Goal: Task Accomplishment & Management: Use online tool/utility

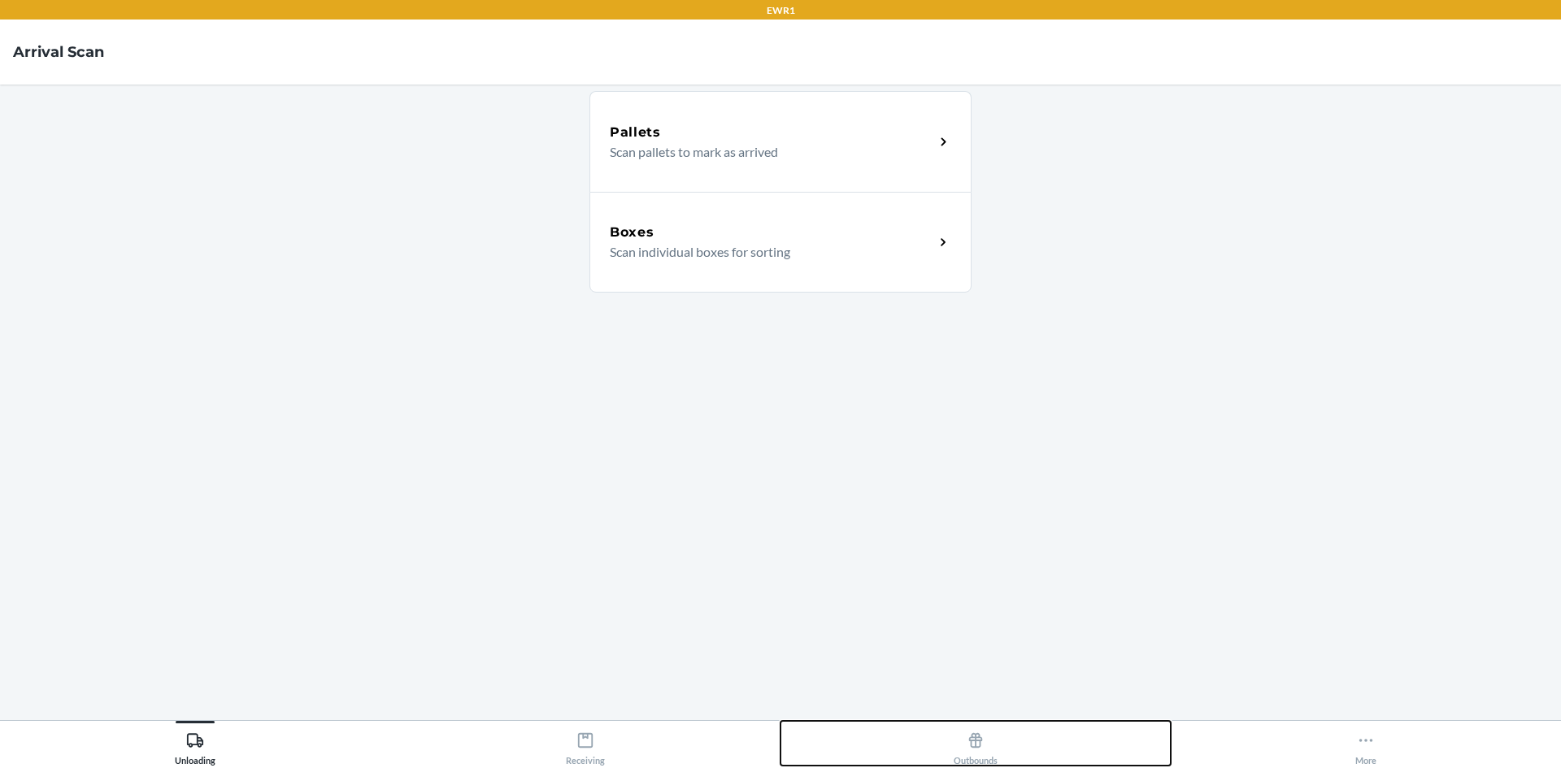
click at [986, 740] on div "Outbounds" at bounding box center [976, 745] width 44 height 41
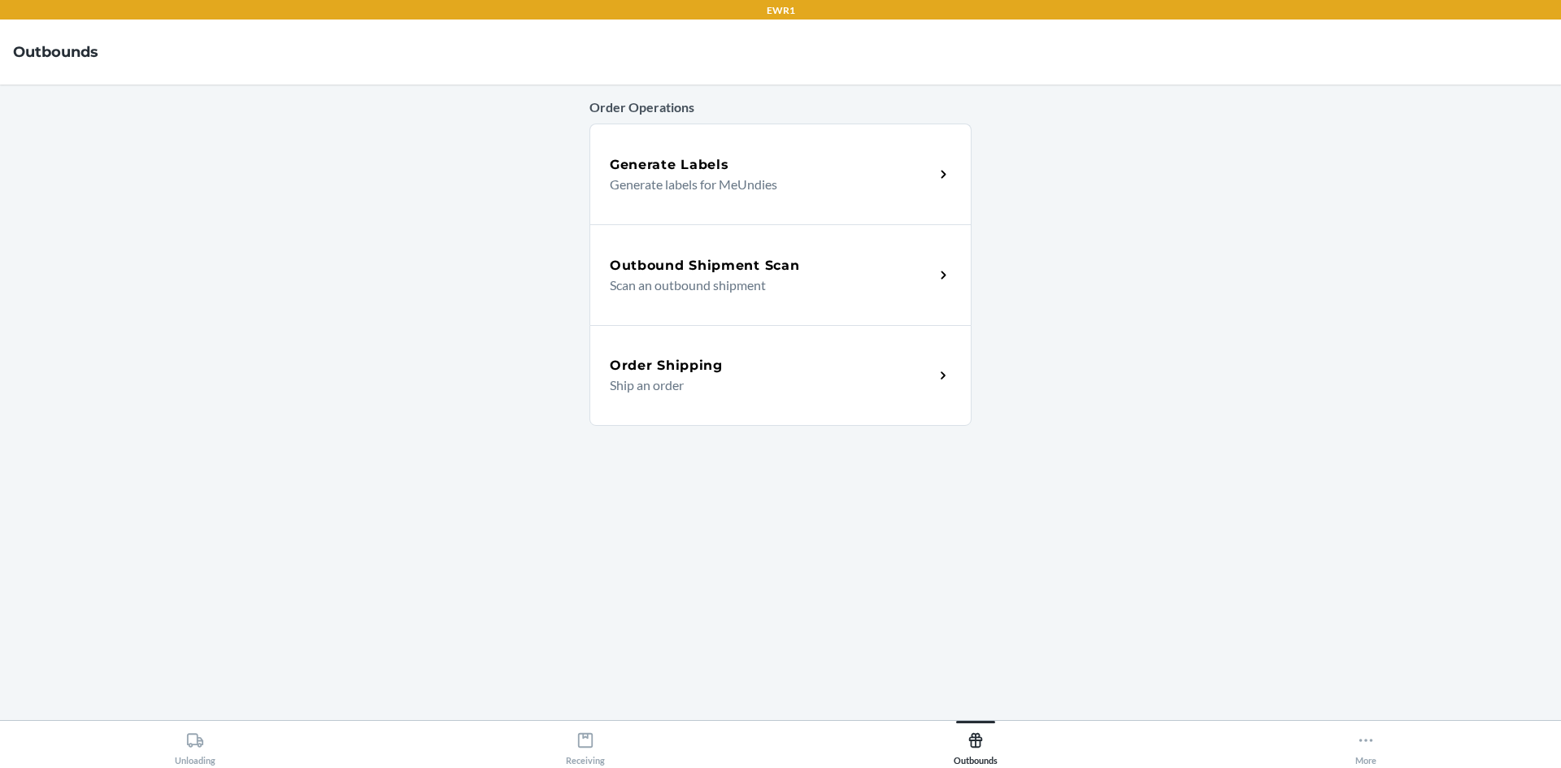
click at [819, 272] on div "Outbound Shipment Scan" at bounding box center [772, 266] width 324 height 20
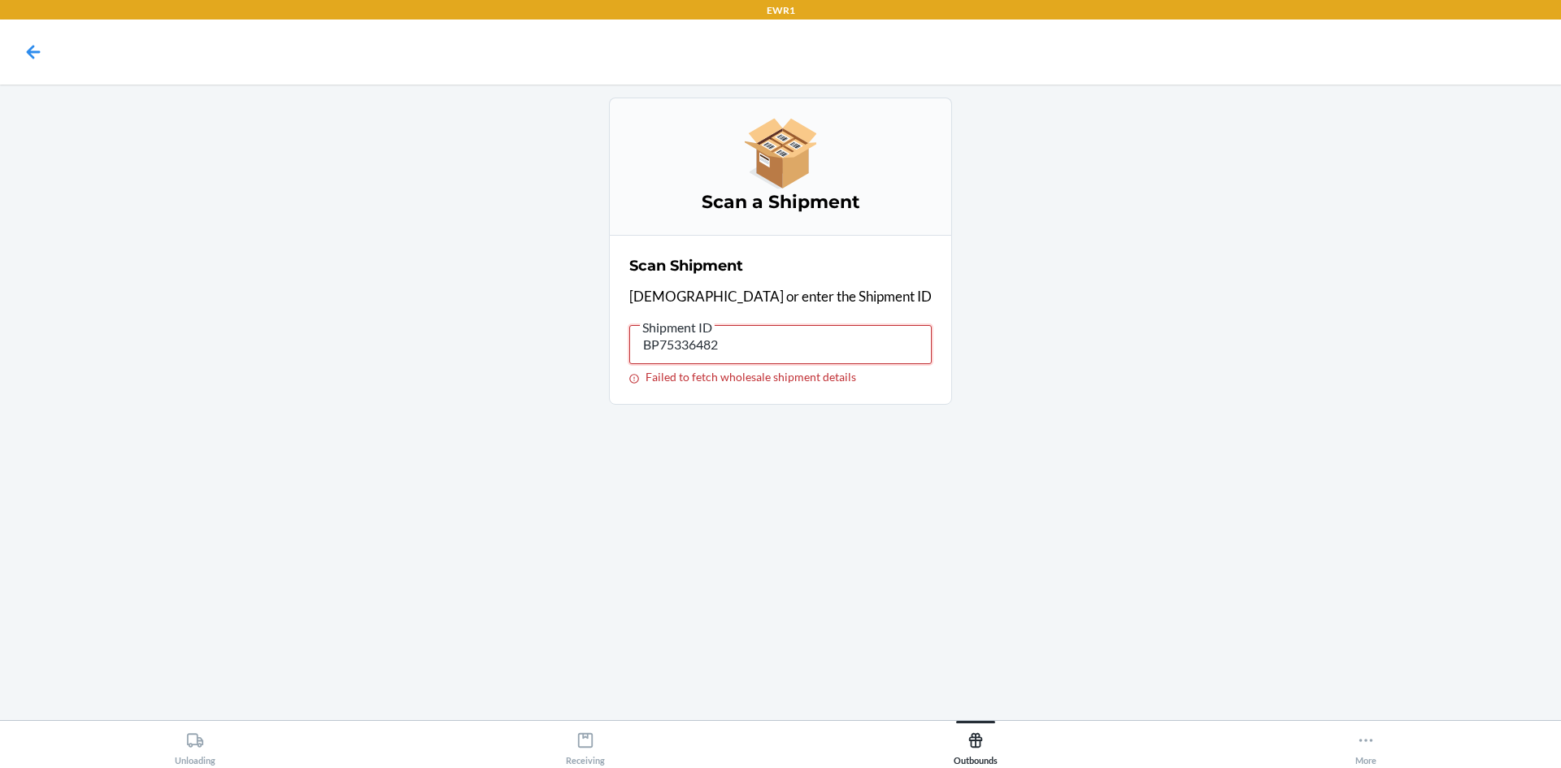
drag, startPoint x: 820, startPoint y: 340, endPoint x: 568, endPoint y: 349, distance: 251.4
click at [568, 349] on main "Scan a Shipment Scan Shipment Scan or enter the Shipment ID Shipment ID BP75336…" at bounding box center [780, 403] width 1561 height 636
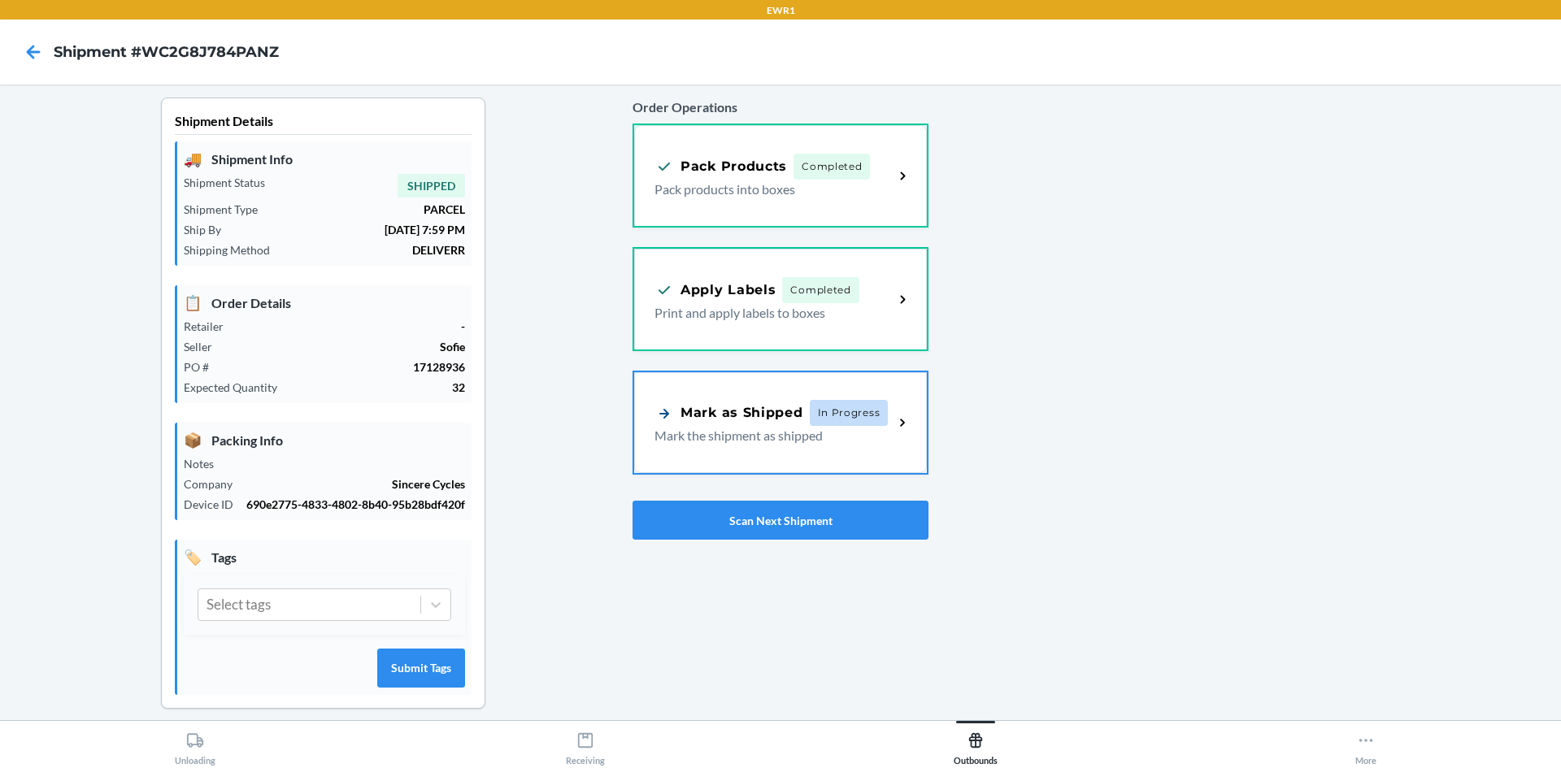
click at [781, 400] on div "Mark as Shipped In Progress" at bounding box center [771, 413] width 233 height 26
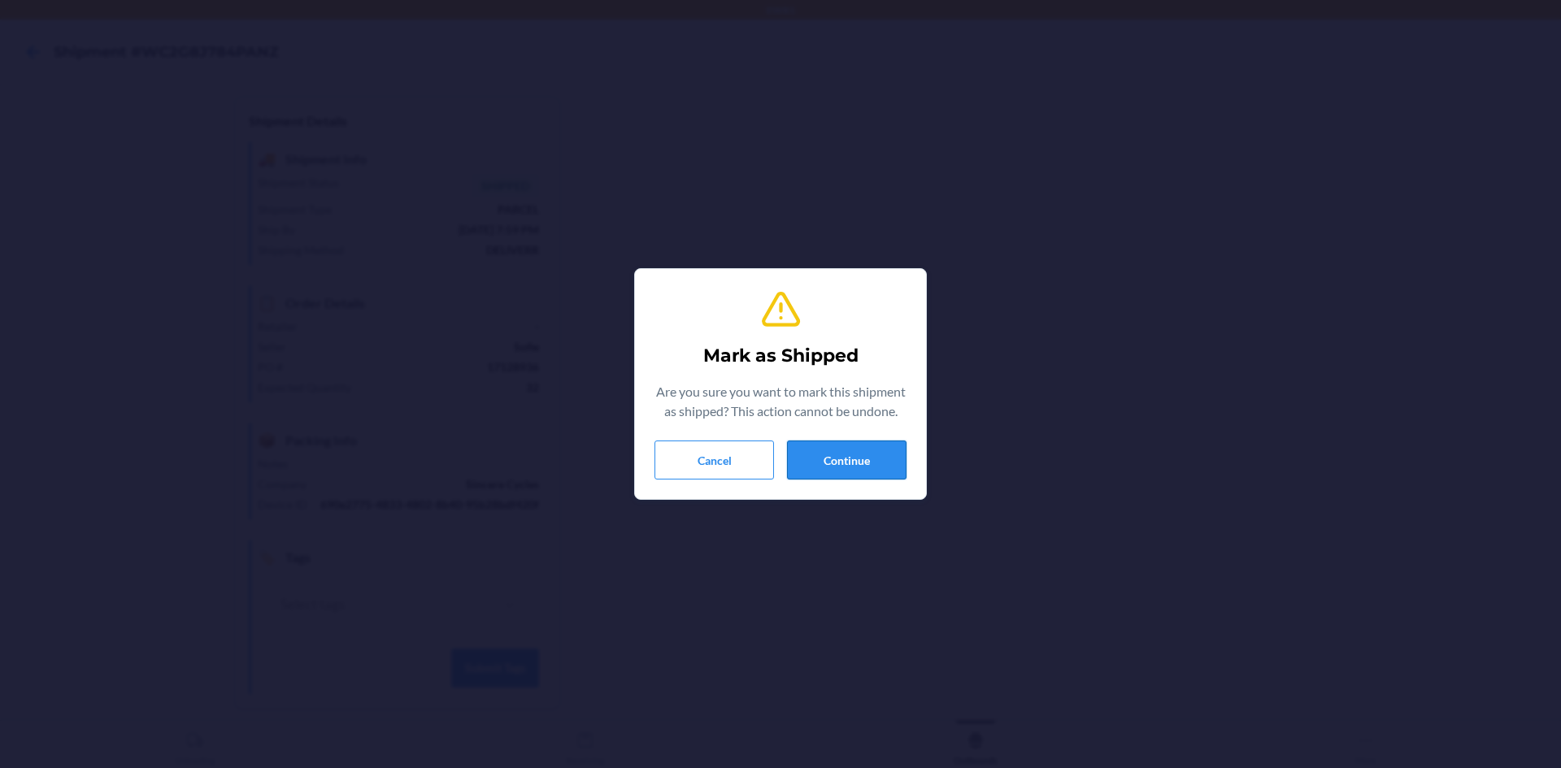
click at [844, 458] on button "Continue" at bounding box center [847, 460] width 120 height 39
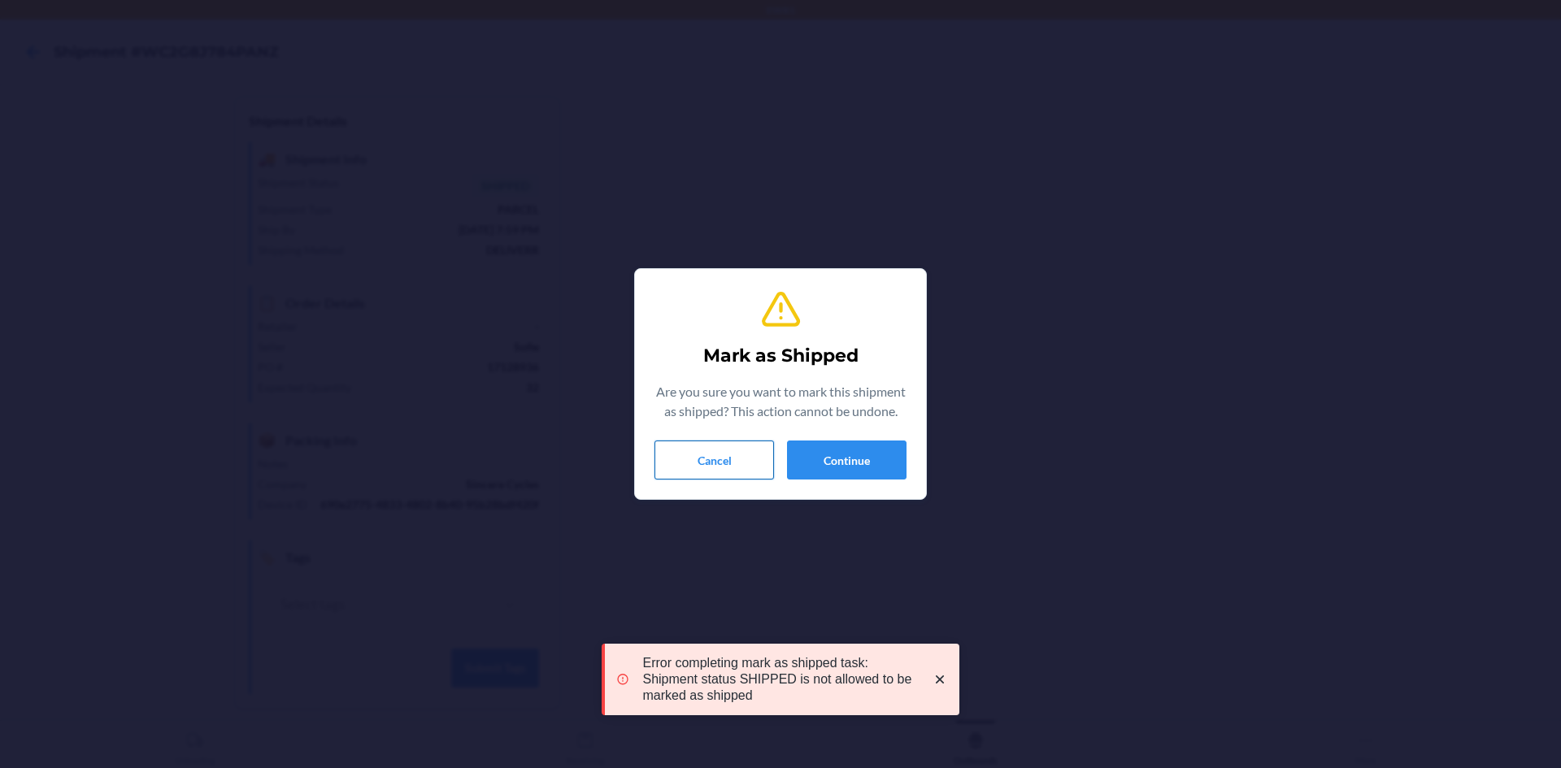
click at [733, 463] on button "Cancel" at bounding box center [715, 460] width 120 height 39
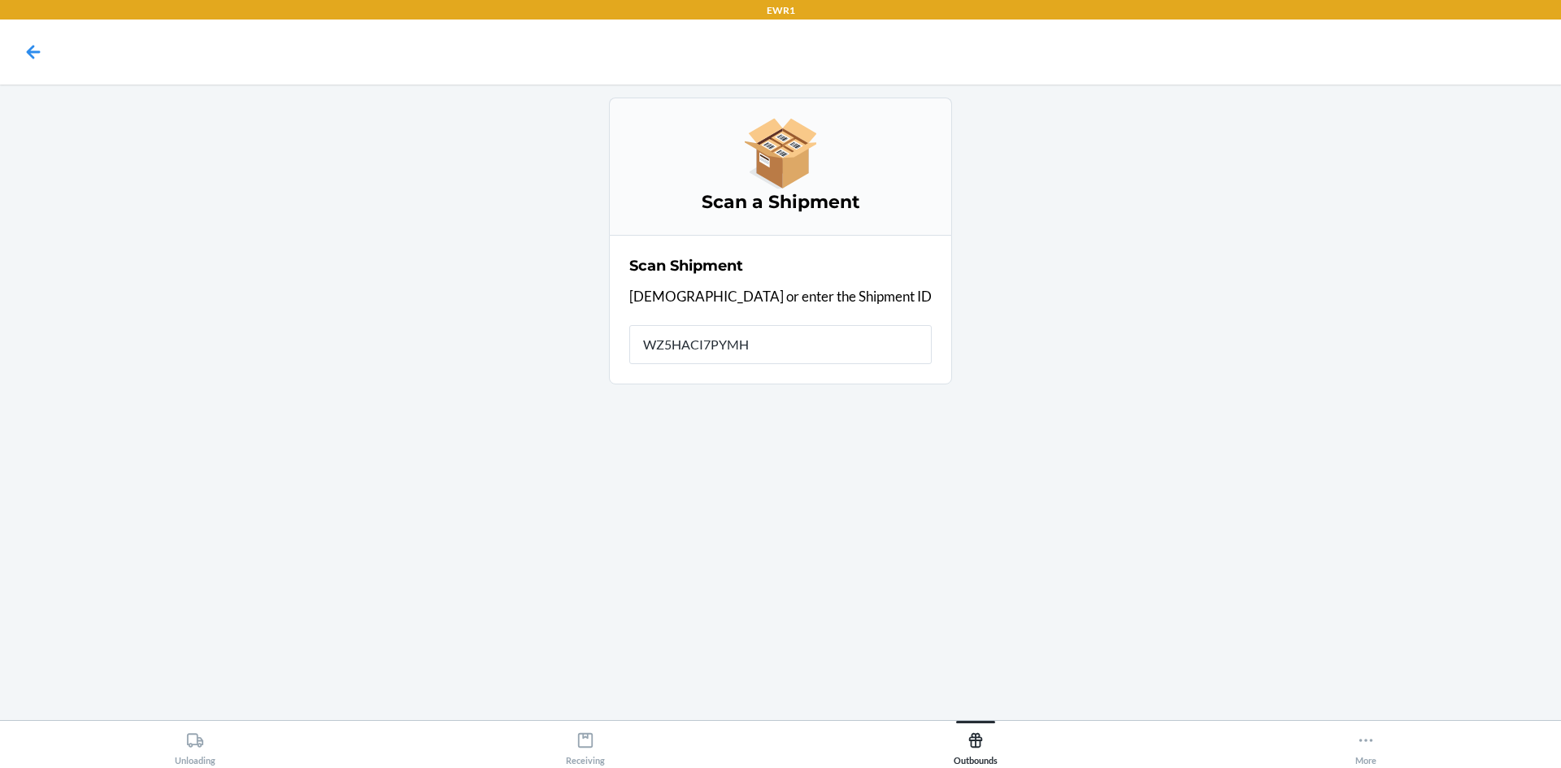
type input "WZ5HACI7PYMH5"
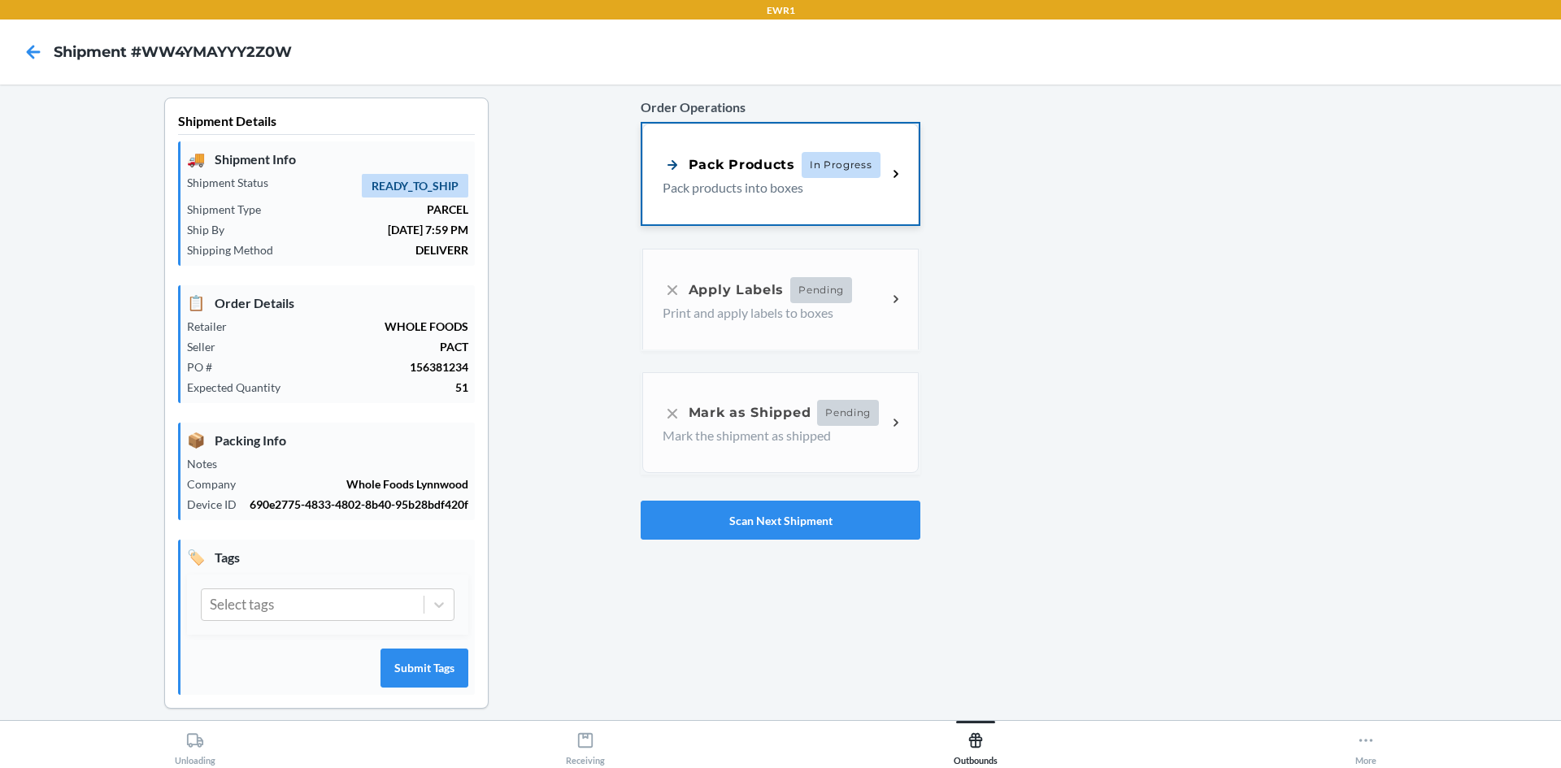
click at [782, 194] on p "Pack products into boxes" at bounding box center [768, 188] width 211 height 20
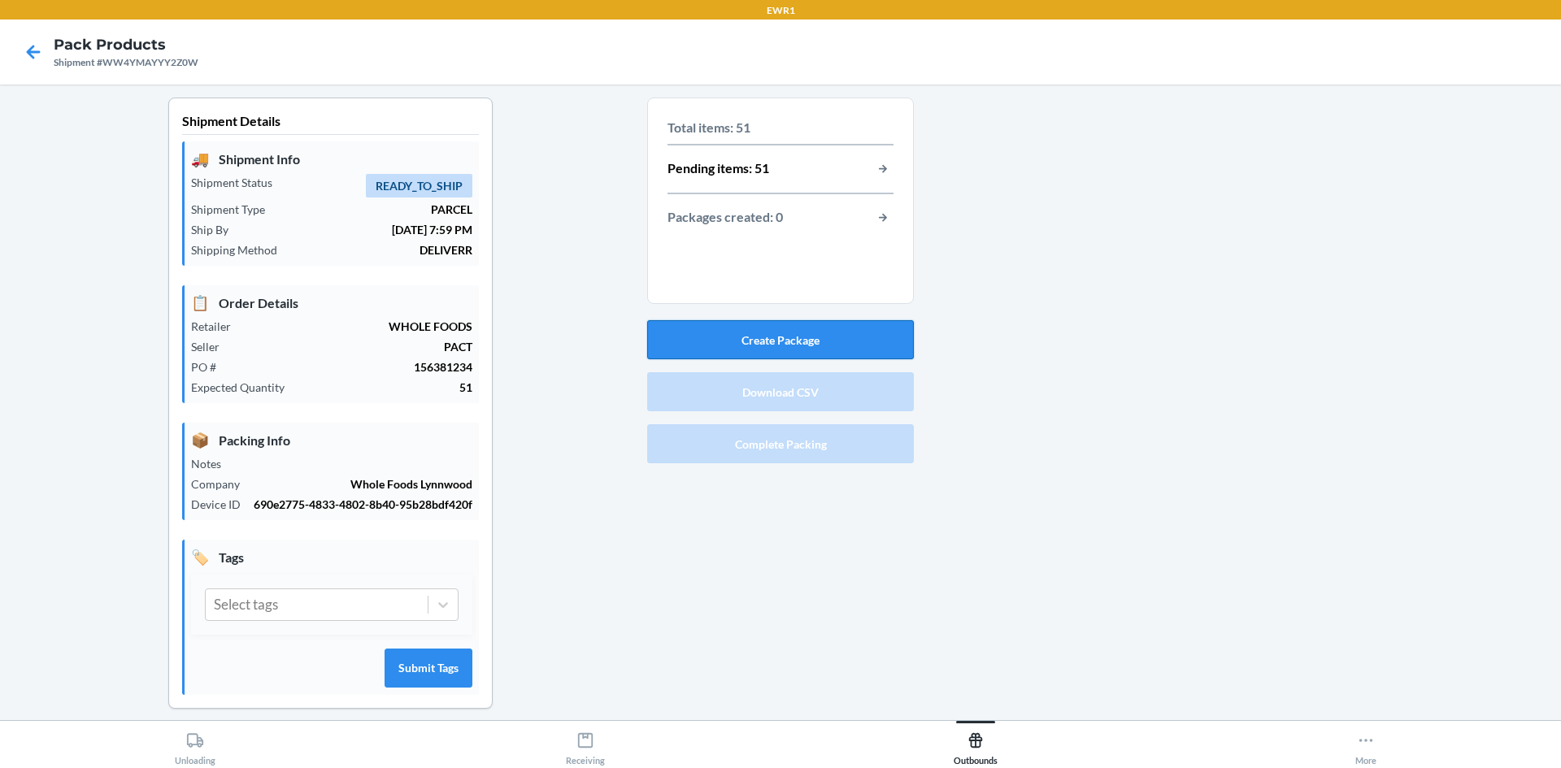
click at [778, 339] on button "Create Package" at bounding box center [780, 339] width 267 height 39
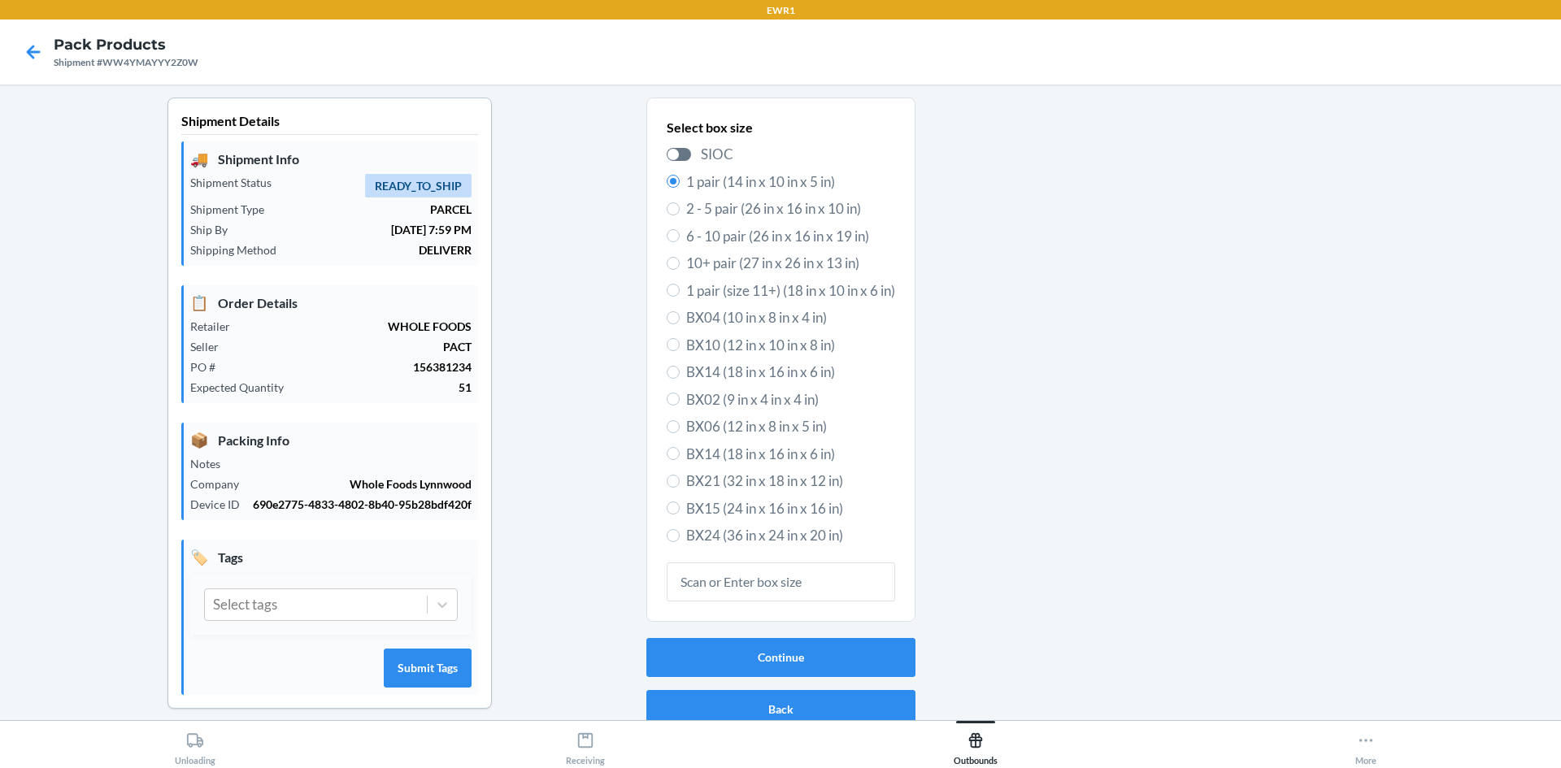
click at [700, 503] on span "BX15 (24 in x 16 in x 16 in)" at bounding box center [790, 508] width 209 height 21
click at [680, 503] on input "BX15 (24 in x 16 in x 16 in)" at bounding box center [673, 508] width 13 height 13
radio input "true"
radio input "false"
click at [760, 646] on button "Continue" at bounding box center [780, 657] width 269 height 39
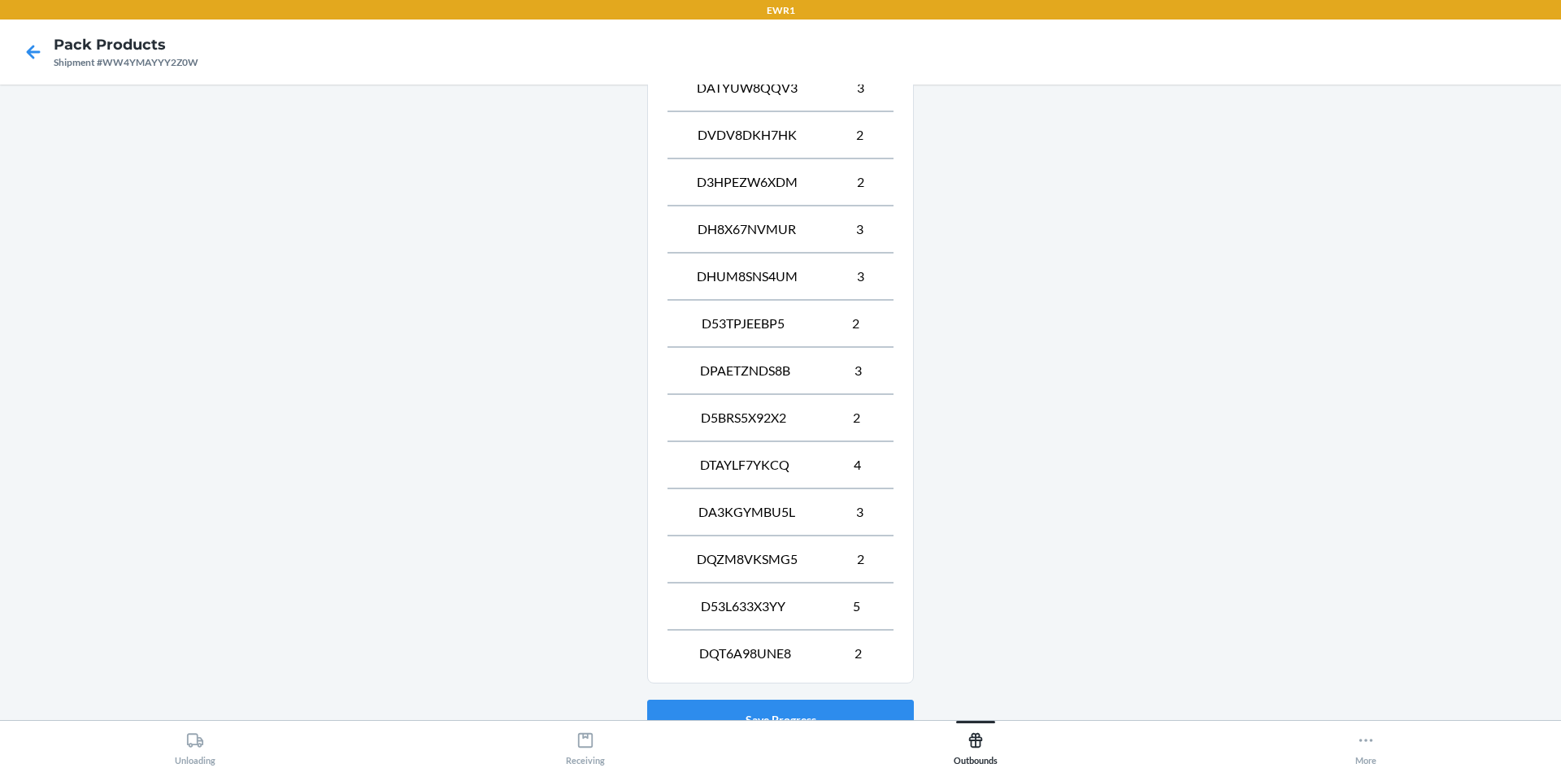
scroll to position [1101, 0]
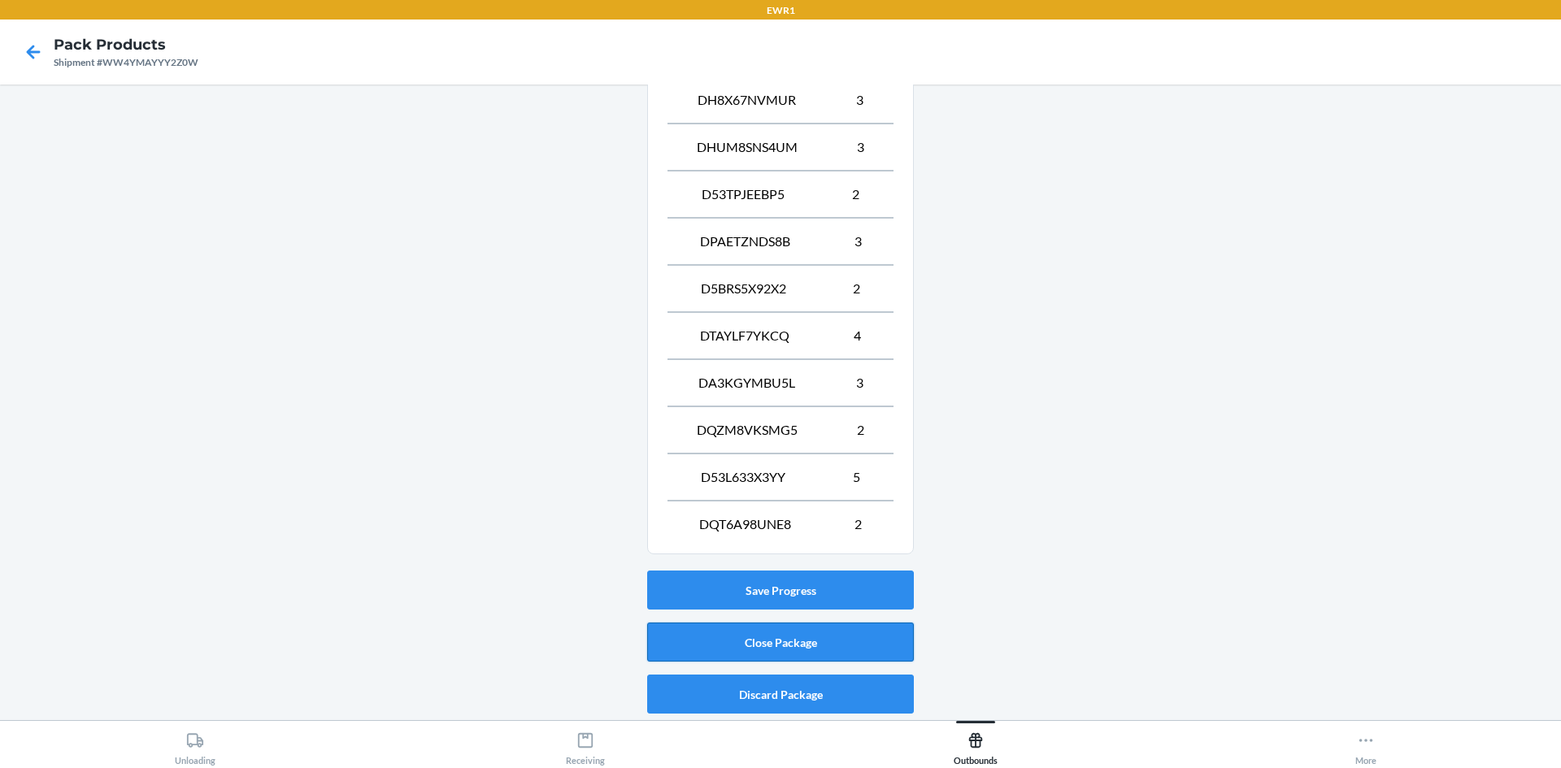
click at [795, 645] on button "Close Package" at bounding box center [780, 642] width 267 height 39
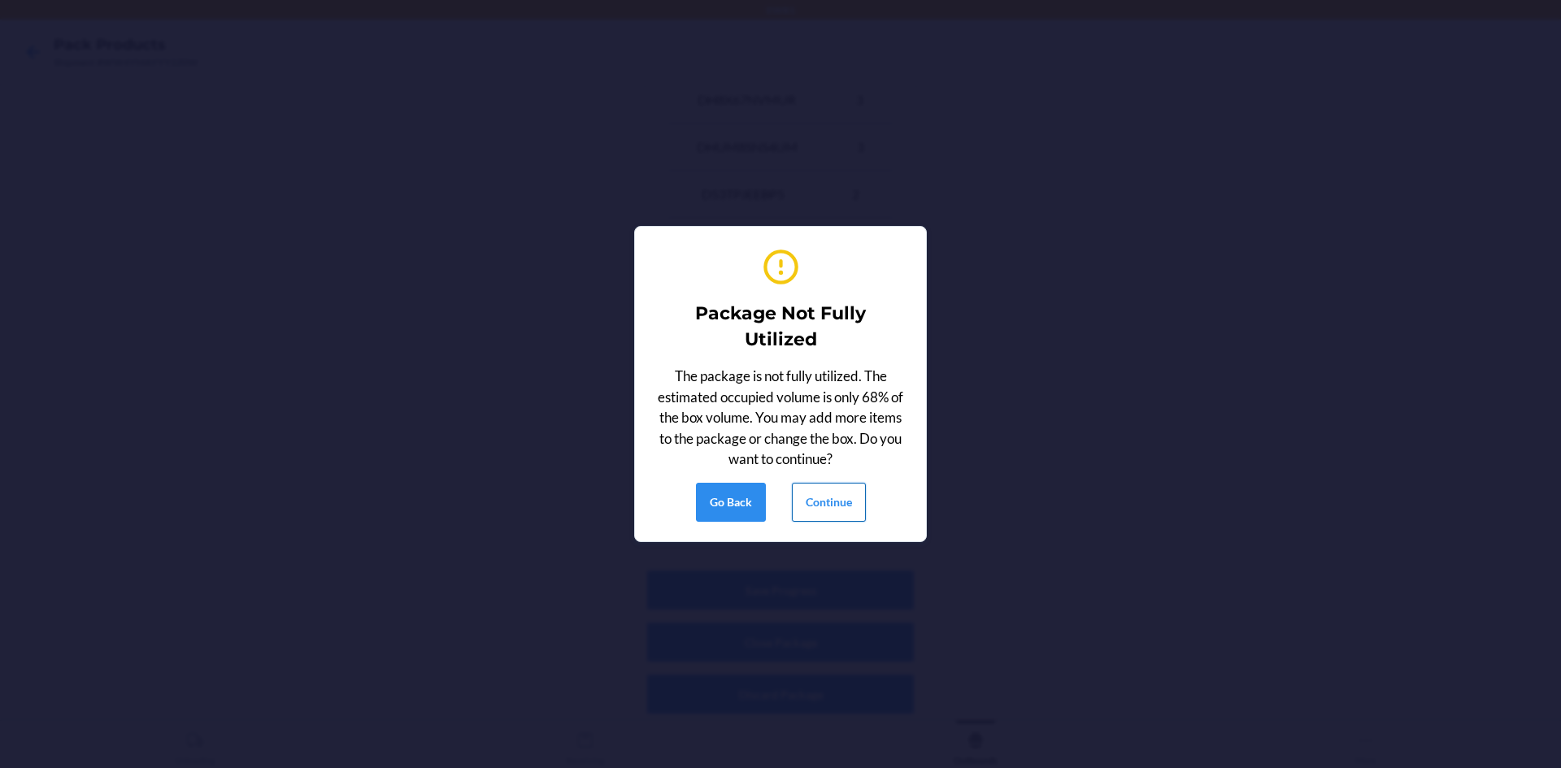
click at [829, 499] on button "Continue" at bounding box center [829, 502] width 74 height 39
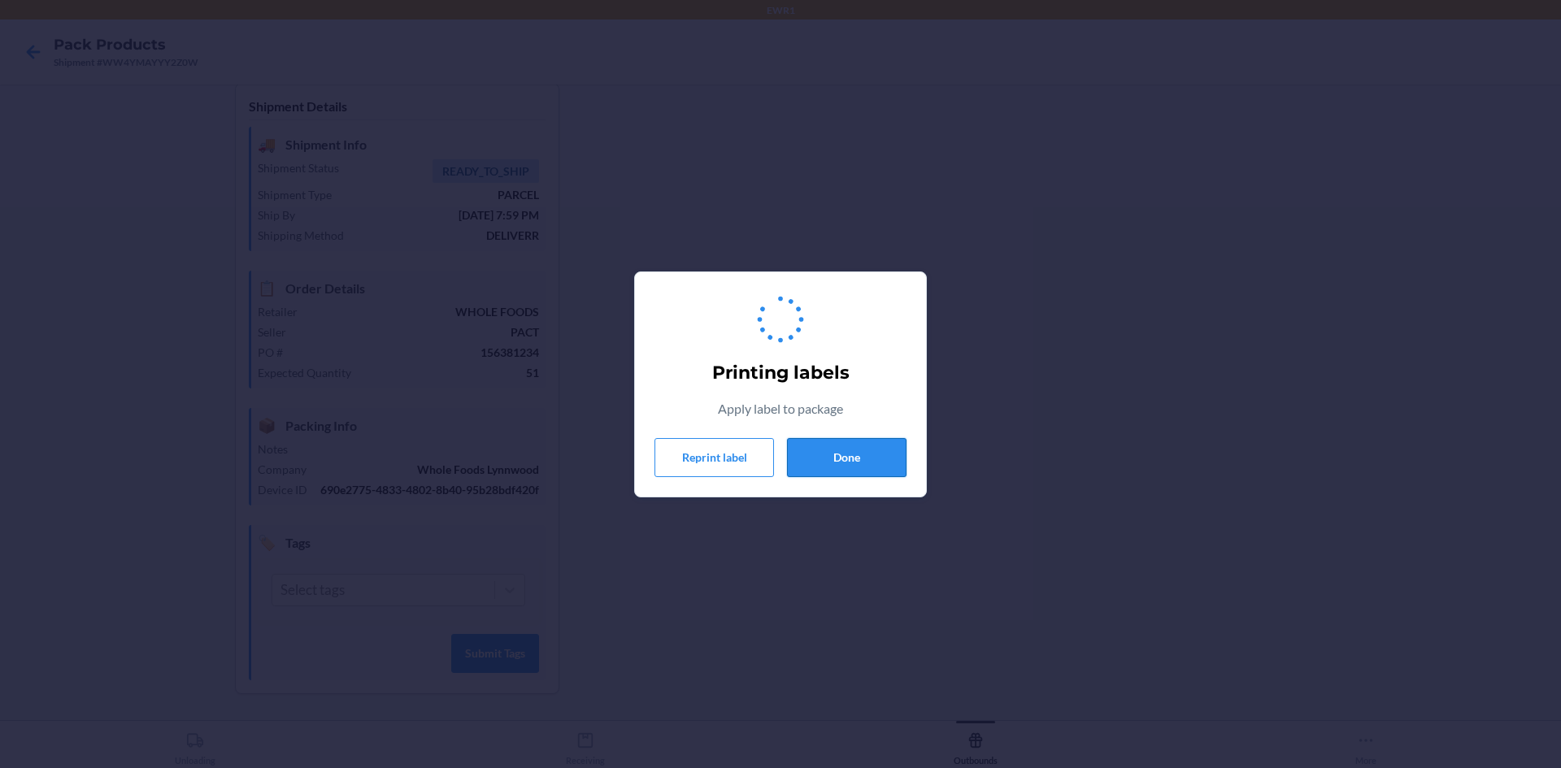
click at [812, 450] on button "Done" at bounding box center [847, 457] width 120 height 39
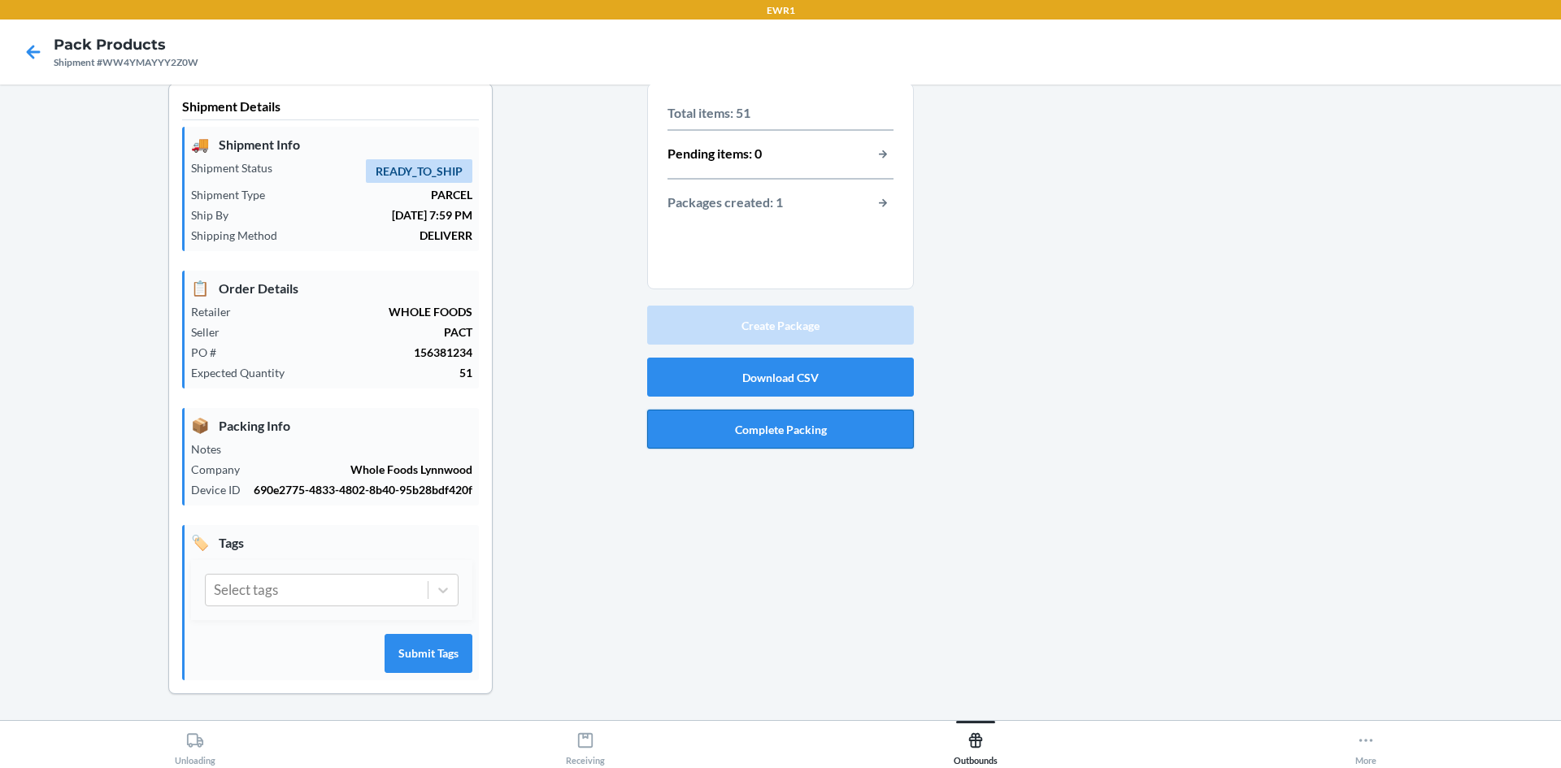
click at [816, 418] on button "Complete Packing" at bounding box center [780, 429] width 267 height 39
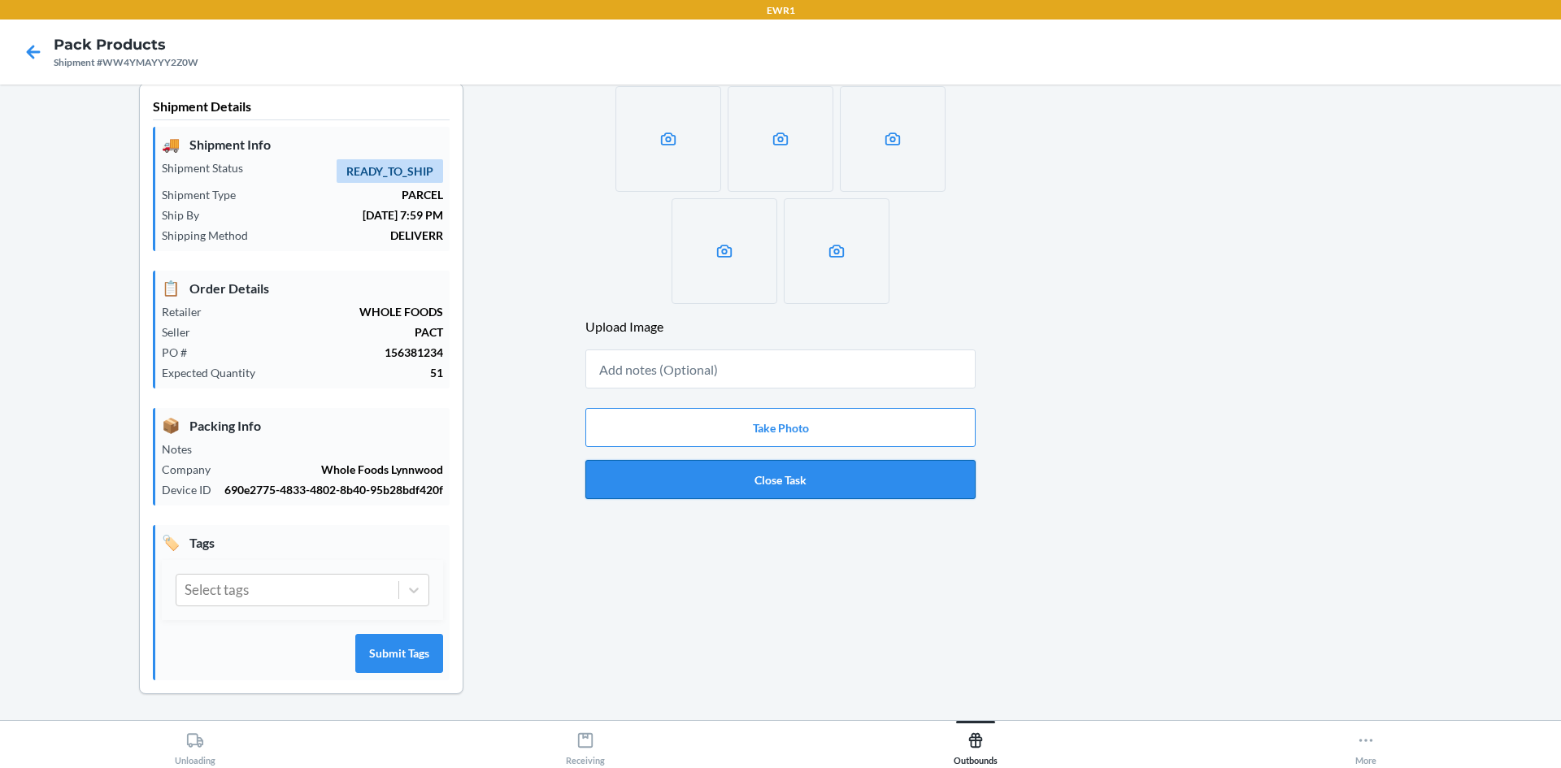
click at [820, 466] on button "Close Task" at bounding box center [780, 479] width 390 height 39
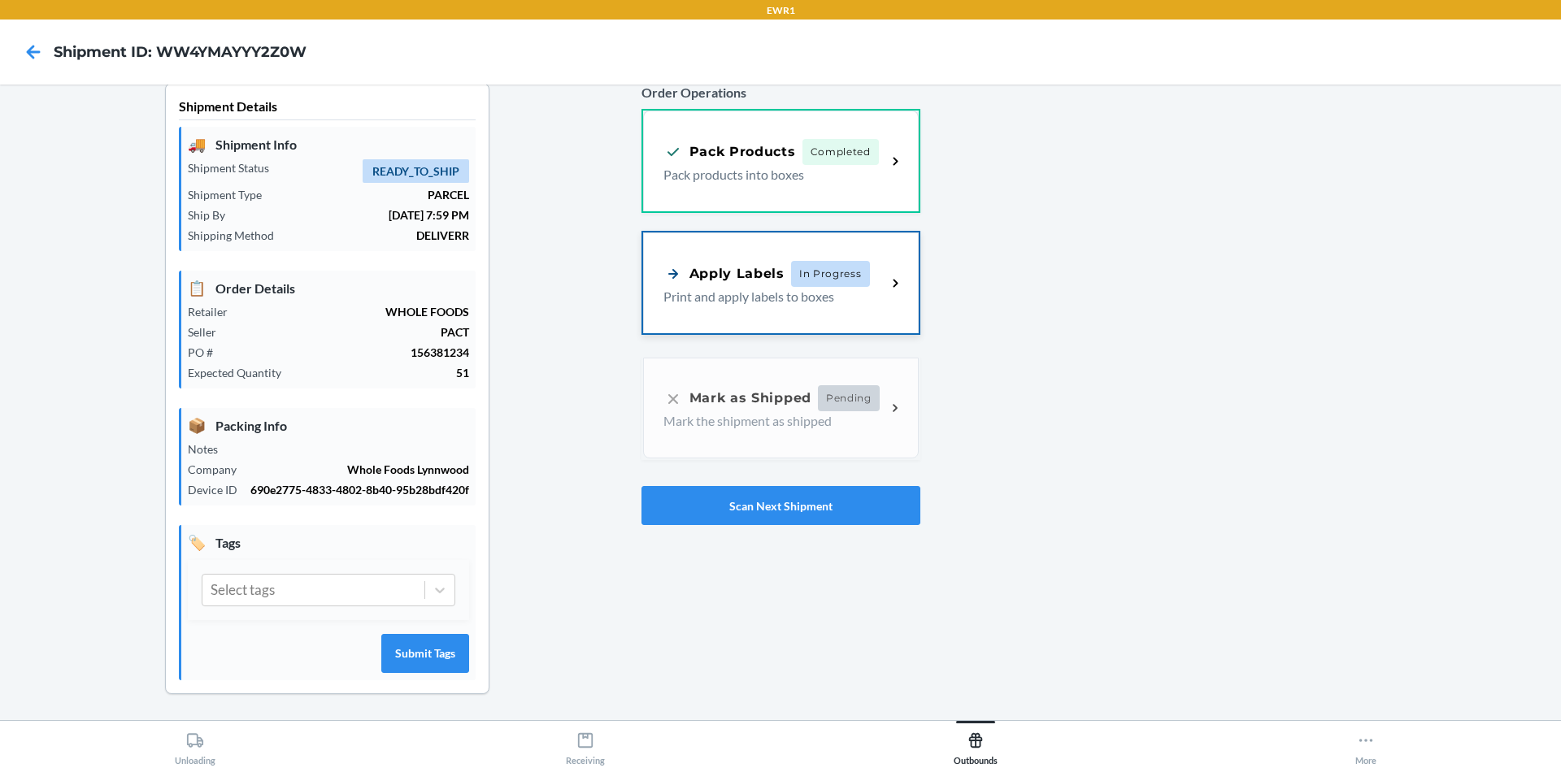
click at [777, 263] on div "Apply Labels" at bounding box center [724, 273] width 121 height 20
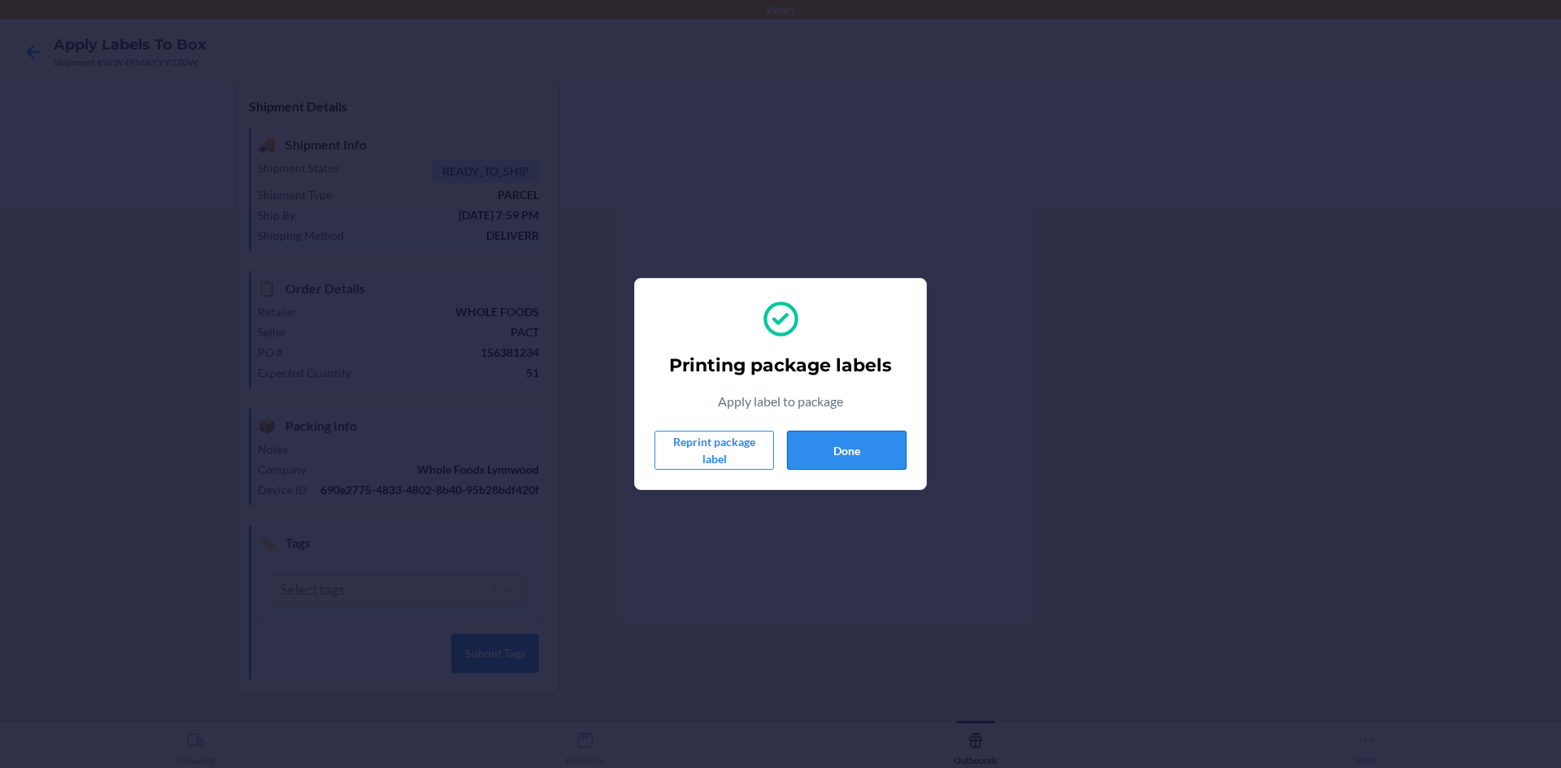
click at [839, 440] on button "Done" at bounding box center [847, 450] width 120 height 39
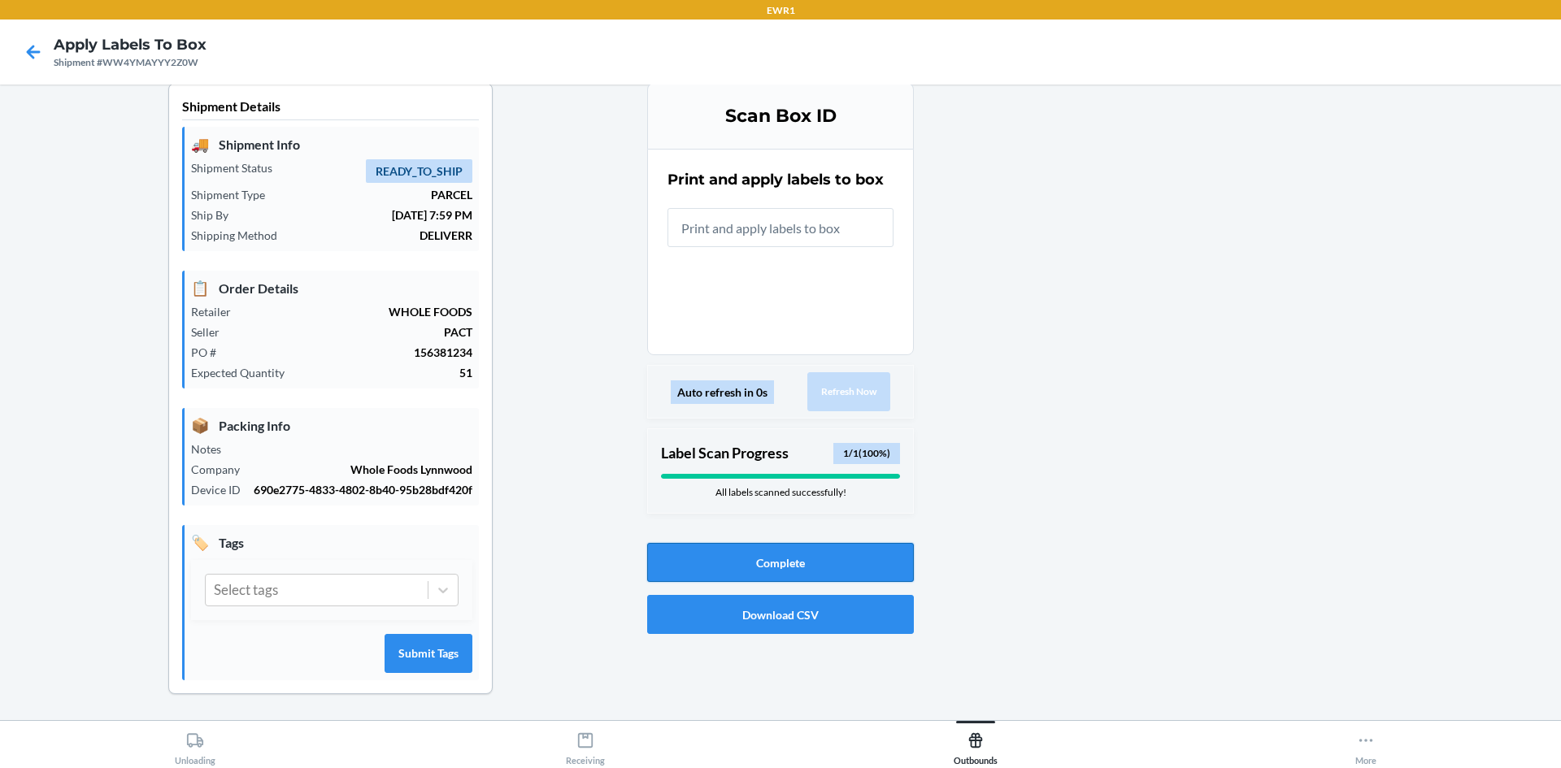
click at [820, 543] on button "Complete" at bounding box center [780, 562] width 267 height 39
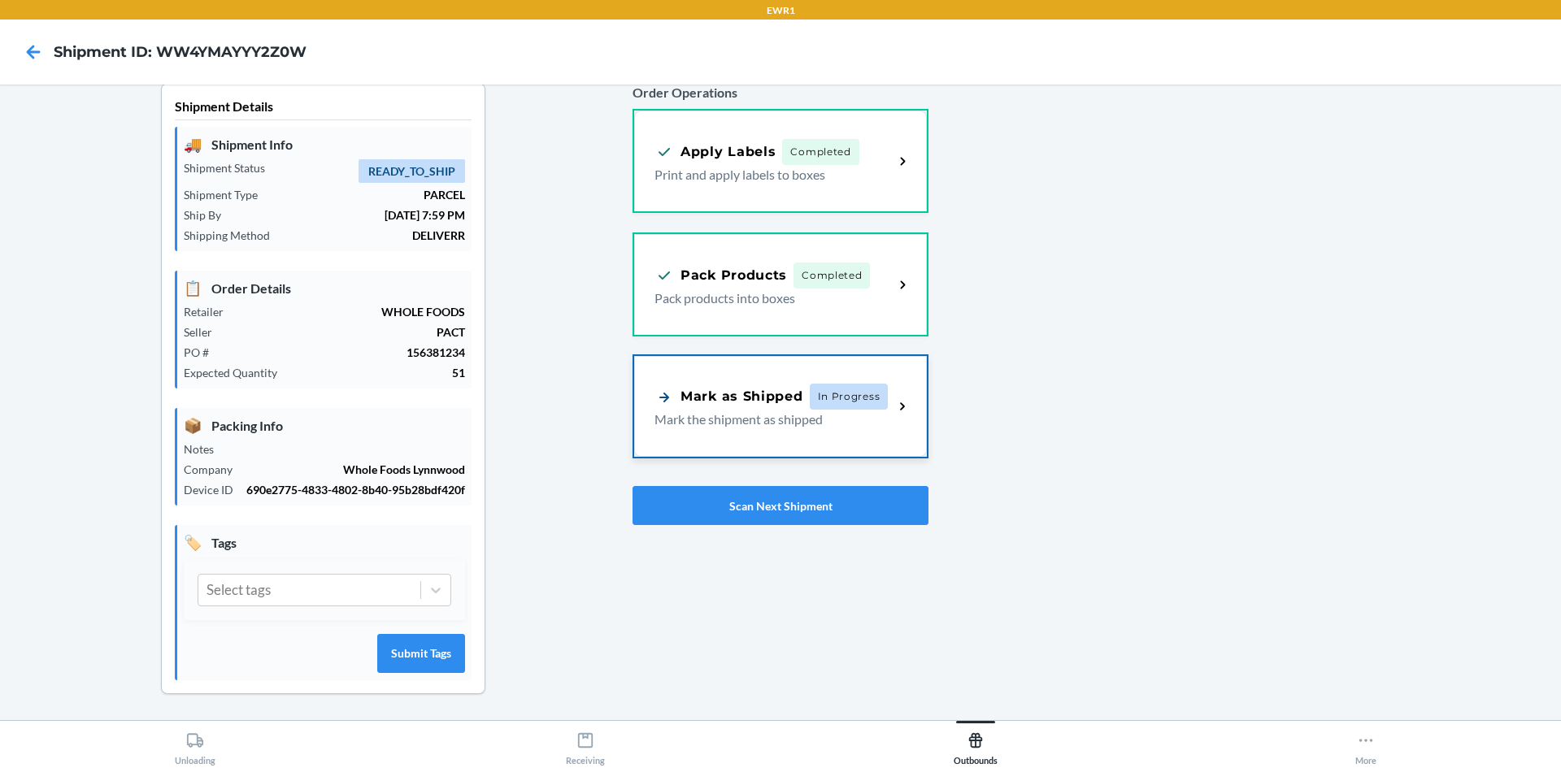
click at [831, 410] on p "Mark the shipment as shipped" at bounding box center [768, 420] width 226 height 20
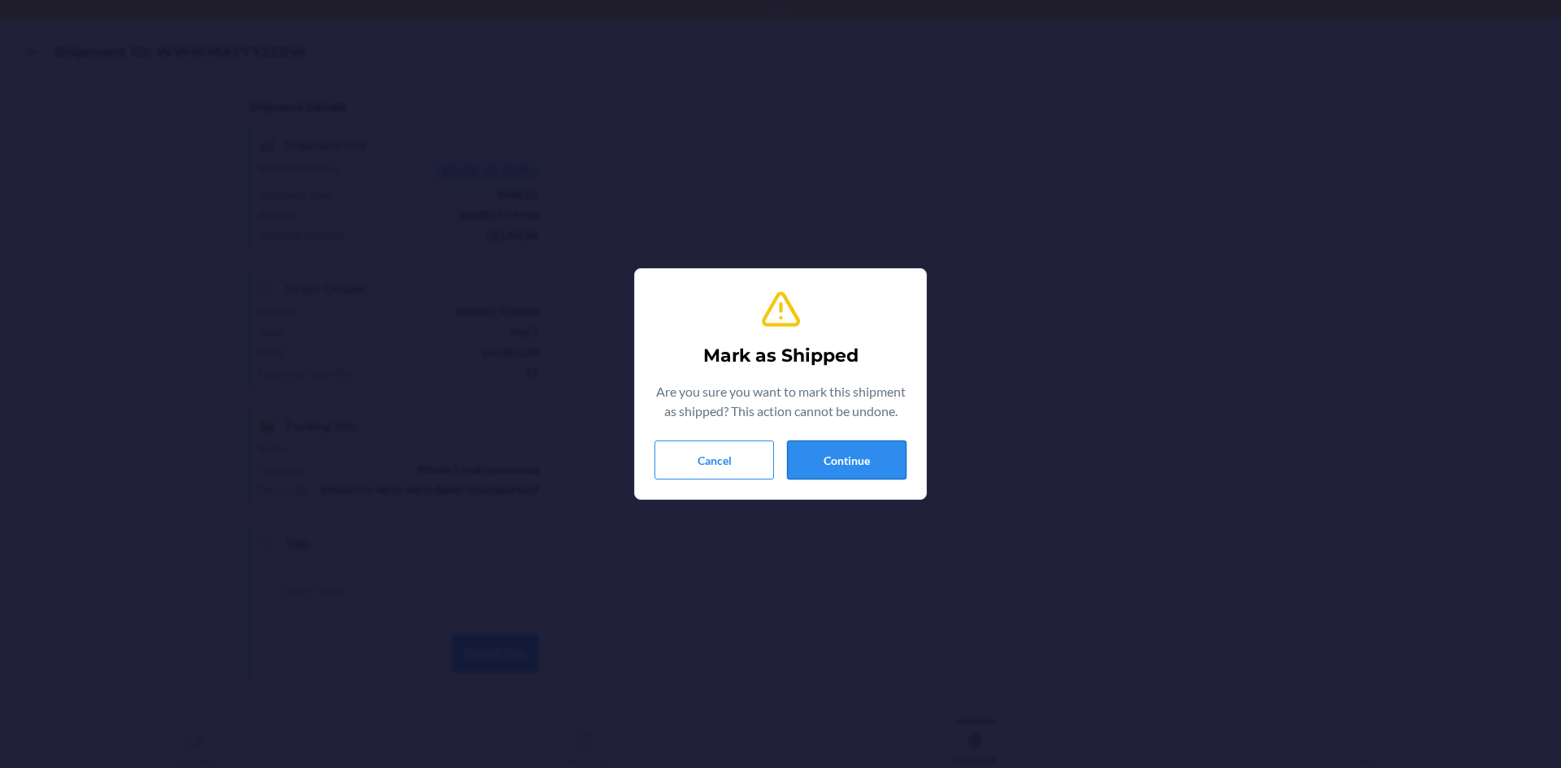
click at [867, 454] on button "Continue" at bounding box center [847, 460] width 120 height 39
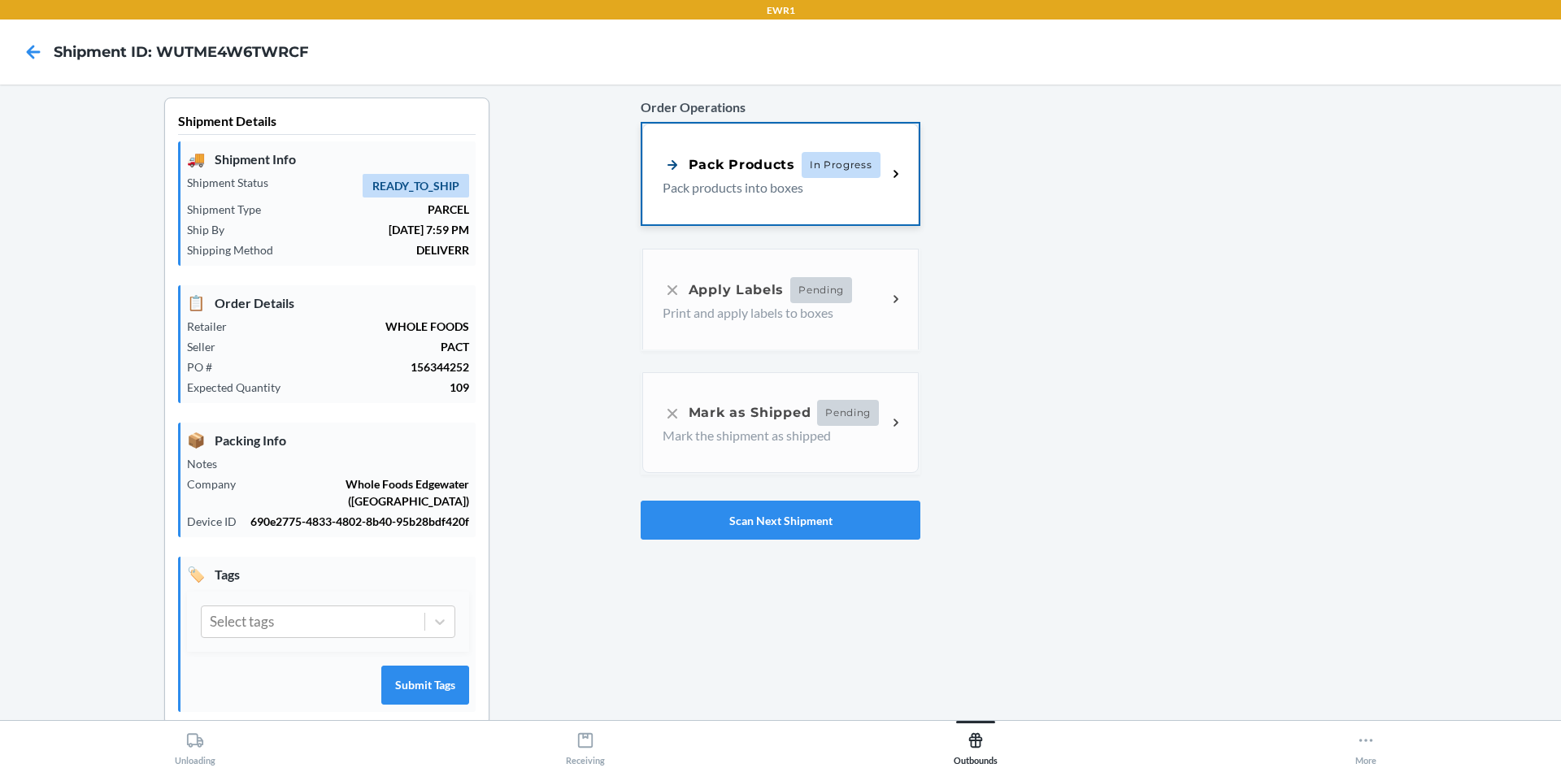
click at [876, 164] on div "Pack Products In Progress" at bounding box center [775, 165] width 224 height 26
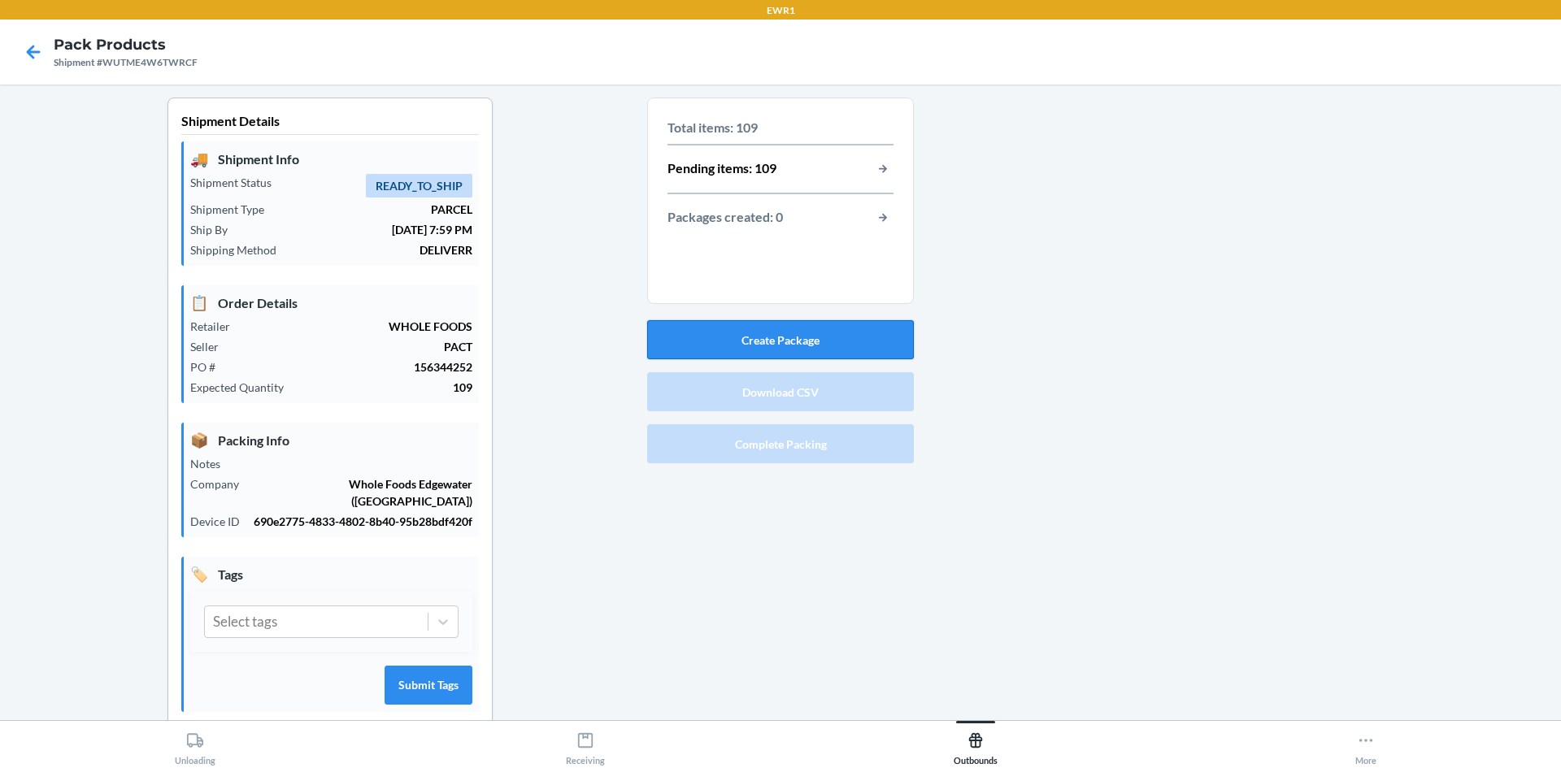
click at [783, 345] on button "Create Package" at bounding box center [780, 339] width 267 height 39
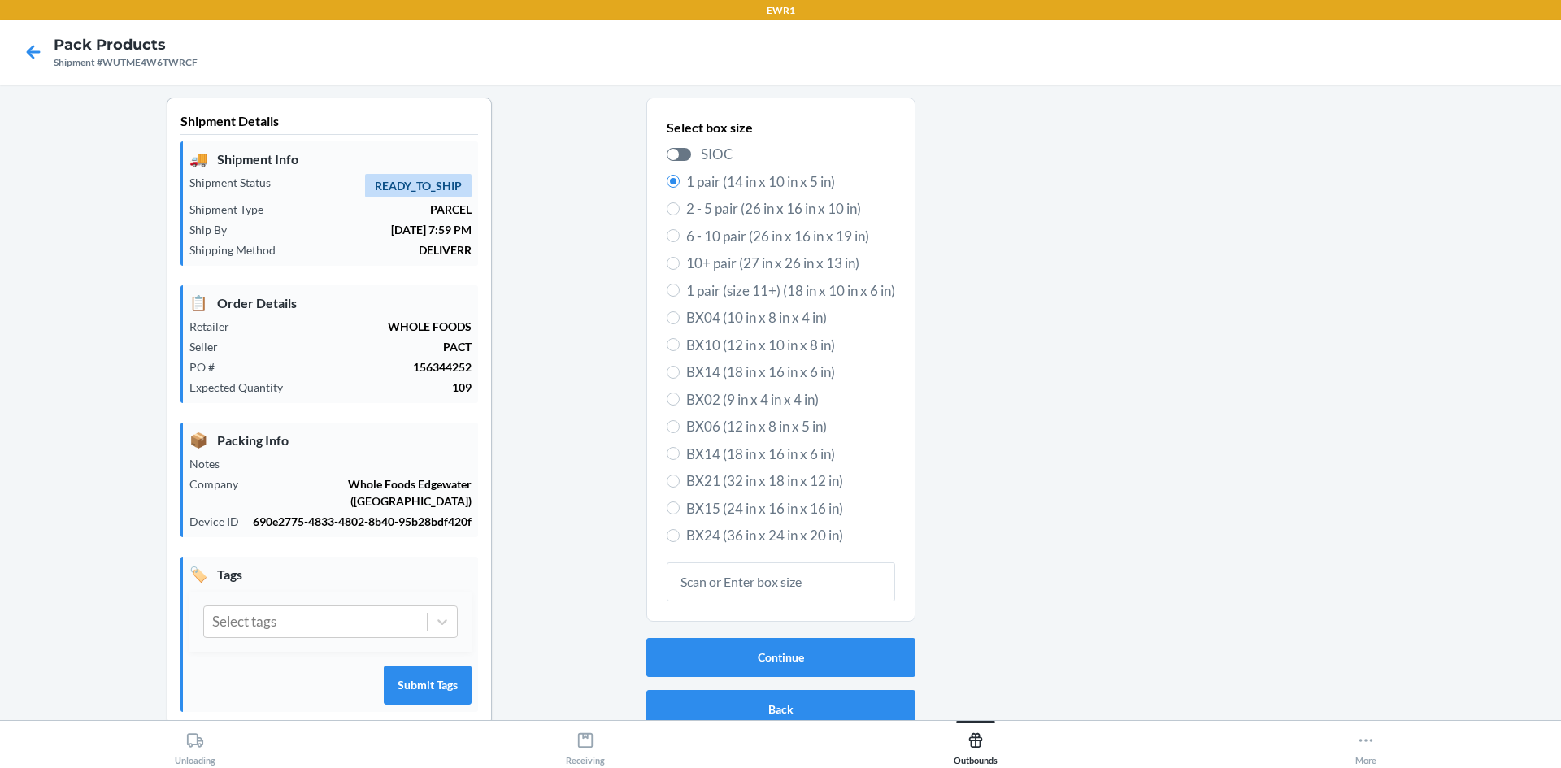
click at [760, 509] on span "BX15 (24 in x 16 in x 16 in)" at bounding box center [790, 508] width 209 height 21
click at [680, 509] on input "BX15 (24 in x 16 in x 16 in)" at bounding box center [673, 508] width 13 height 13
radio input "true"
radio input "false"
click at [720, 661] on button "Continue" at bounding box center [780, 657] width 269 height 39
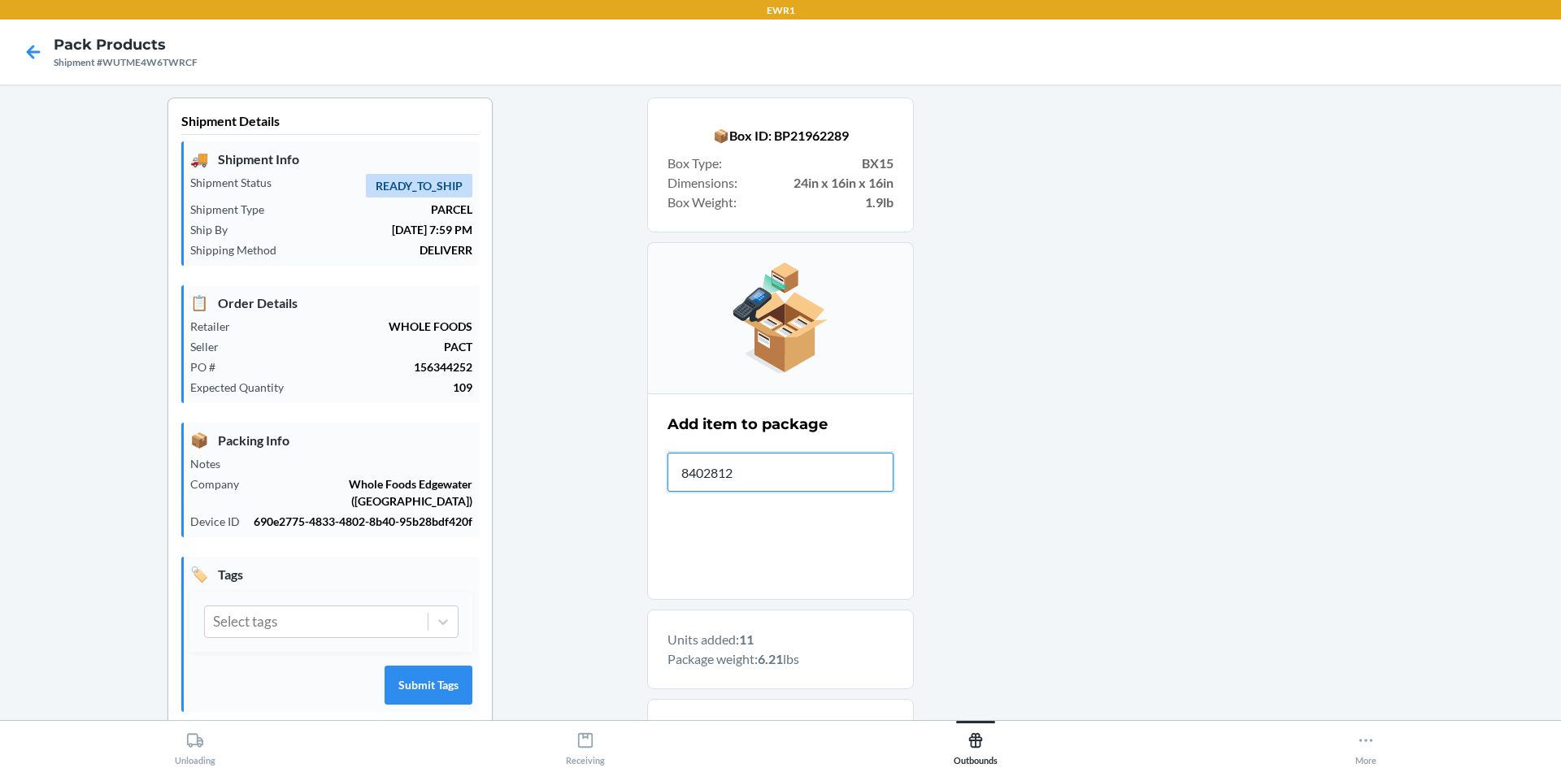
type input "84028120"
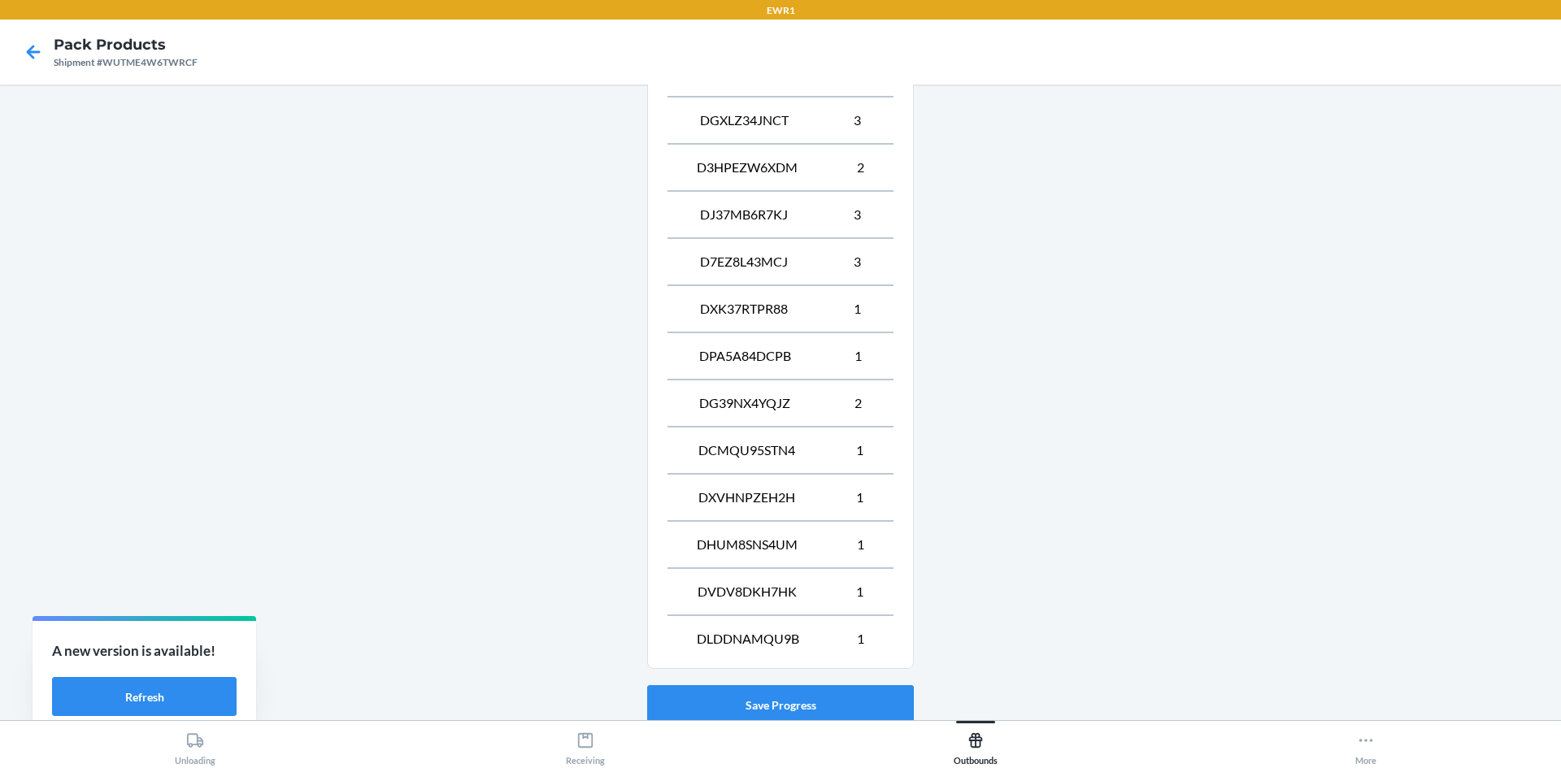
scroll to position [1195, 0]
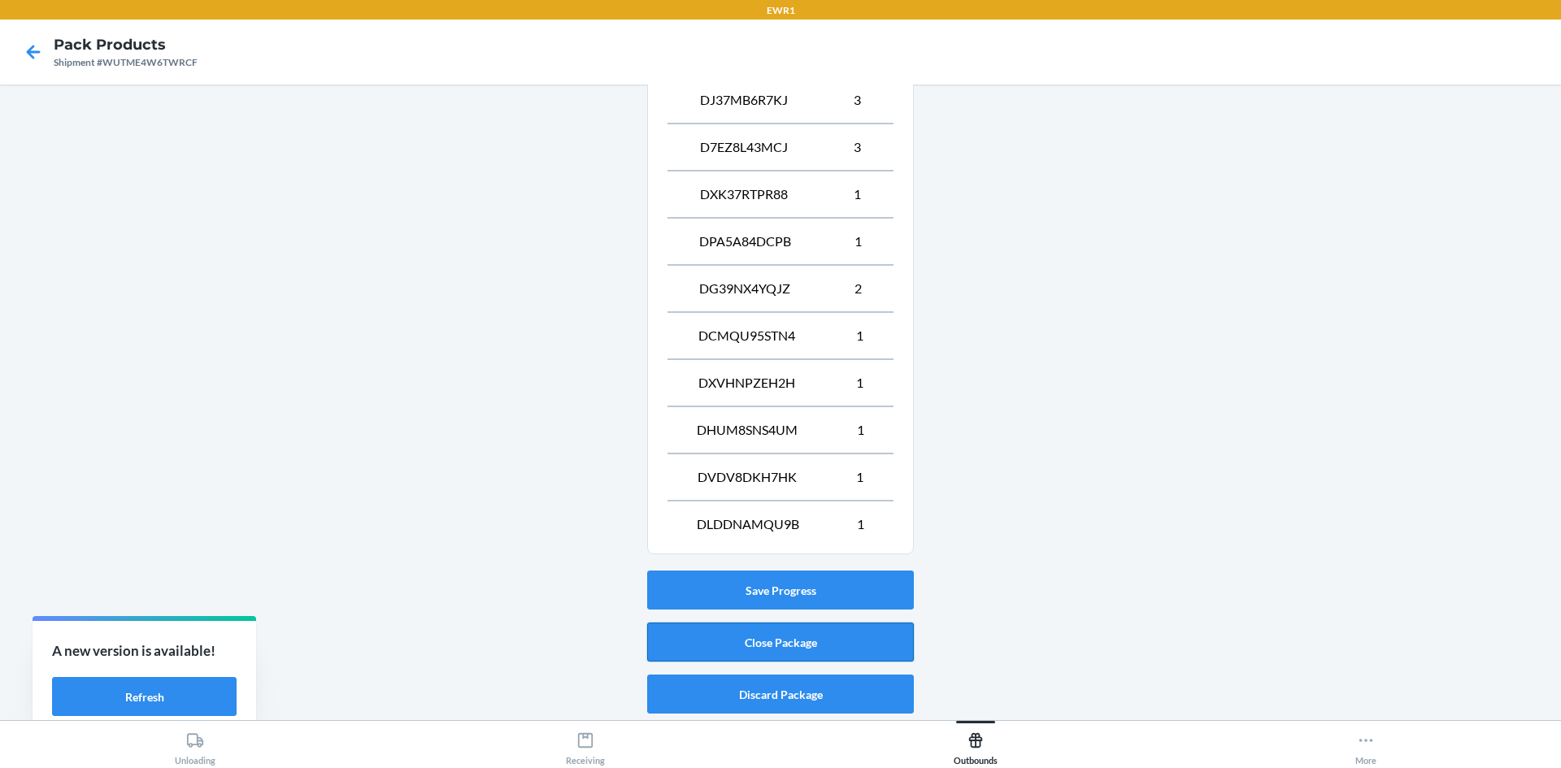
click at [733, 636] on button "Close Package" at bounding box center [780, 642] width 267 height 39
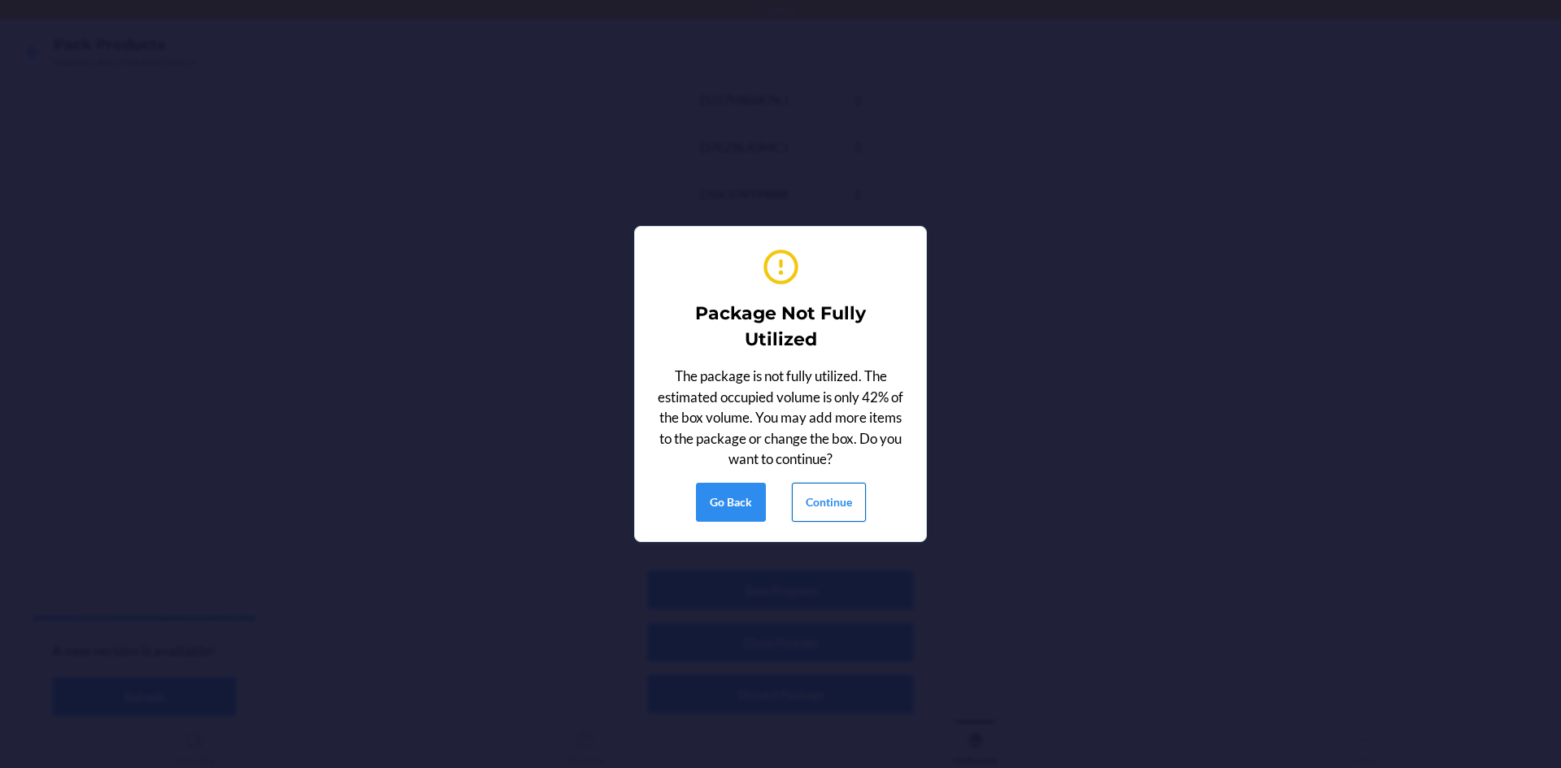
click at [833, 502] on button "Continue" at bounding box center [829, 502] width 74 height 39
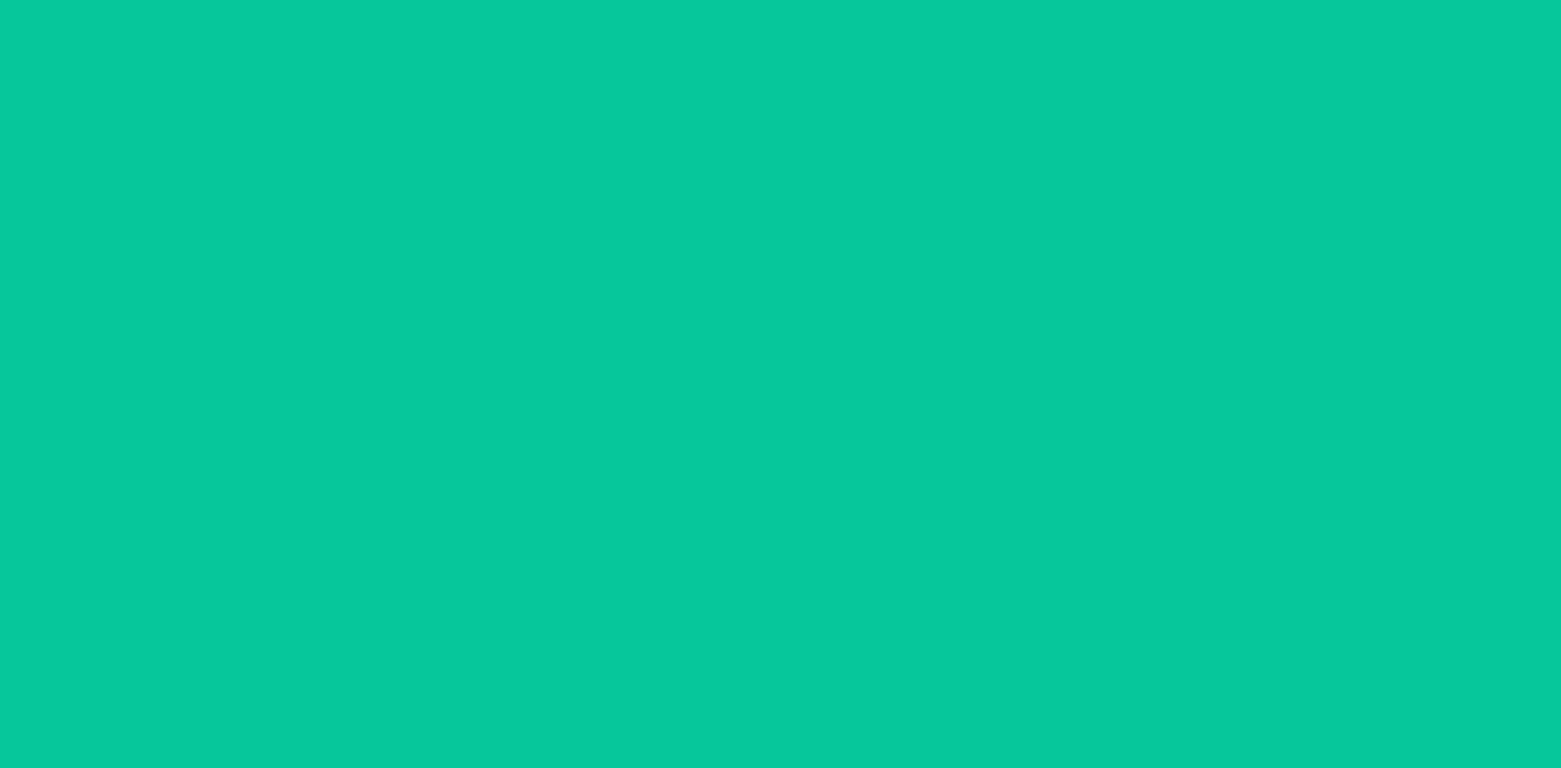
scroll to position [32, 0]
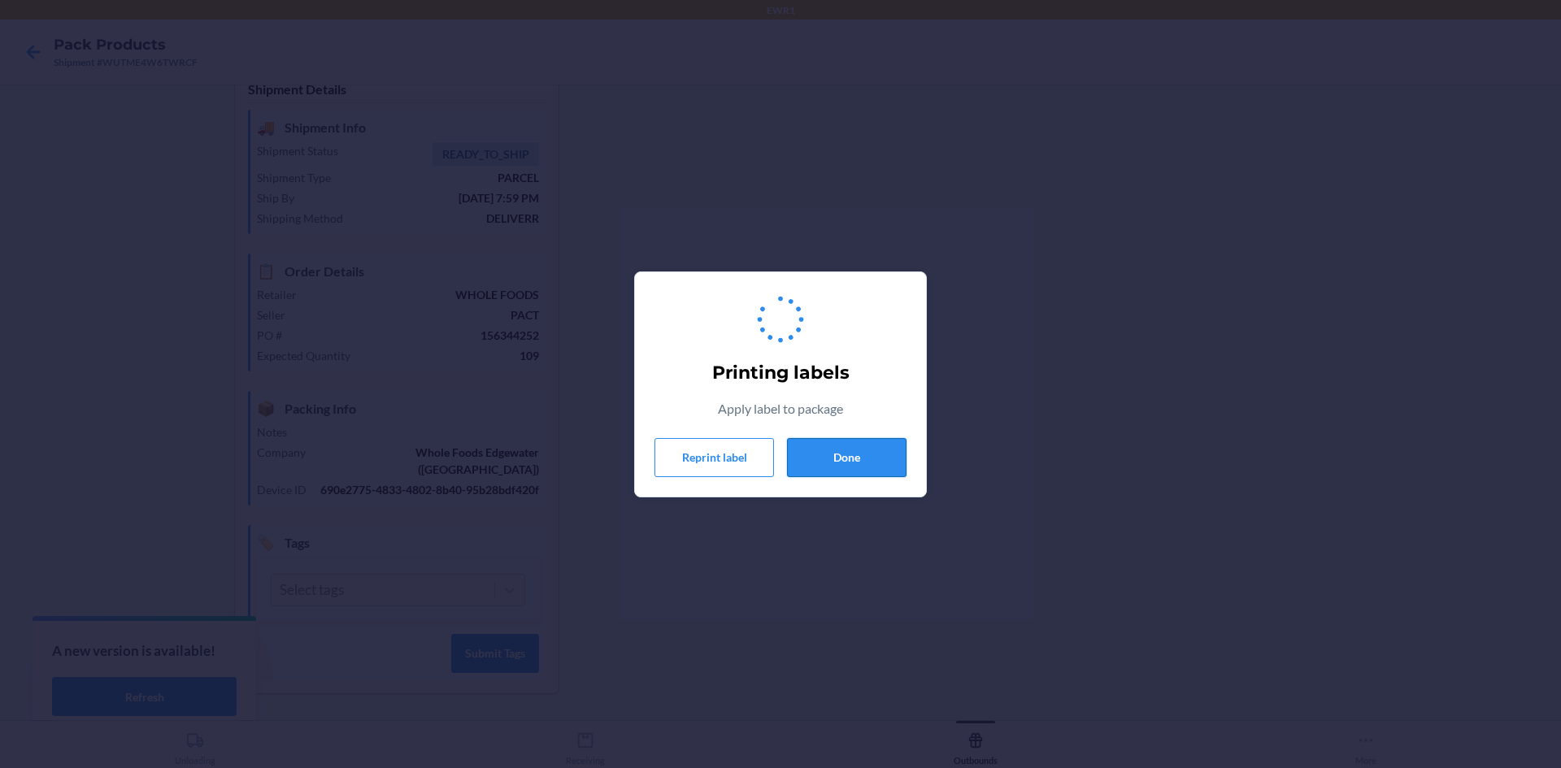
click at [853, 468] on button "Done" at bounding box center [847, 457] width 120 height 39
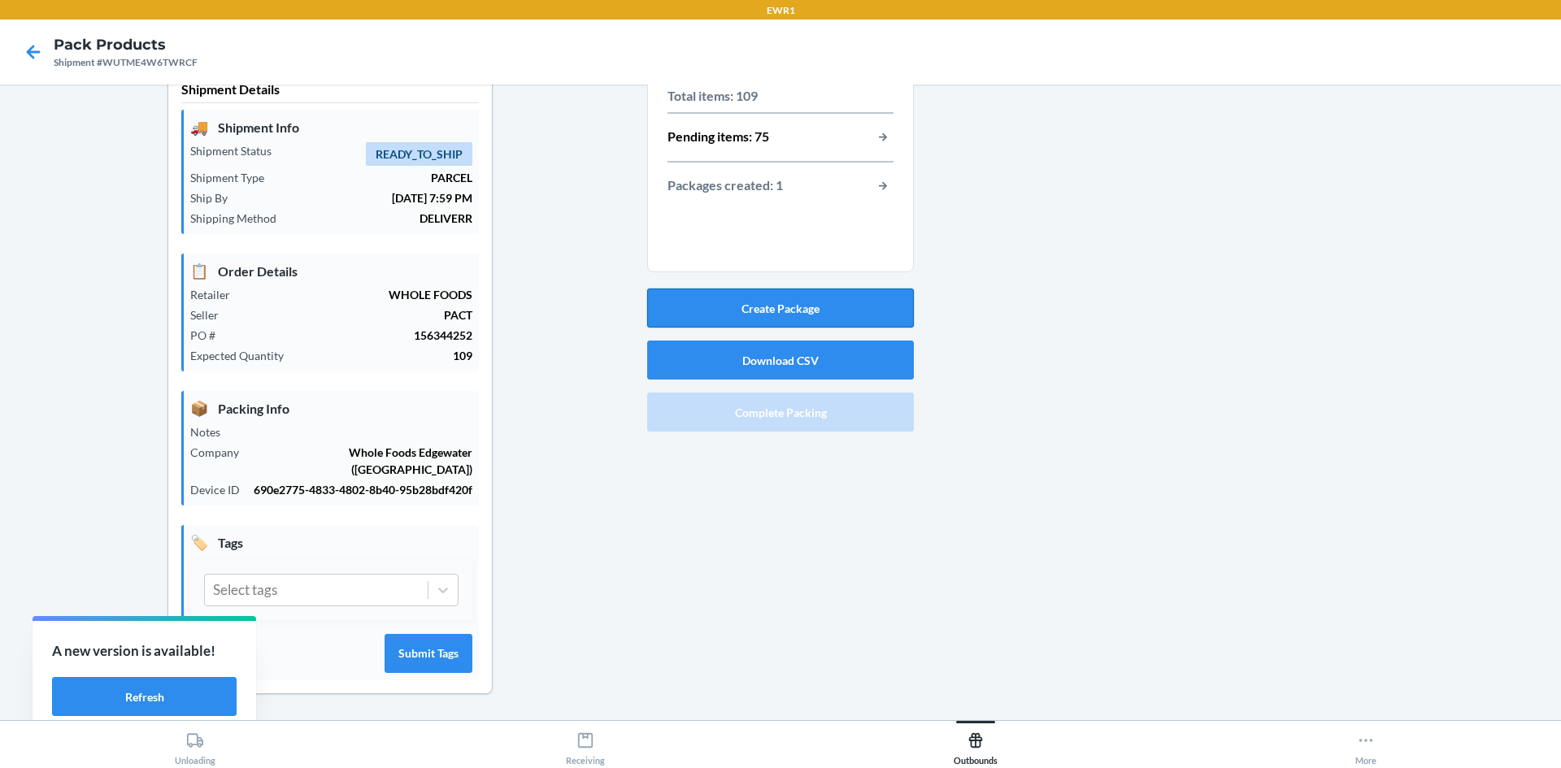
click at [842, 301] on button "Create Package" at bounding box center [780, 308] width 267 height 39
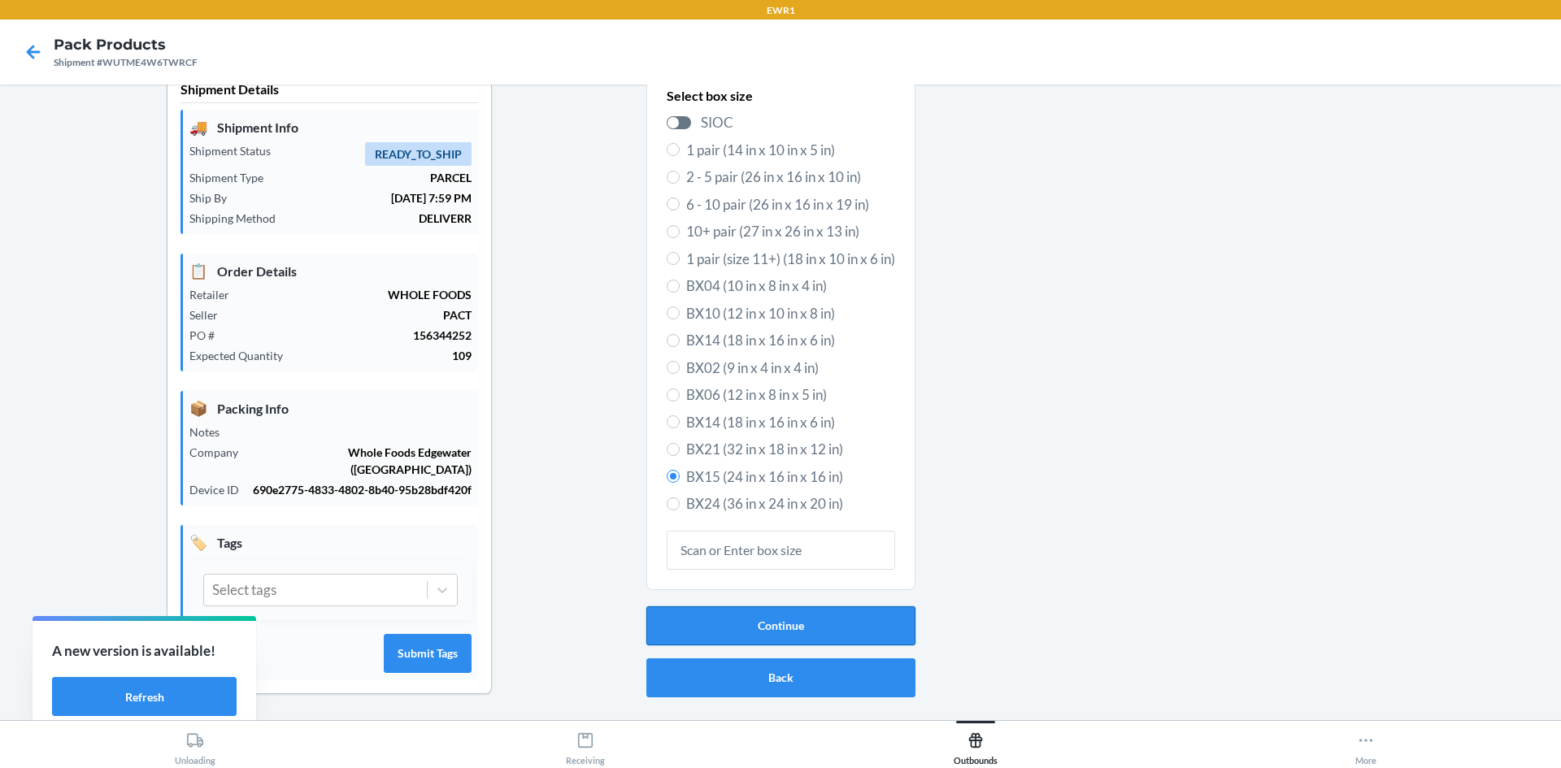
click at [822, 610] on button "Continue" at bounding box center [780, 626] width 269 height 39
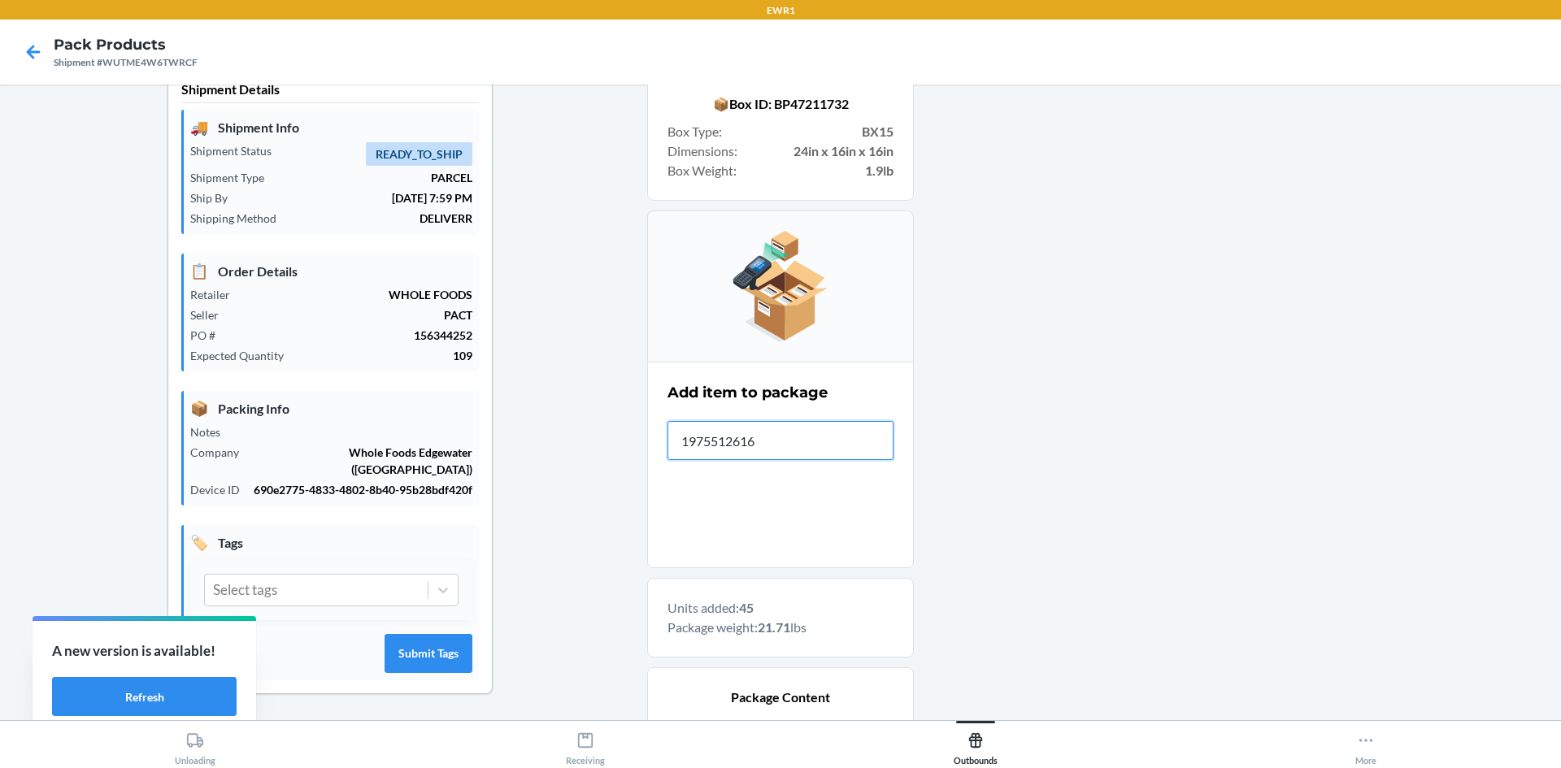
type input "19755126163"
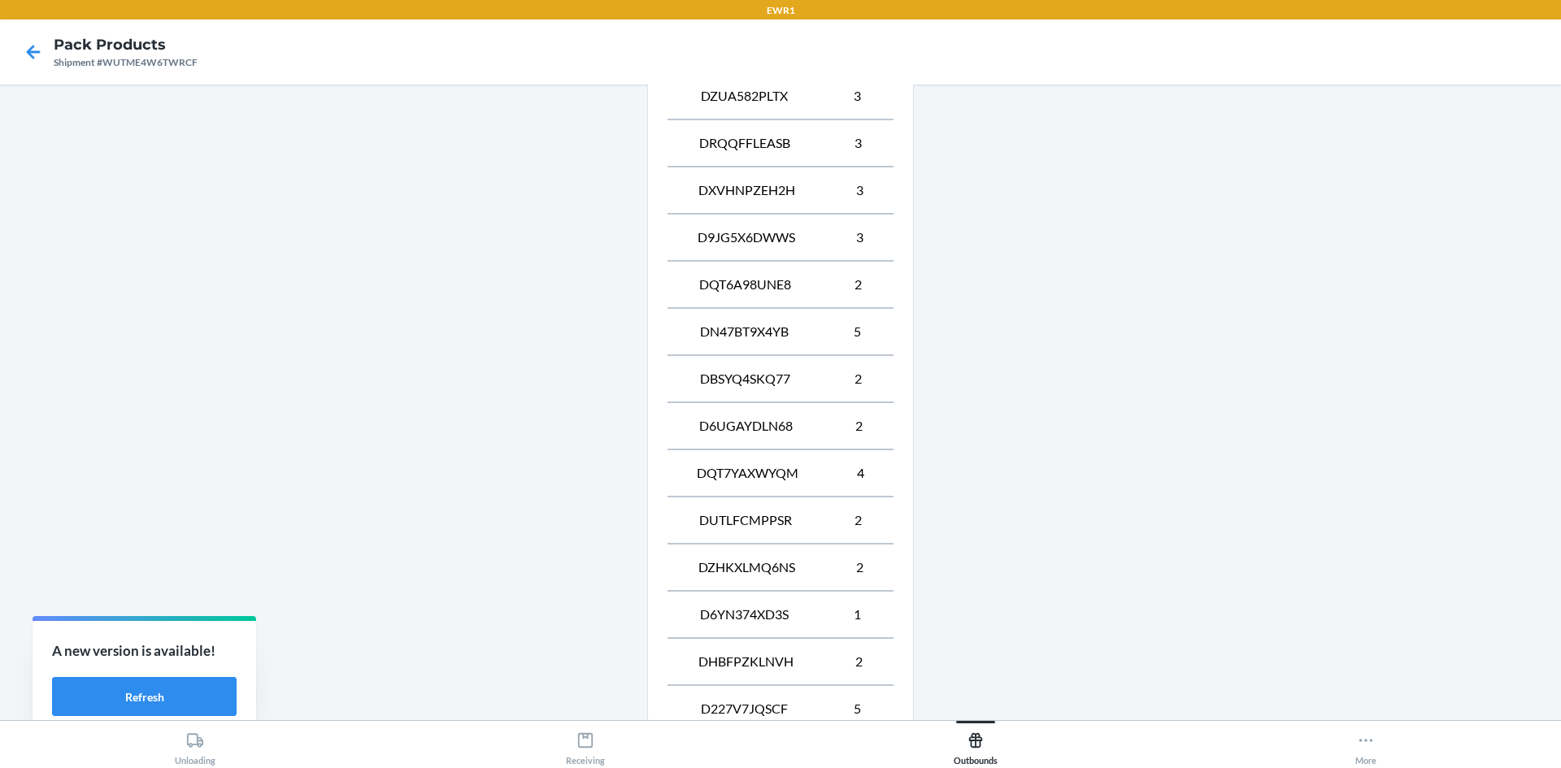
scroll to position [1658, 0]
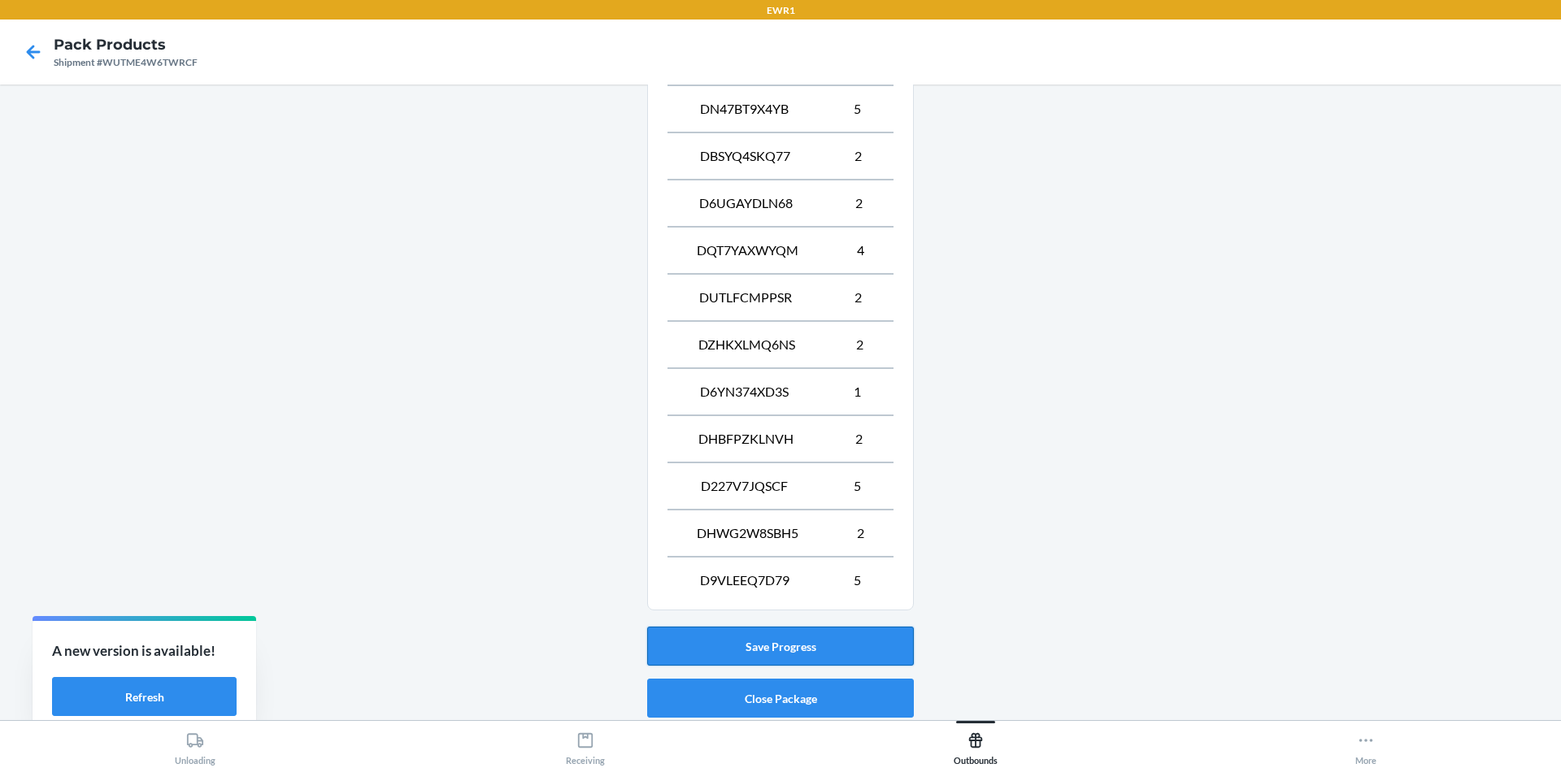
click at [816, 635] on button "Save Progress" at bounding box center [780, 646] width 267 height 39
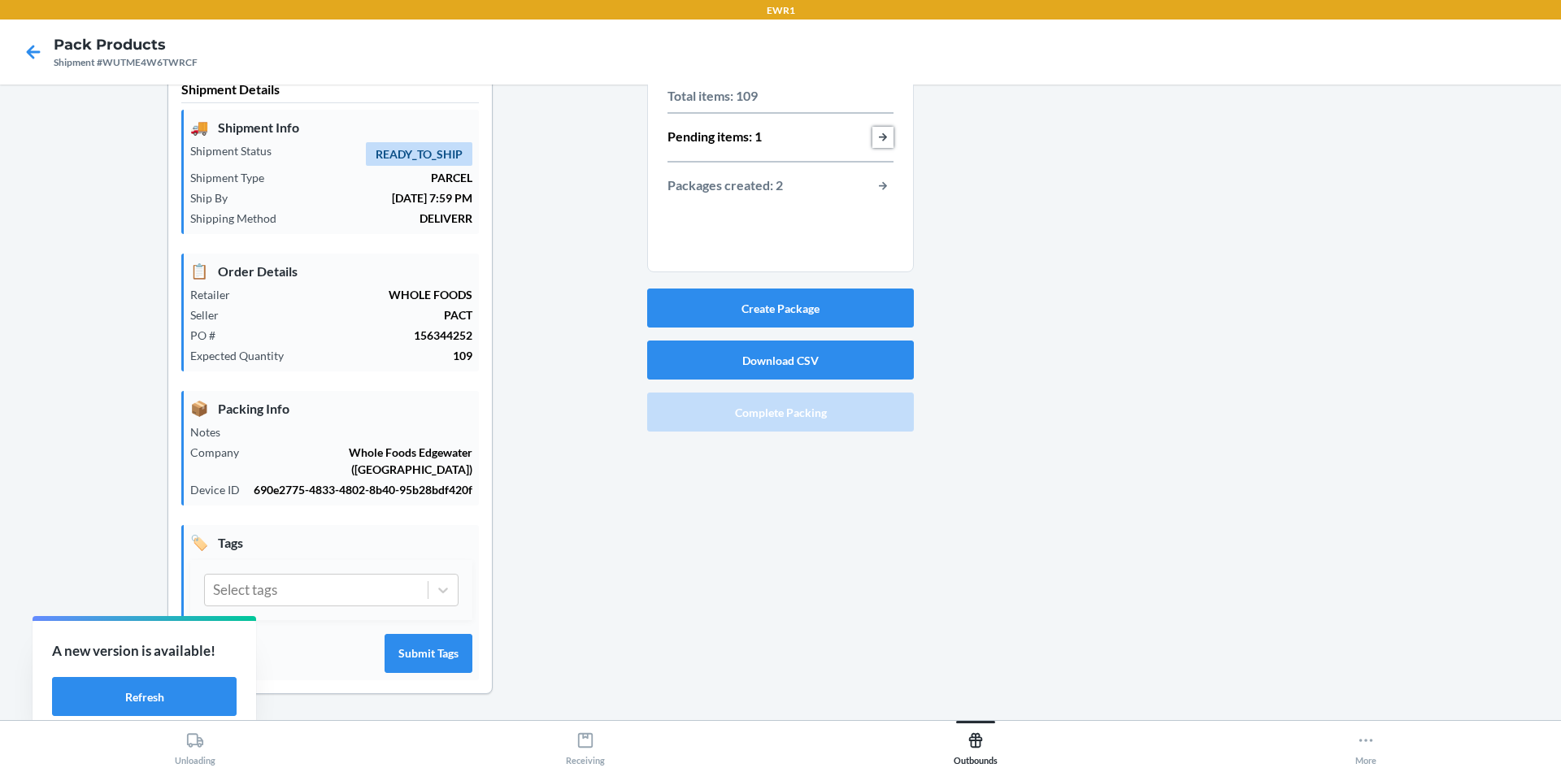
click at [879, 140] on button "button-view-pending-items" at bounding box center [883, 137] width 21 height 21
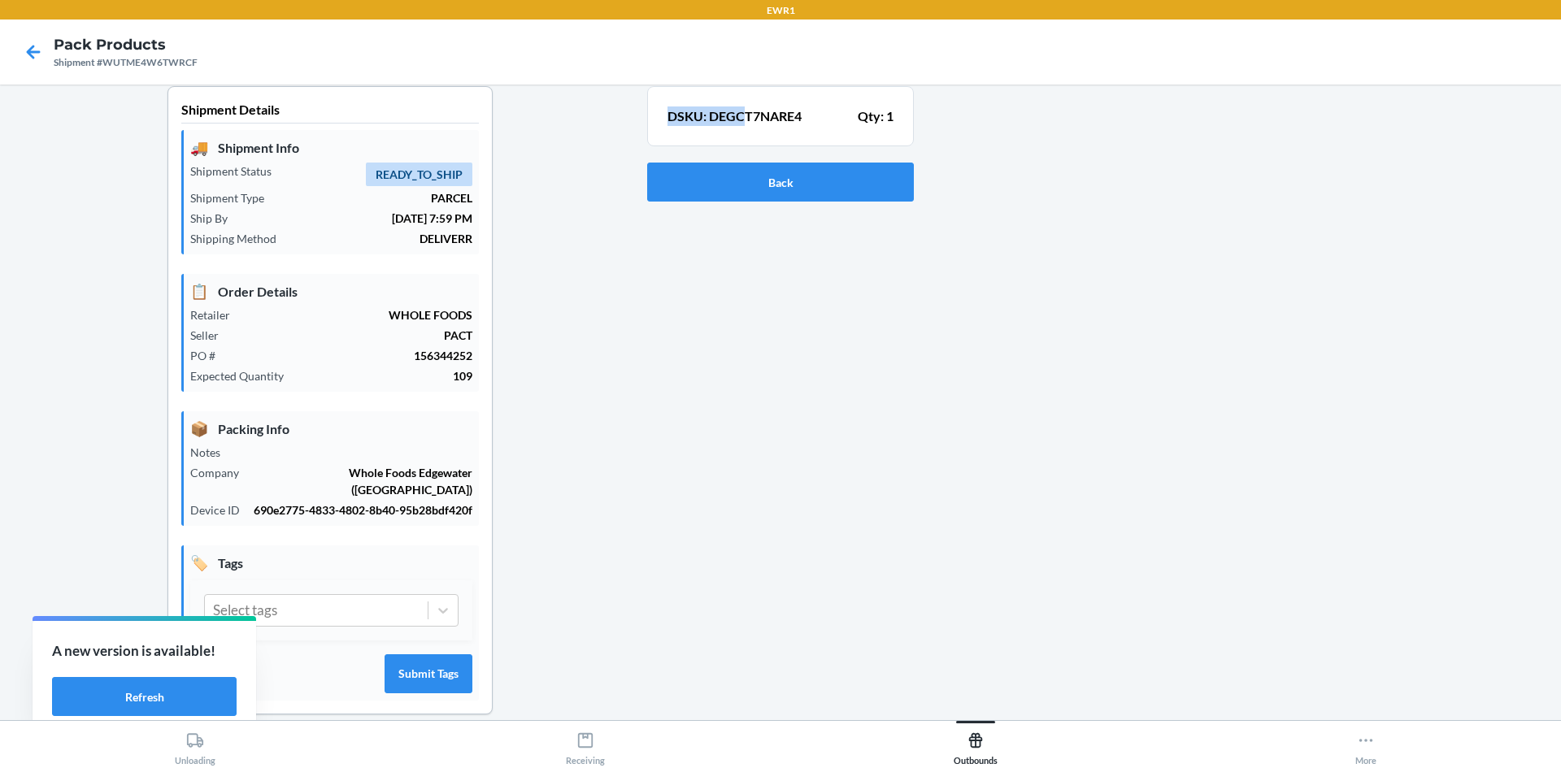
scroll to position [0, 0]
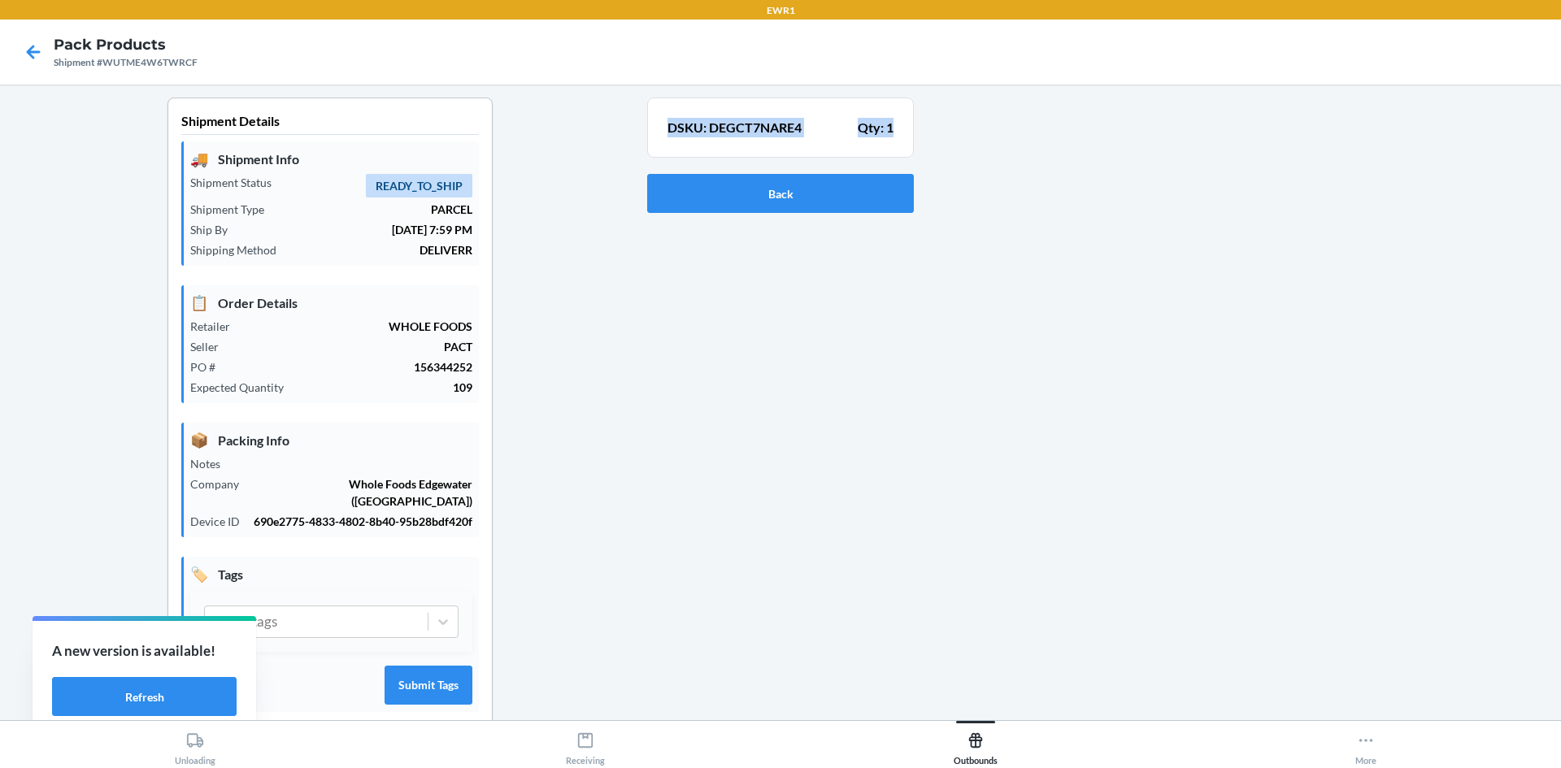
drag, startPoint x: 733, startPoint y: 97, endPoint x: 898, endPoint y: 128, distance: 167.3
click at [898, 128] on section "DSKU: DEGCT7NARE4 Qty: 1" at bounding box center [780, 128] width 267 height 60
click at [786, 197] on button "Back" at bounding box center [780, 193] width 267 height 39
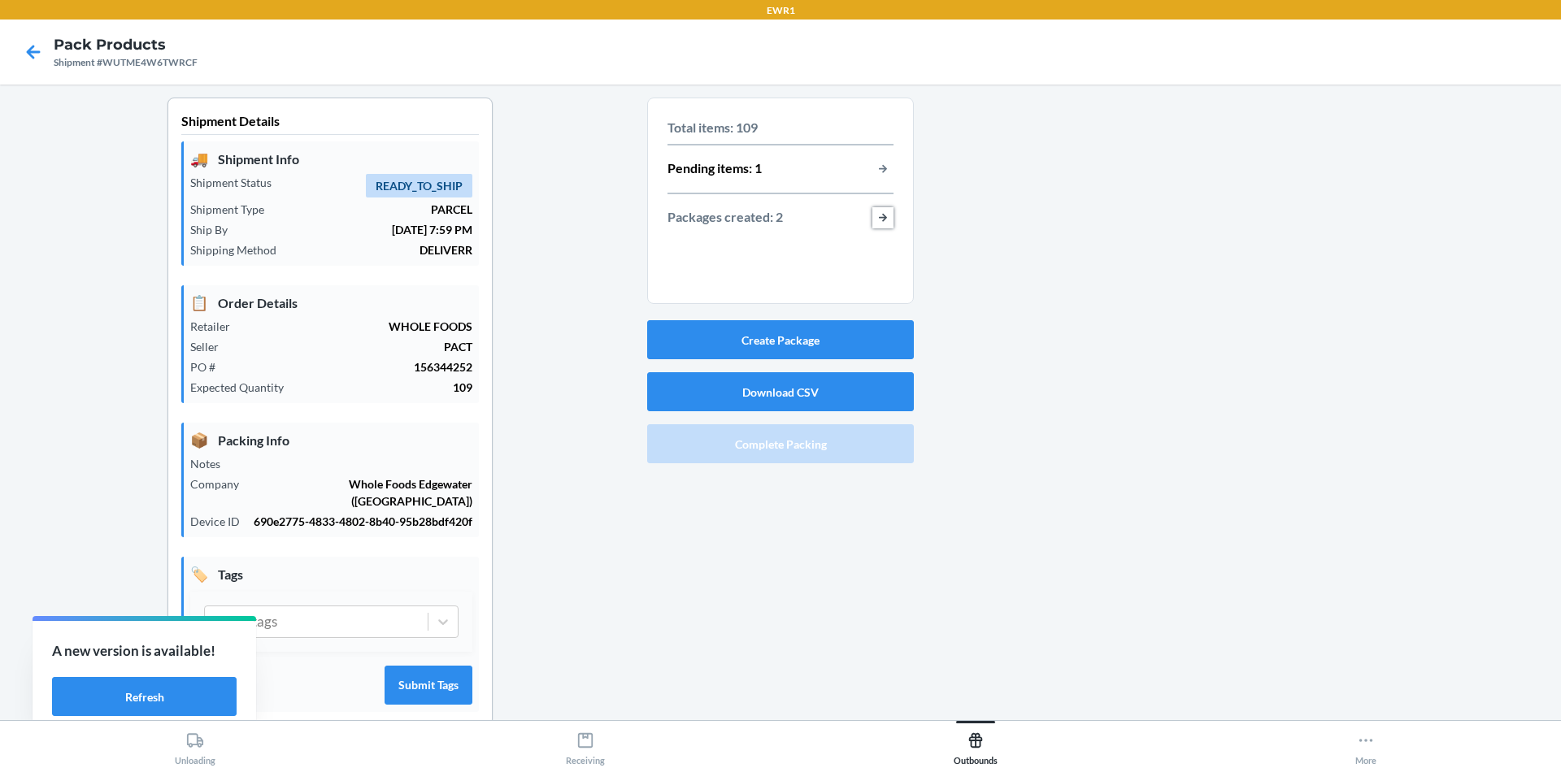
click at [880, 220] on button "button-view-packages-created" at bounding box center [883, 217] width 21 height 21
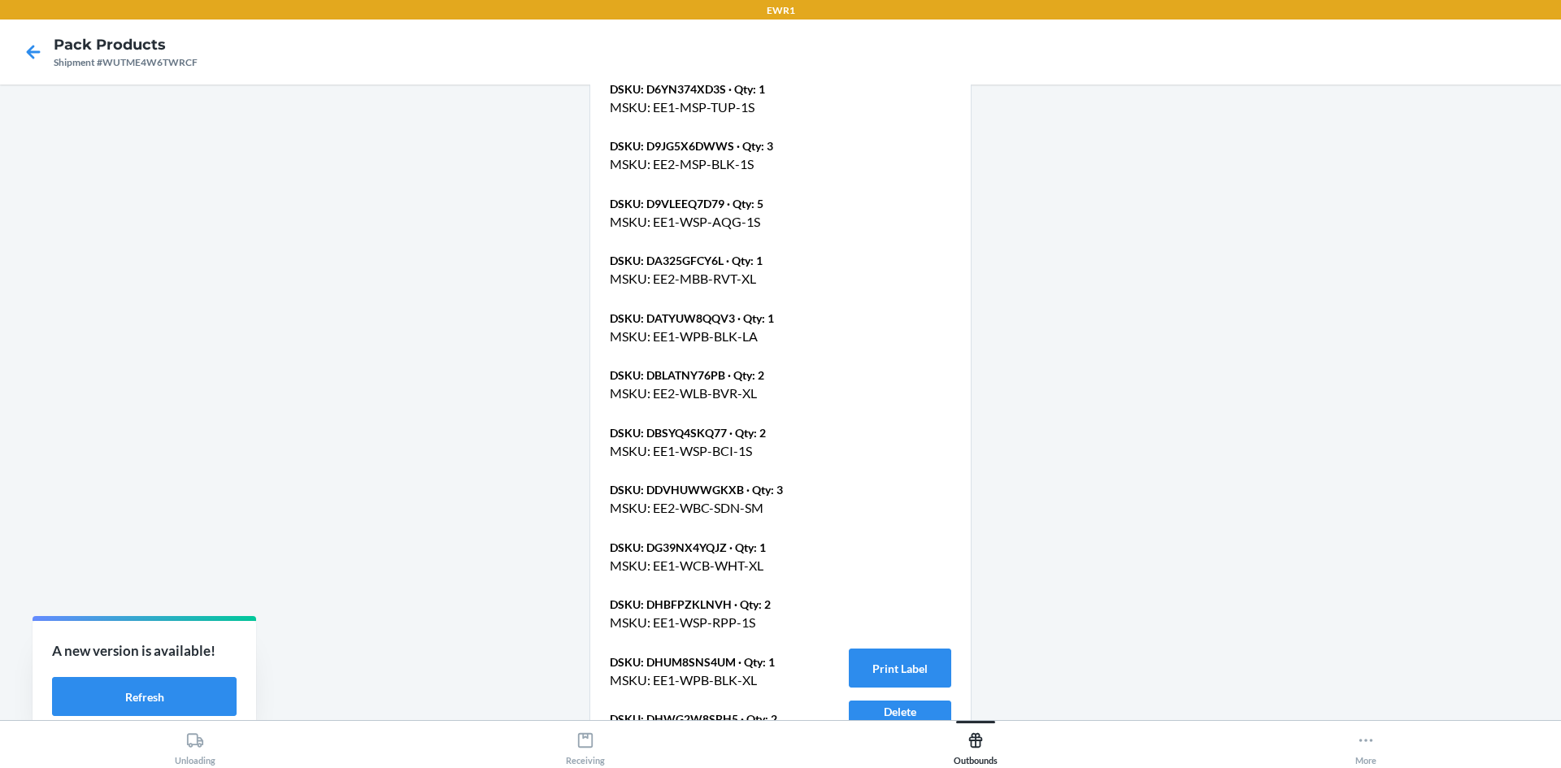
scroll to position [1952, 0]
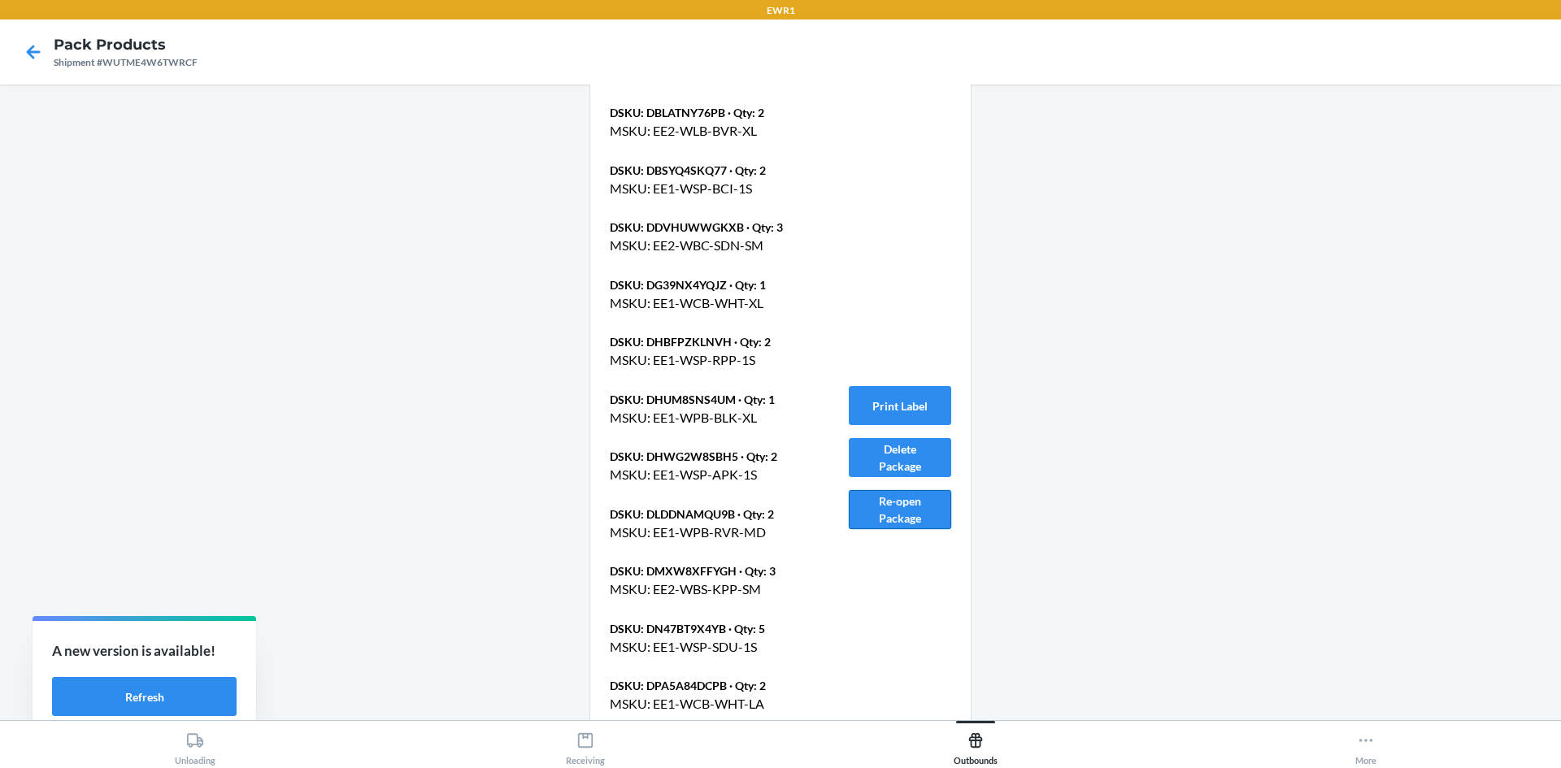
click at [912, 504] on button "Re-open Package" at bounding box center [900, 509] width 102 height 39
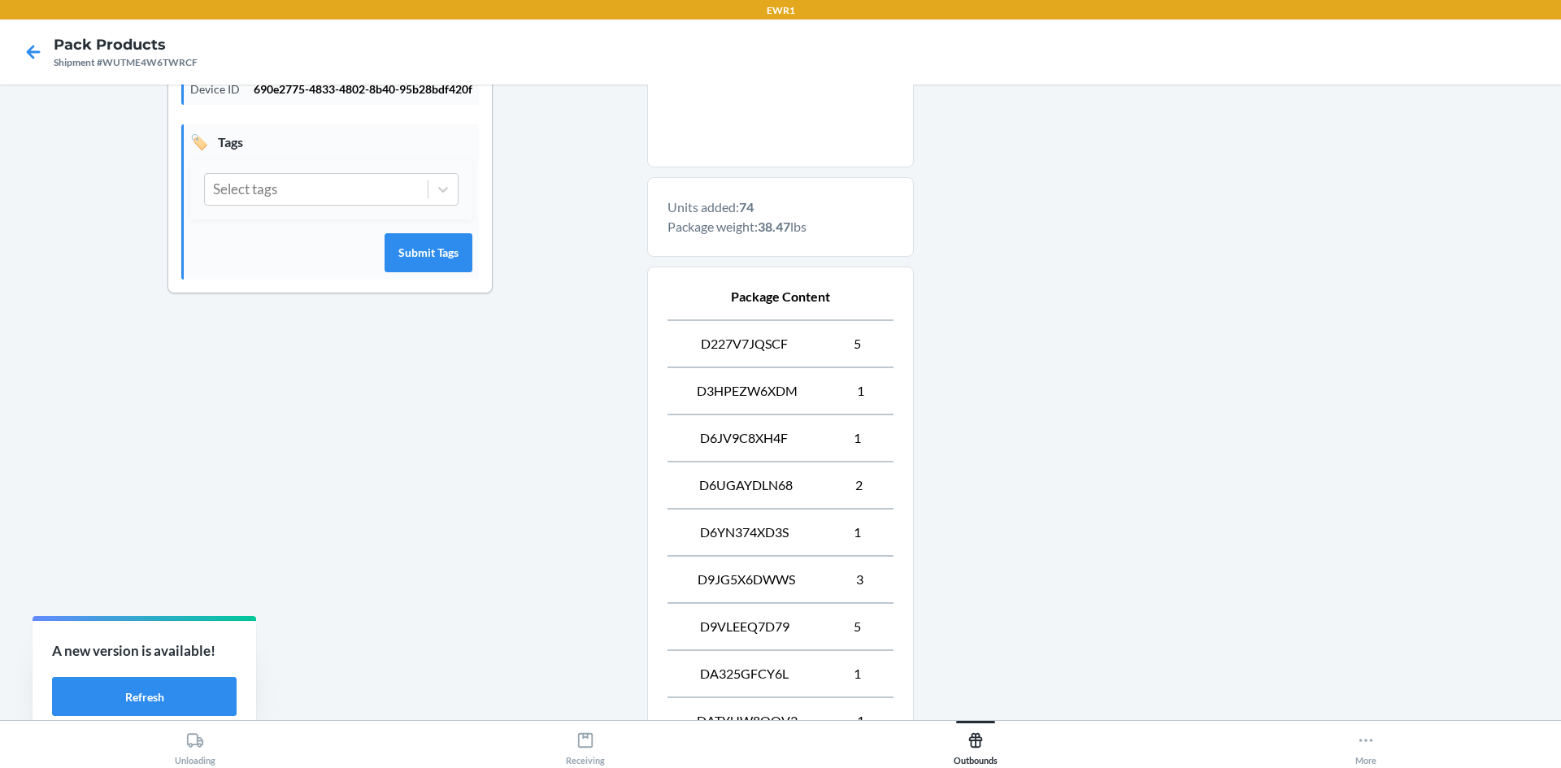
scroll to position [639, 0]
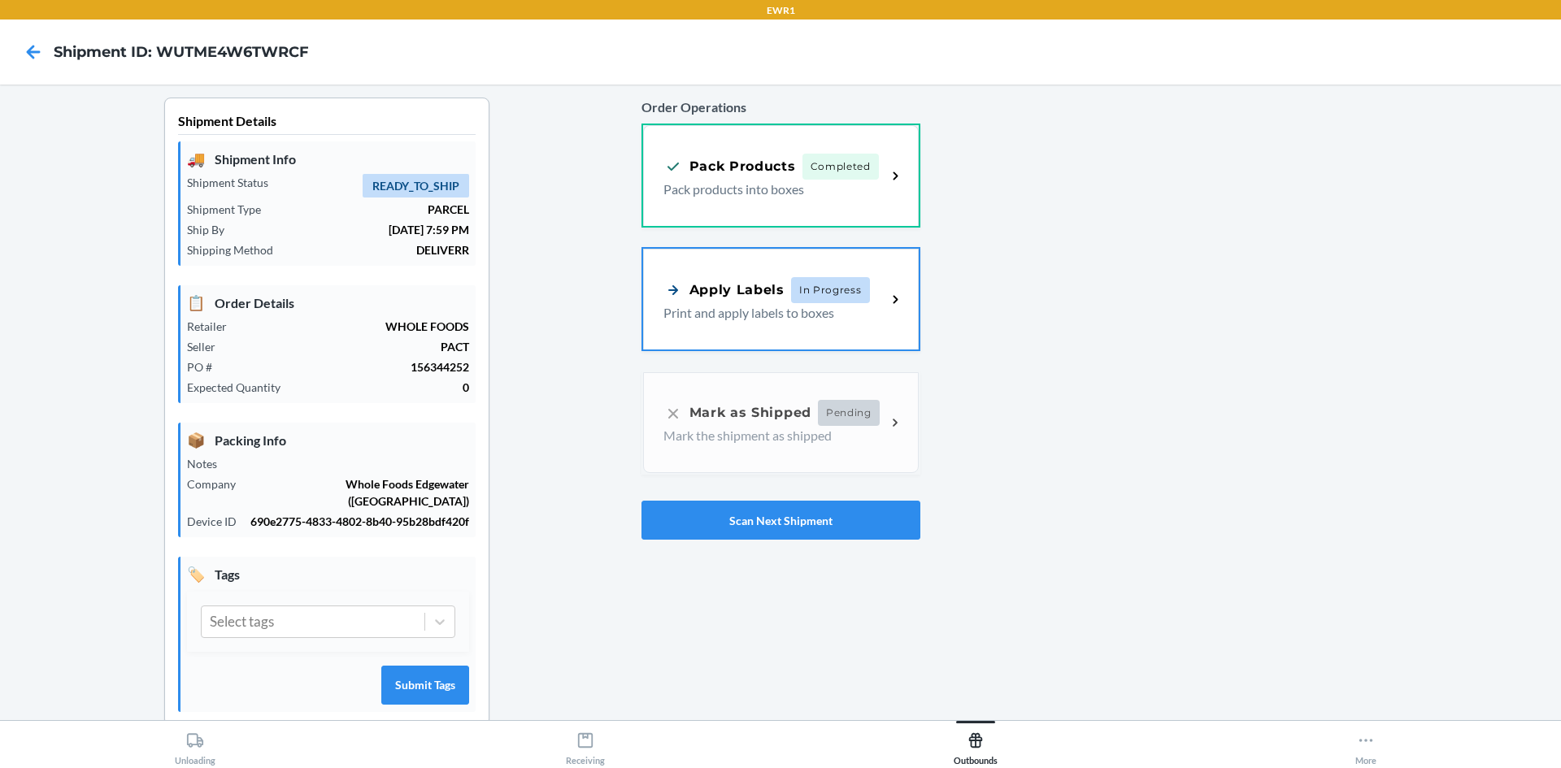
click at [791, 298] on span "In Progress" at bounding box center [830, 290] width 79 height 26
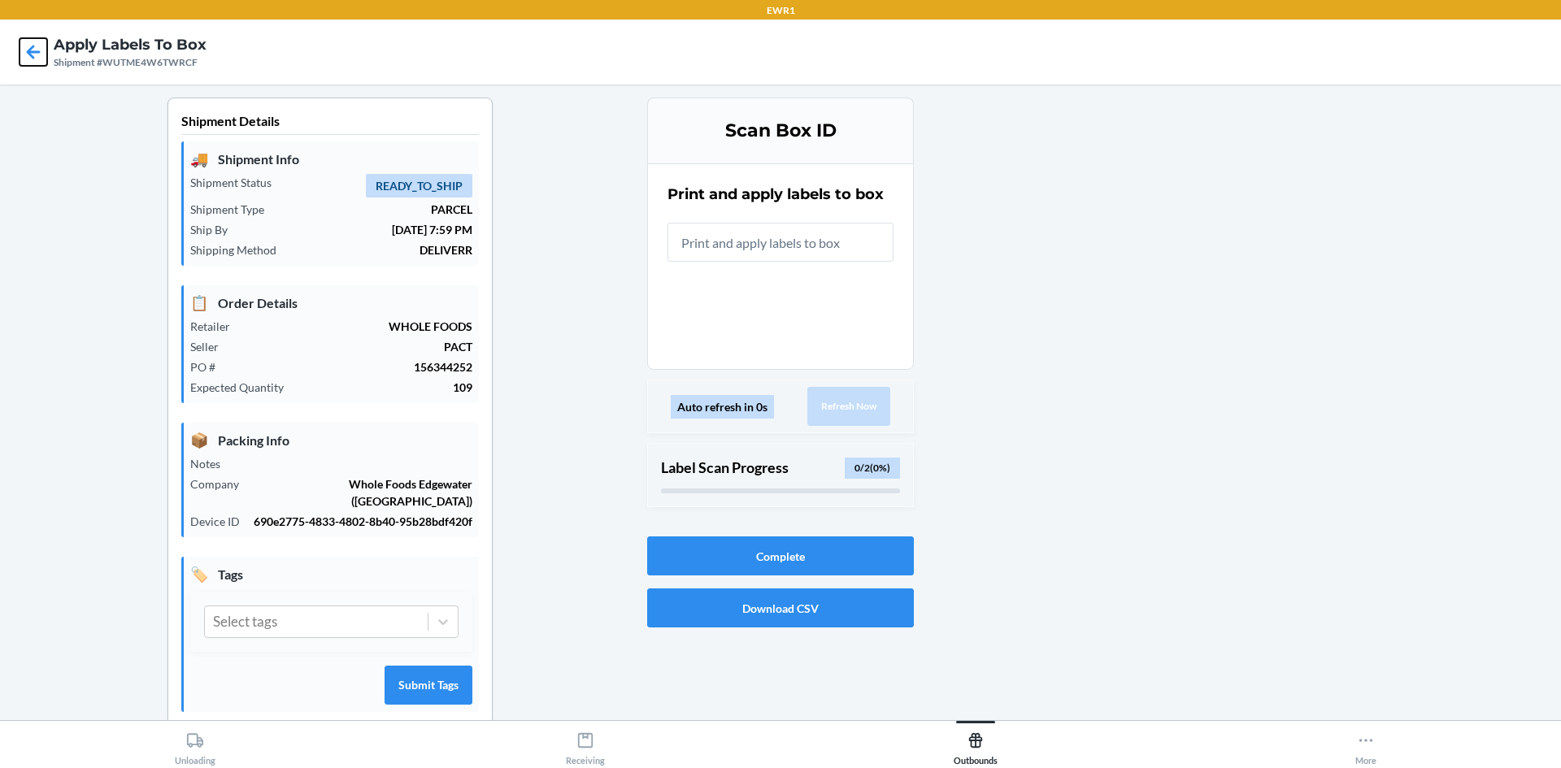
click at [31, 51] on icon at bounding box center [34, 52] width 14 height 14
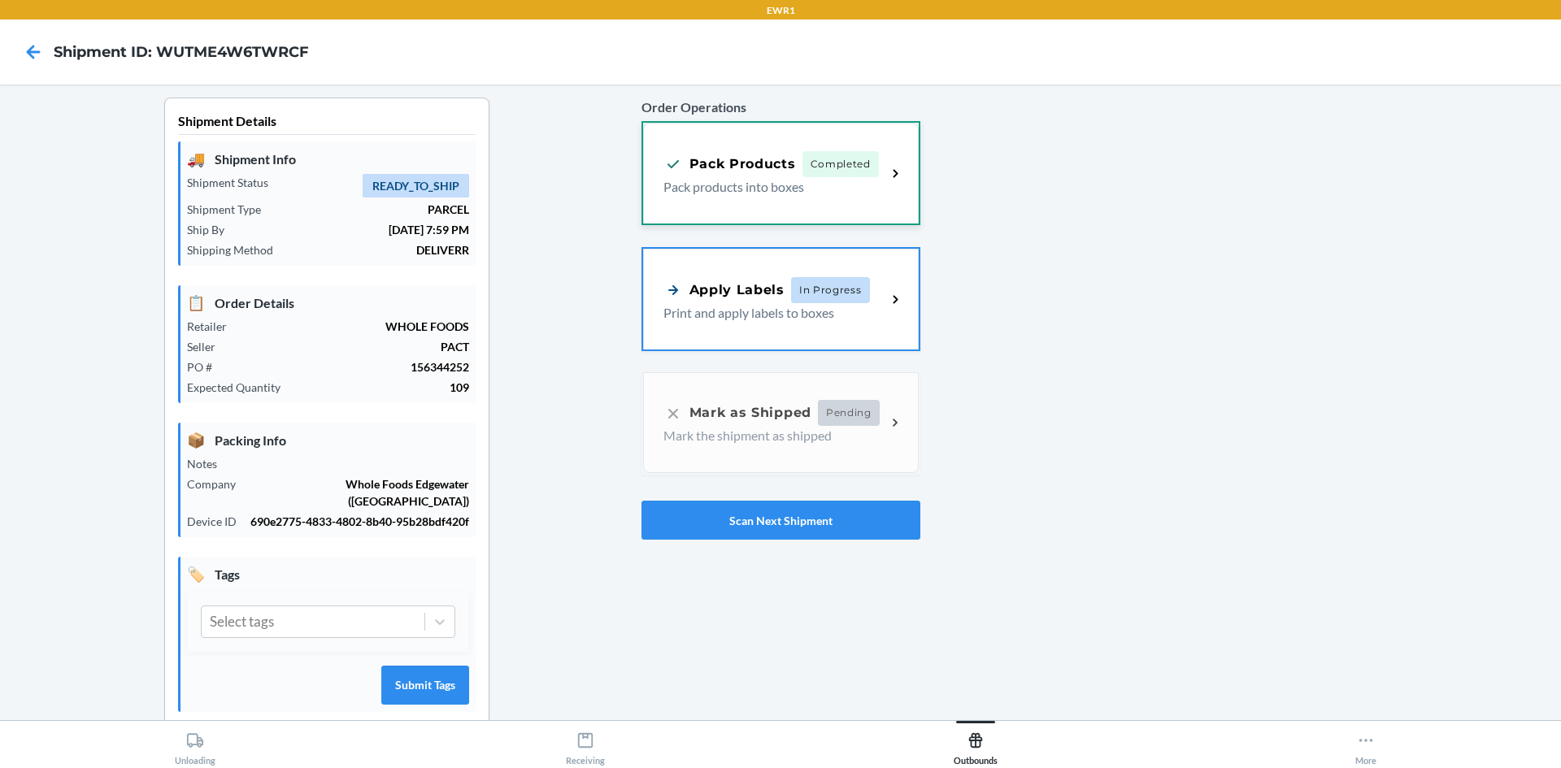
click at [772, 180] on p "Pack products into boxes" at bounding box center [769, 187] width 211 height 20
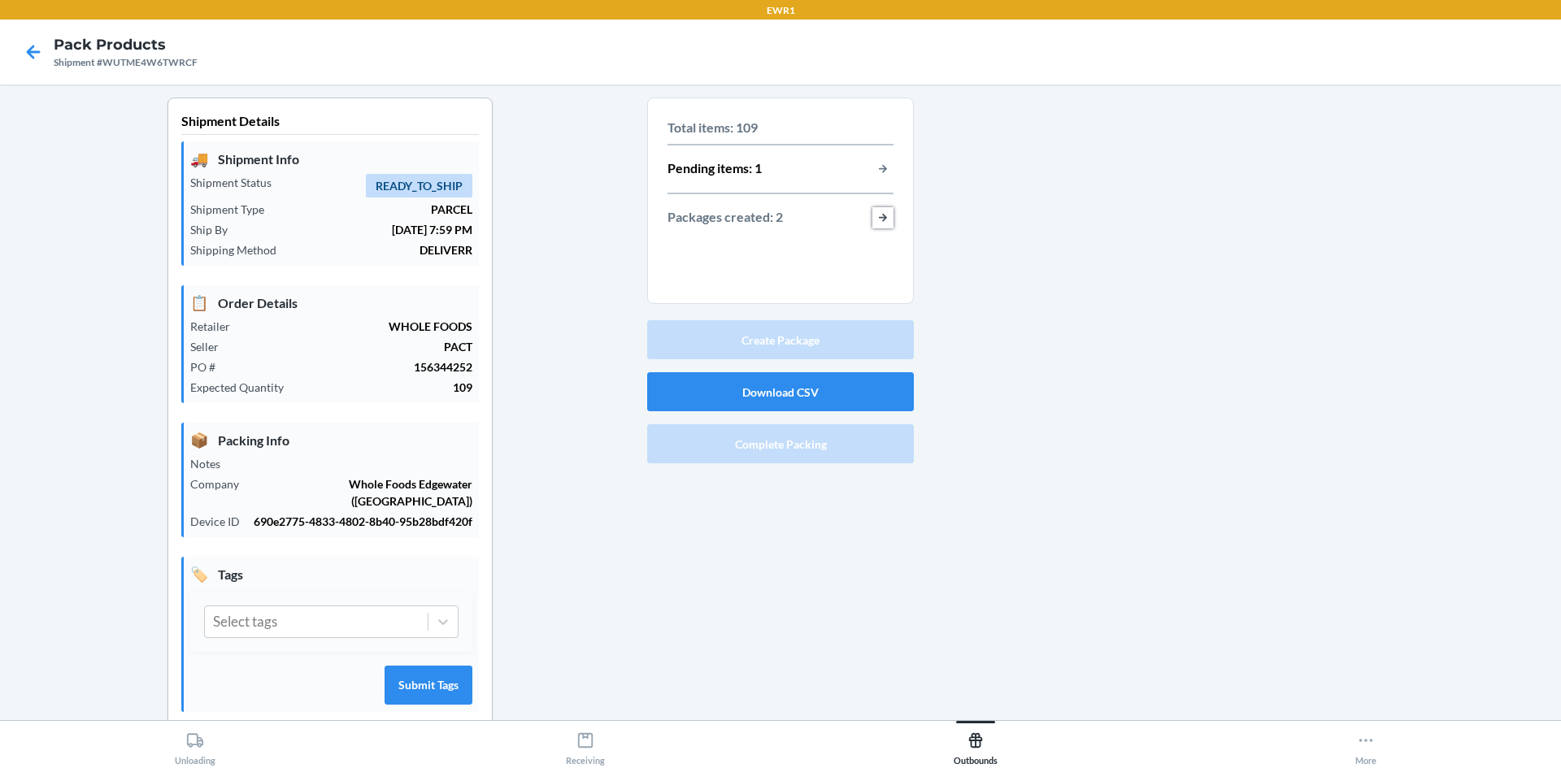
click at [882, 220] on button "button-view-packages-created" at bounding box center [883, 217] width 21 height 21
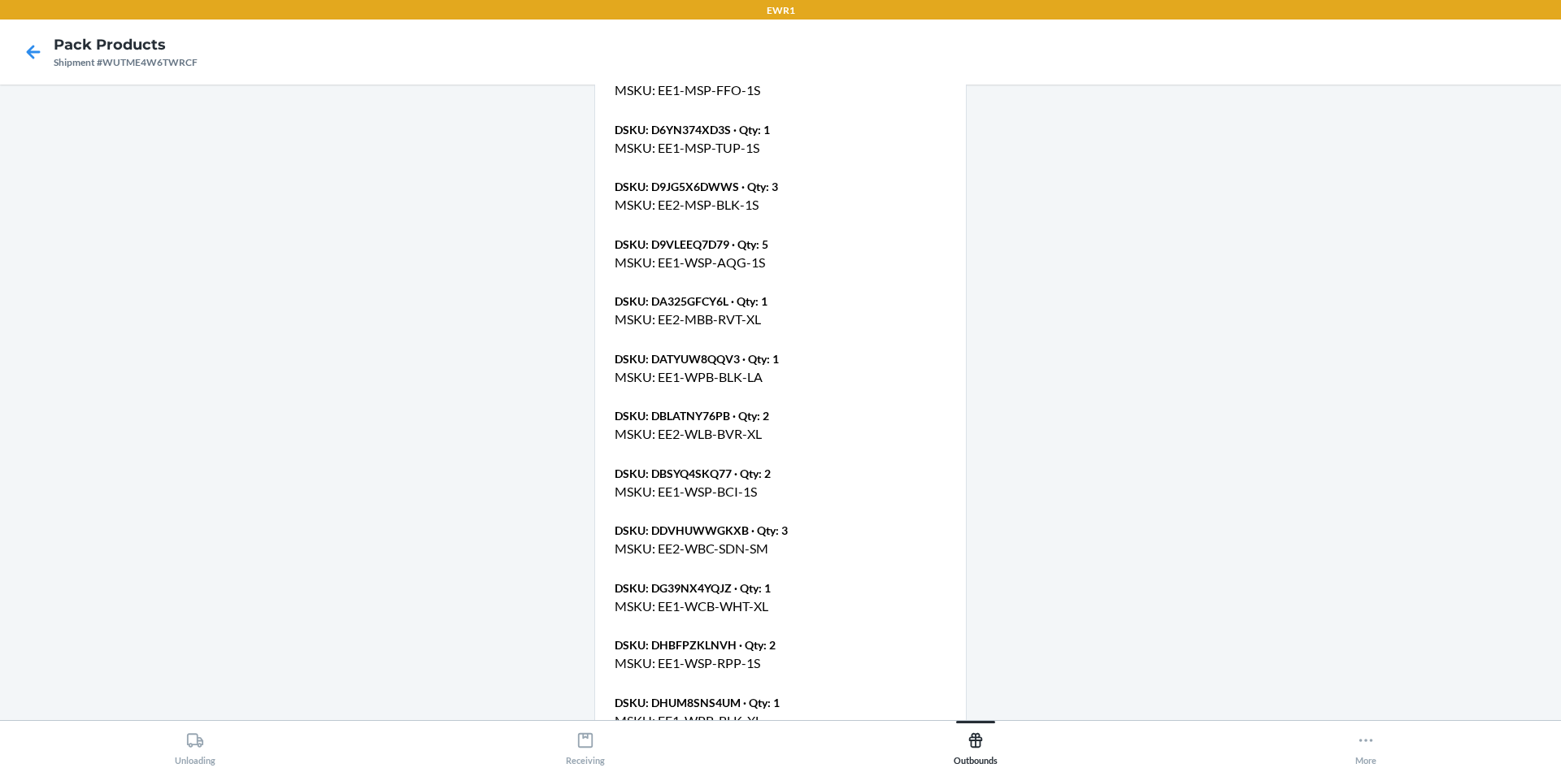
scroll to position [1708, 0]
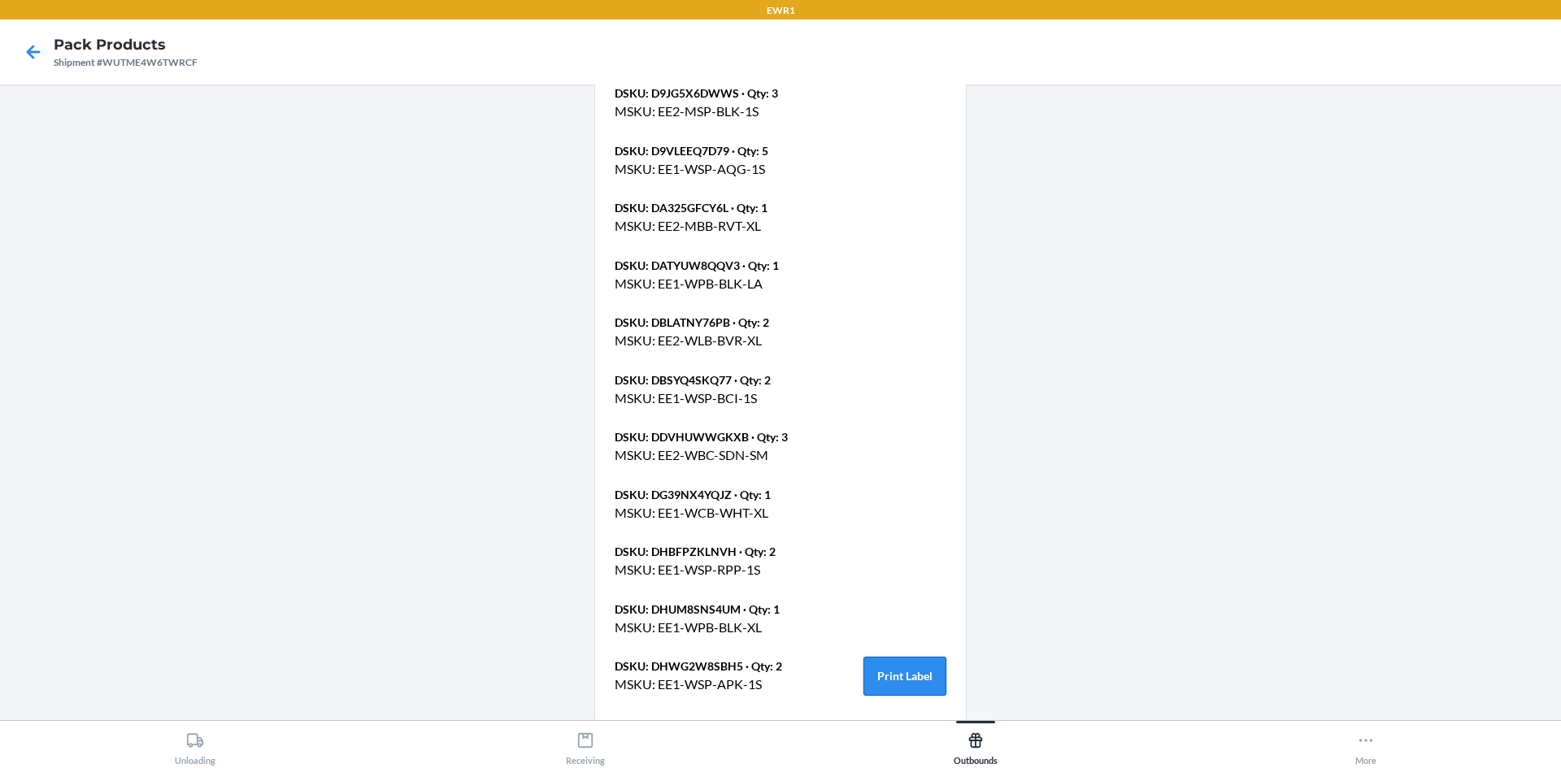
click at [889, 664] on button "Print Label" at bounding box center [905, 676] width 83 height 39
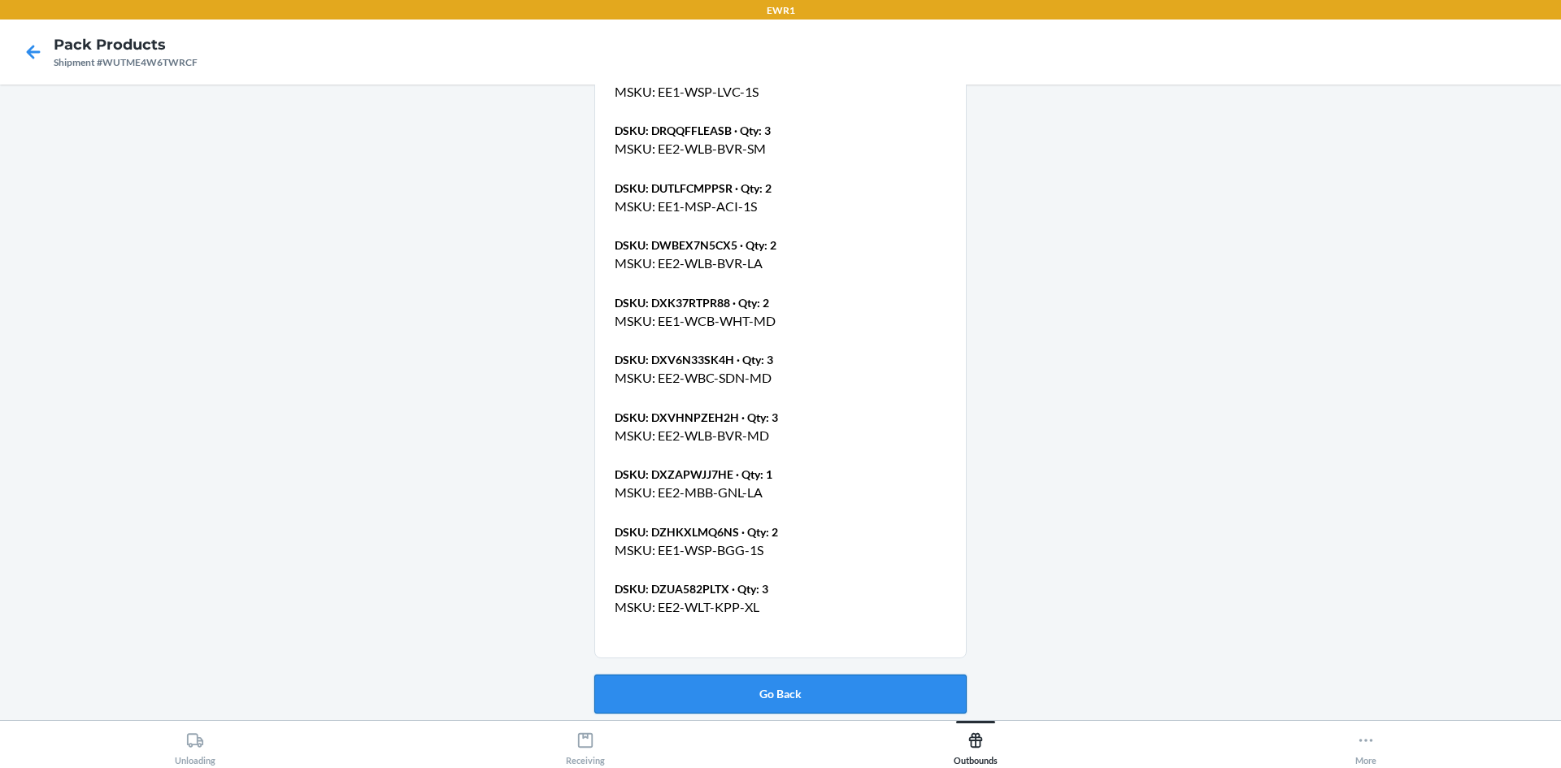
click at [769, 684] on button "Go Back" at bounding box center [780, 694] width 372 height 39
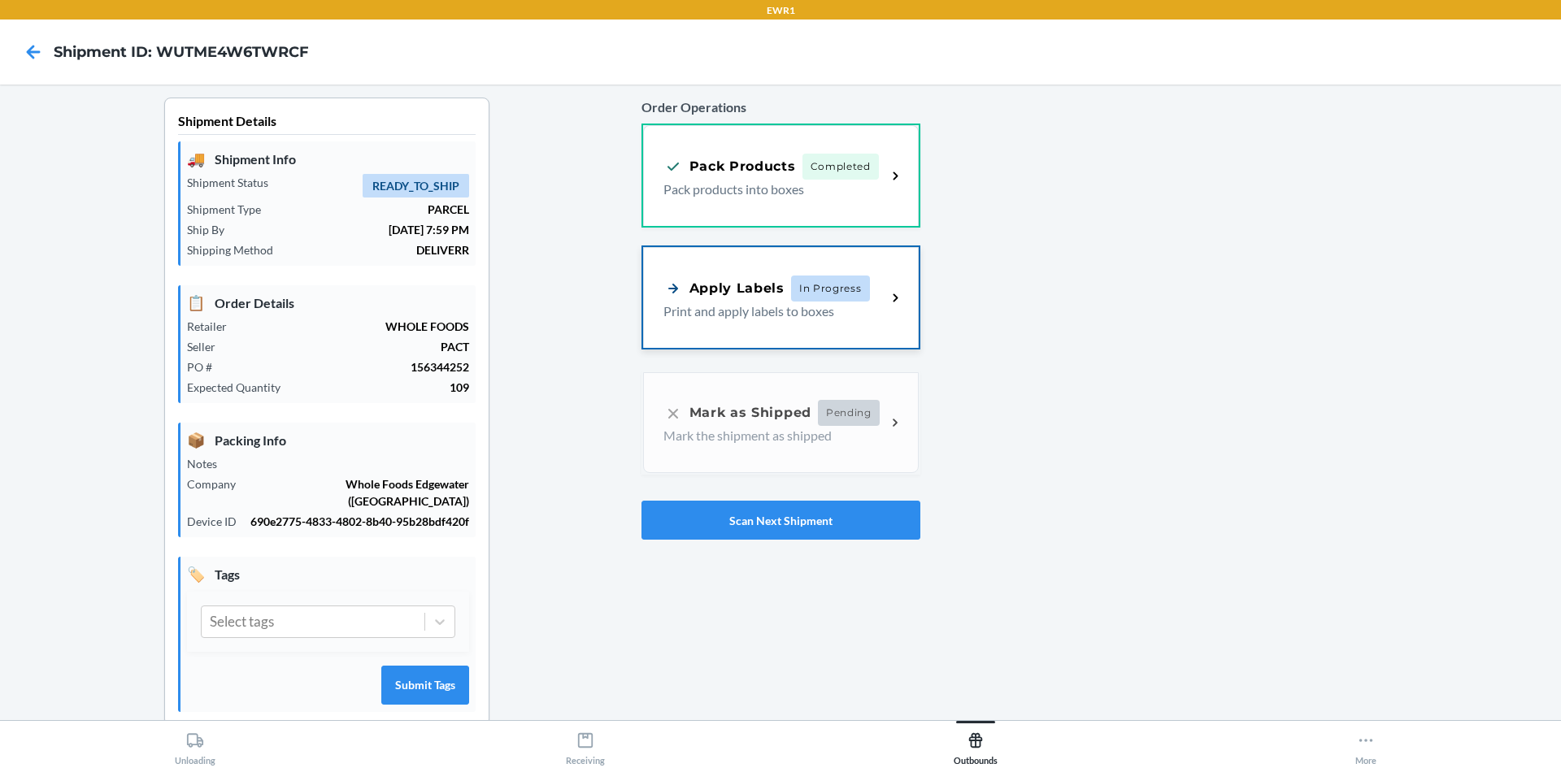
click at [828, 315] on p "Print and apply labels to boxes" at bounding box center [769, 312] width 211 height 20
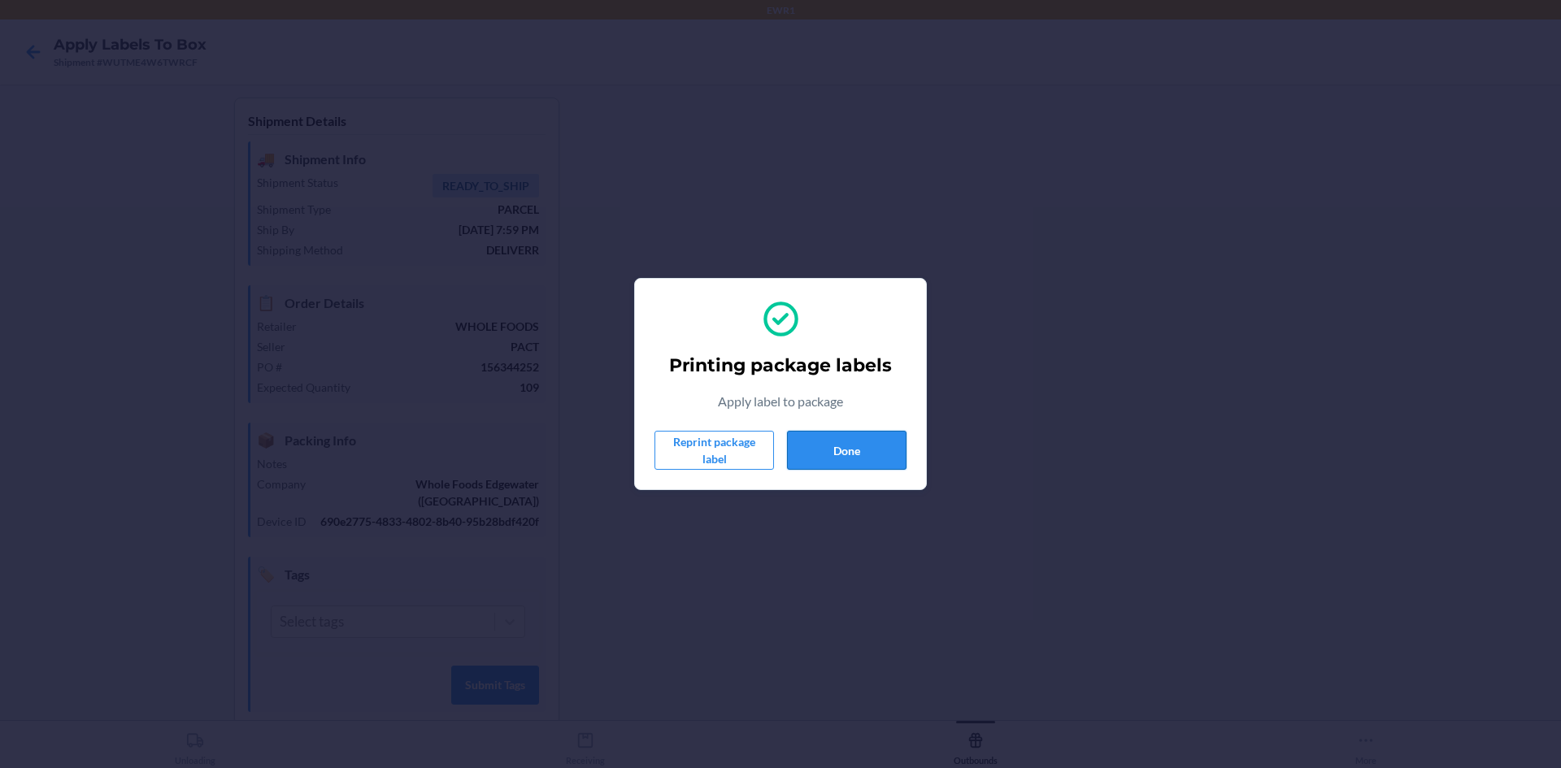
click at [879, 433] on button "Done" at bounding box center [847, 450] width 120 height 39
click at [863, 434] on button "Done" at bounding box center [847, 450] width 120 height 39
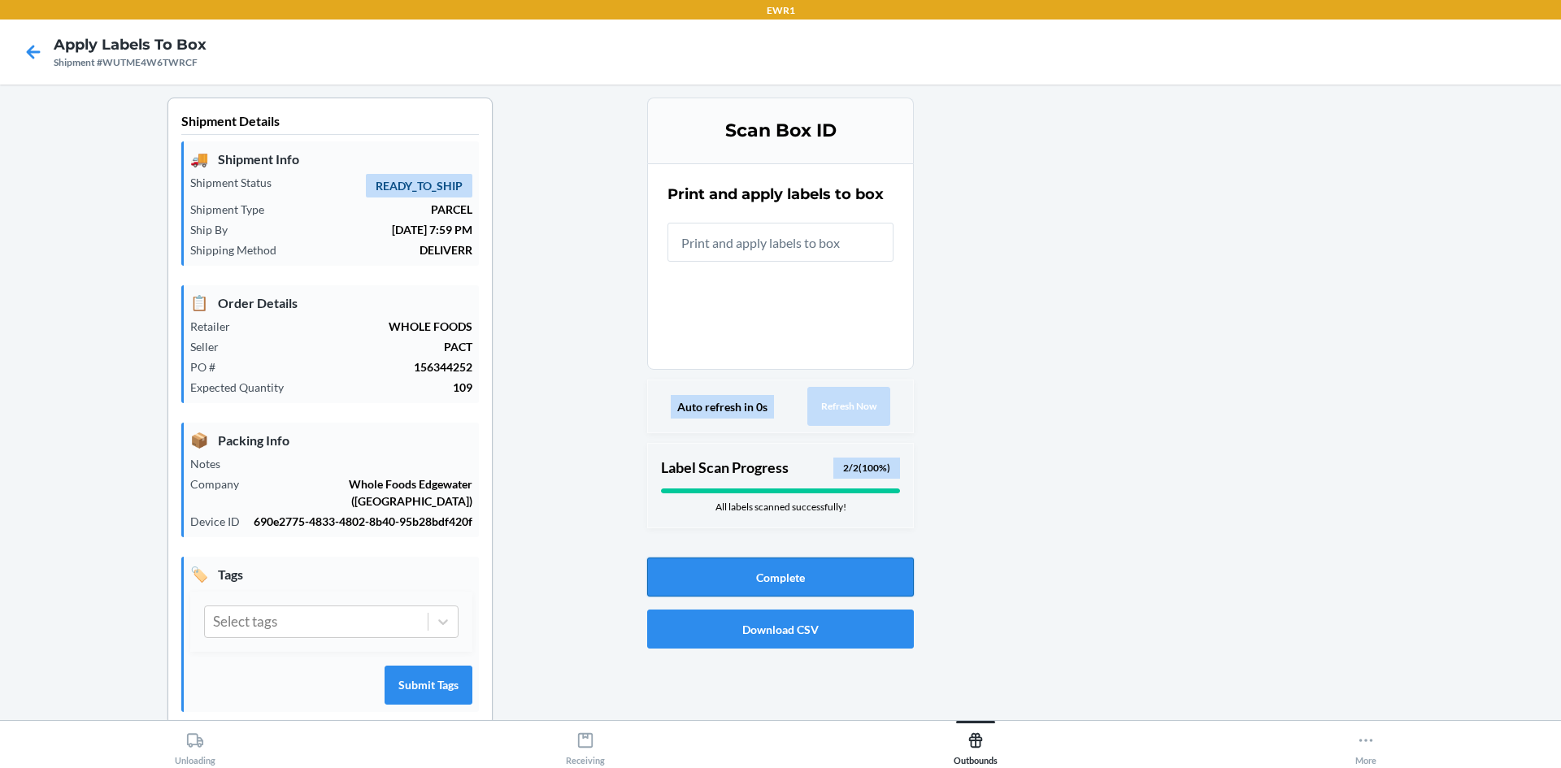
click at [735, 575] on button "Complete" at bounding box center [780, 577] width 267 height 39
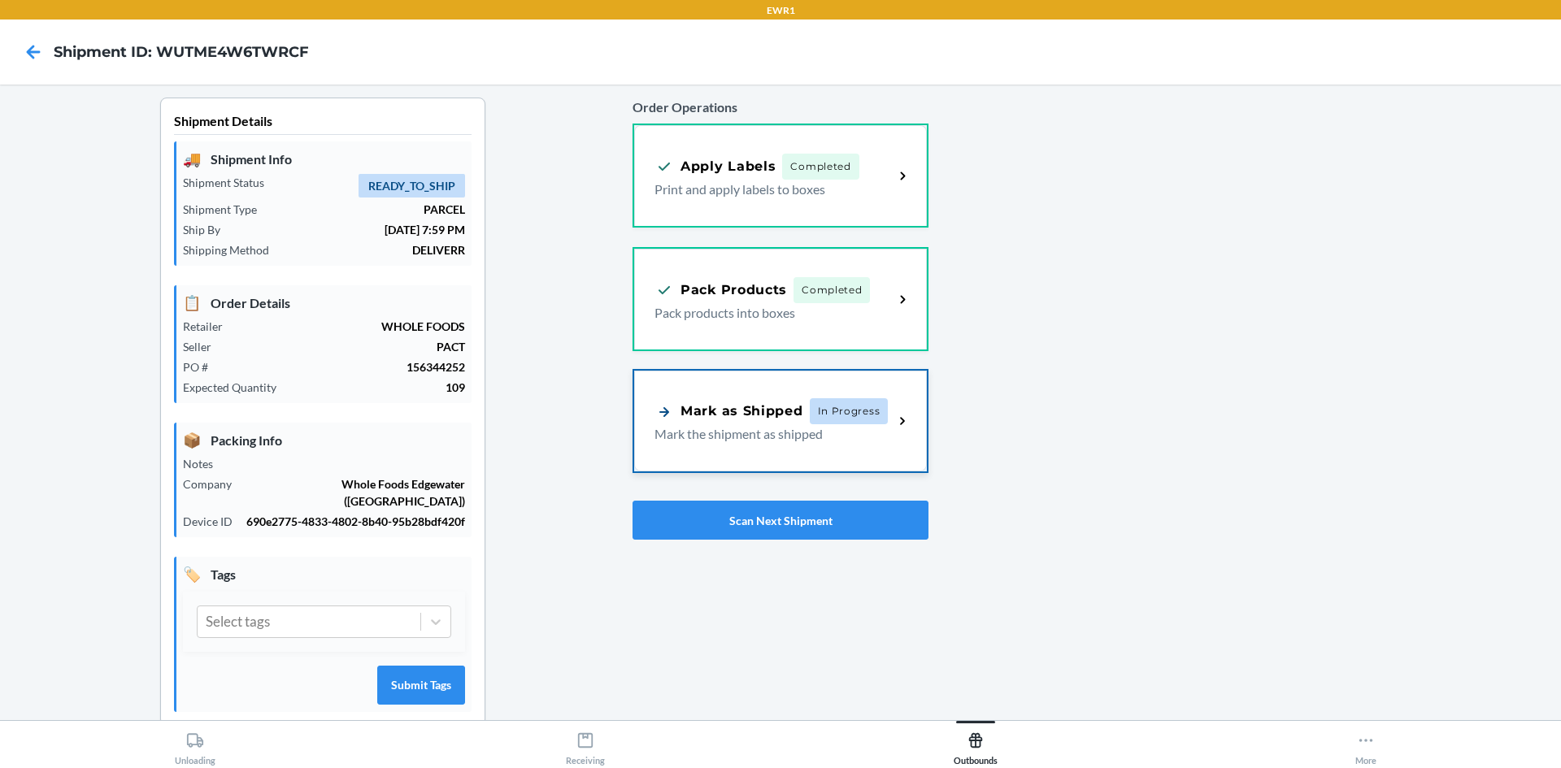
click at [770, 440] on p "Mark the shipment as shipped" at bounding box center [768, 434] width 226 height 20
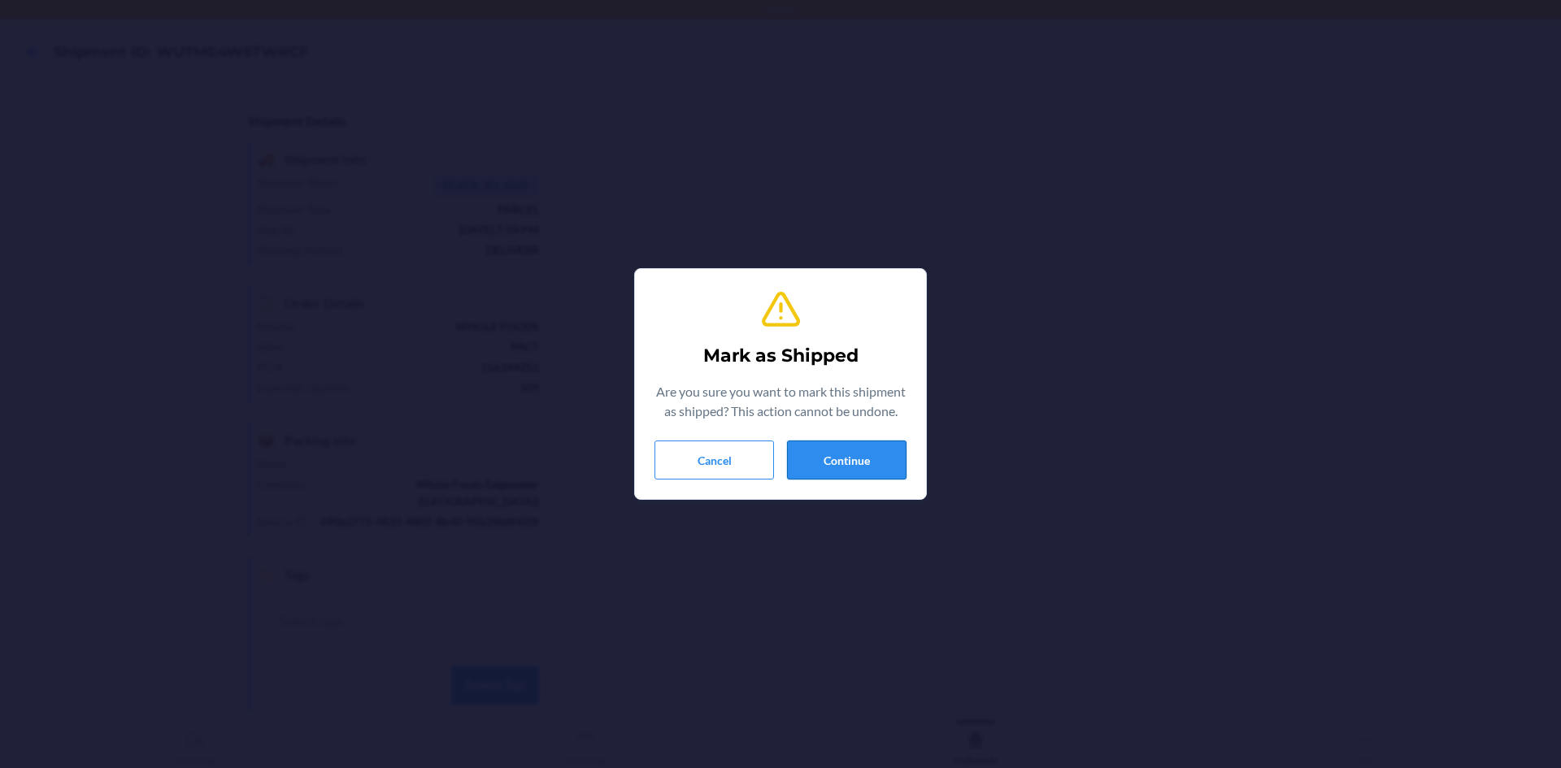
click at [842, 471] on button "Continue" at bounding box center [847, 460] width 120 height 39
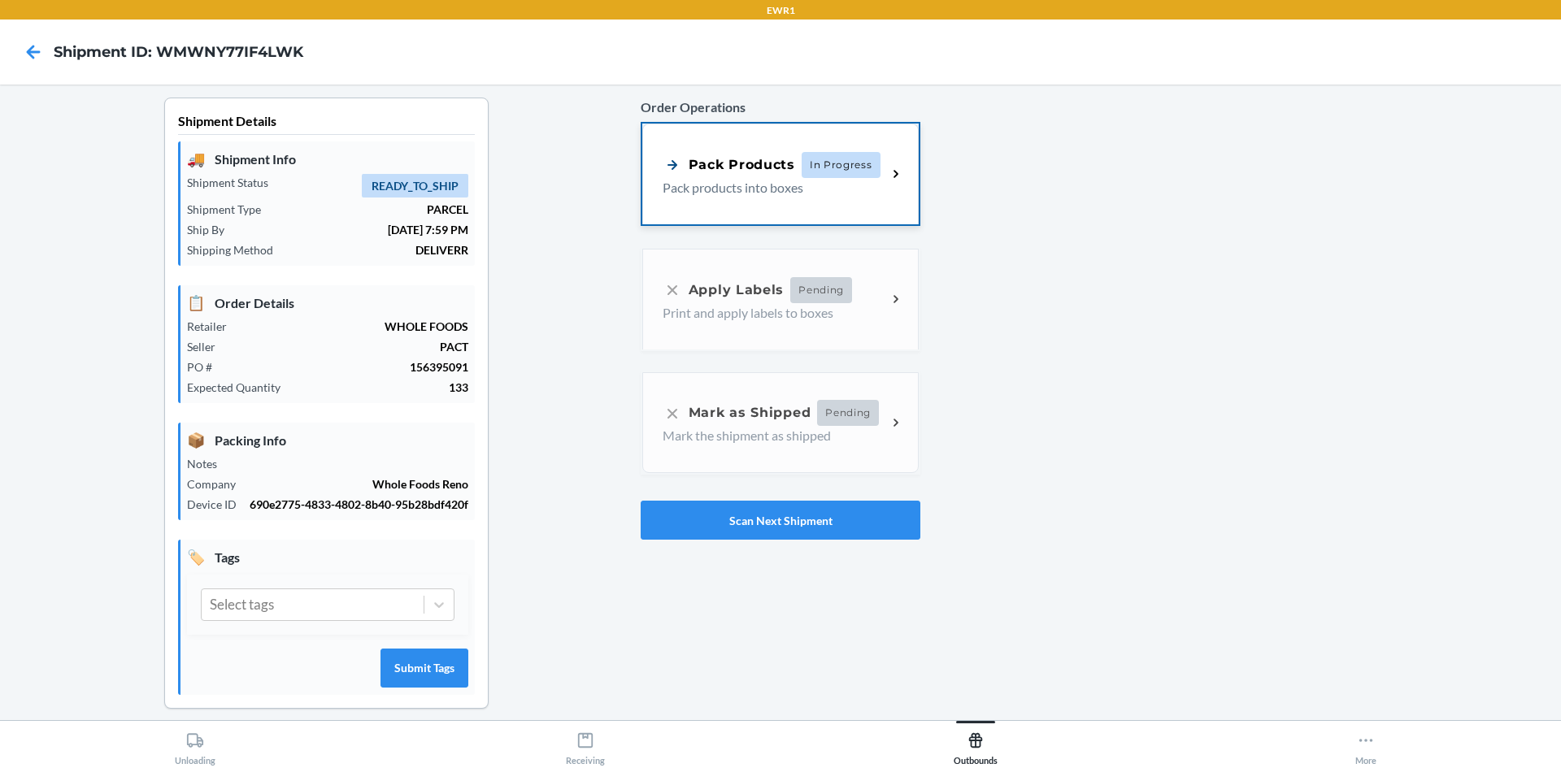
click at [770, 193] on p "Pack products into boxes" at bounding box center [768, 188] width 211 height 20
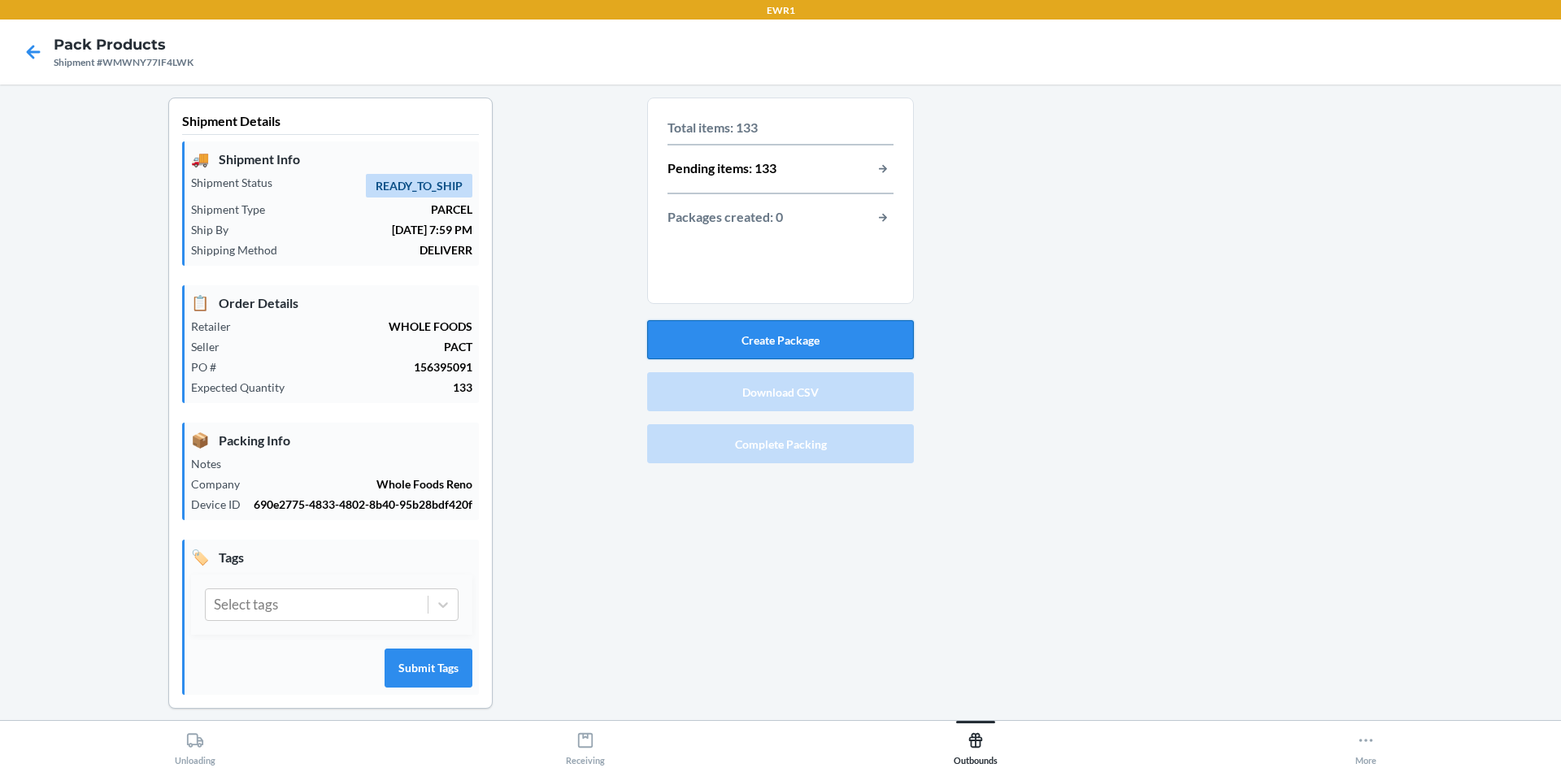
click at [852, 341] on button "Create Package" at bounding box center [780, 339] width 267 height 39
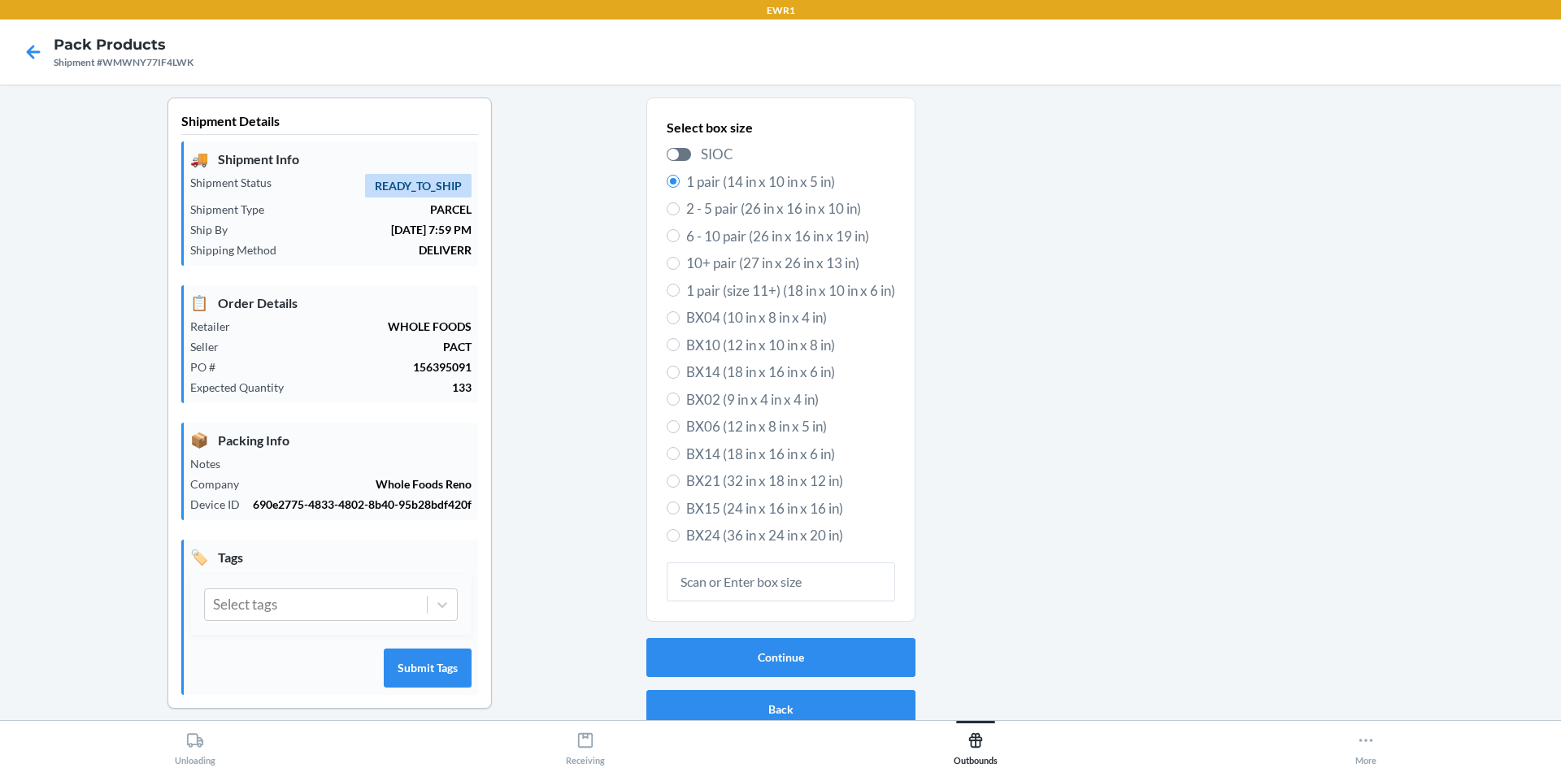
click at [789, 501] on span "BX15 (24 in x 16 in x 16 in)" at bounding box center [790, 508] width 209 height 21
click at [680, 502] on input "BX15 (24 in x 16 in x 16 in)" at bounding box center [673, 508] width 13 height 13
radio input "true"
radio input "false"
click at [804, 652] on button "Continue" at bounding box center [780, 657] width 269 height 39
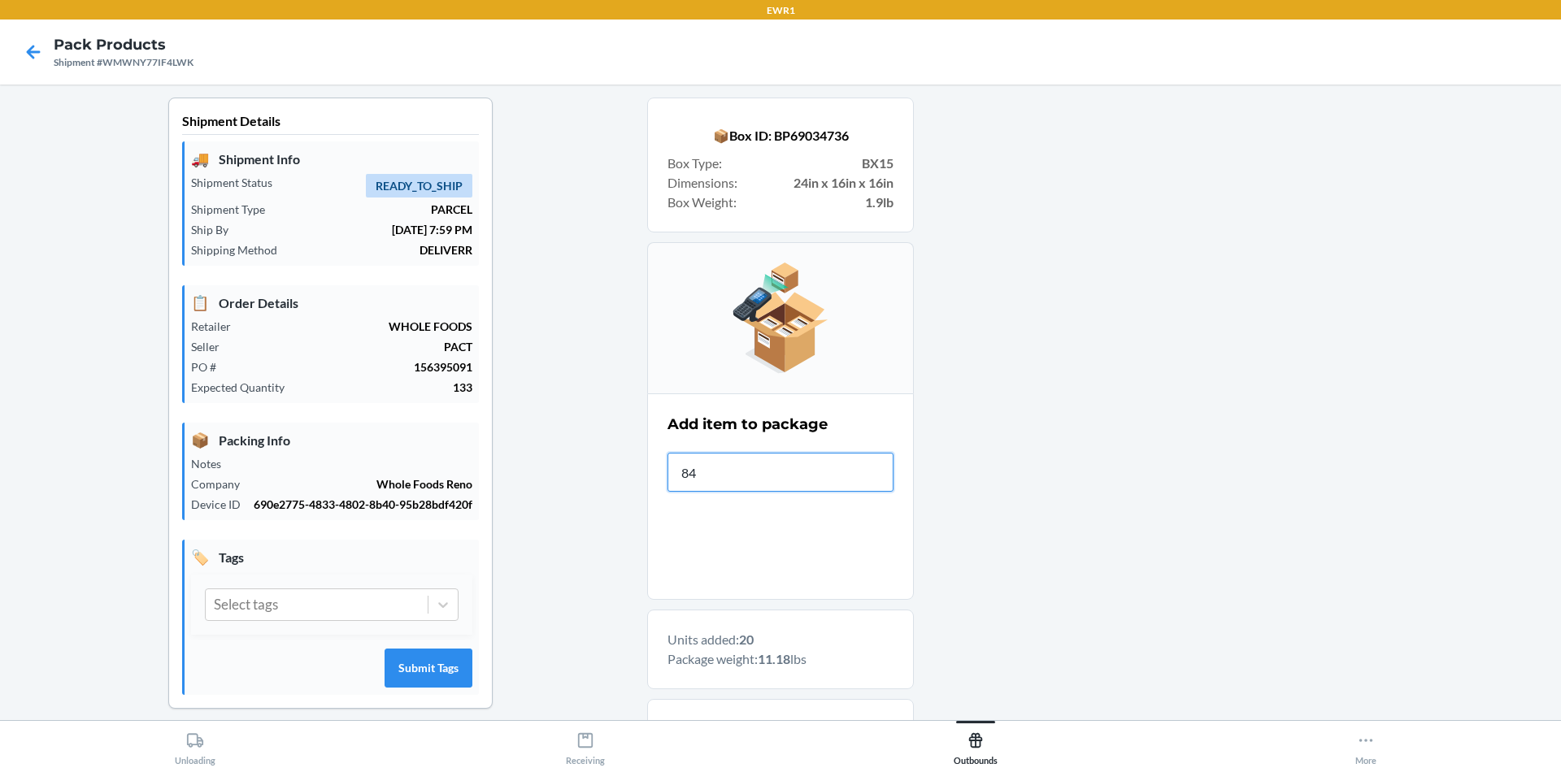
type input "840"
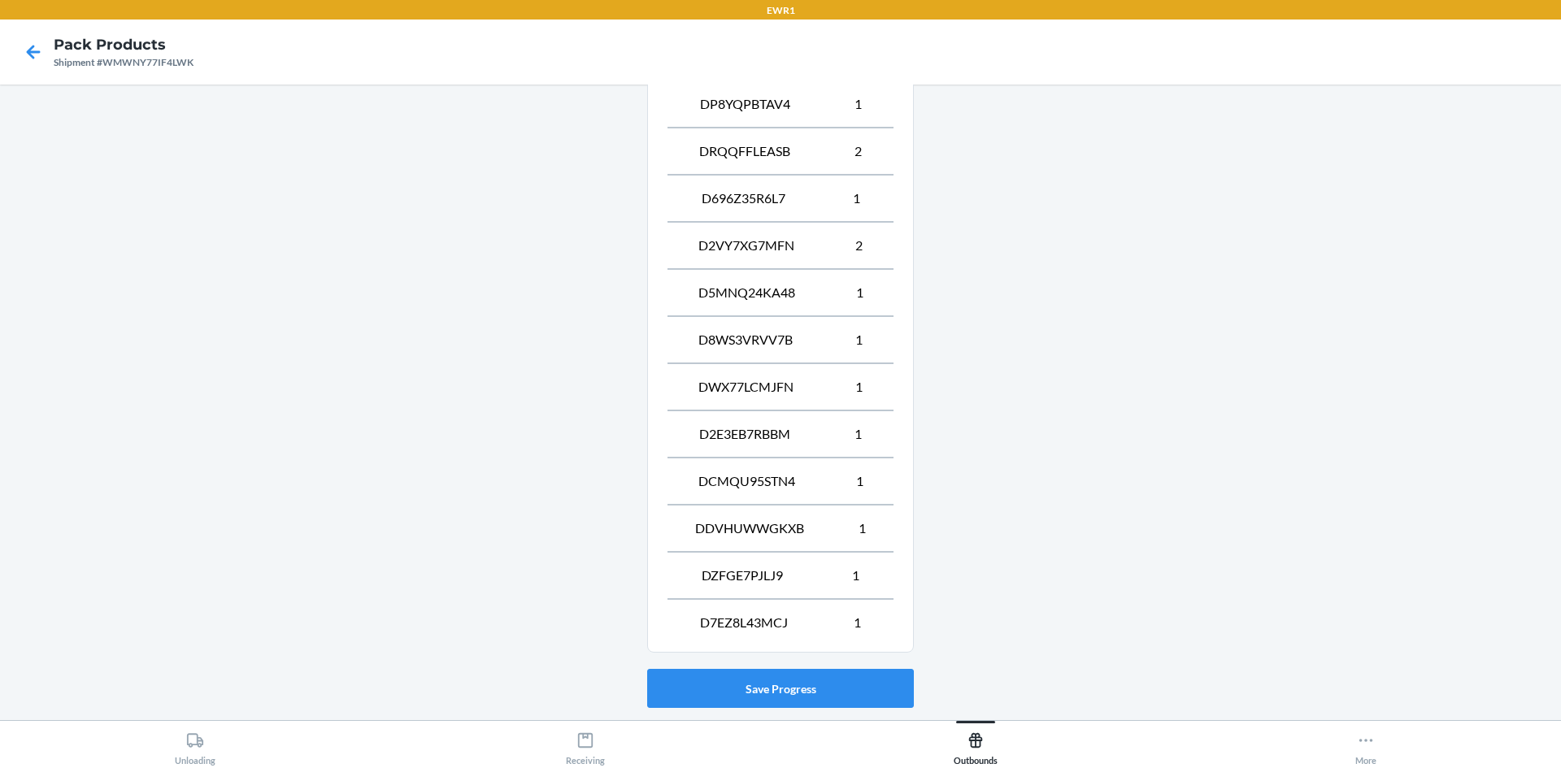
scroll to position [1478, 0]
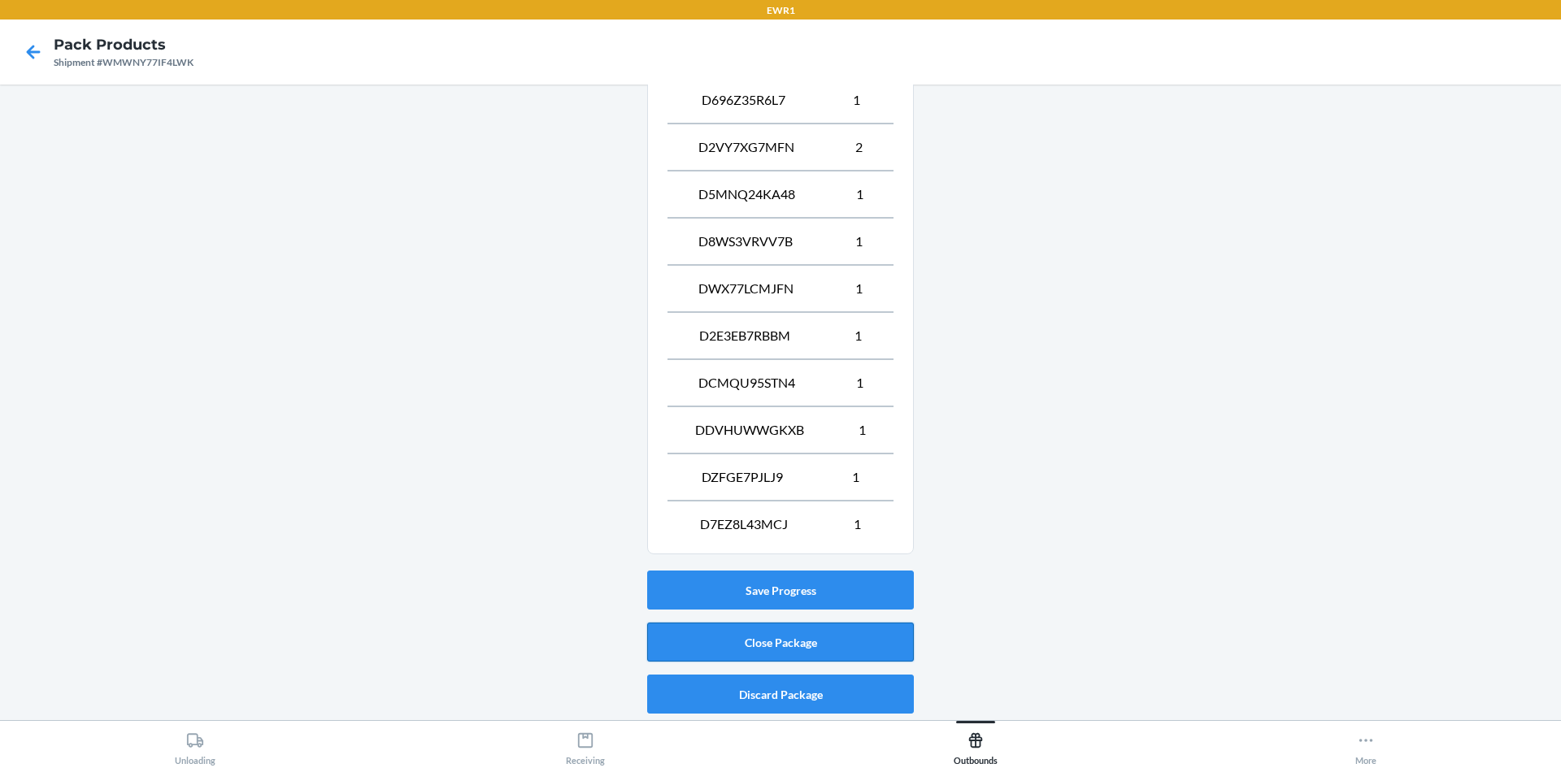
click at [882, 632] on button "Close Package" at bounding box center [780, 642] width 267 height 39
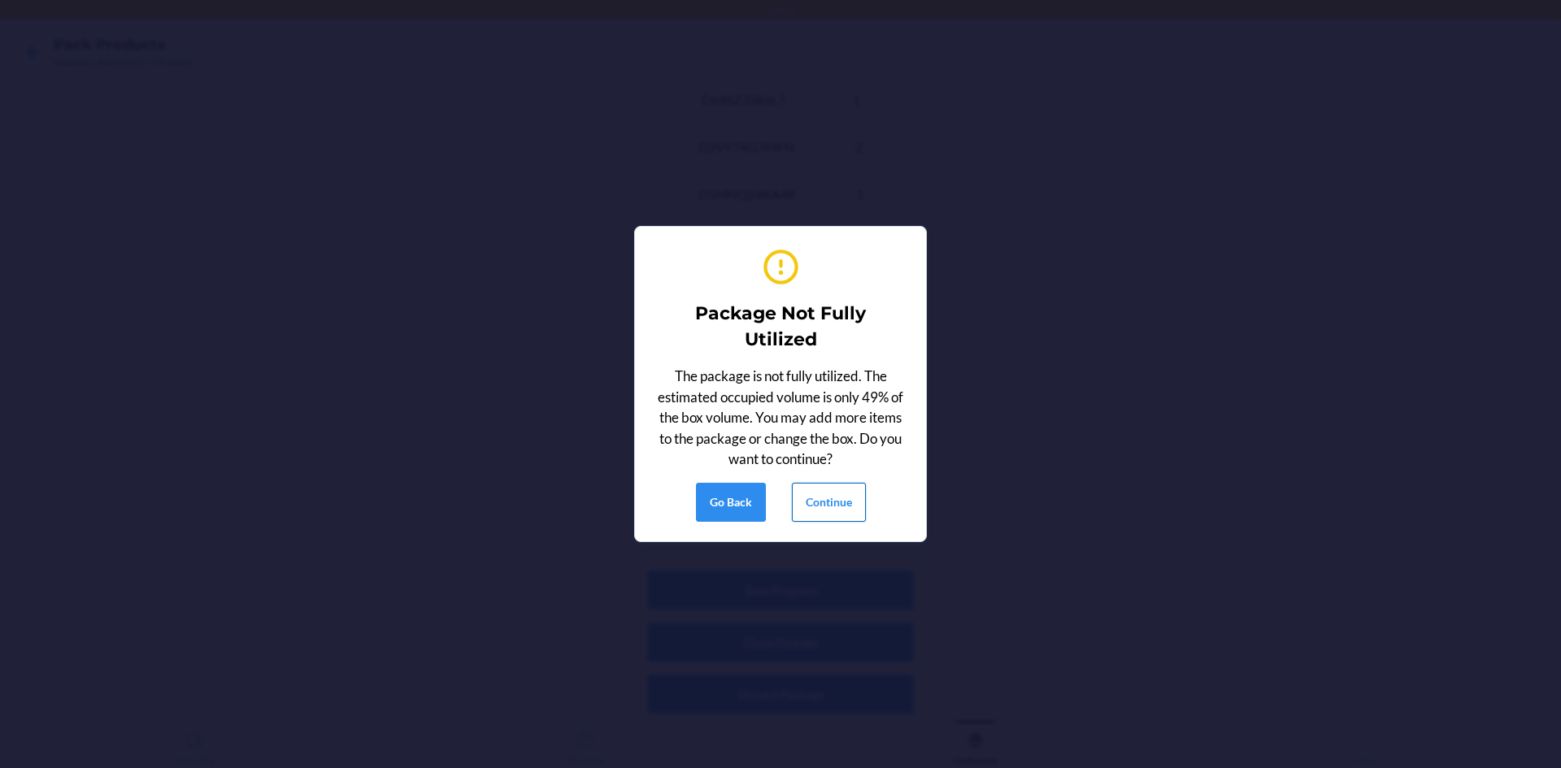
click at [843, 507] on button "Continue" at bounding box center [829, 502] width 74 height 39
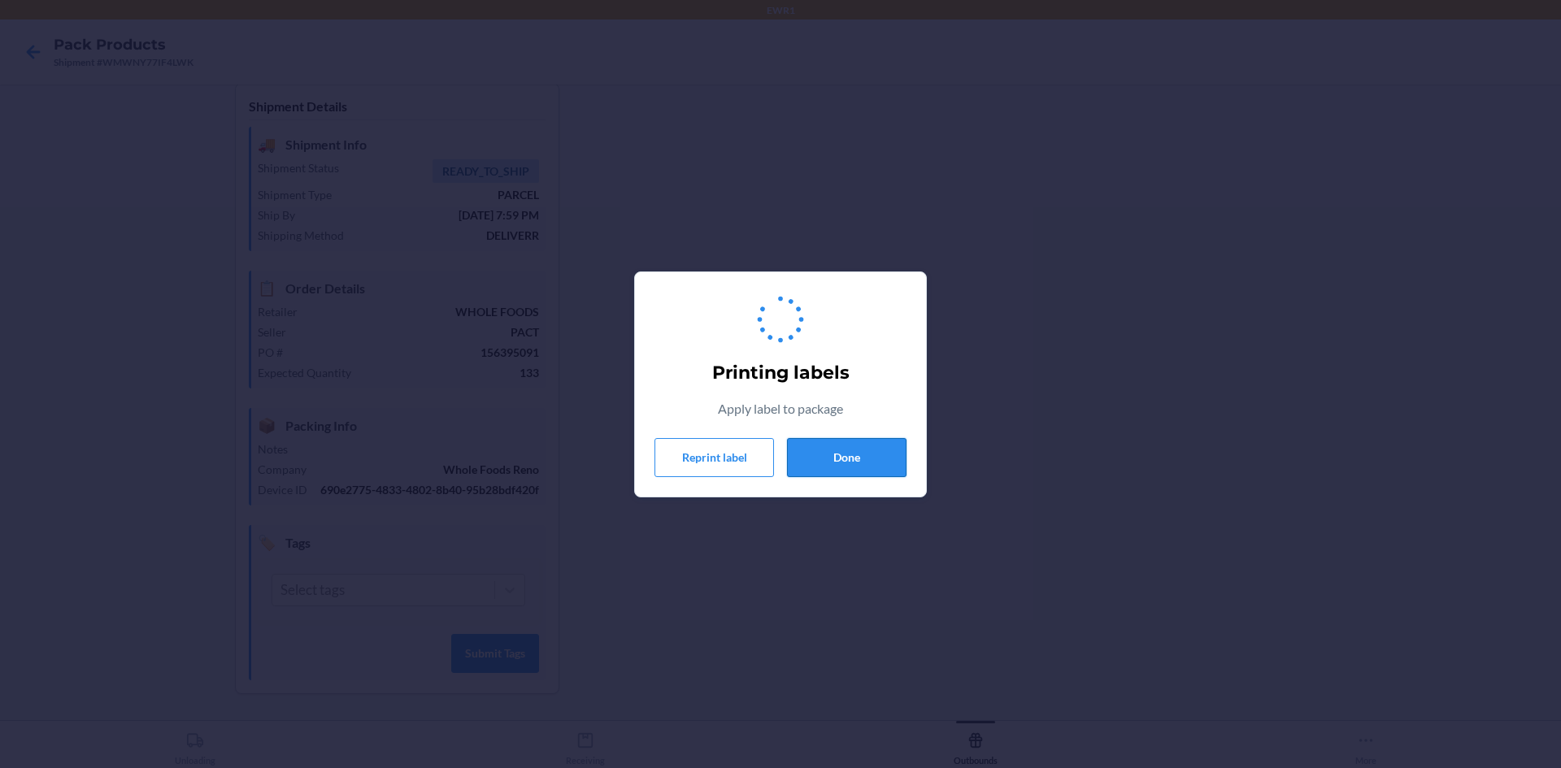
click at [861, 465] on button "Done" at bounding box center [847, 457] width 120 height 39
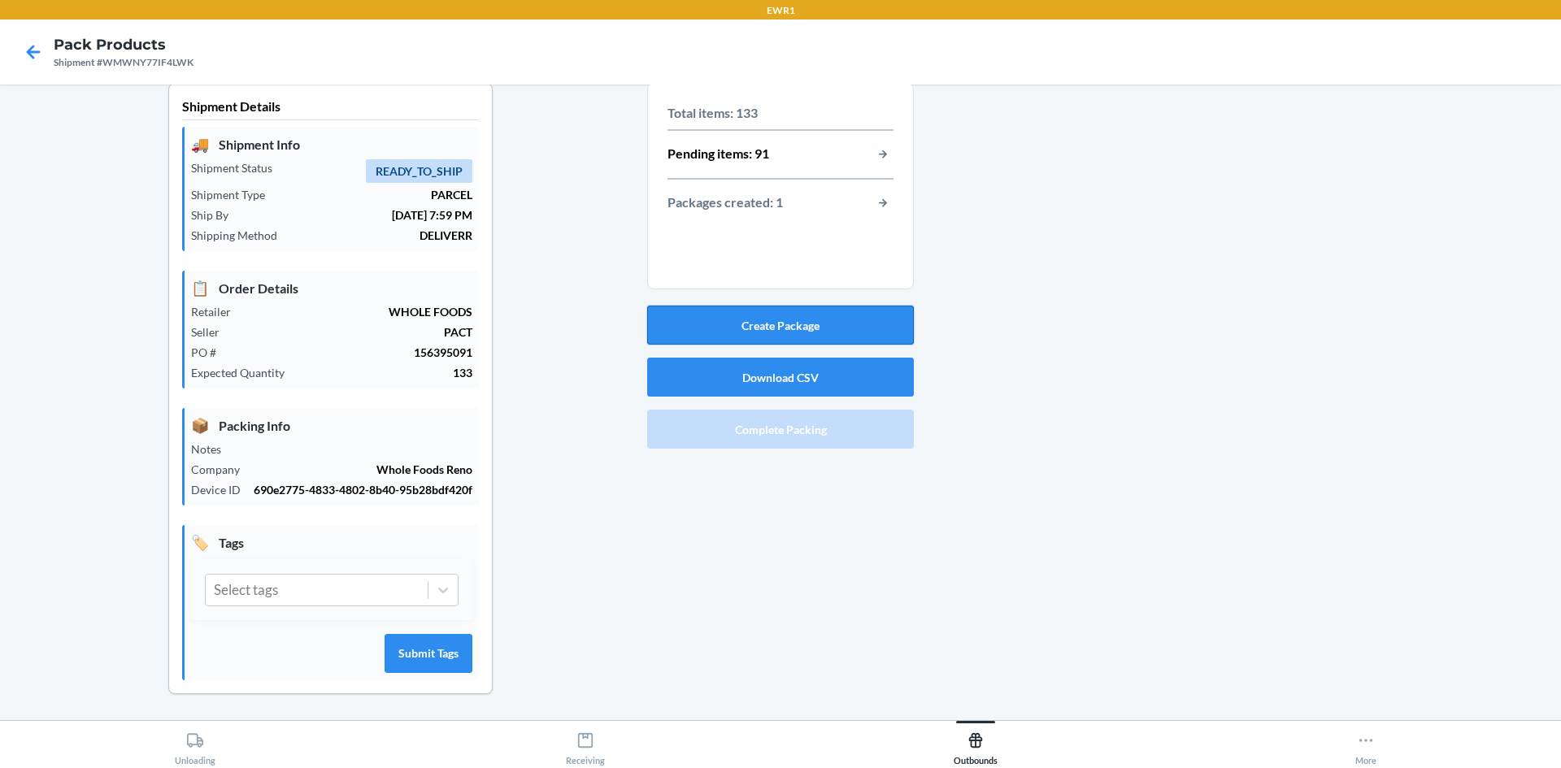
click at [812, 309] on button "Create Package" at bounding box center [780, 325] width 267 height 39
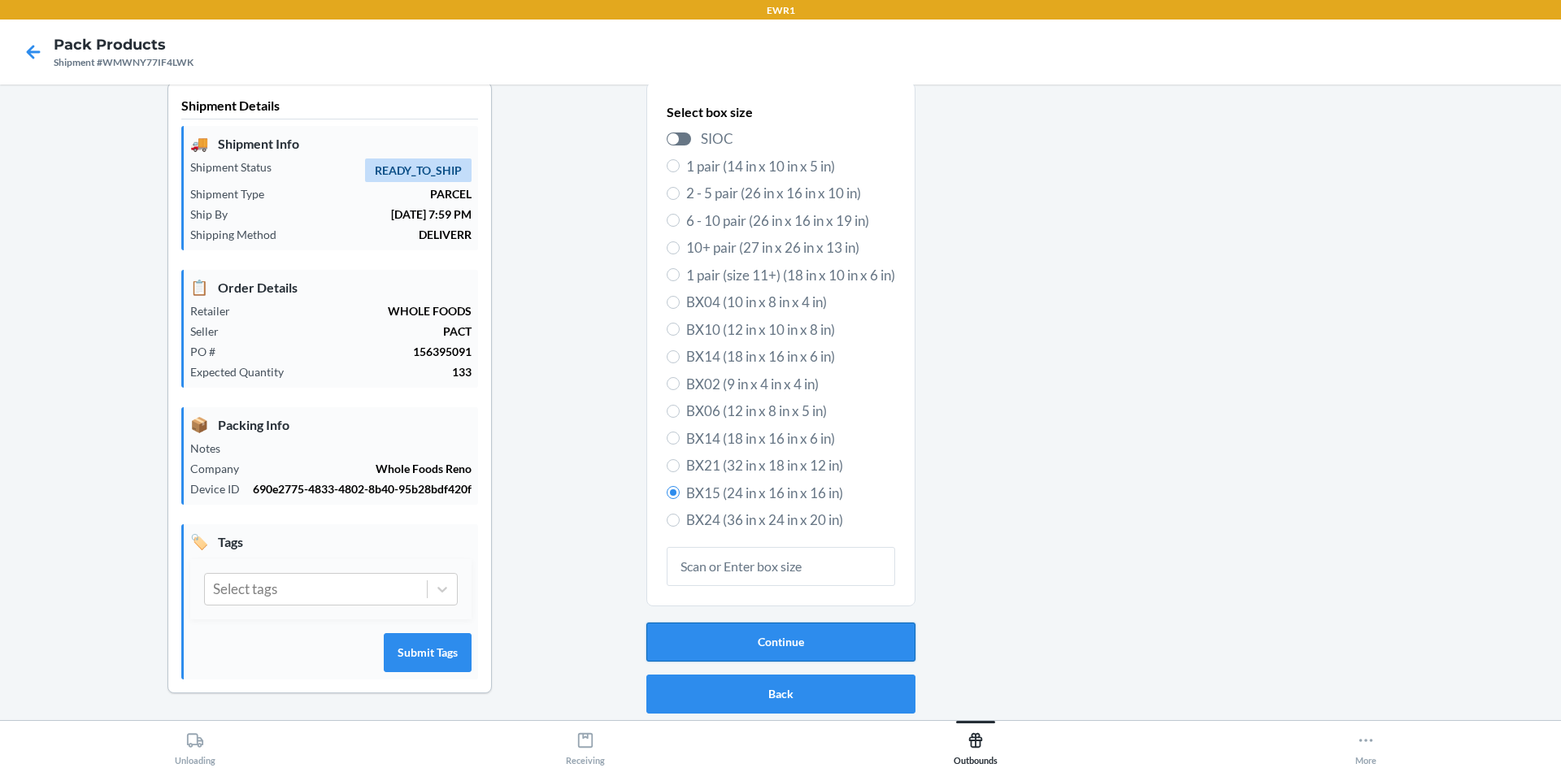
click at [834, 623] on button "Continue" at bounding box center [780, 642] width 269 height 39
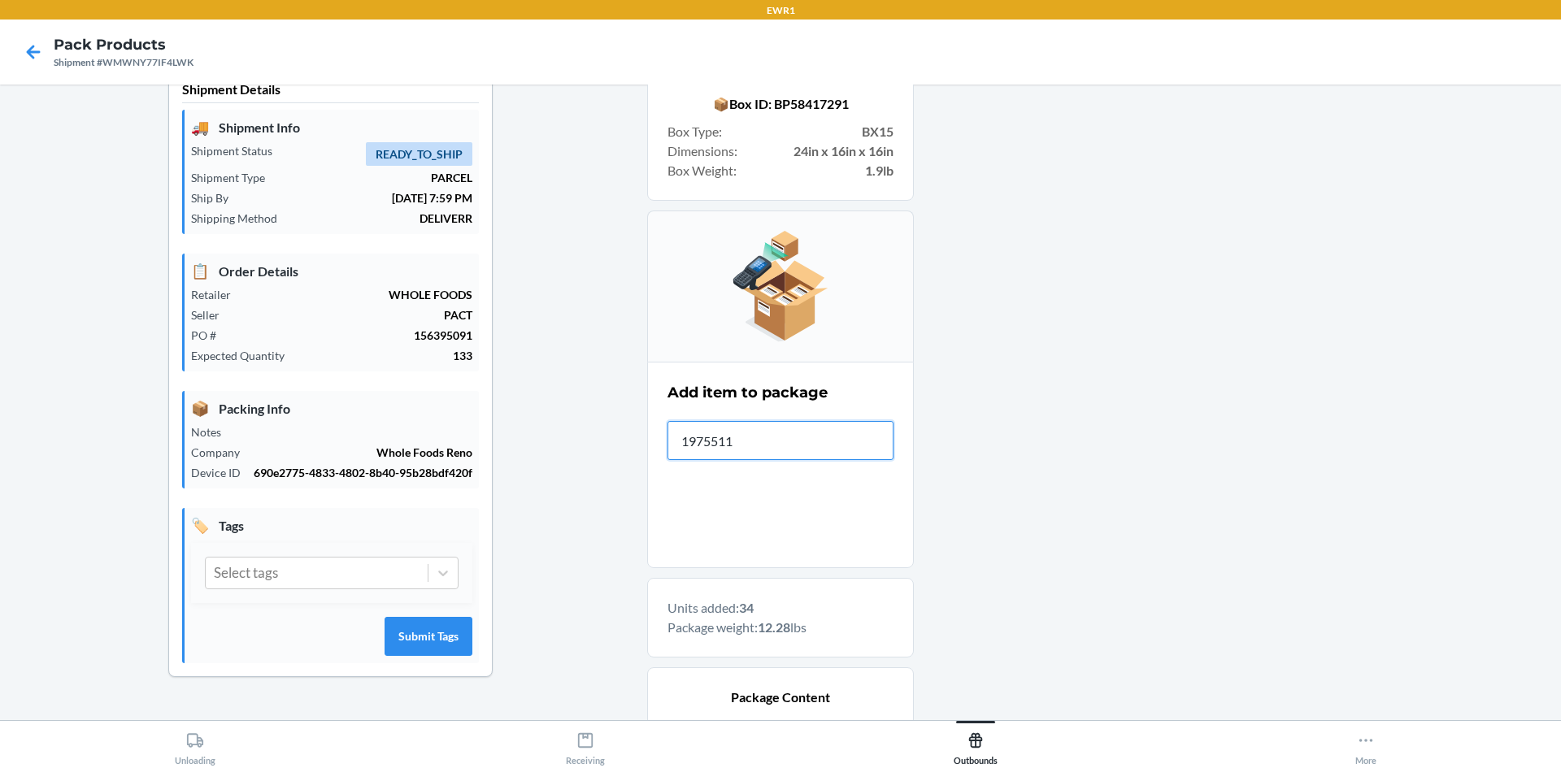
type input "19755117"
type input "197551174431"
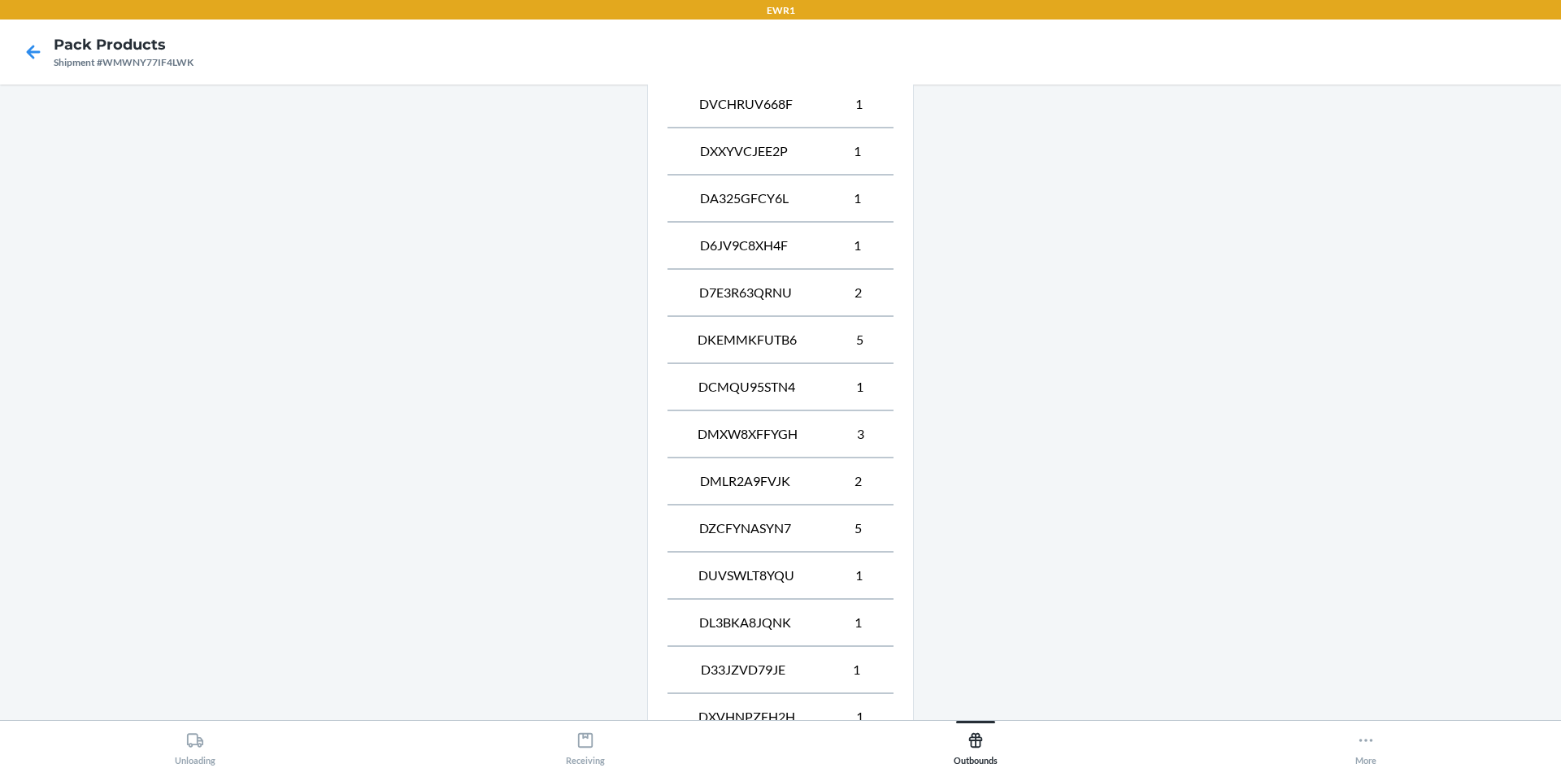
scroll to position [1902, 0]
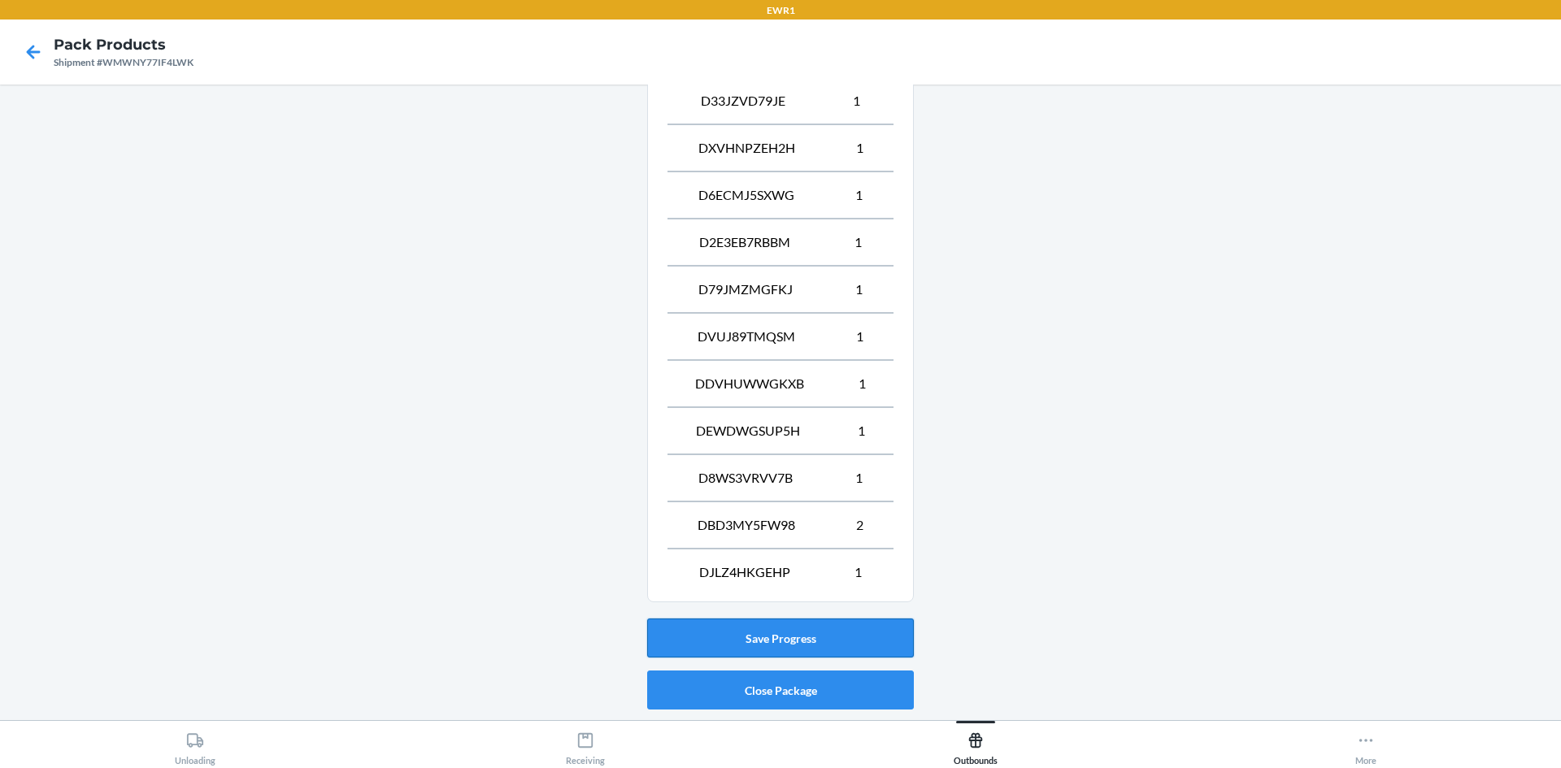
click at [829, 629] on button "Save Progress" at bounding box center [780, 638] width 267 height 39
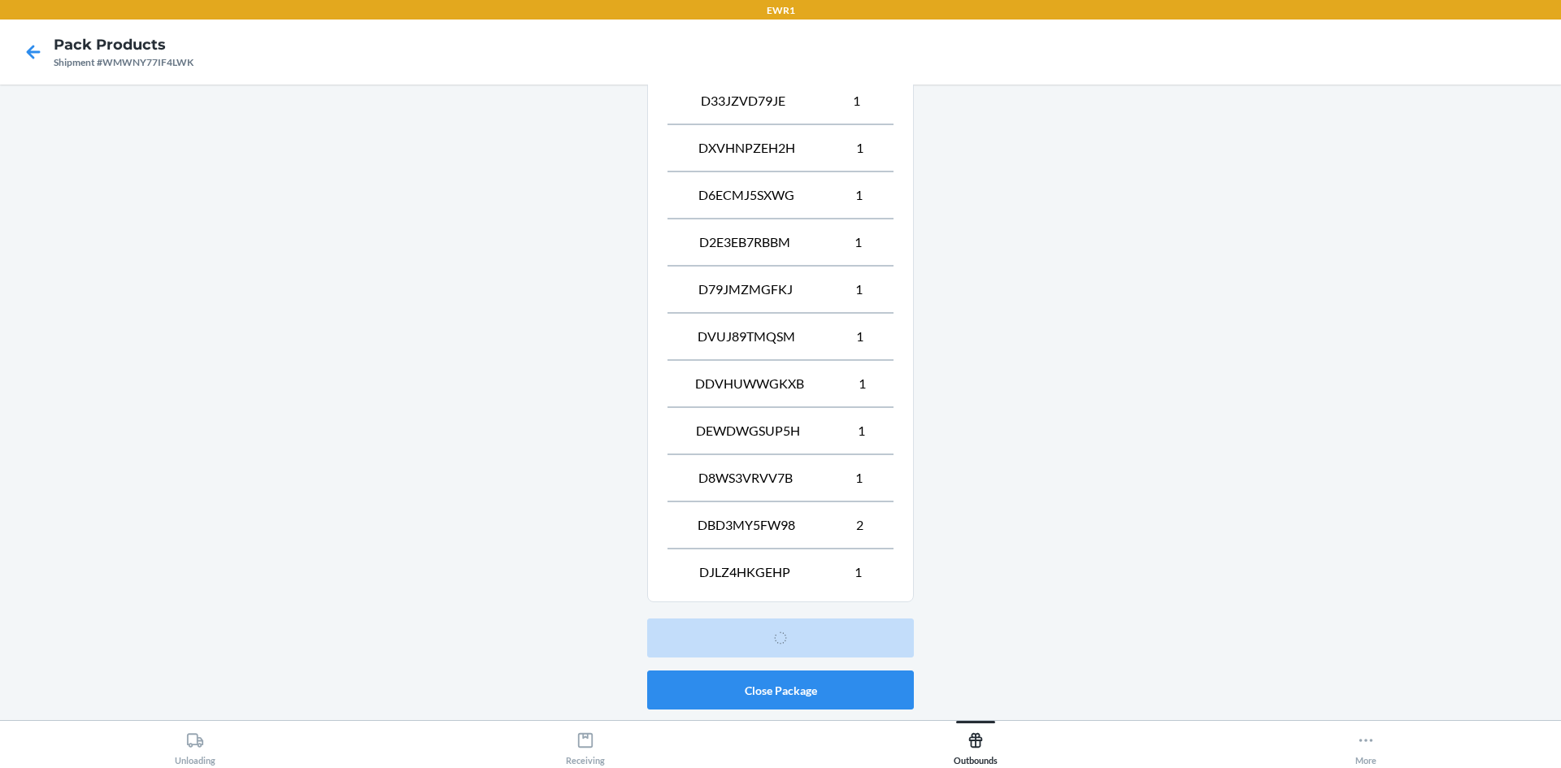
scroll to position [32, 0]
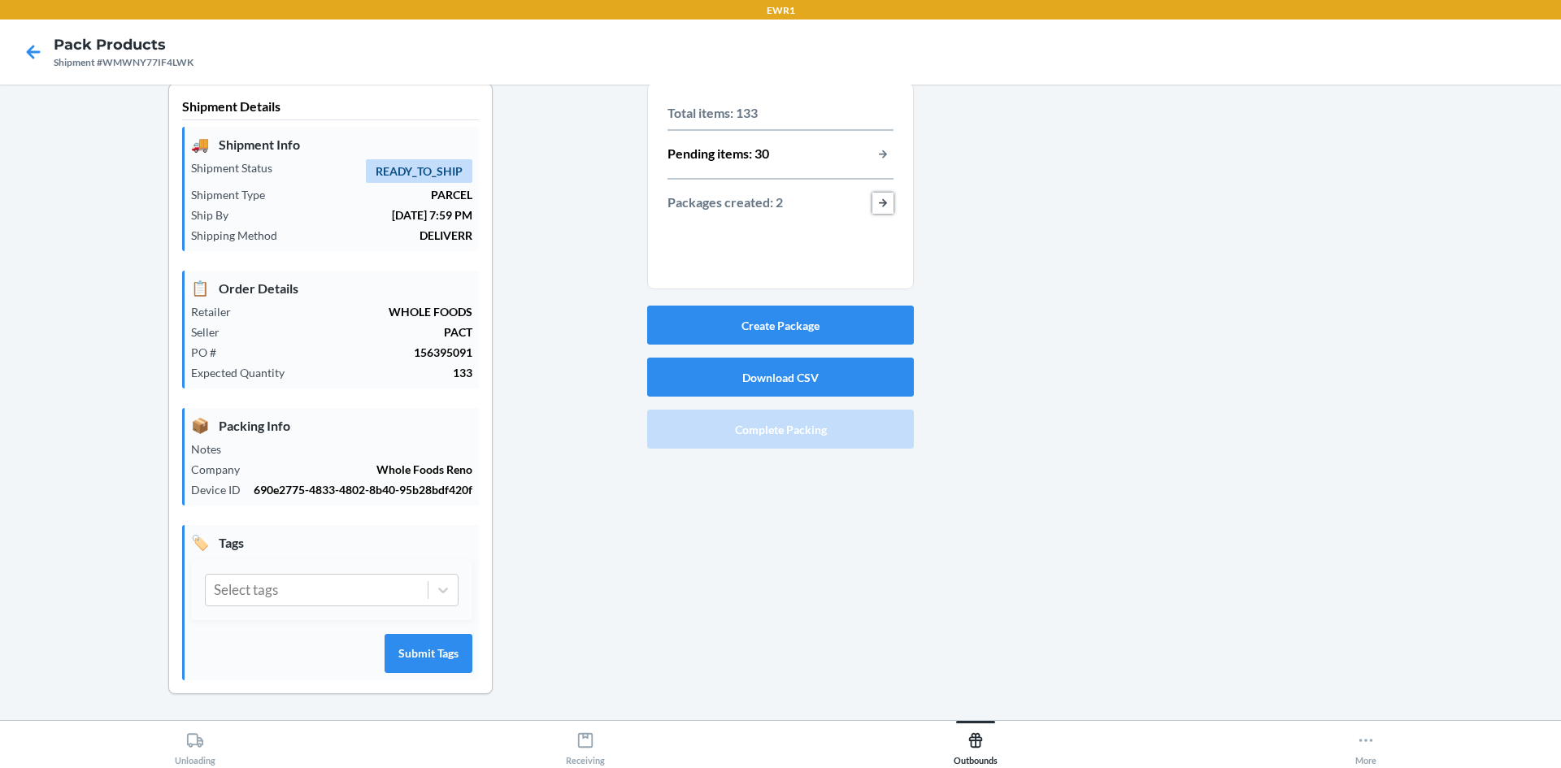
click at [876, 193] on button "button-view-packages-created" at bounding box center [883, 203] width 21 height 21
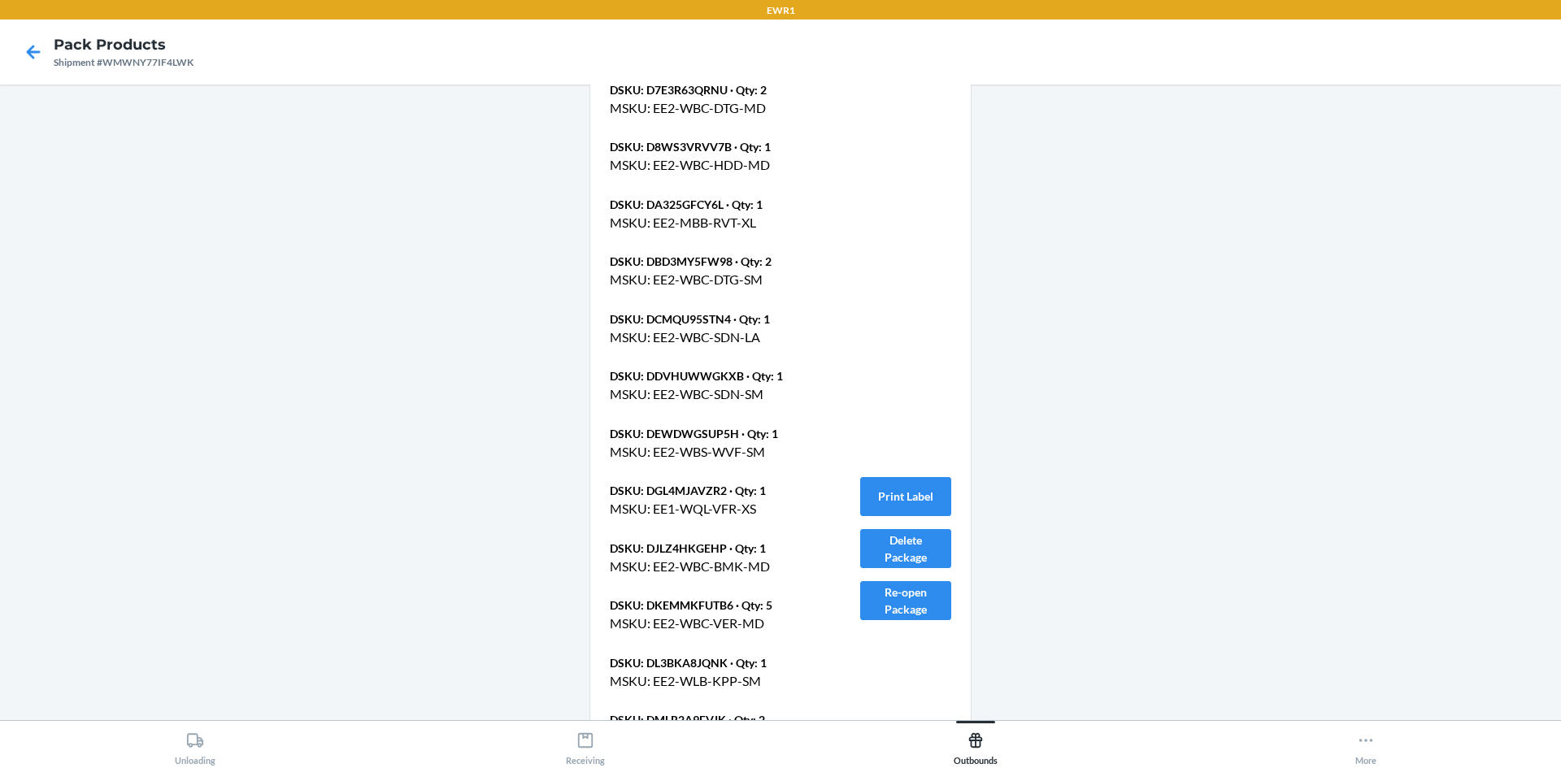
scroll to position [2471, 0]
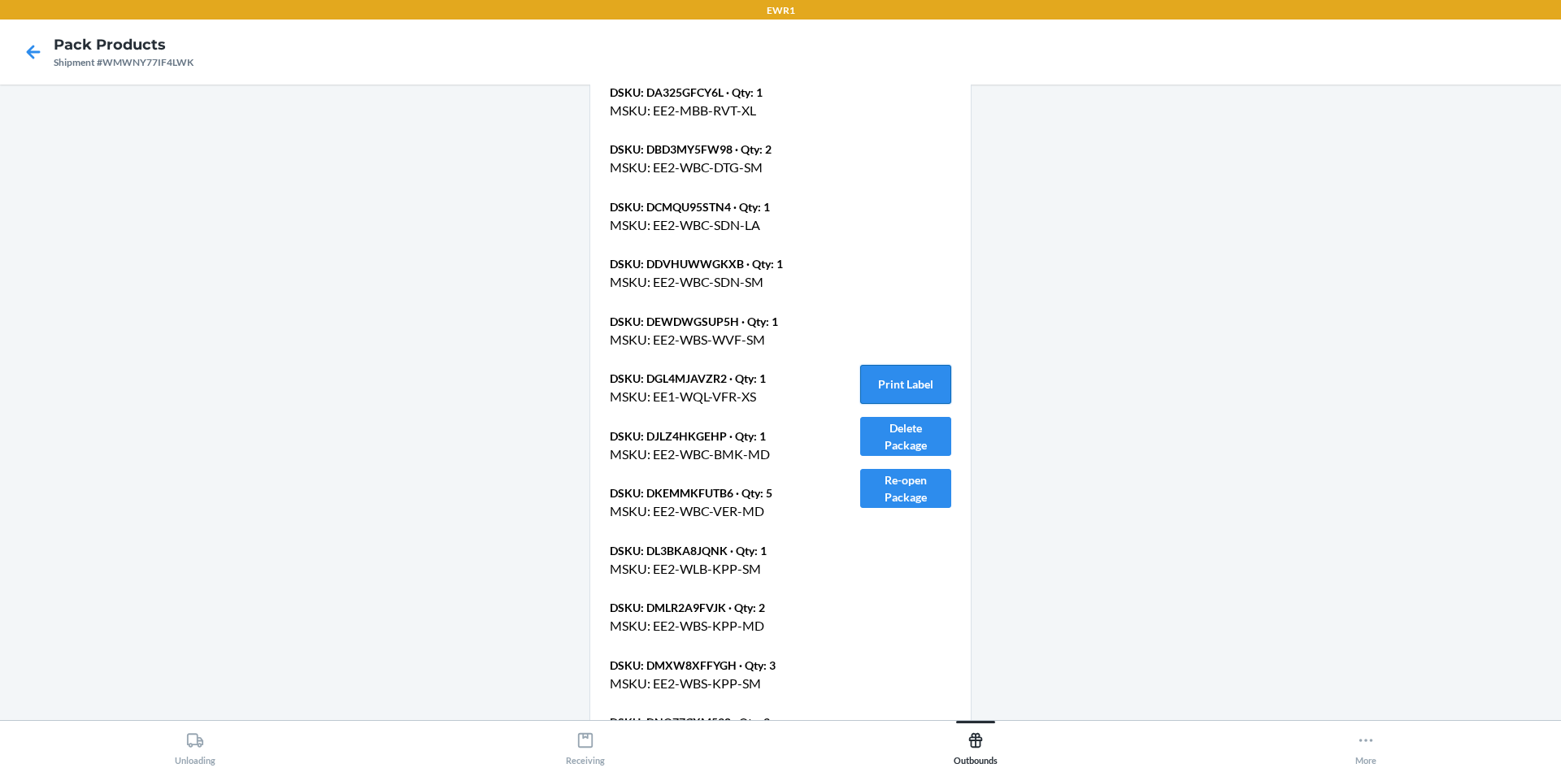
click at [913, 374] on button "Print Label" at bounding box center [905, 384] width 91 height 39
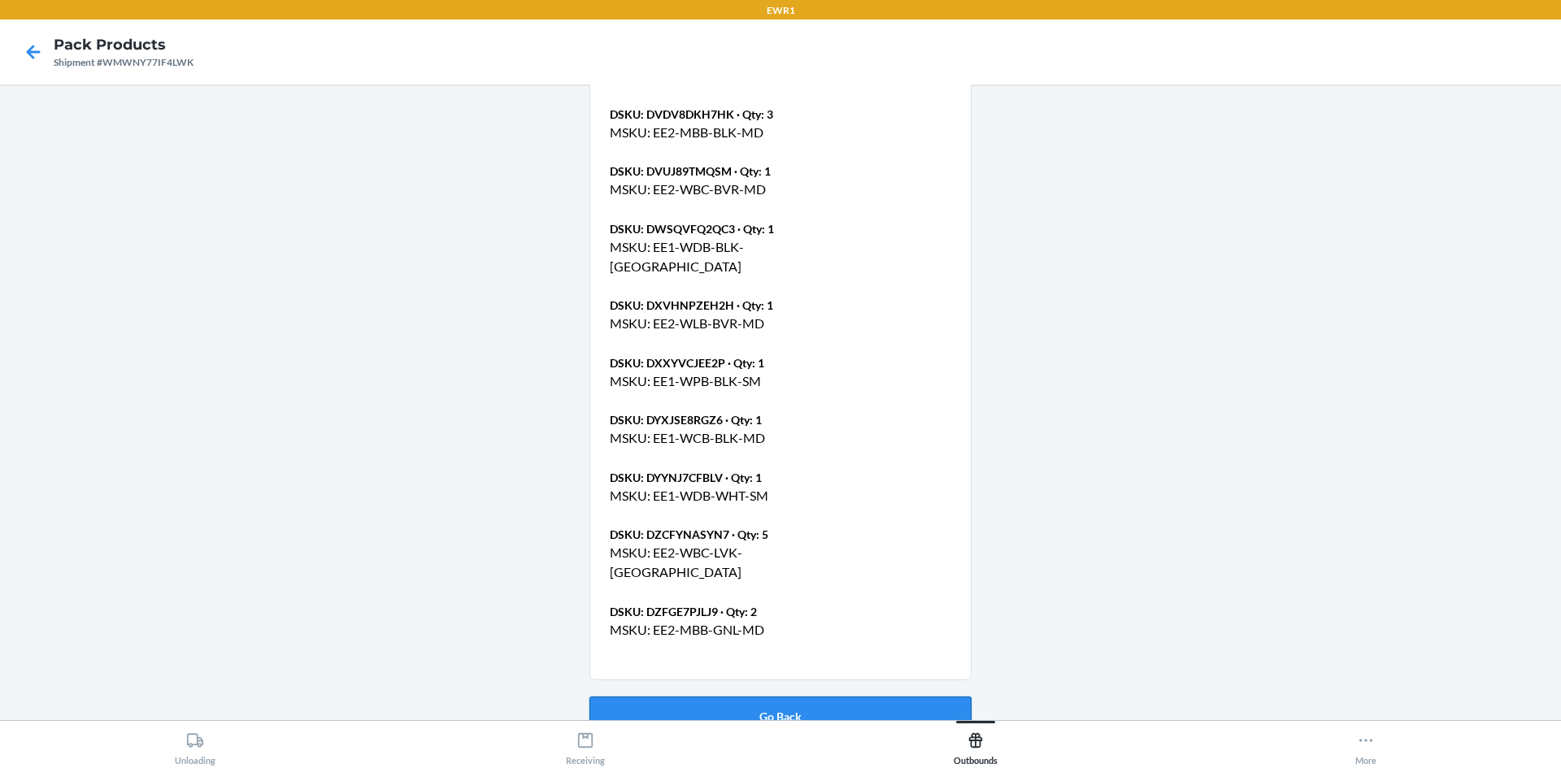
click at [816, 697] on button "Go Back" at bounding box center [781, 716] width 382 height 39
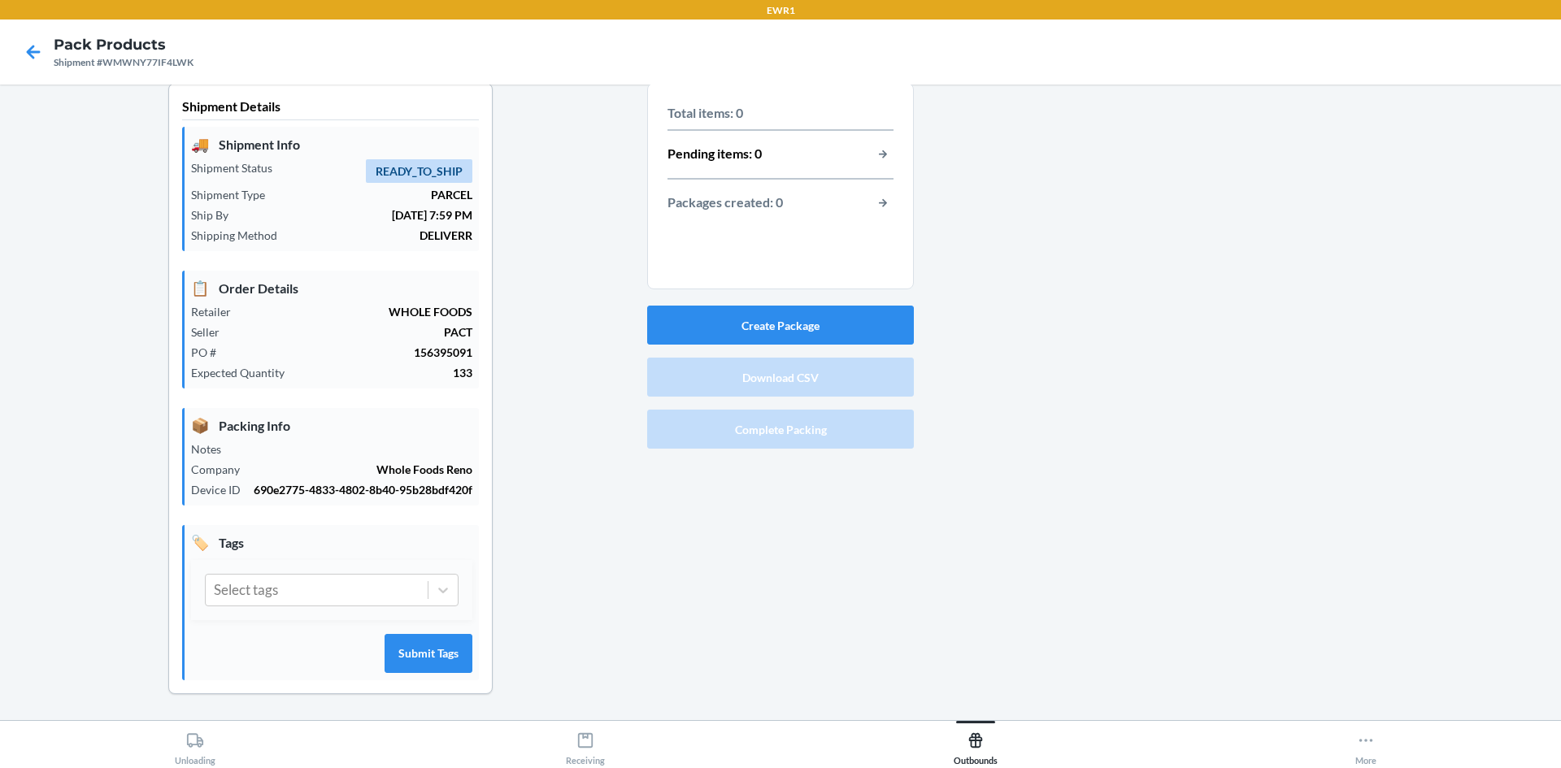
scroll to position [32, 0]
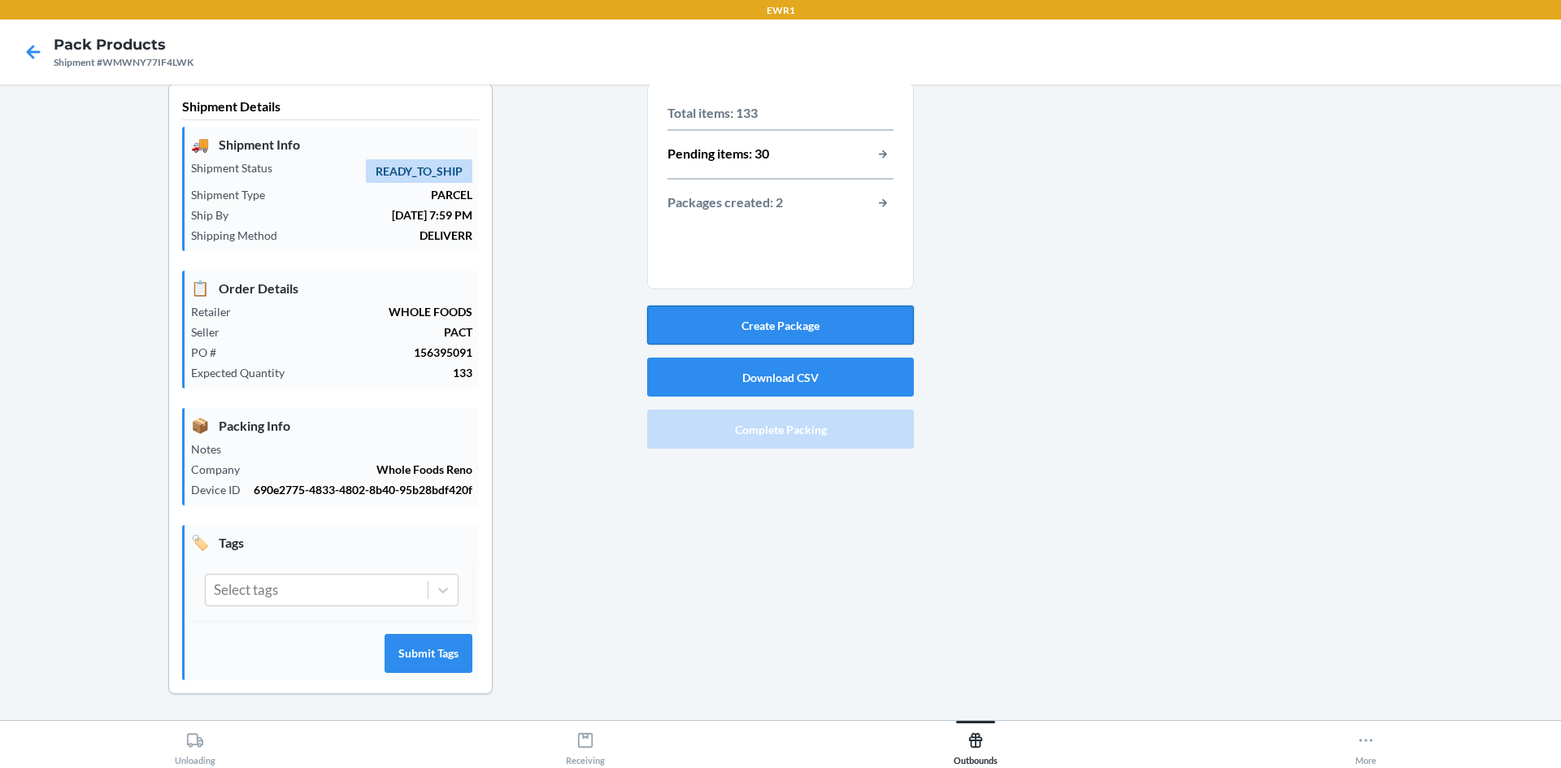
click at [808, 306] on button "Create Package" at bounding box center [780, 325] width 267 height 39
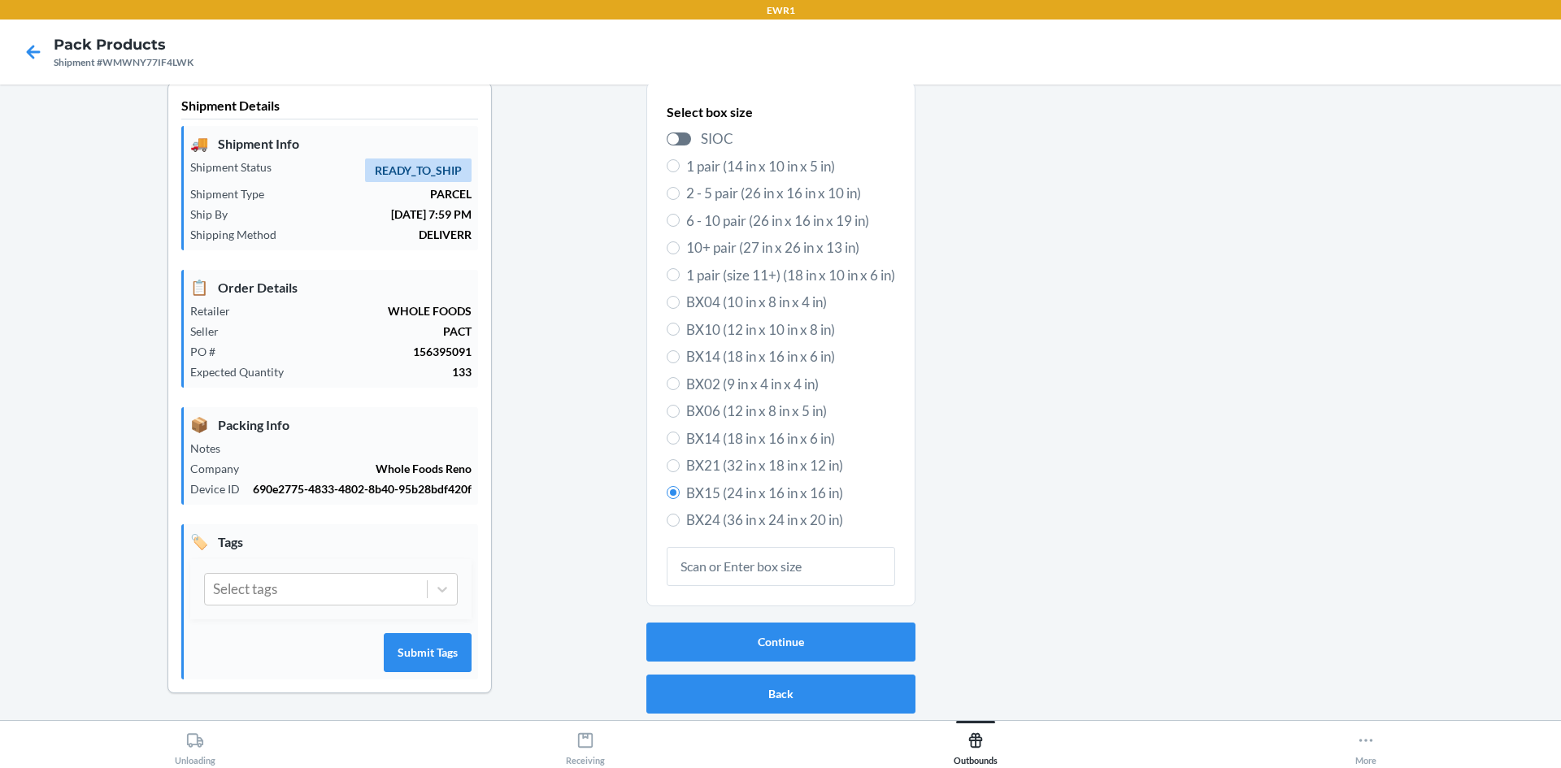
click at [719, 429] on span "BX14 (18 in x 16 in x 6 in)" at bounding box center [790, 439] width 209 height 21
click at [680, 432] on input "BX14 (18 in x 16 in x 6 in)" at bounding box center [673, 438] width 13 height 13
radio input "true"
radio input "false"
click at [677, 634] on button "Continue" at bounding box center [780, 642] width 269 height 39
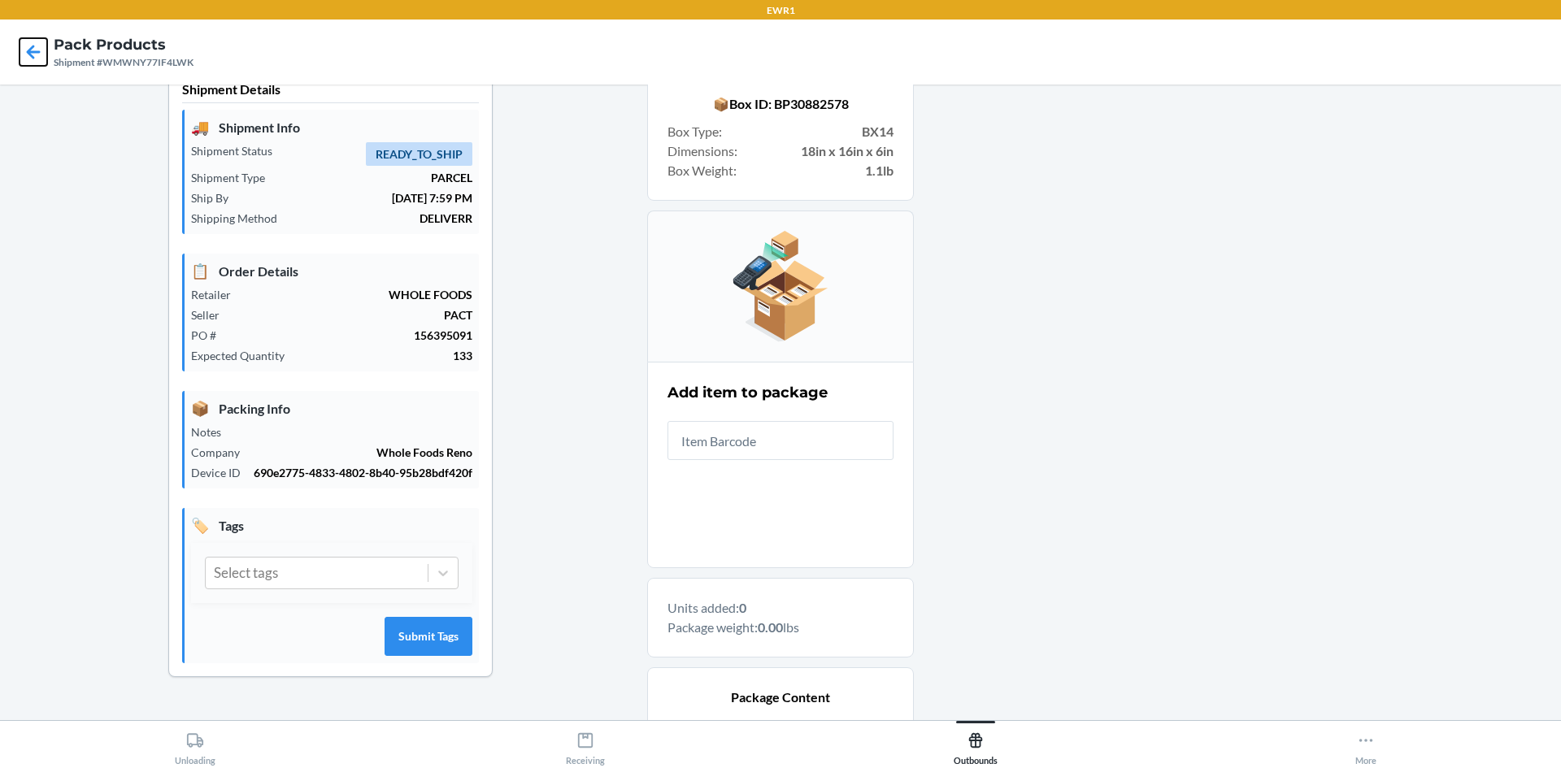
click at [28, 50] on icon at bounding box center [34, 52] width 14 height 14
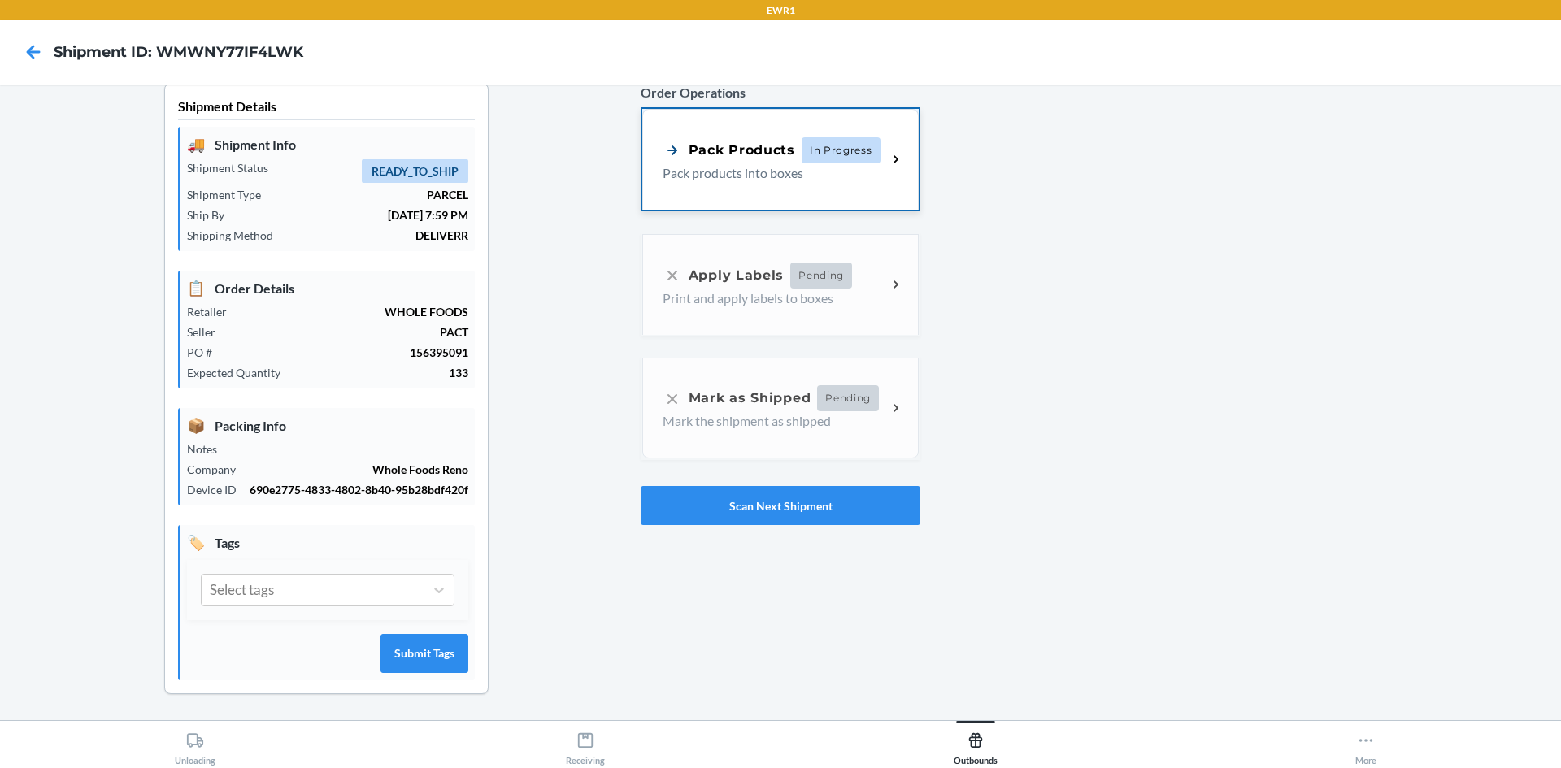
click at [759, 163] on p "Pack products into boxes" at bounding box center [768, 173] width 211 height 20
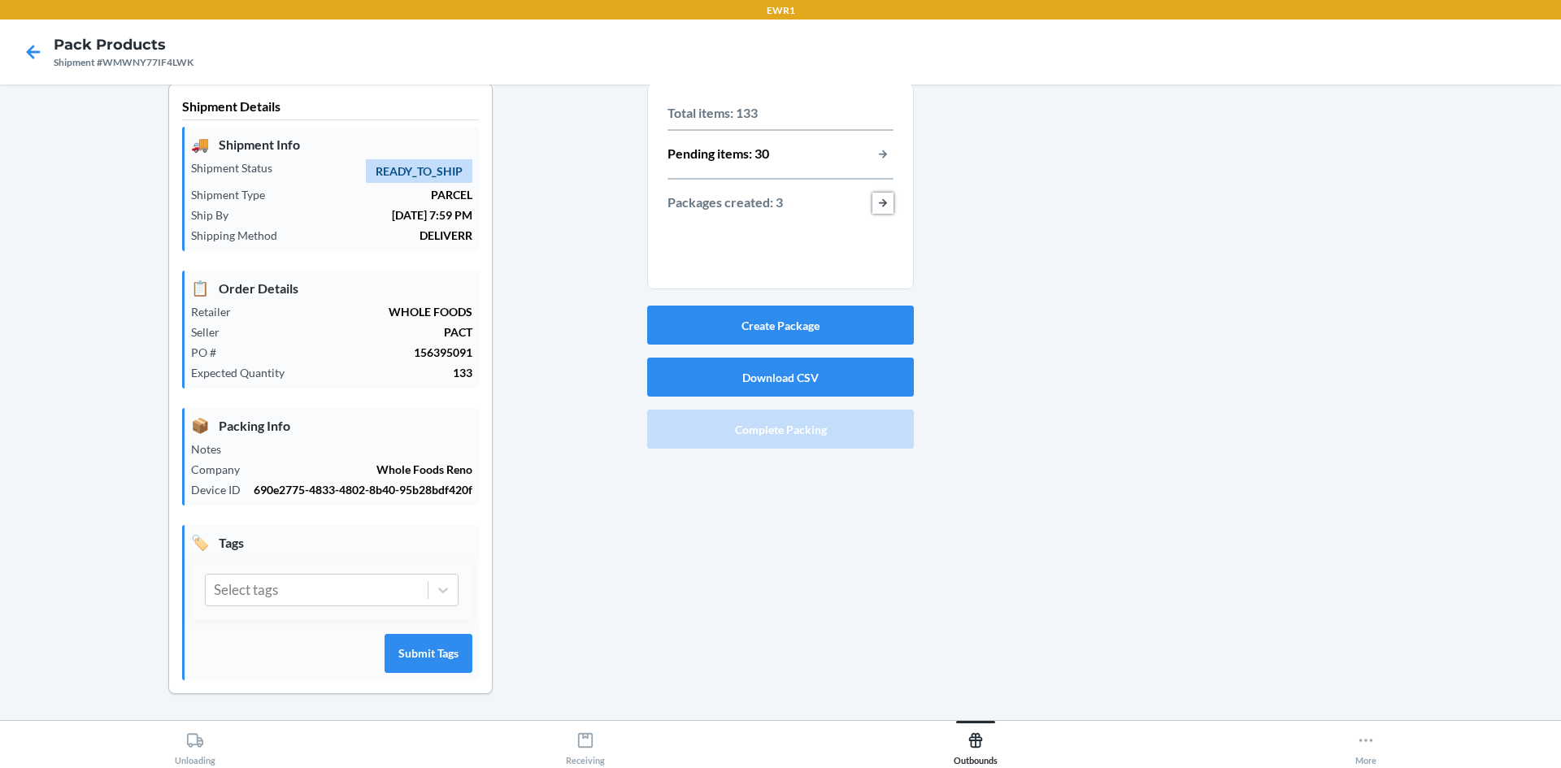
click at [880, 193] on button "button-view-packages-created" at bounding box center [883, 203] width 21 height 21
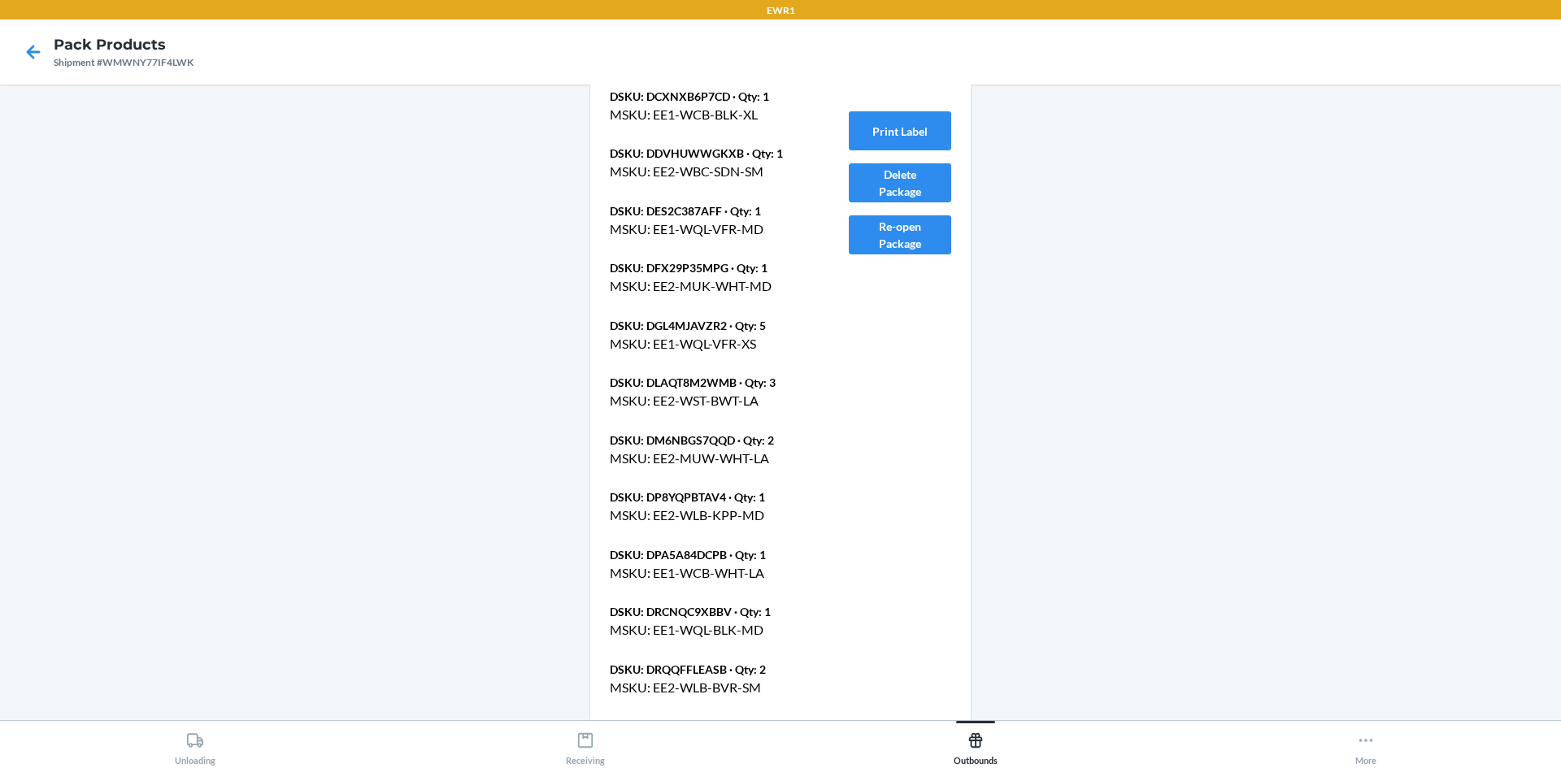
scroll to position [845, 0]
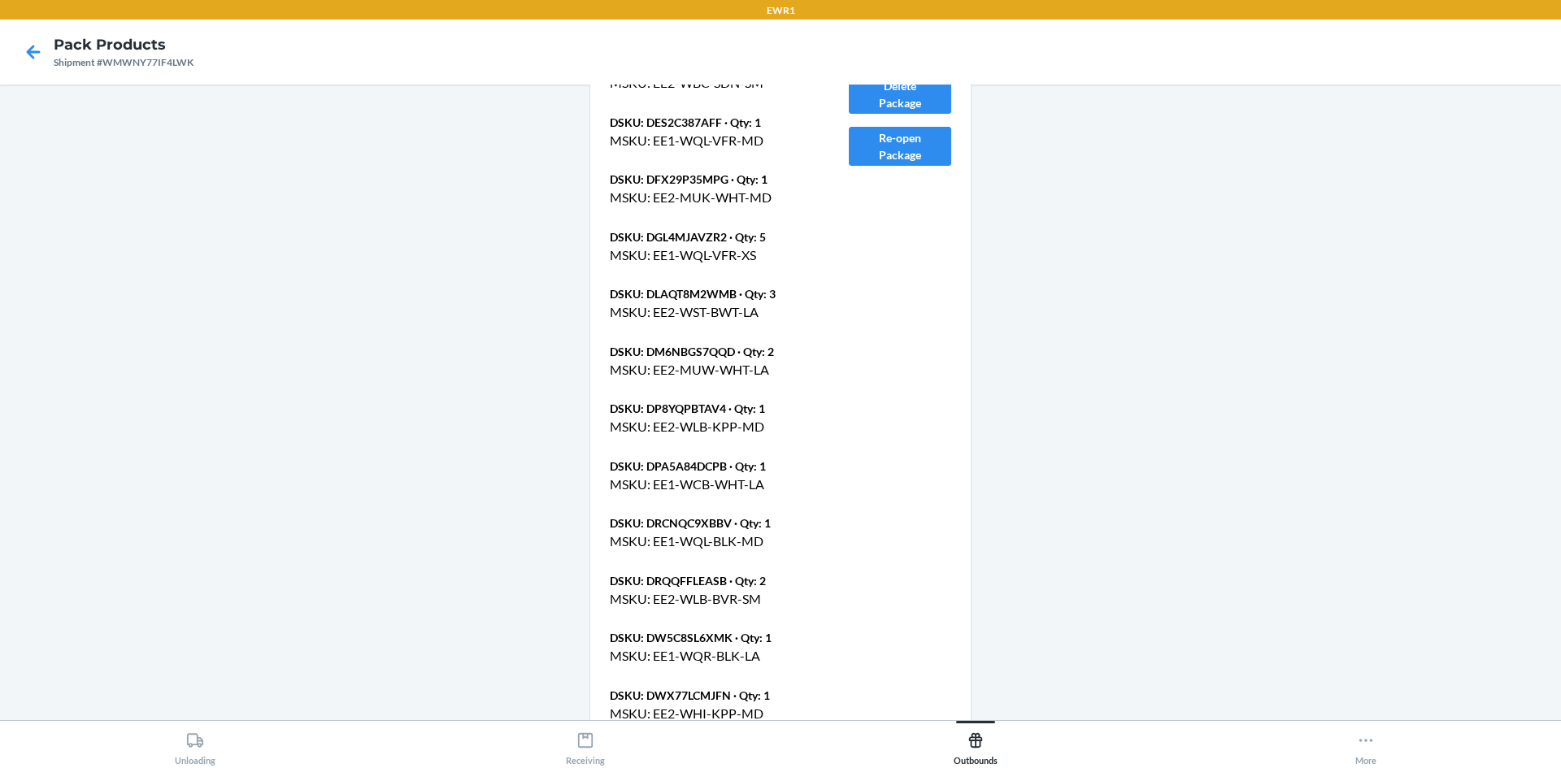
drag, startPoint x: 873, startPoint y: 240, endPoint x: 1201, endPoint y: 282, distance: 331.2
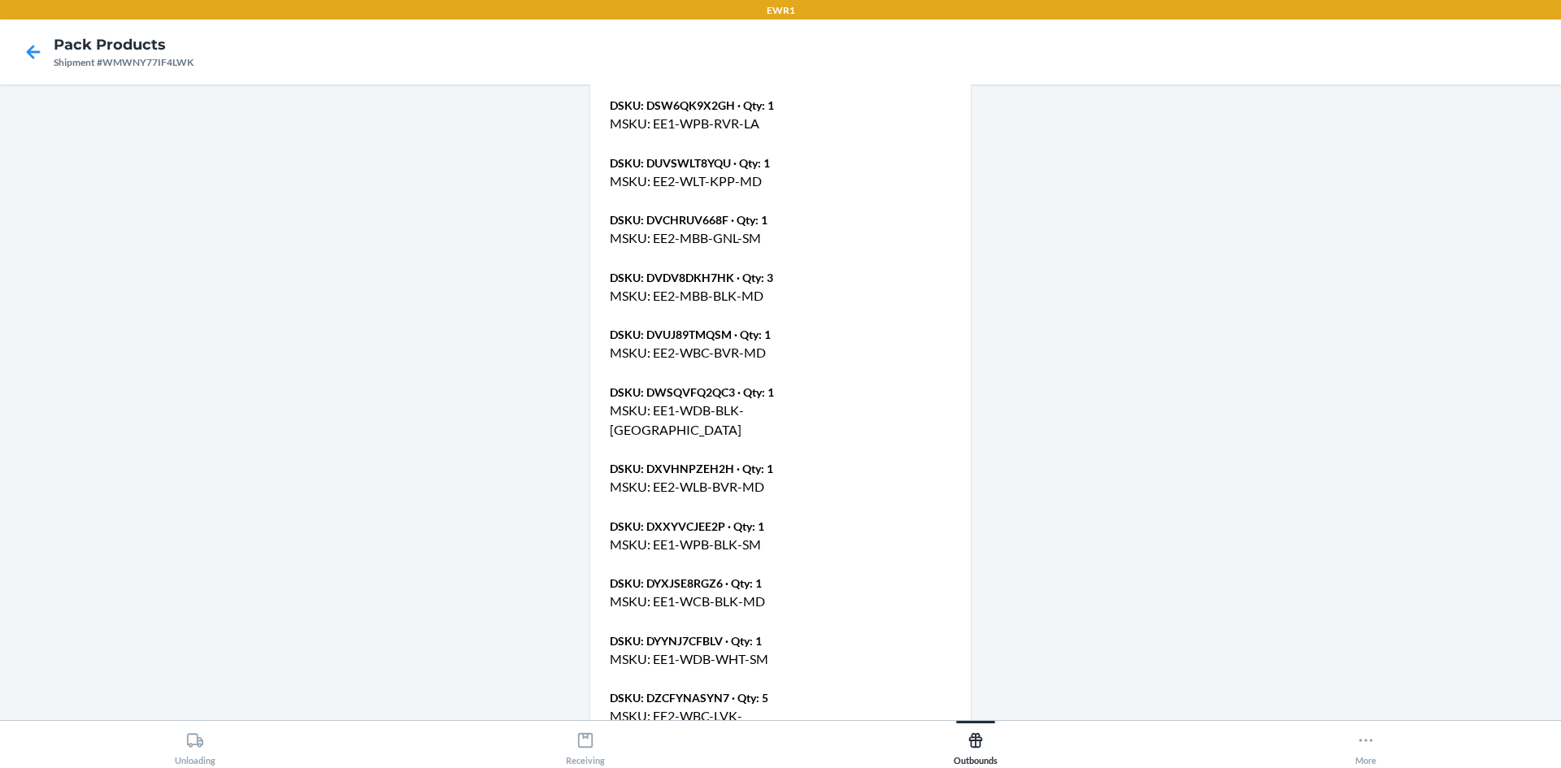
scroll to position [3537, 0]
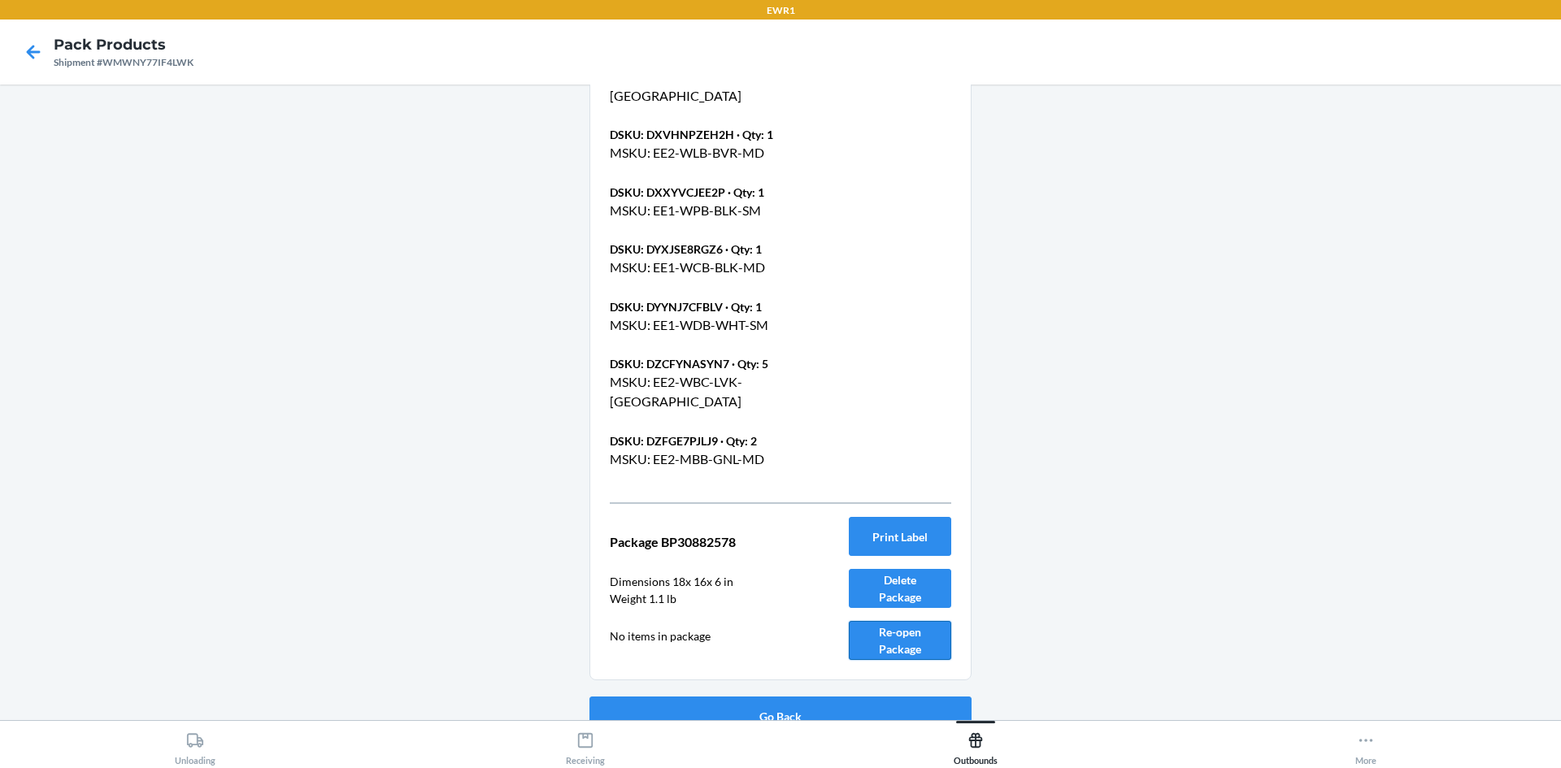
click at [894, 621] on button "Re-open Package" at bounding box center [900, 640] width 102 height 39
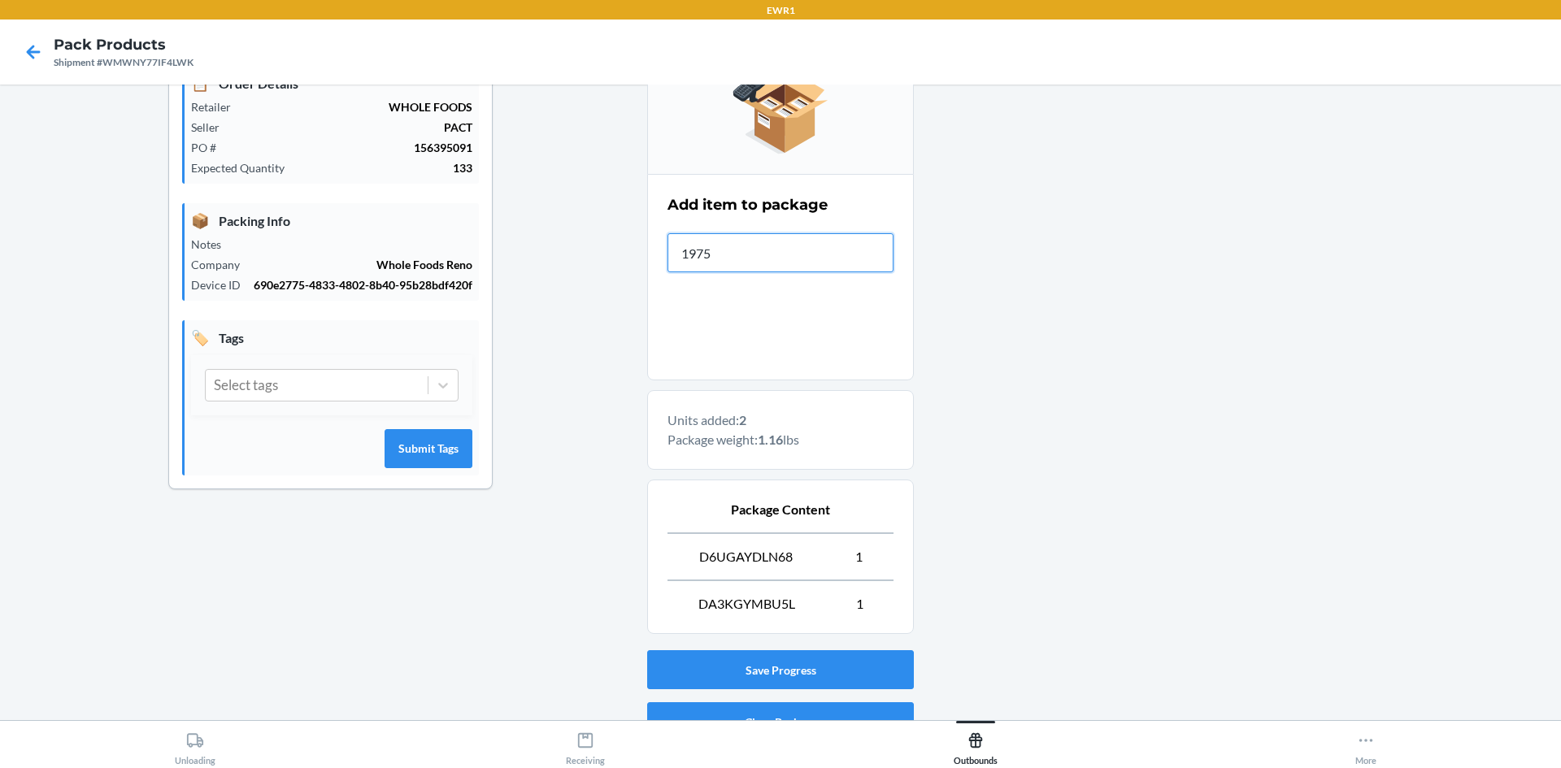
type input "19755"
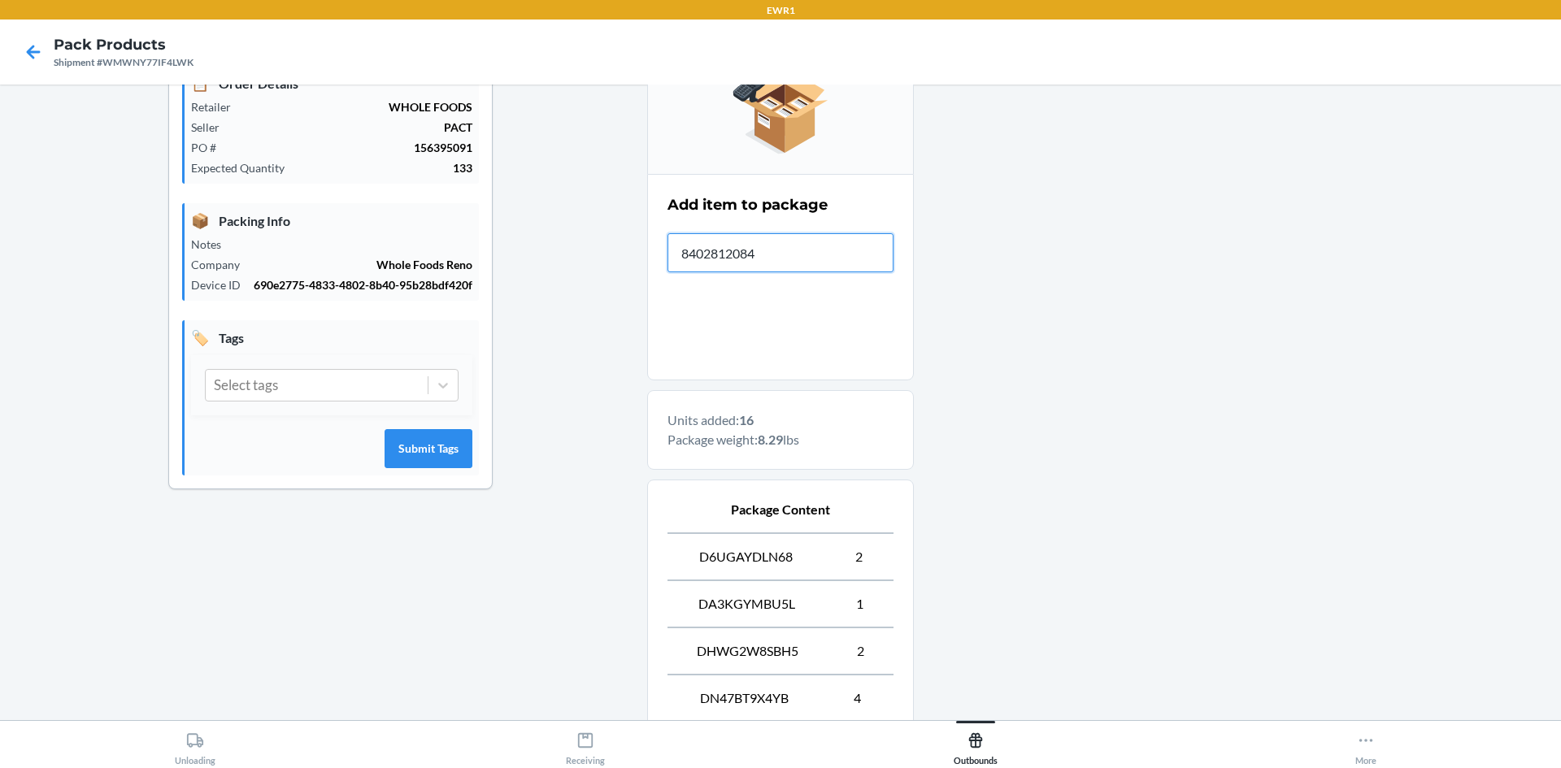
type input "84028120841"
drag, startPoint x: 792, startPoint y: 231, endPoint x: 780, endPoint y: 245, distance: 18.4
click at [780, 245] on label "Item Barcode 197551261643 All units packed for this item" at bounding box center [781, 258] width 226 height 67
drag, startPoint x: 777, startPoint y: 246, endPoint x: 576, endPoint y: 252, distance: 201.8
click at [576, 252] on div "Shipment Details 🚚 Shipment Info Shipment Status READY_TO_SHIP Shipment Type PA…" at bounding box center [780, 551] width 1535 height 1347
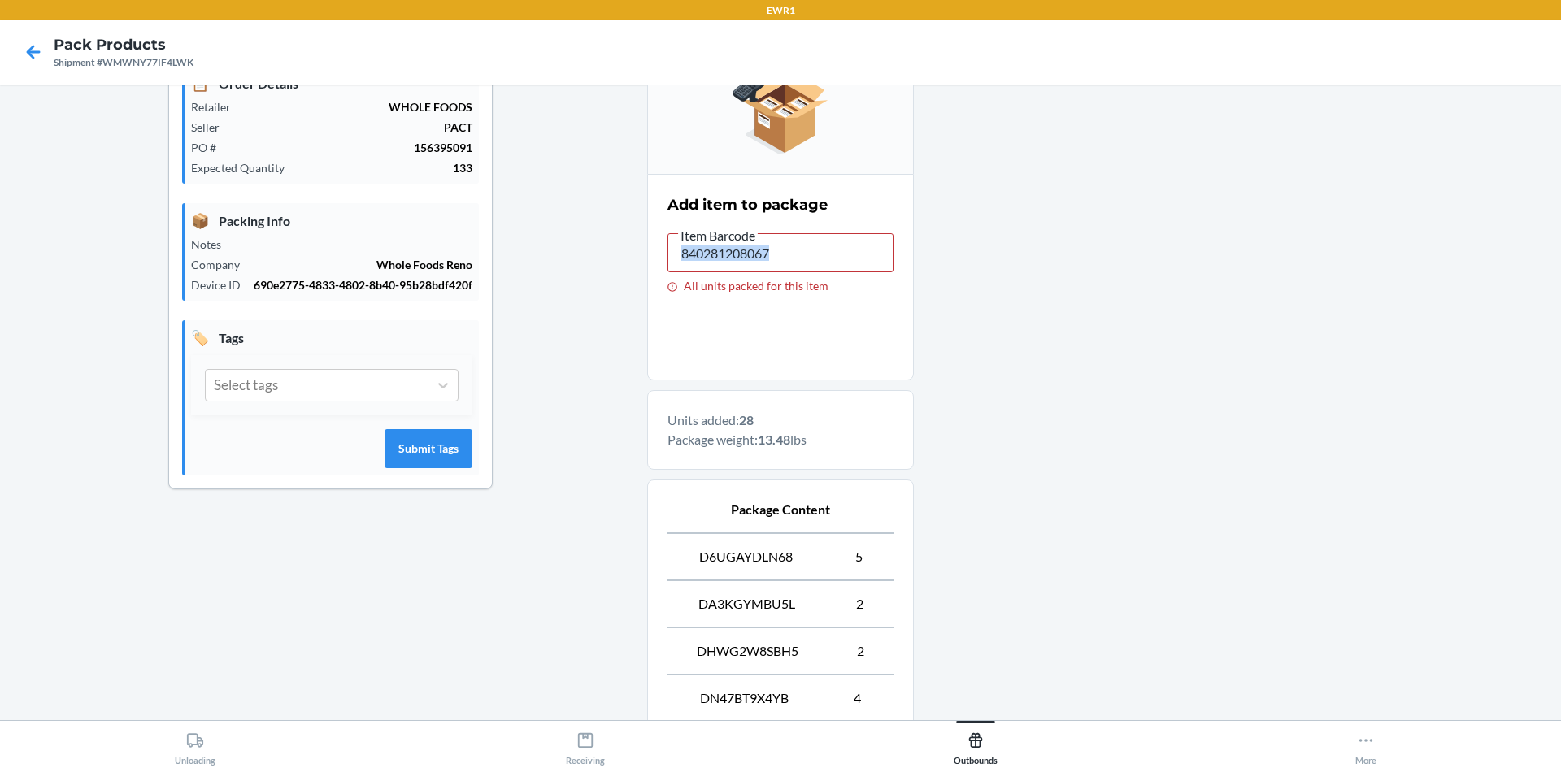
drag, startPoint x: 829, startPoint y: 274, endPoint x: 765, endPoint y: 255, distance: 66.9
click at [772, 256] on label "Item Barcode 840281208067 All units packed for this item" at bounding box center [781, 258] width 226 height 67
drag, startPoint x: 782, startPoint y: 254, endPoint x: 516, endPoint y: 257, distance: 265.9
click at [516, 257] on div "Shipment Details 🚚 Shipment Info Shipment Status READY_TO_SHIP Shipment Type PA…" at bounding box center [780, 551] width 1535 height 1347
drag, startPoint x: 790, startPoint y: 237, endPoint x: 620, endPoint y: 257, distance: 171.9
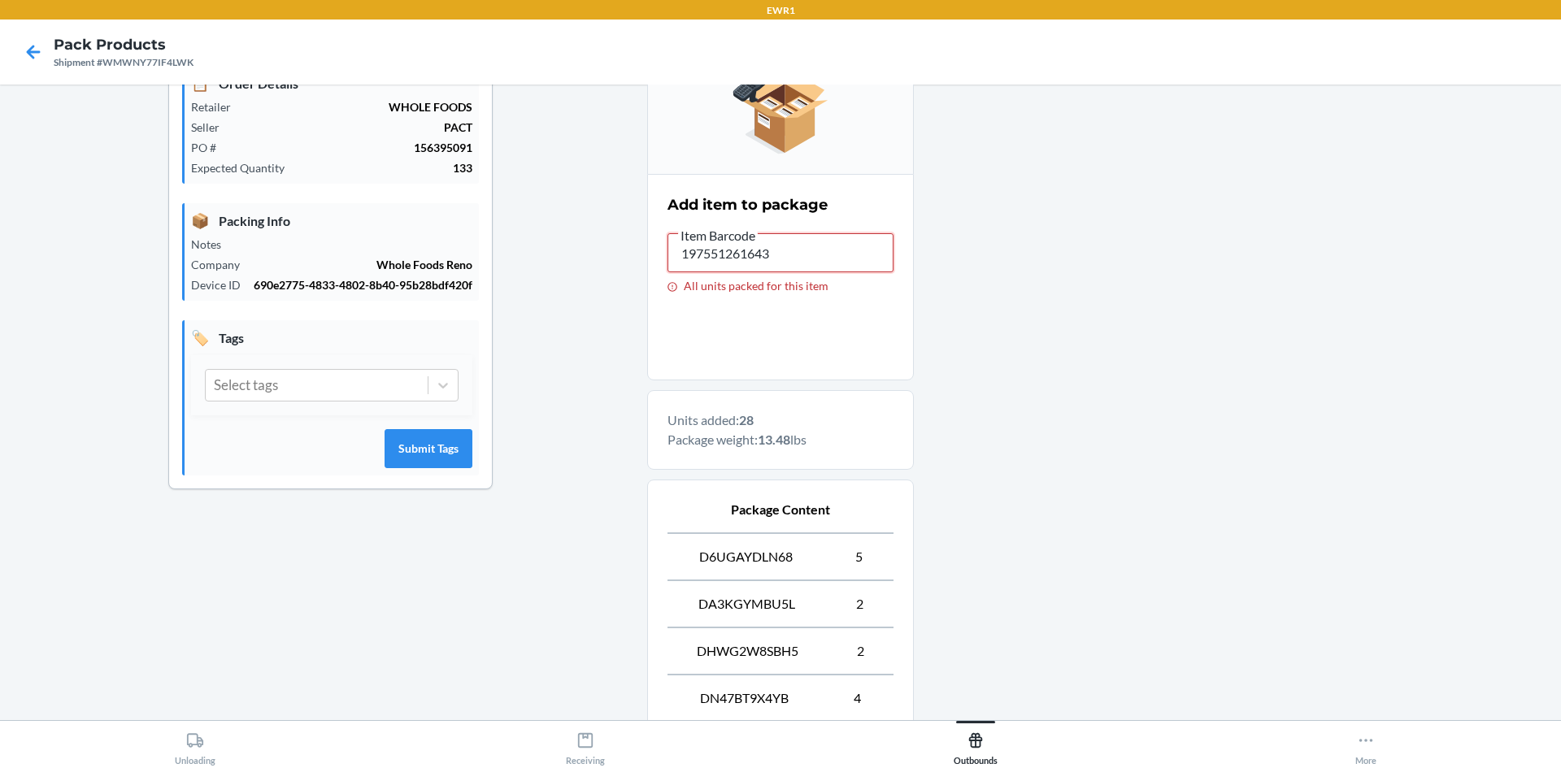
click at [620, 257] on div "Shipment Details 🚚 Shipment Info Shipment Status READY_TO_SHIP Shipment Type PA…" at bounding box center [780, 551] width 1535 height 1347
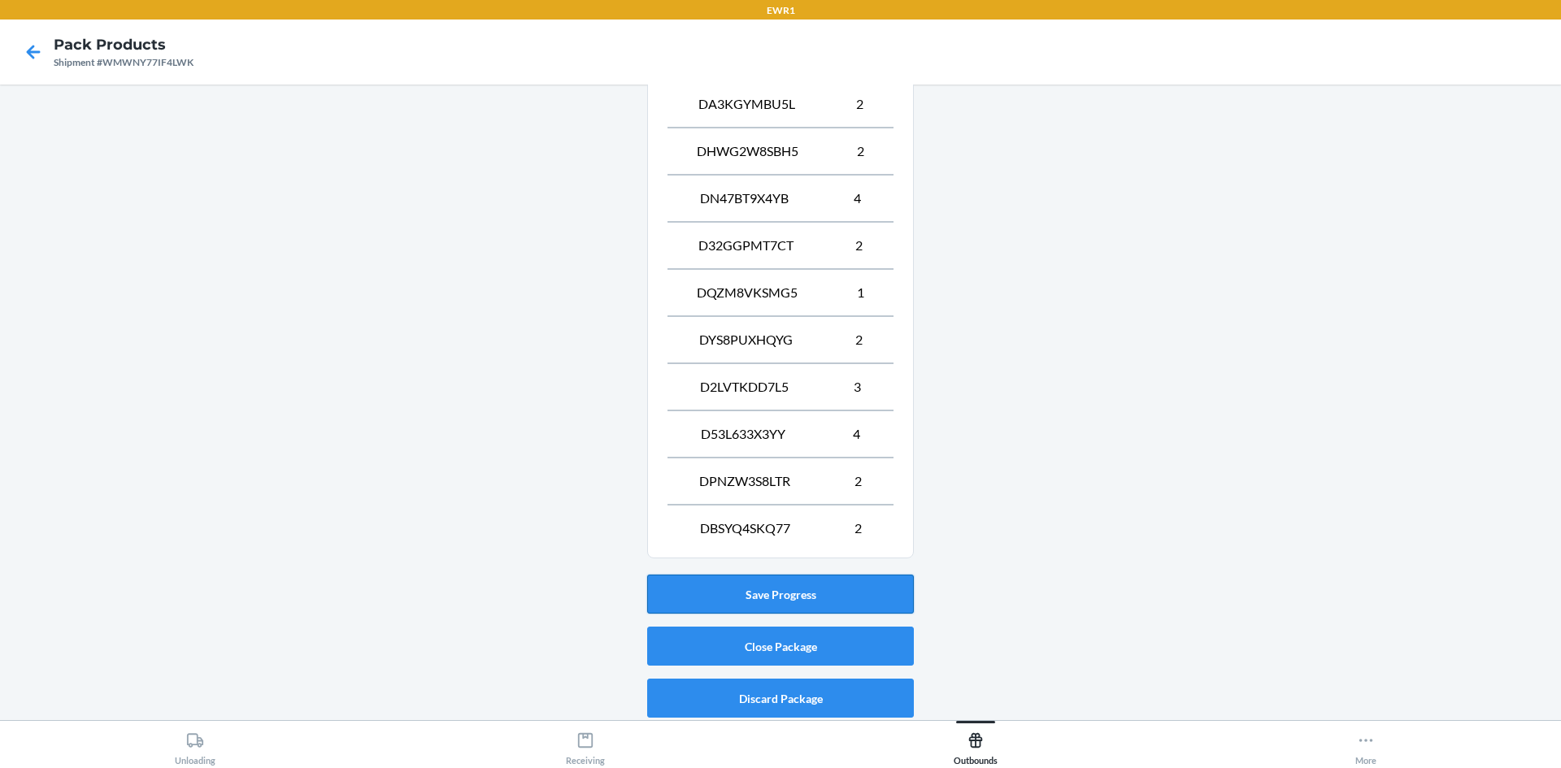
scroll to position [724, 0]
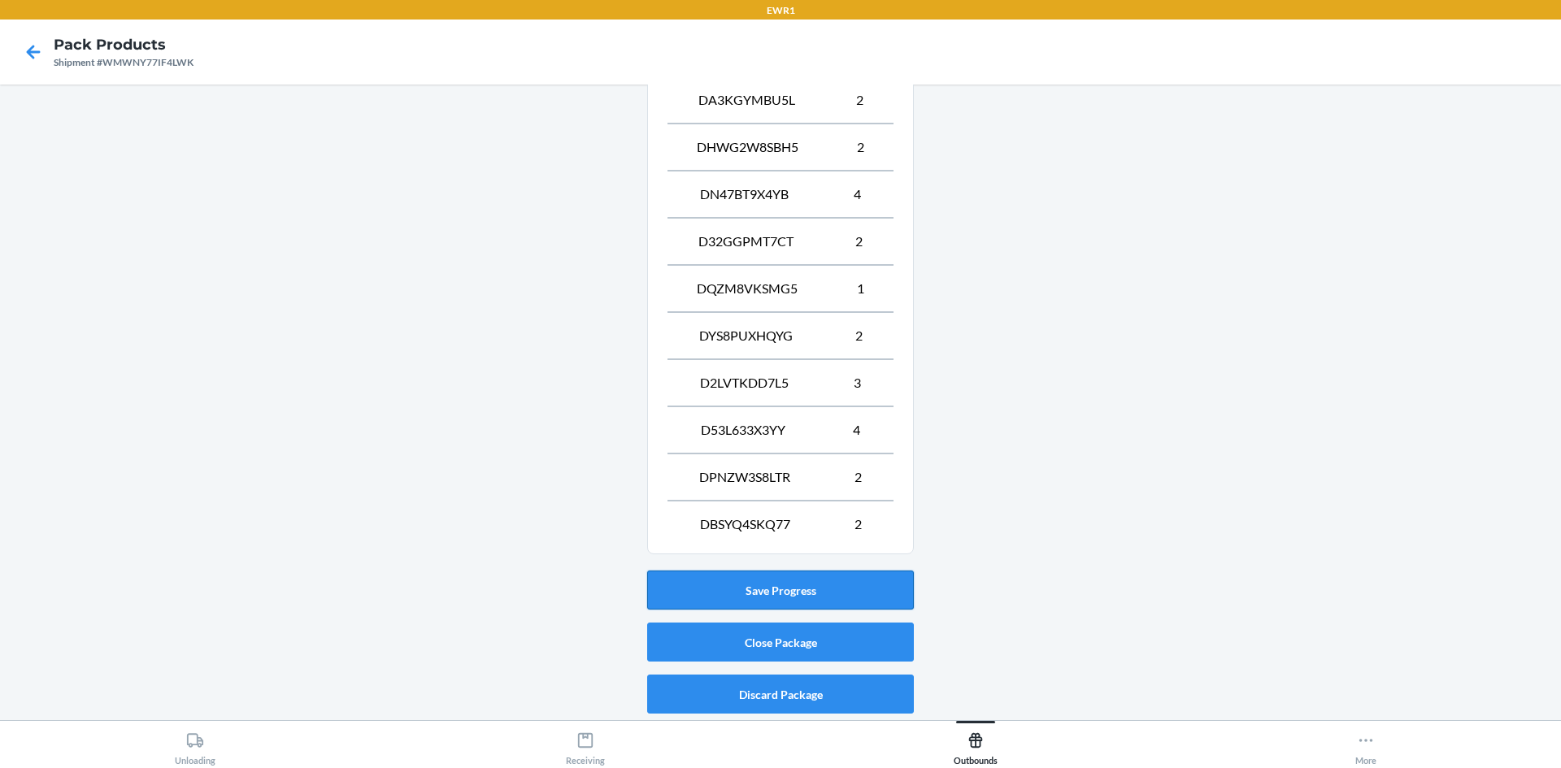
click at [819, 591] on button "Save Progress" at bounding box center [780, 590] width 267 height 39
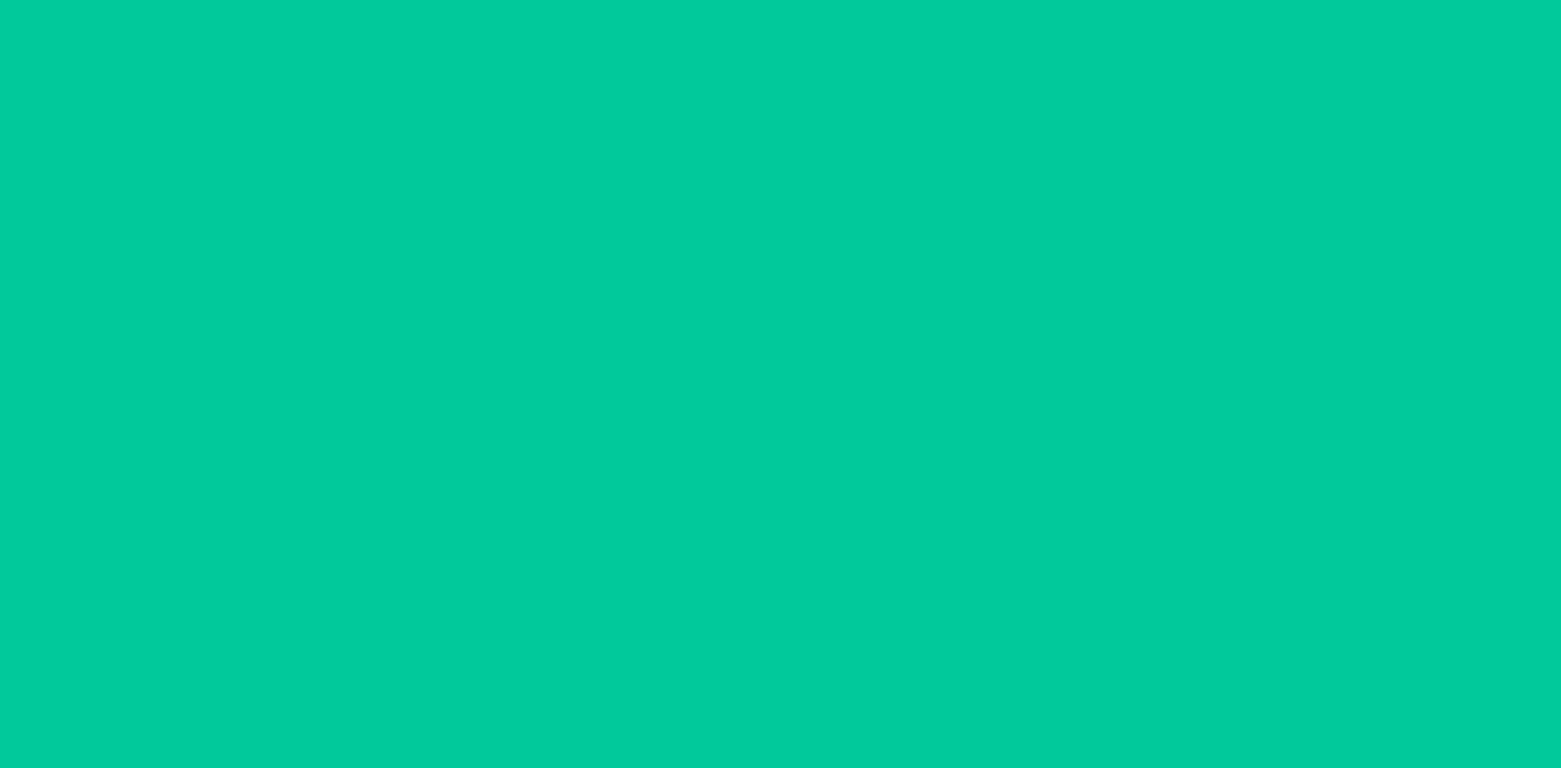
scroll to position [32, 0]
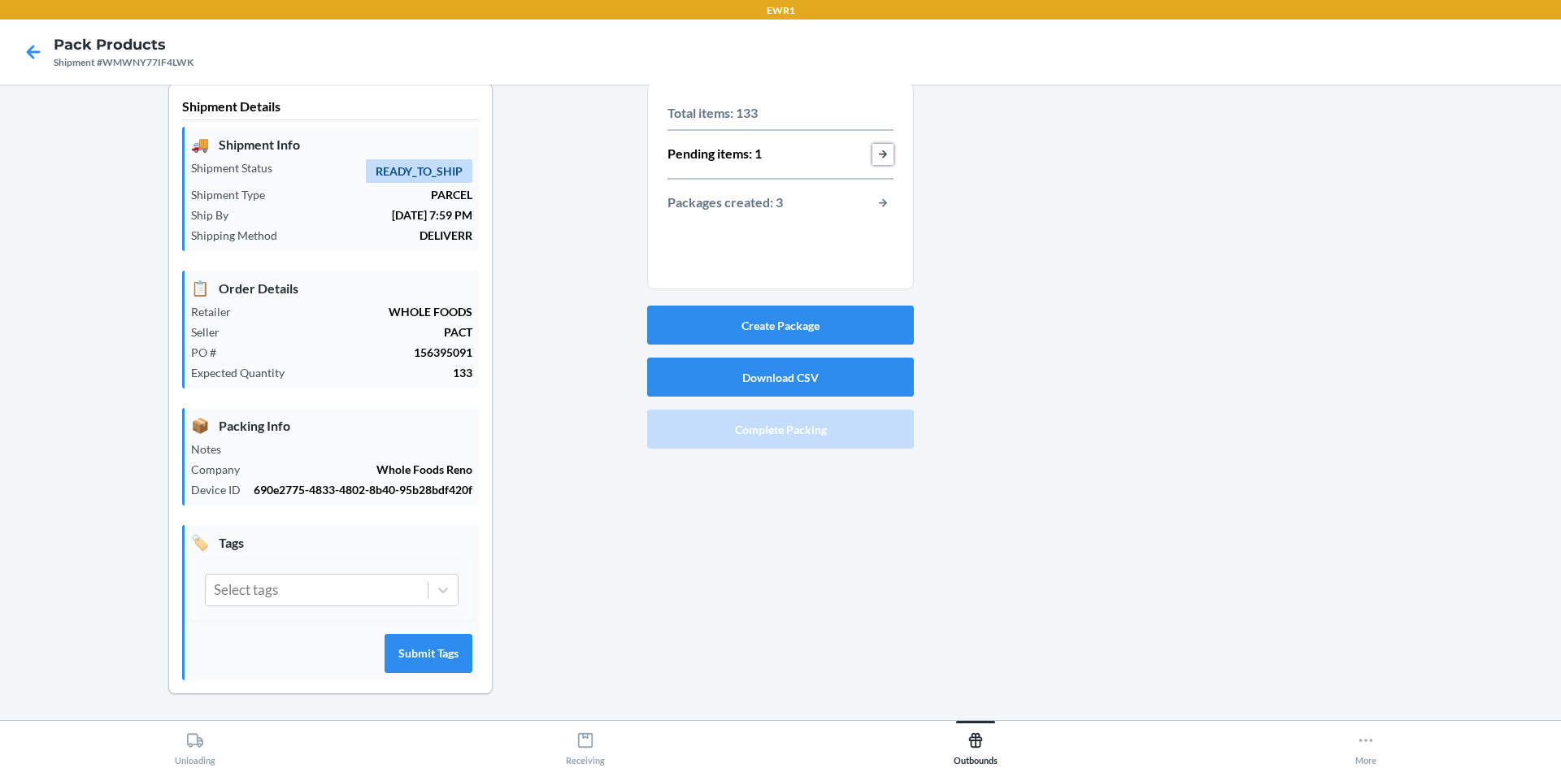
click at [873, 144] on button "button-view-pending-items" at bounding box center [883, 154] width 21 height 21
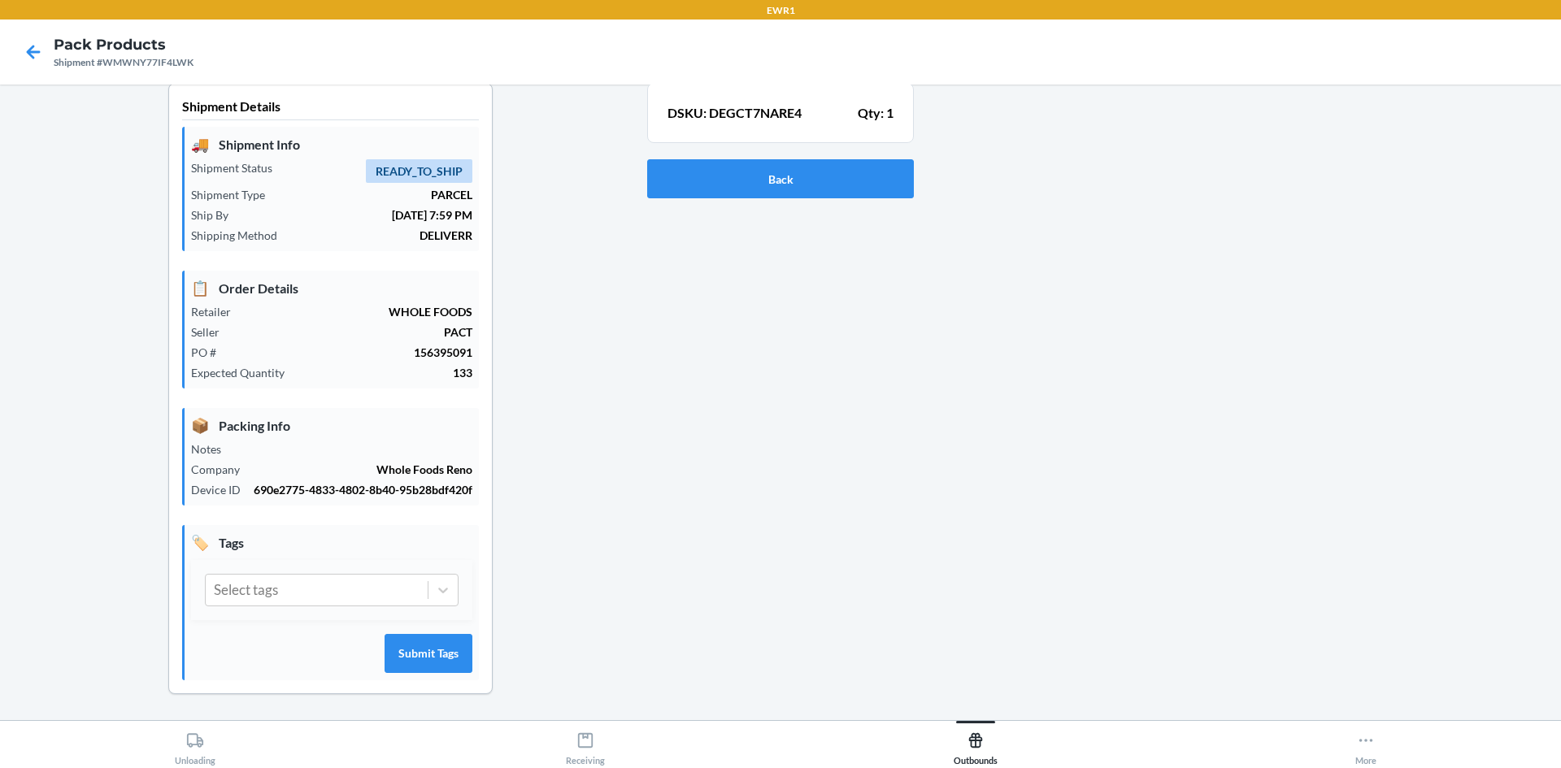
click at [668, 103] on p "DSKU: DEGCT7NARE4" at bounding box center [735, 113] width 134 height 20
drag, startPoint x: 661, startPoint y: 92, endPoint x: 933, endPoint y: 123, distance: 274.2
click at [933, 123] on div "Shipment Details 🚚 Shipment Info Shipment Status READY_TO_SHIP Shipment Type PA…" at bounding box center [780, 402] width 1535 height 638
copy section "DSKU: DEGCT7NARE4 Qty: 1 Back"
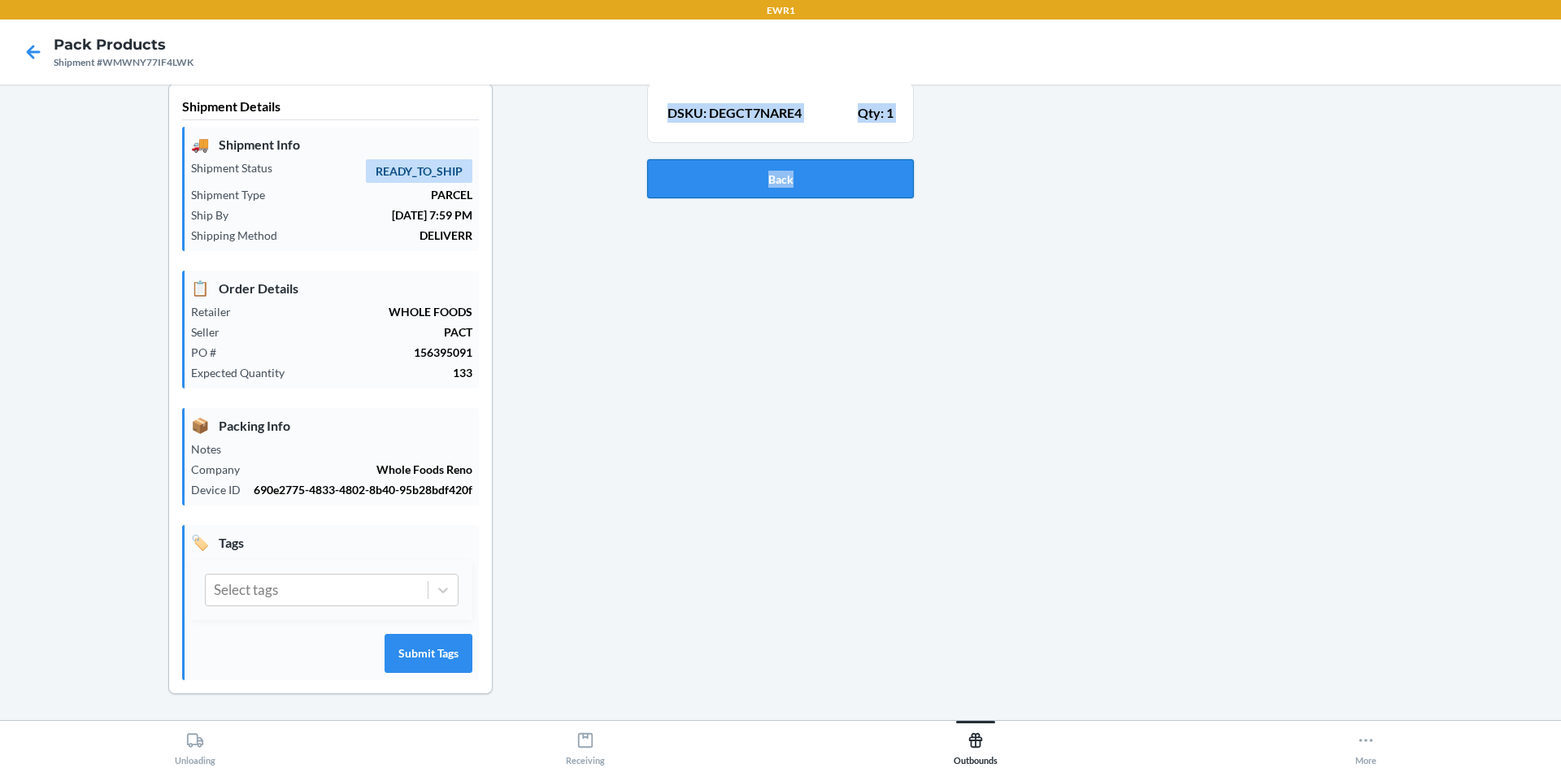
click at [818, 183] on button "Back" at bounding box center [780, 178] width 267 height 39
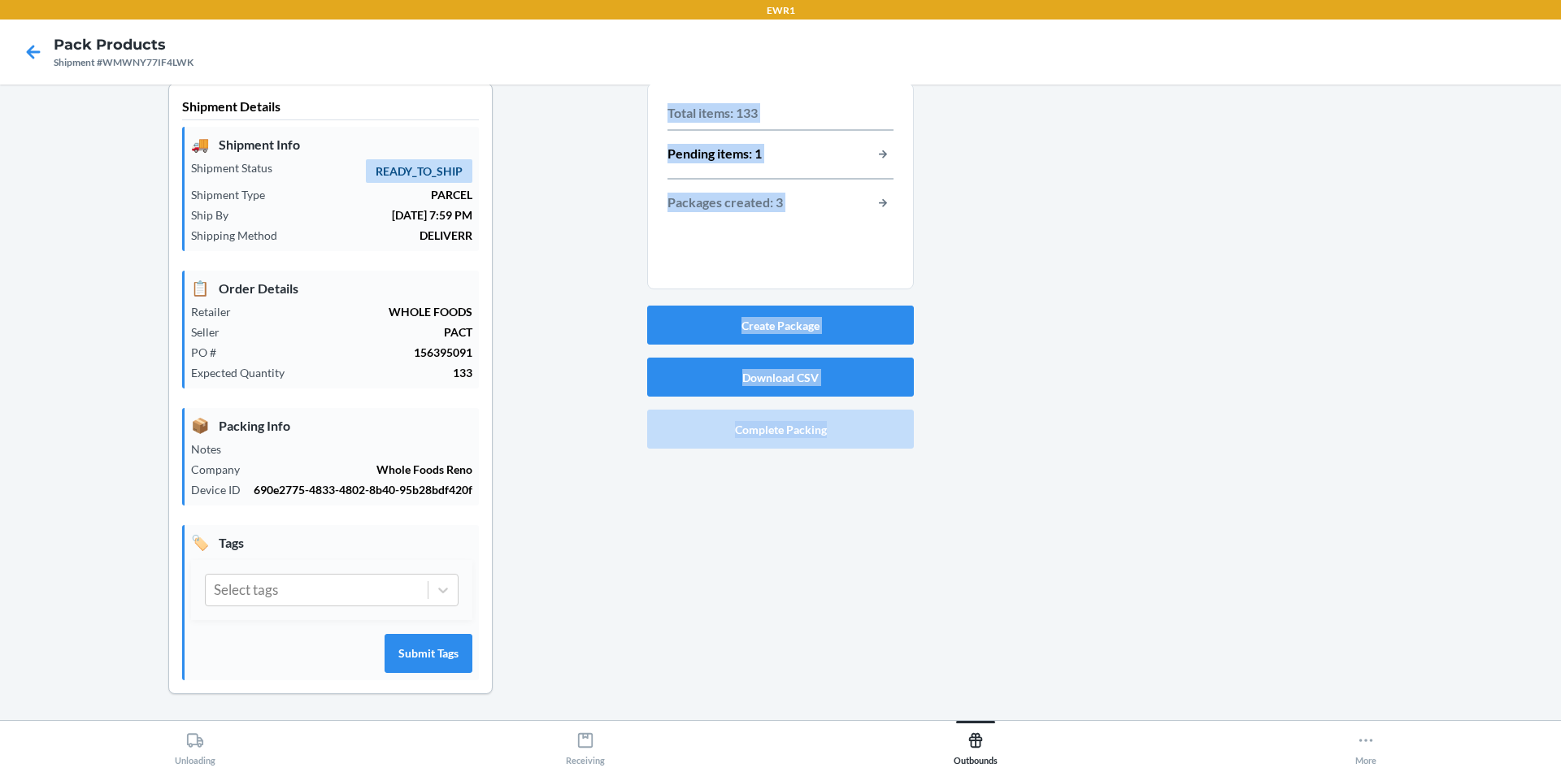
click at [1029, 197] on div at bounding box center [1231, 402] width 634 height 638
click at [768, 313] on button "Create Package" at bounding box center [780, 325] width 267 height 39
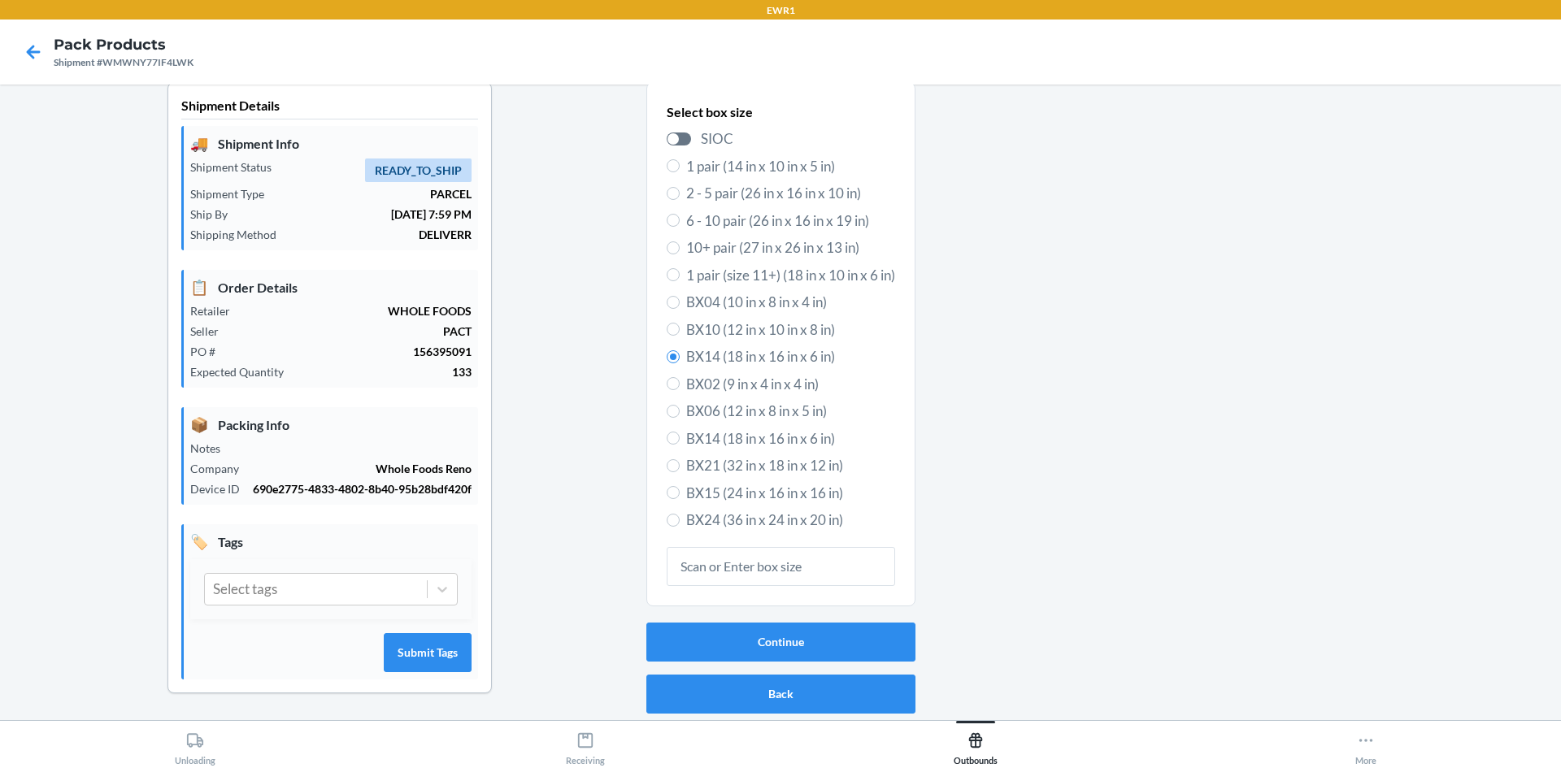
scroll to position [32, 0]
click at [36, 51] on icon at bounding box center [34, 52] width 14 height 14
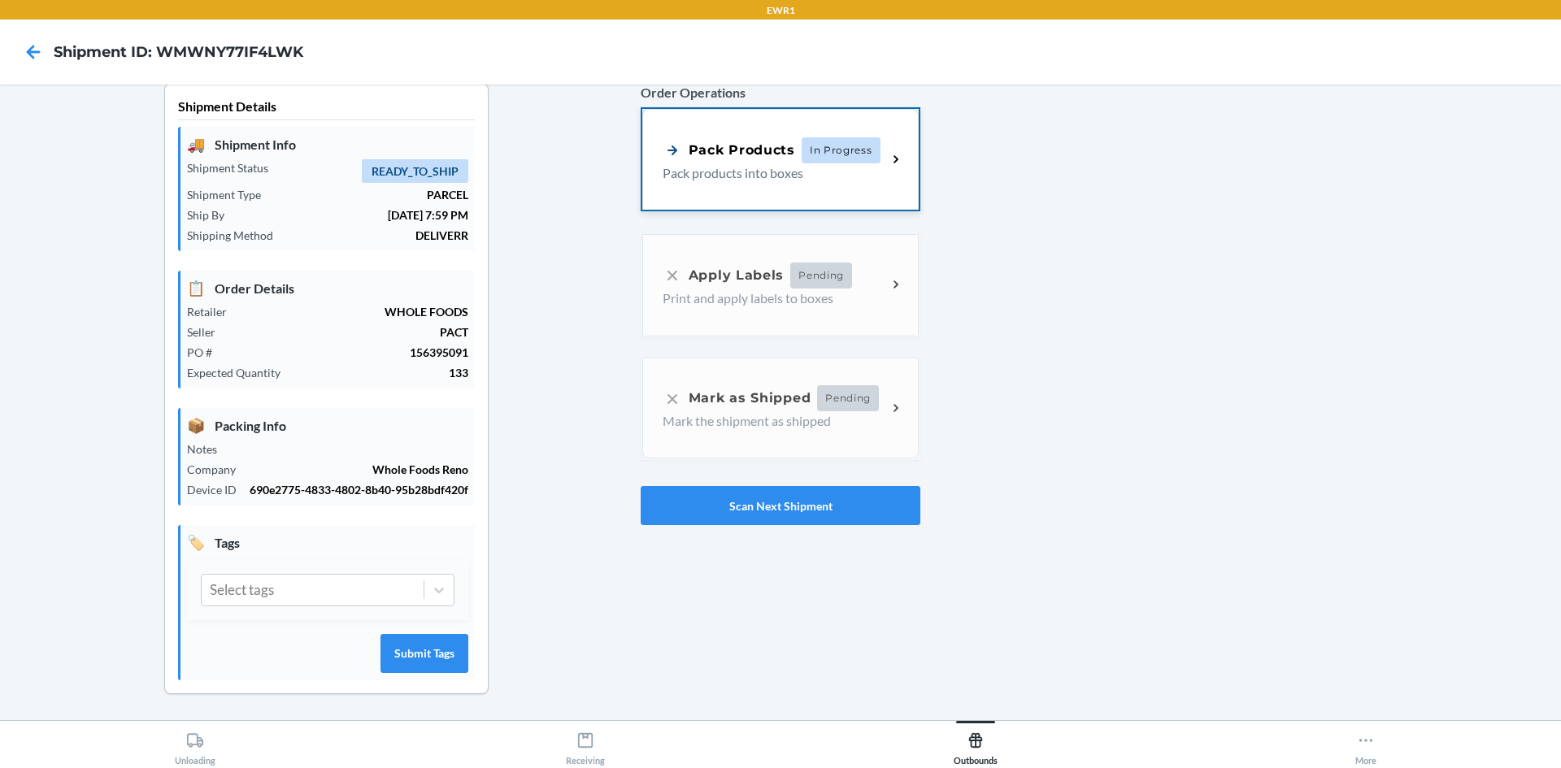
click at [905, 129] on div "Pack Products In Progress Pack products into boxes" at bounding box center [780, 159] width 276 height 101
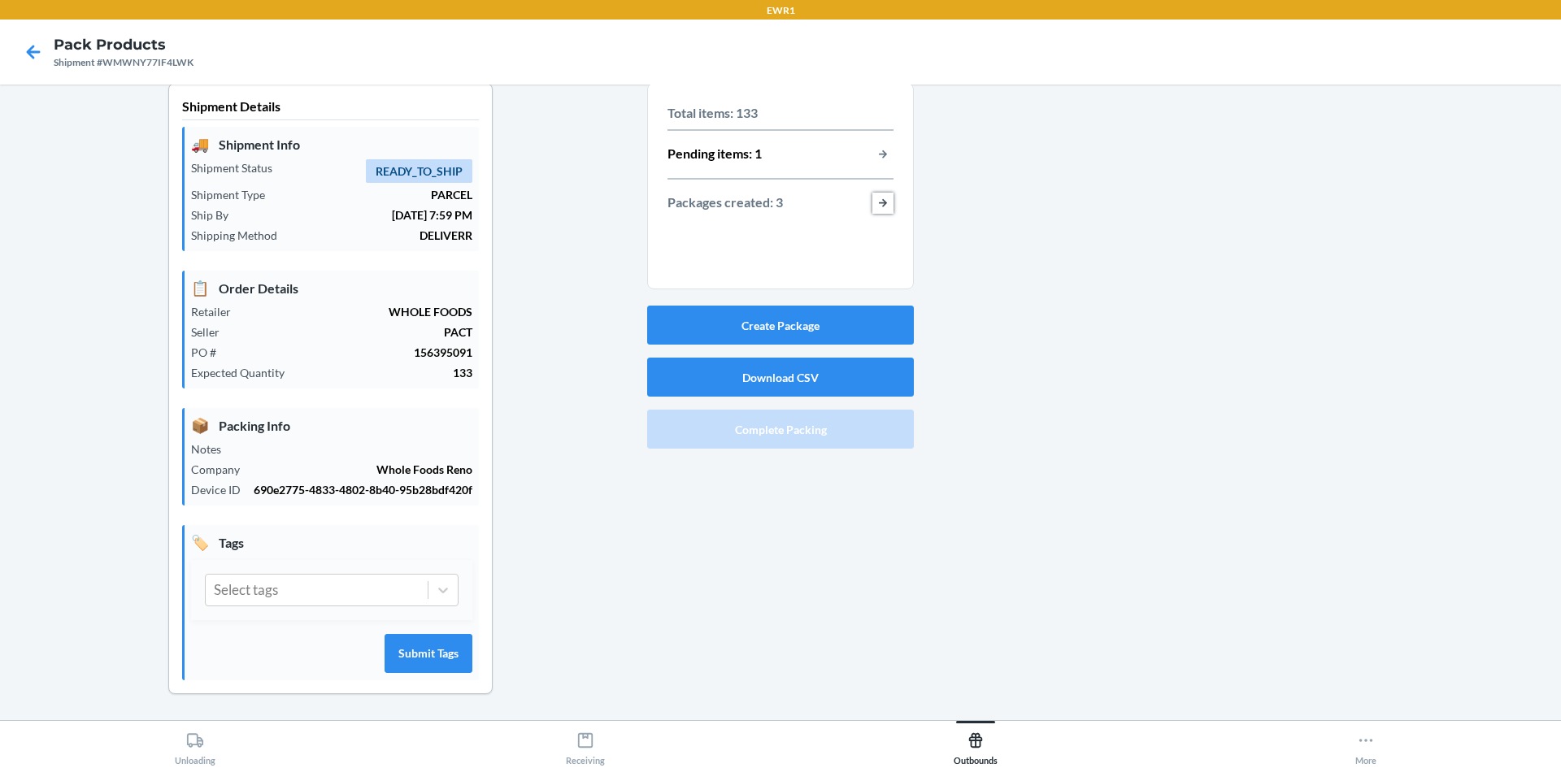
click at [877, 193] on button "button-view-packages-created" at bounding box center [883, 203] width 21 height 21
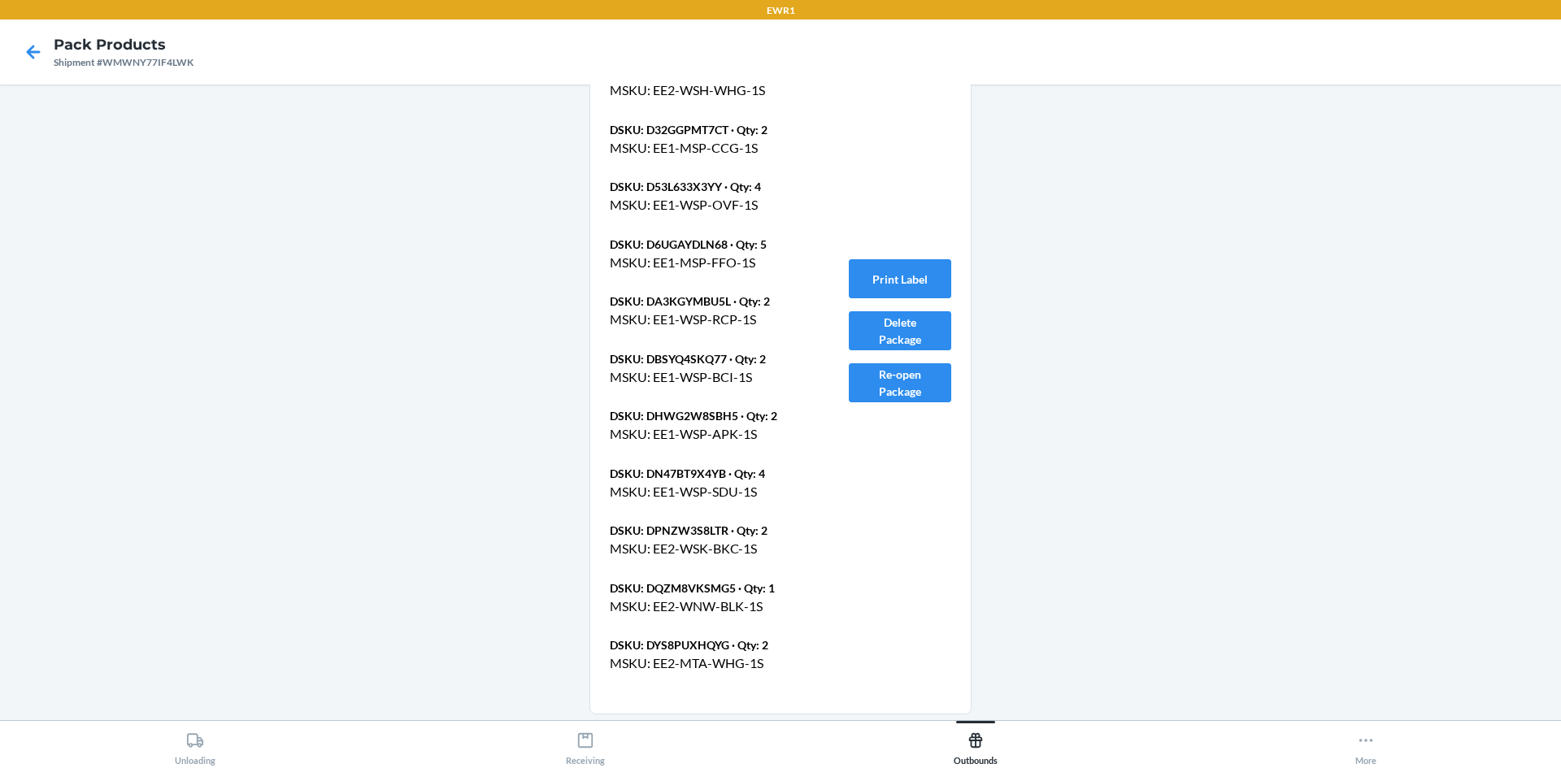
scroll to position [4120, 0]
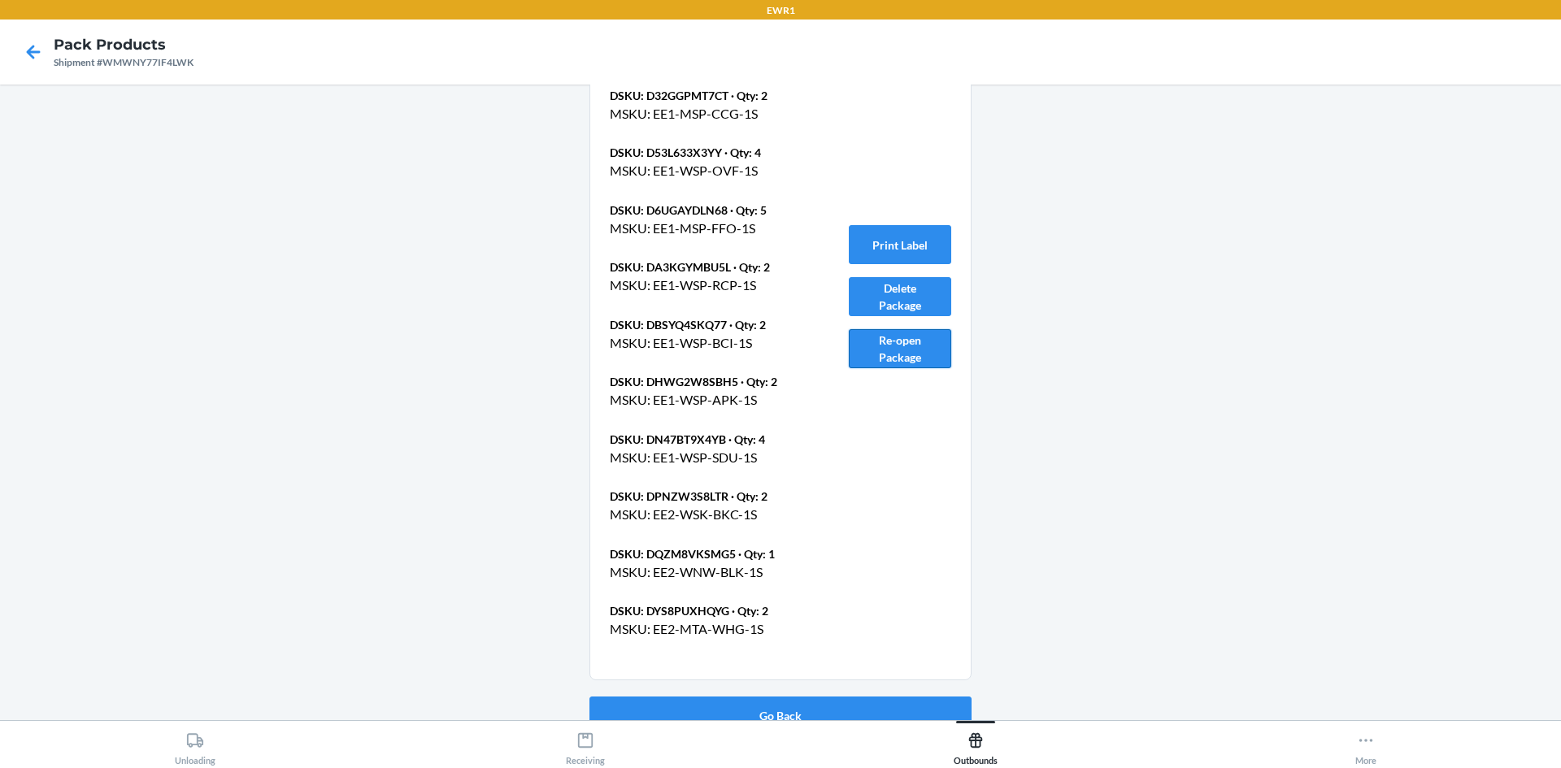
click at [905, 333] on button "Re-open Package" at bounding box center [900, 348] width 102 height 39
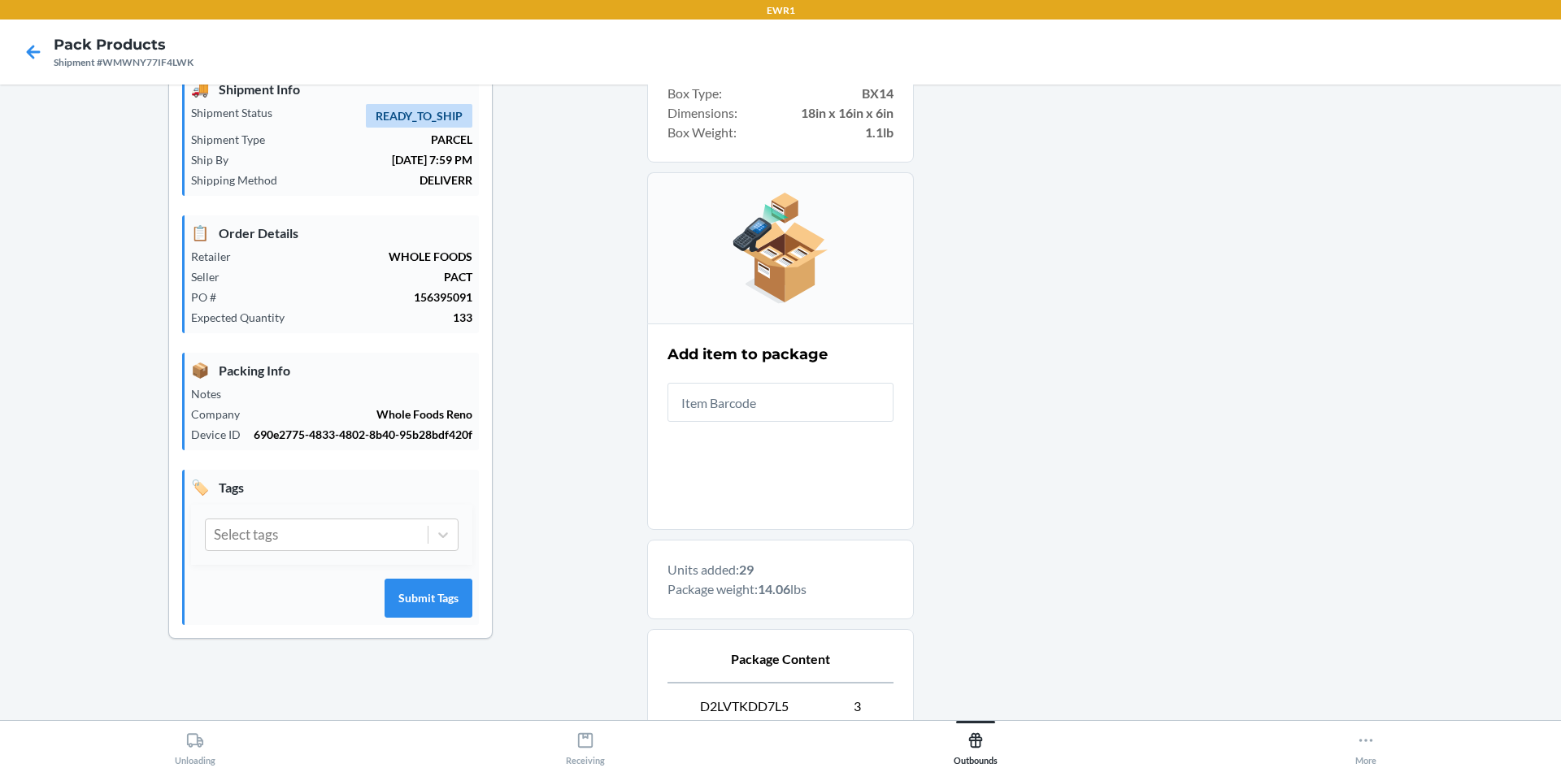
scroll to position [724, 0]
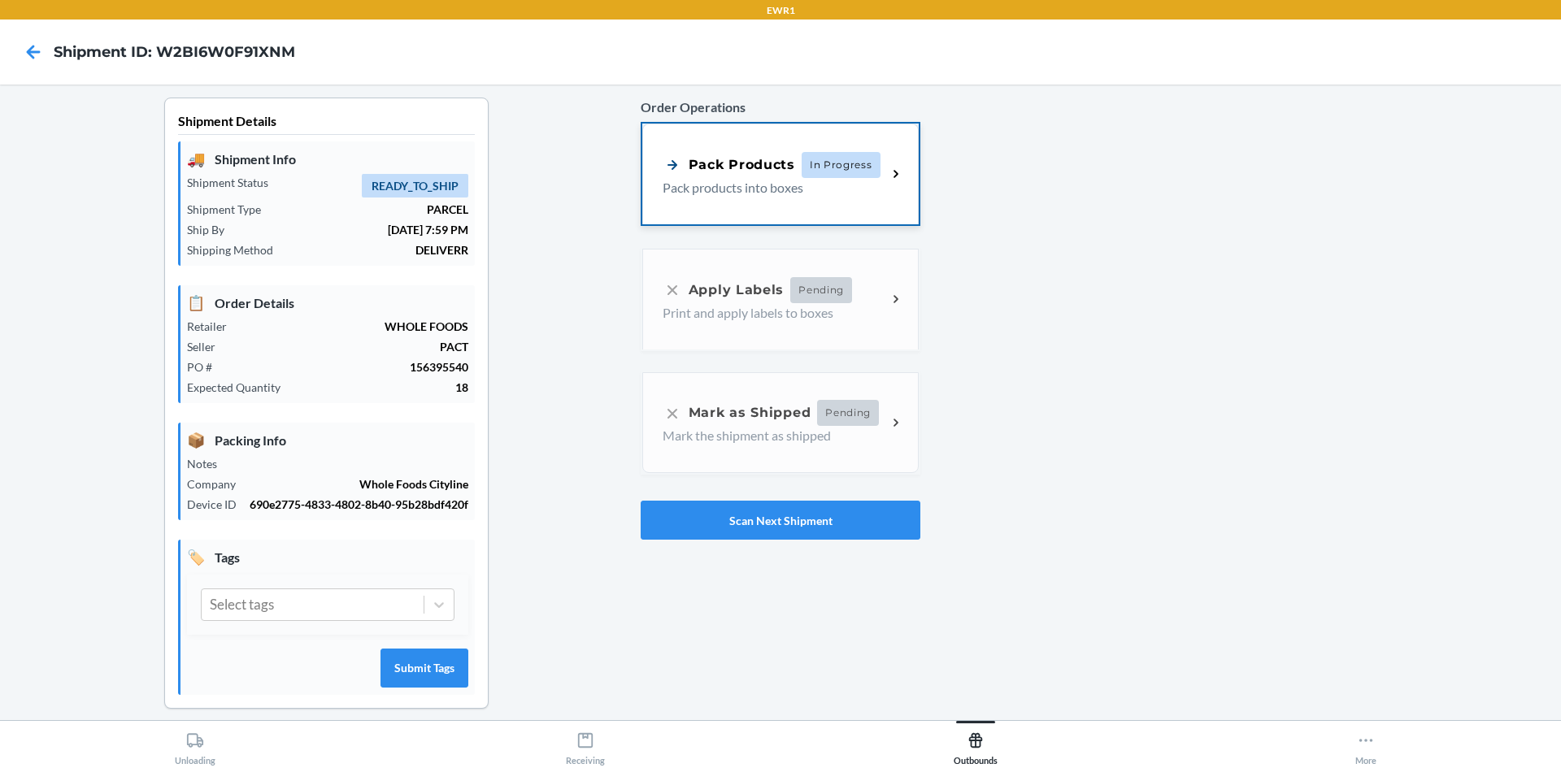
click at [760, 163] on div "Pack Products" at bounding box center [729, 164] width 133 height 20
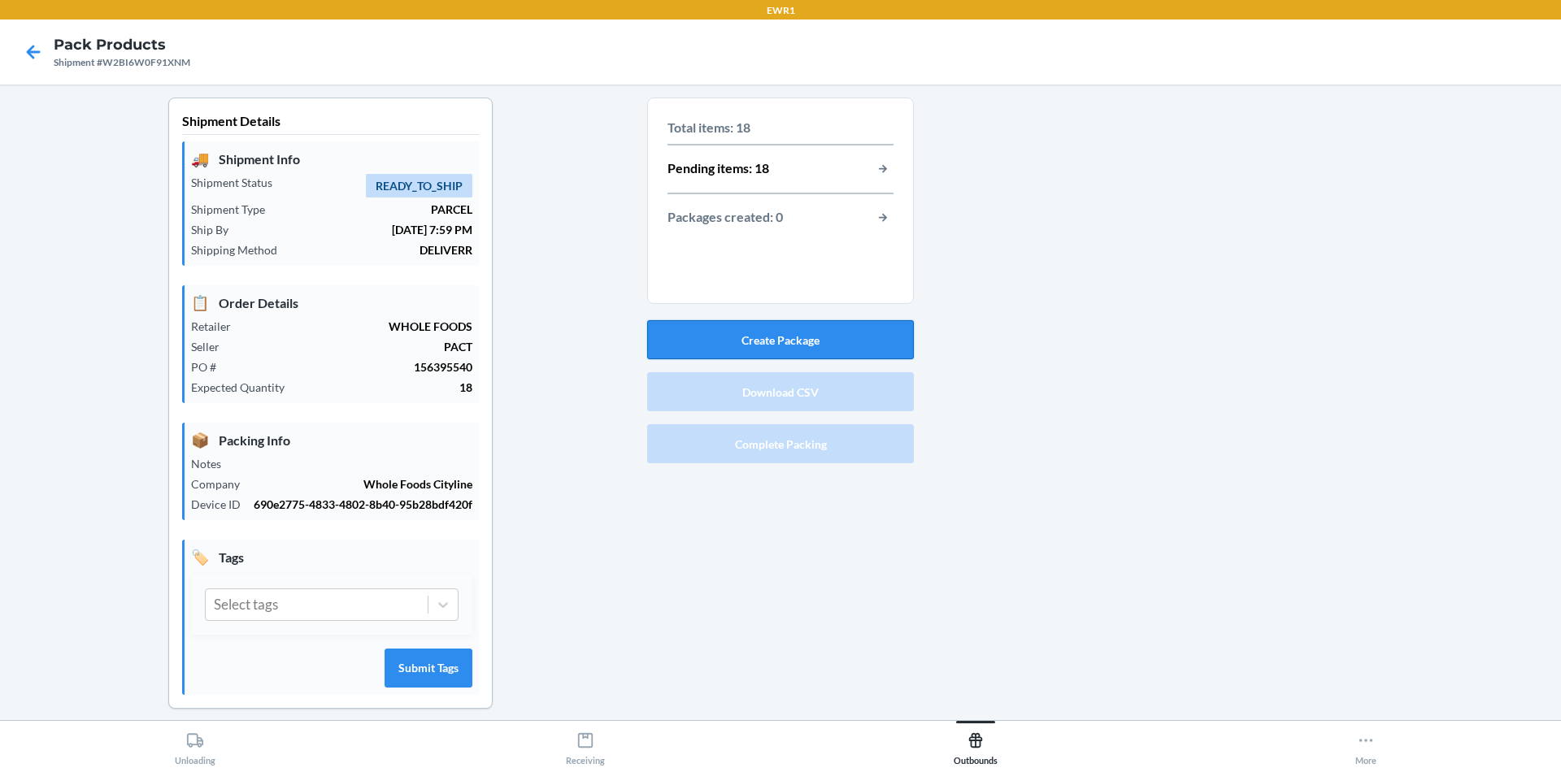
click at [818, 349] on button "Create Package" at bounding box center [780, 339] width 267 height 39
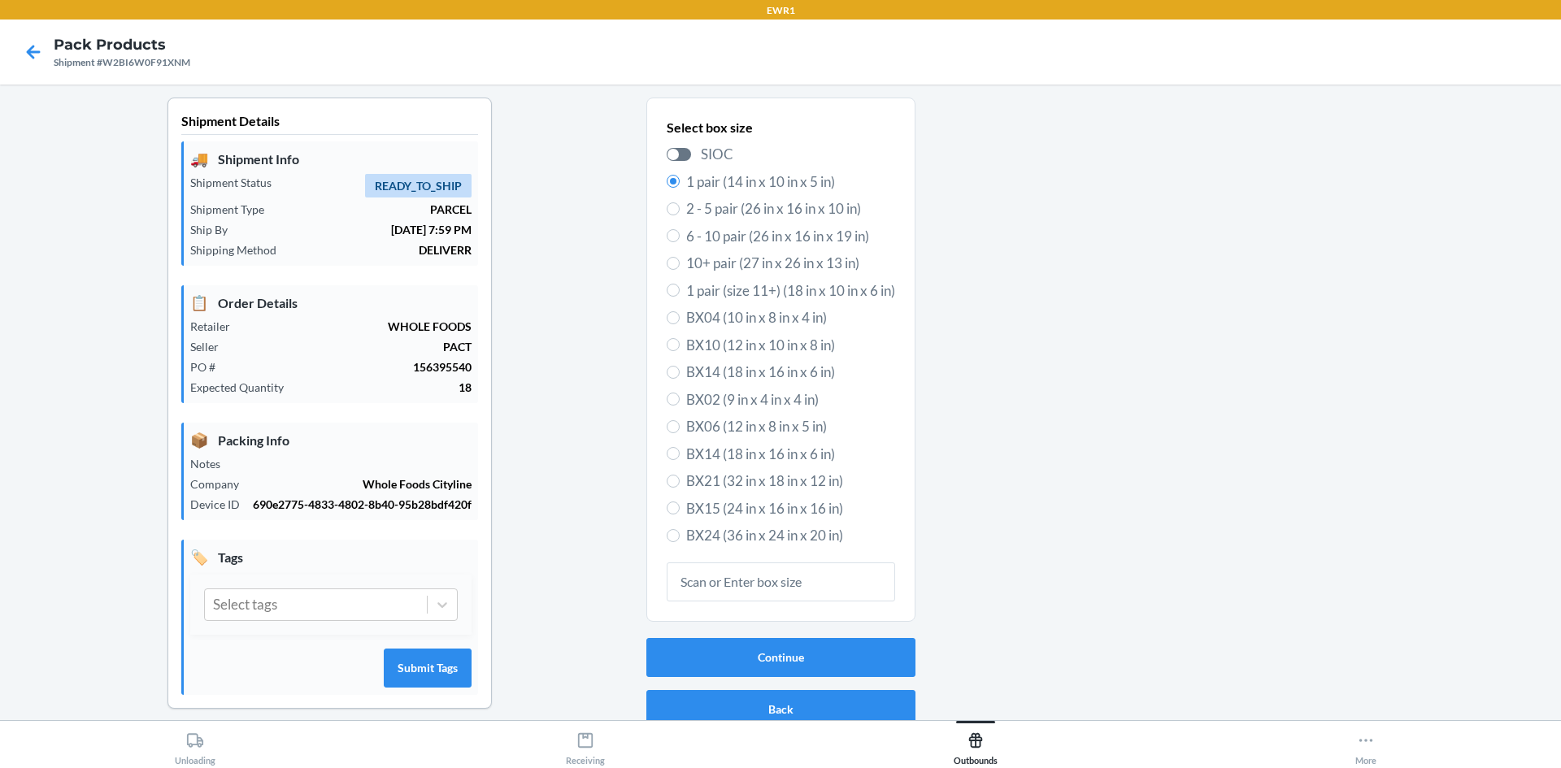
click at [748, 457] on span "BX14 (18 in x 16 in x 6 in)" at bounding box center [790, 454] width 209 height 21
click at [680, 457] on input "BX14 (18 in x 16 in x 6 in)" at bounding box center [673, 453] width 13 height 13
radio input "true"
radio input "false"
click at [716, 650] on button "Continue" at bounding box center [780, 657] width 269 height 39
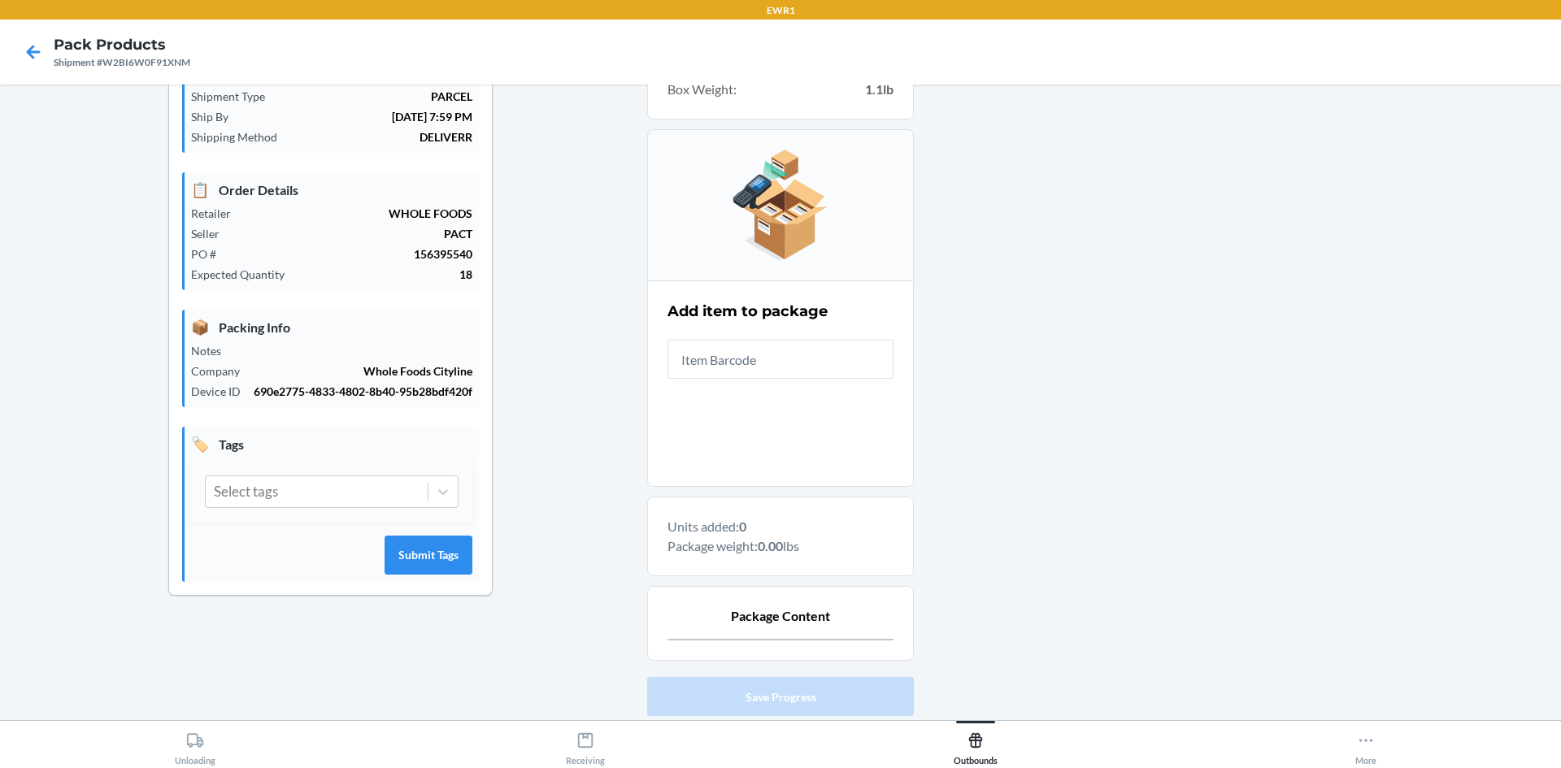
scroll to position [220, 0]
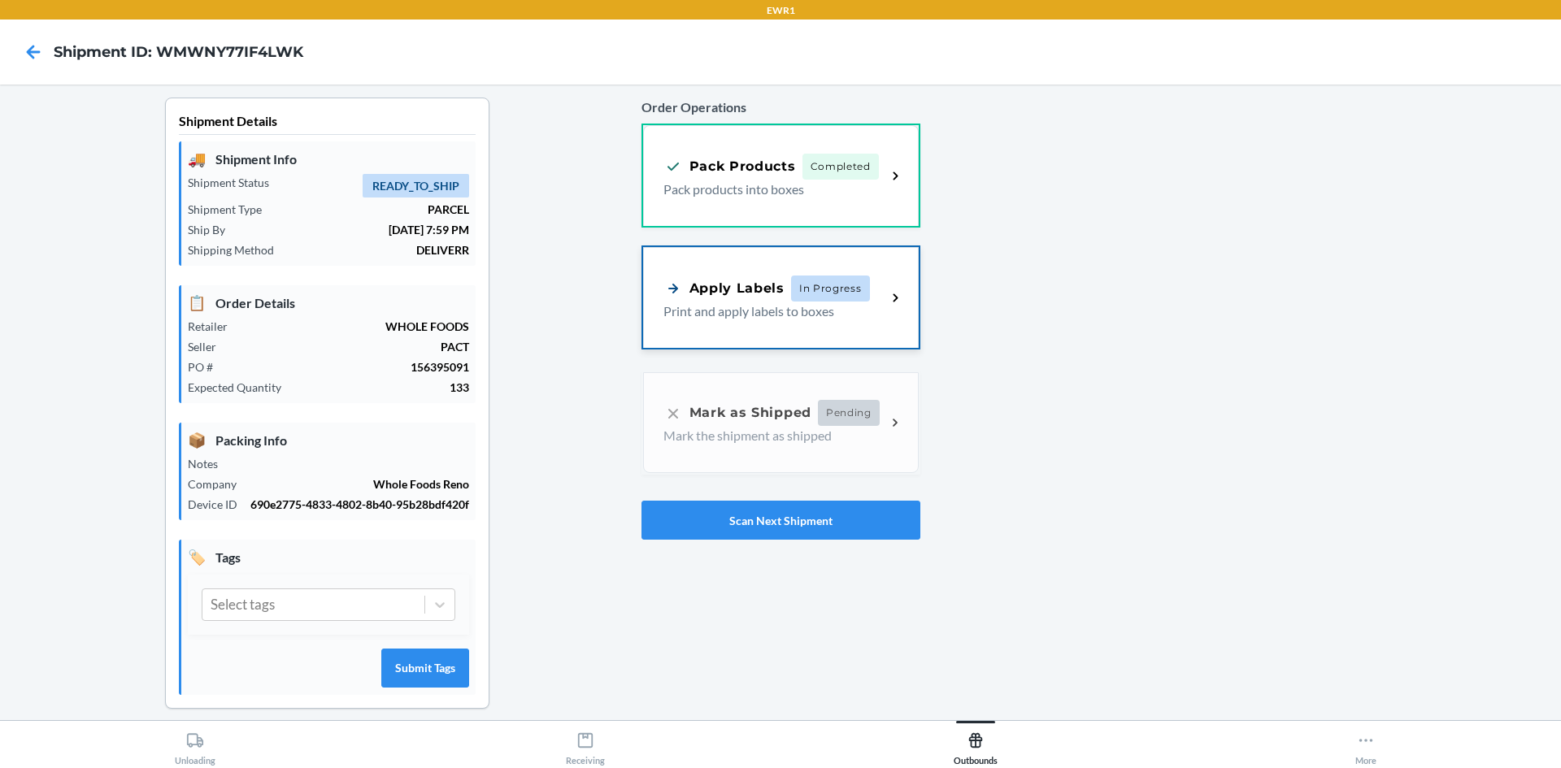
click at [793, 297] on span "In Progress" at bounding box center [830, 289] width 79 height 26
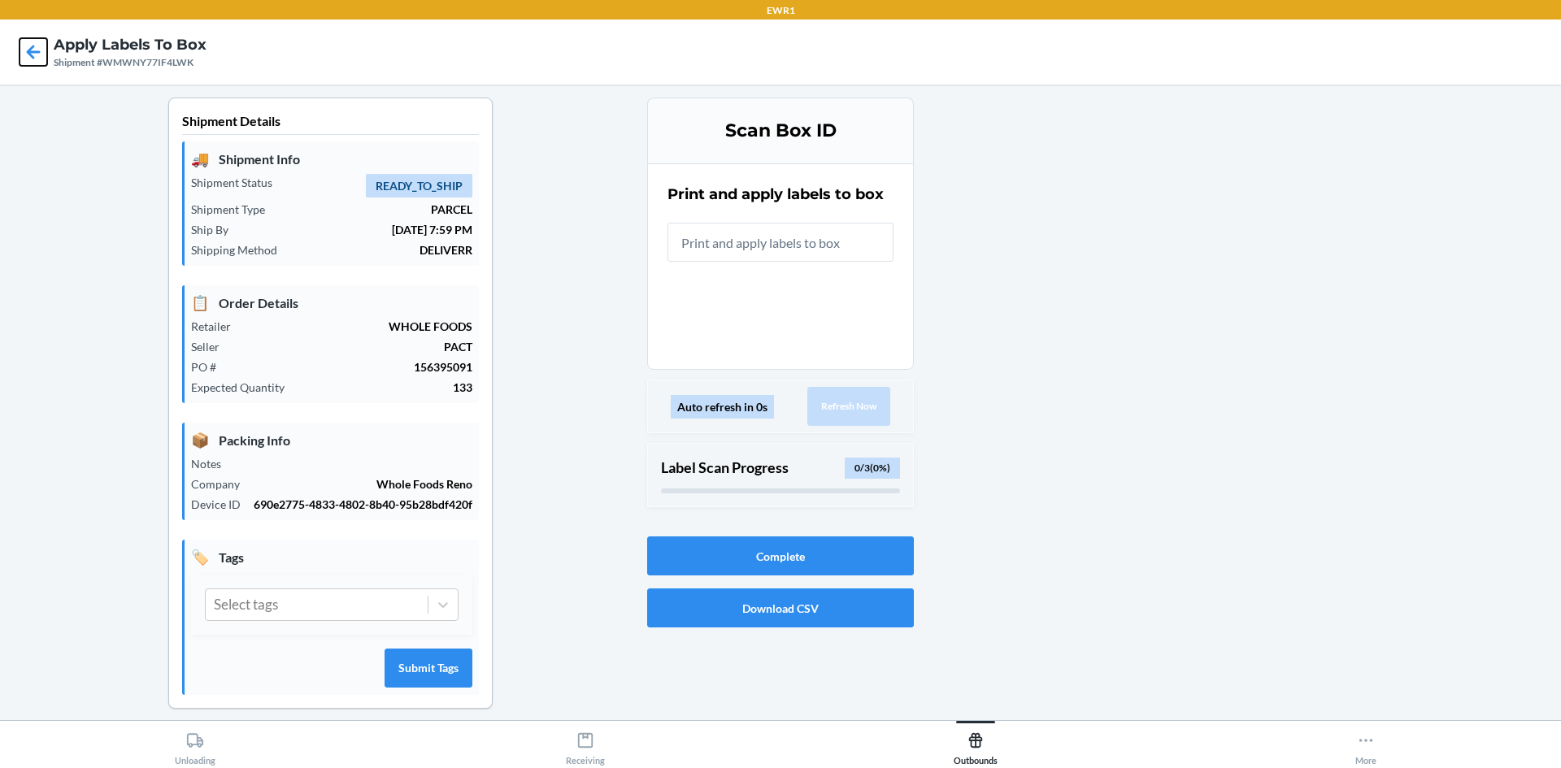
click at [39, 55] on icon at bounding box center [34, 52] width 28 height 28
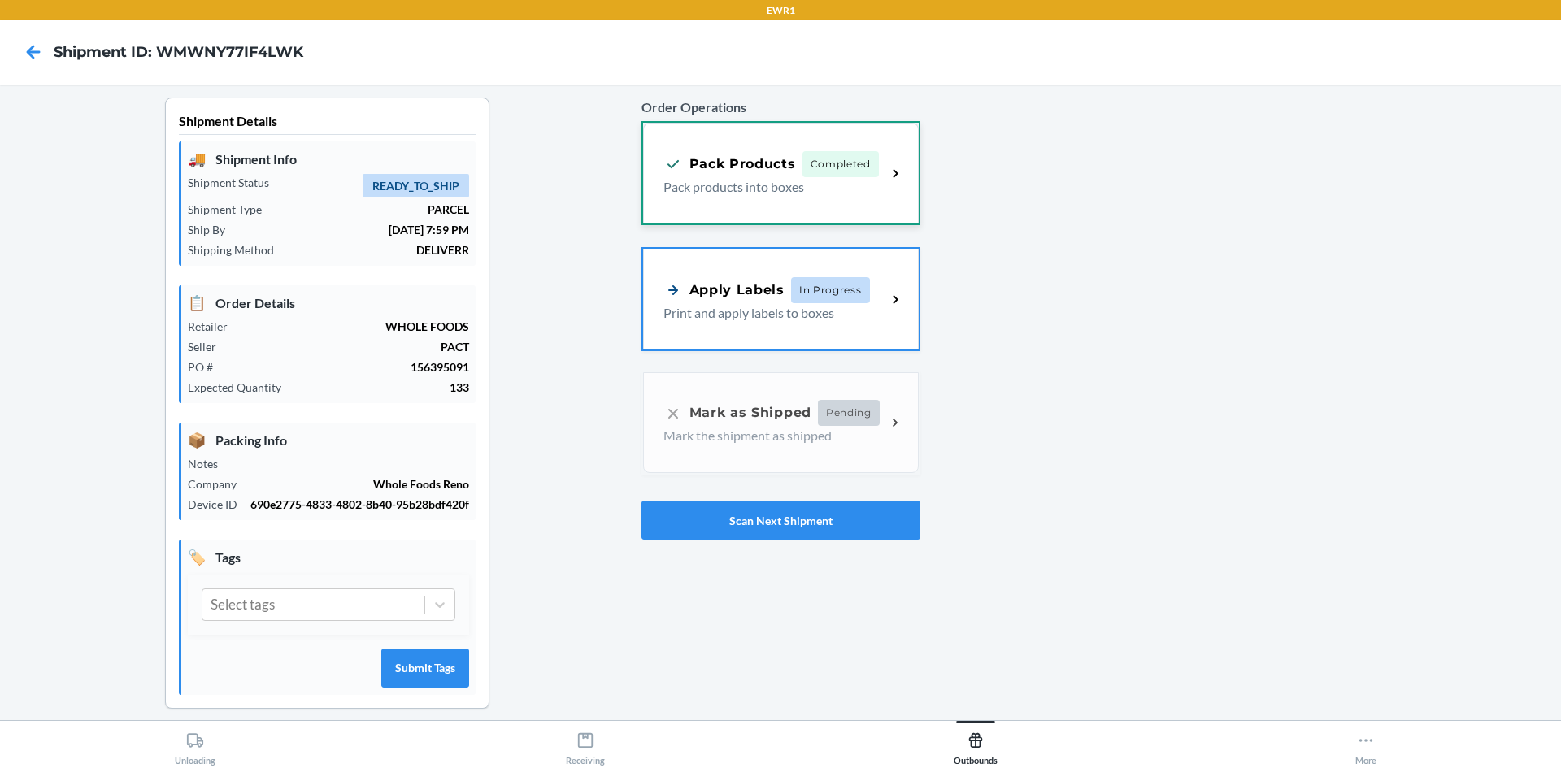
click at [707, 174] on div "Pack Products" at bounding box center [730, 164] width 133 height 20
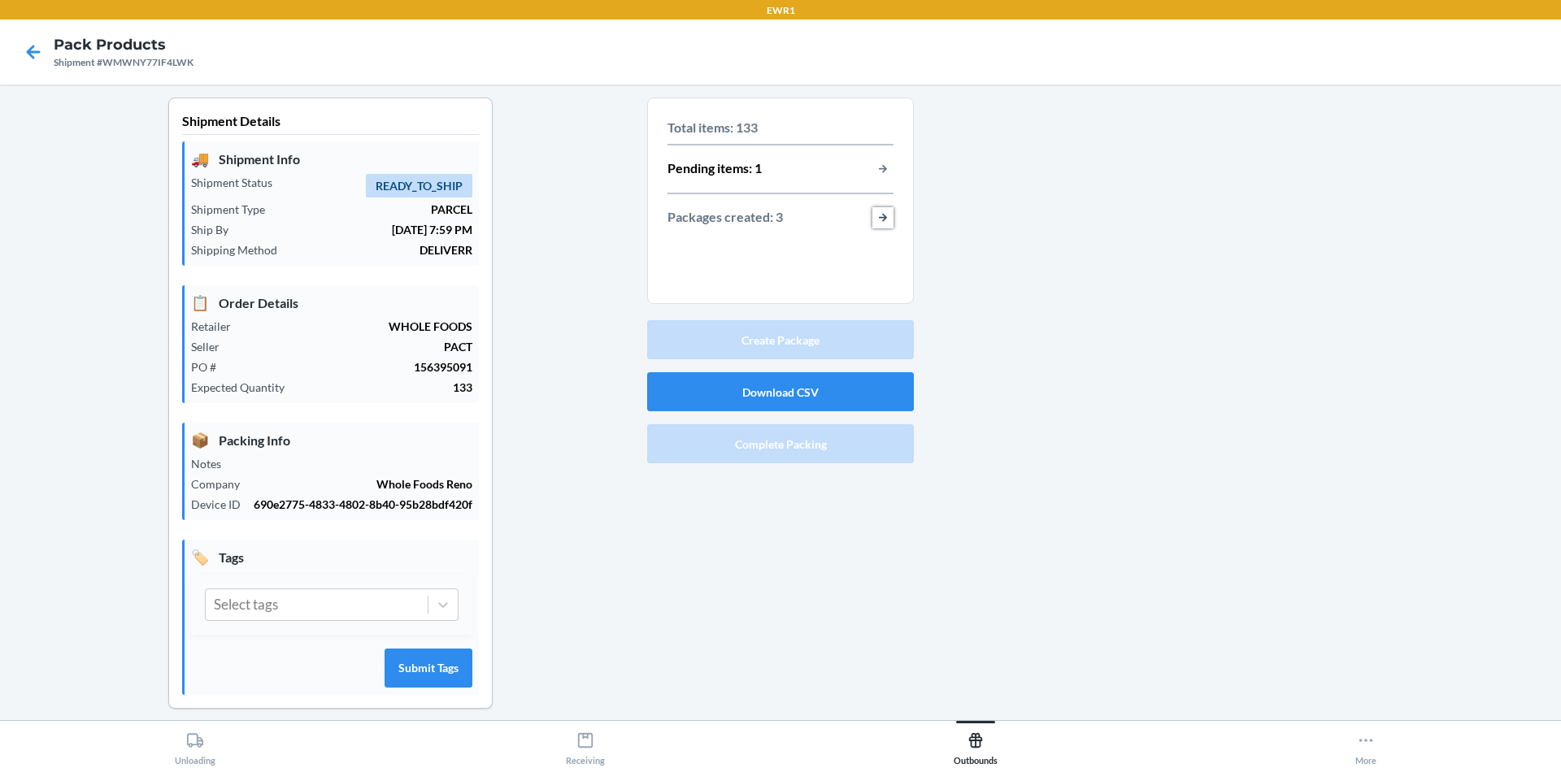
click at [878, 223] on button "button-view-packages-created" at bounding box center [883, 217] width 21 height 21
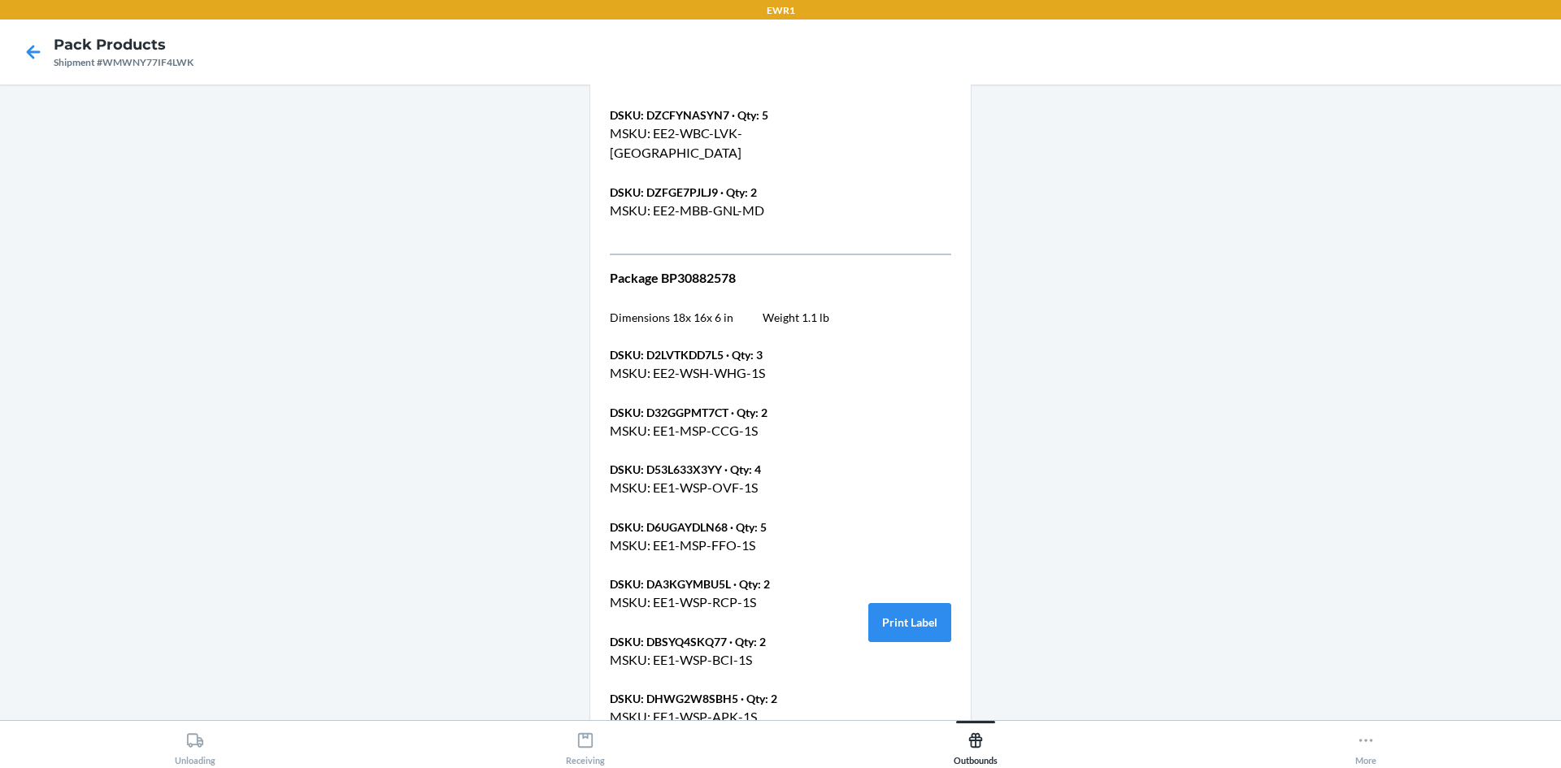
scroll to position [4069, 0]
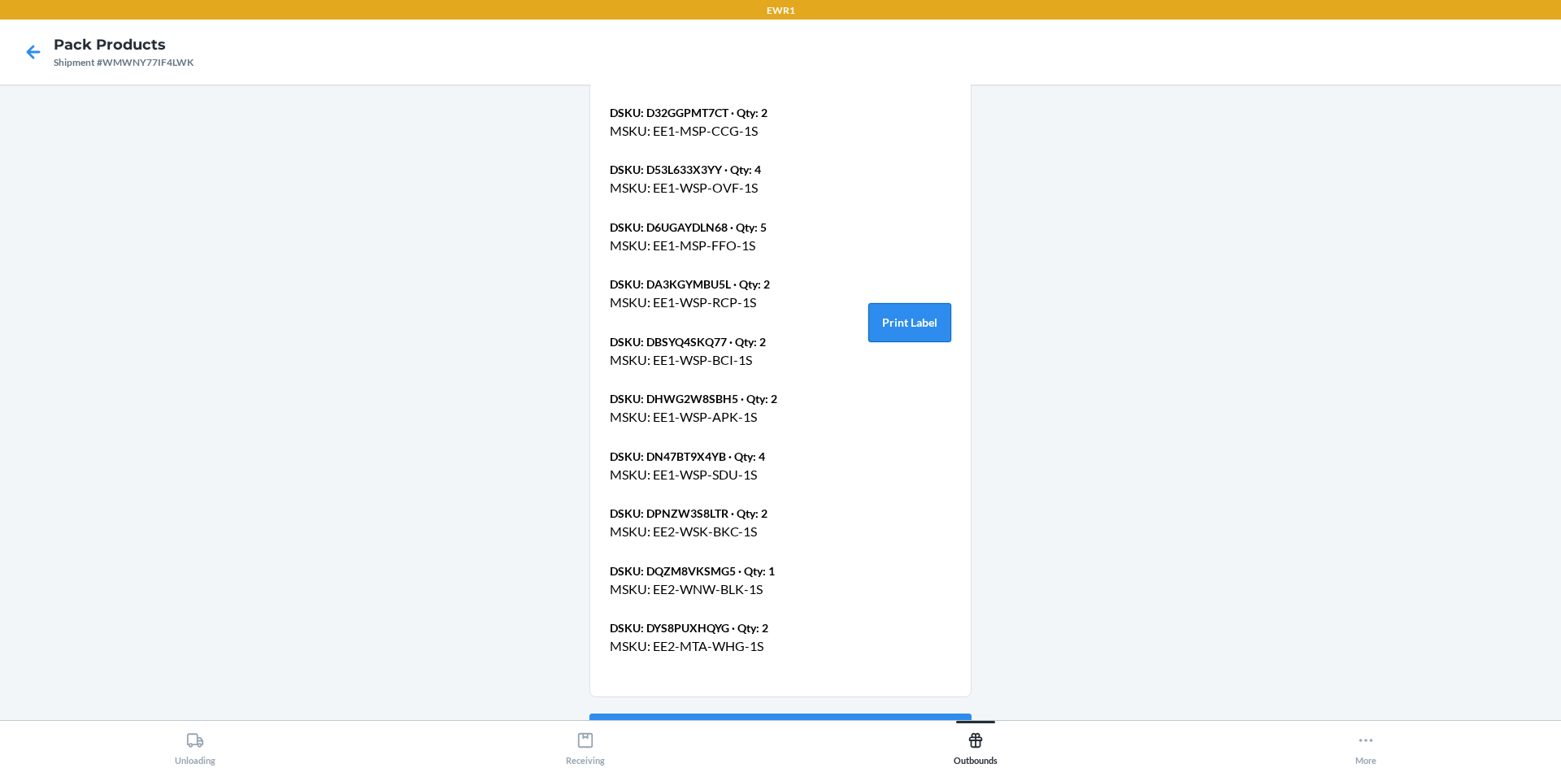
click at [913, 303] on button "Print Label" at bounding box center [909, 322] width 83 height 39
click at [815, 714] on button "Go Back" at bounding box center [781, 733] width 382 height 39
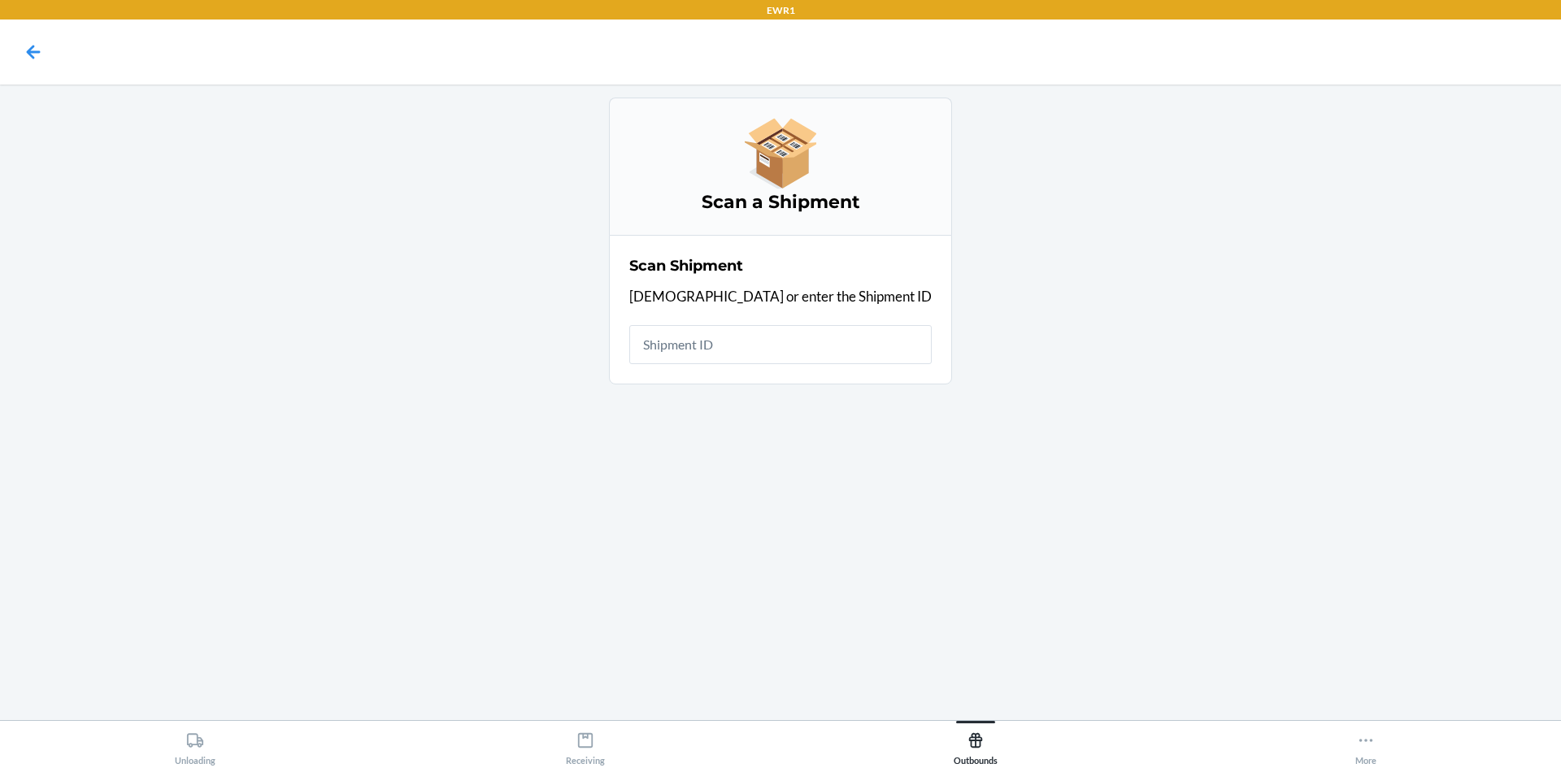
drag, startPoint x: 819, startPoint y: 332, endPoint x: 755, endPoint y: 334, distance: 63.5
click at [755, 334] on input "text" at bounding box center [780, 344] width 302 height 39
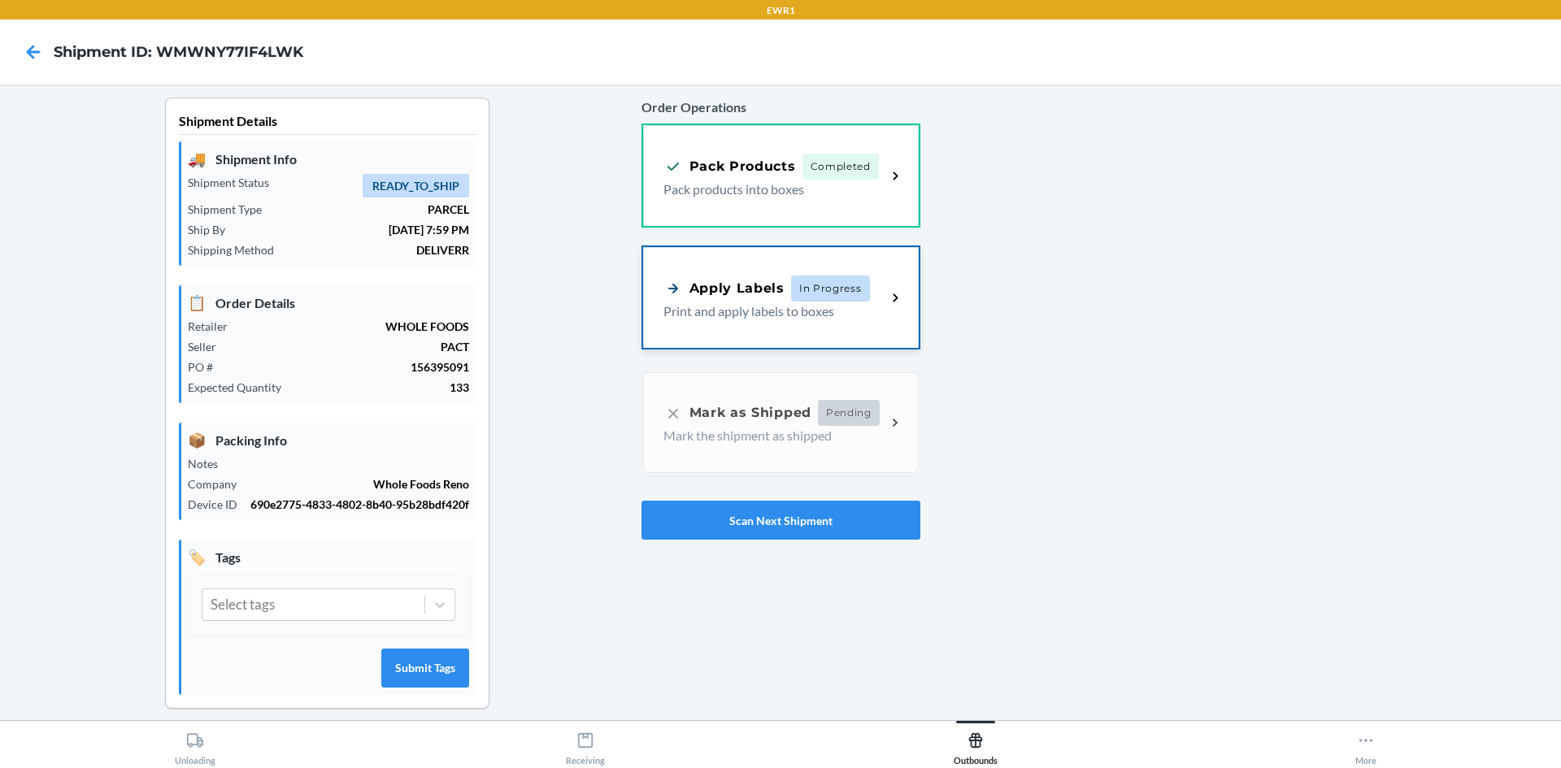
click at [730, 278] on div "Apply Labels" at bounding box center [724, 288] width 121 height 20
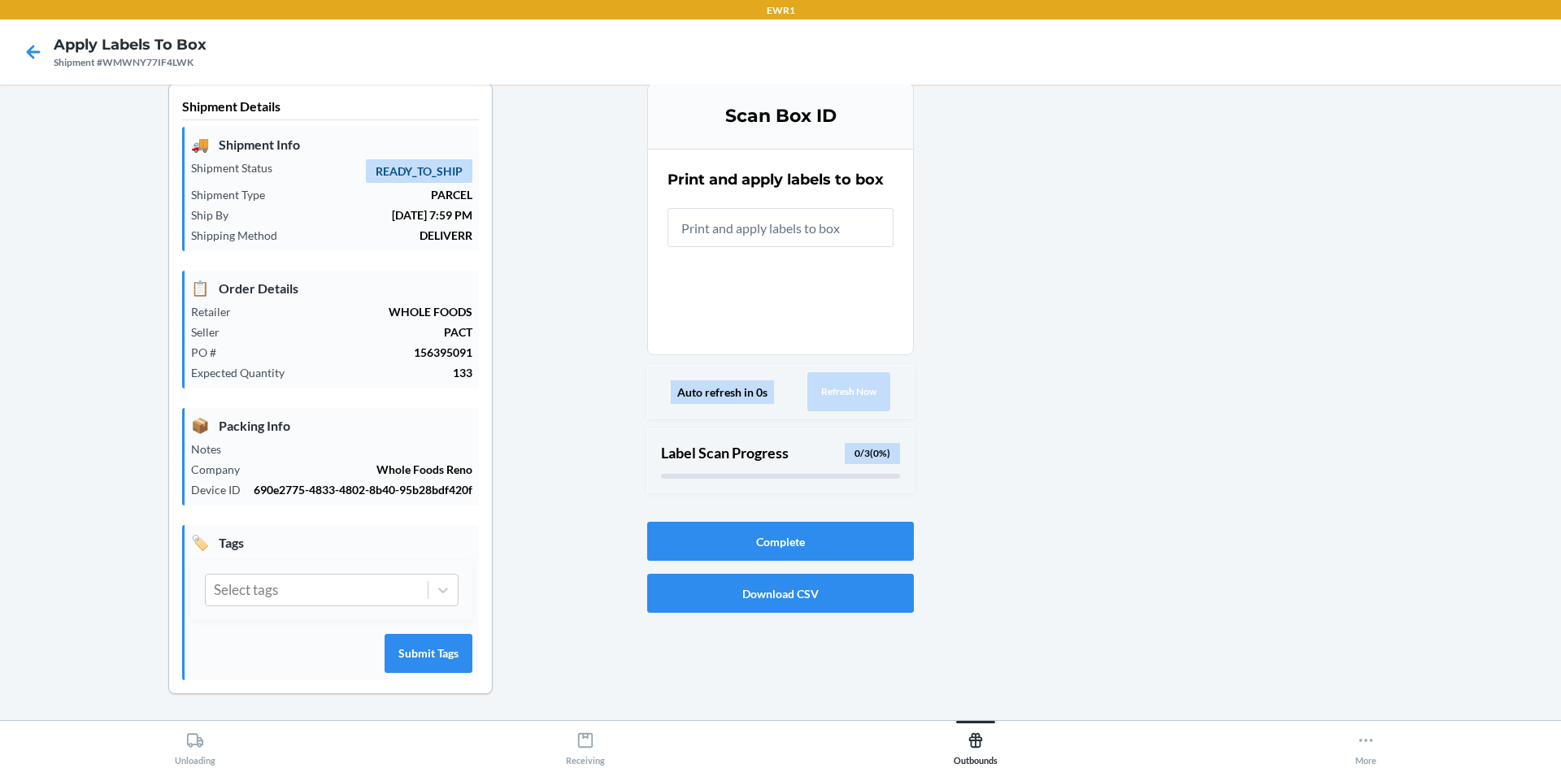
scroll to position [32, 0]
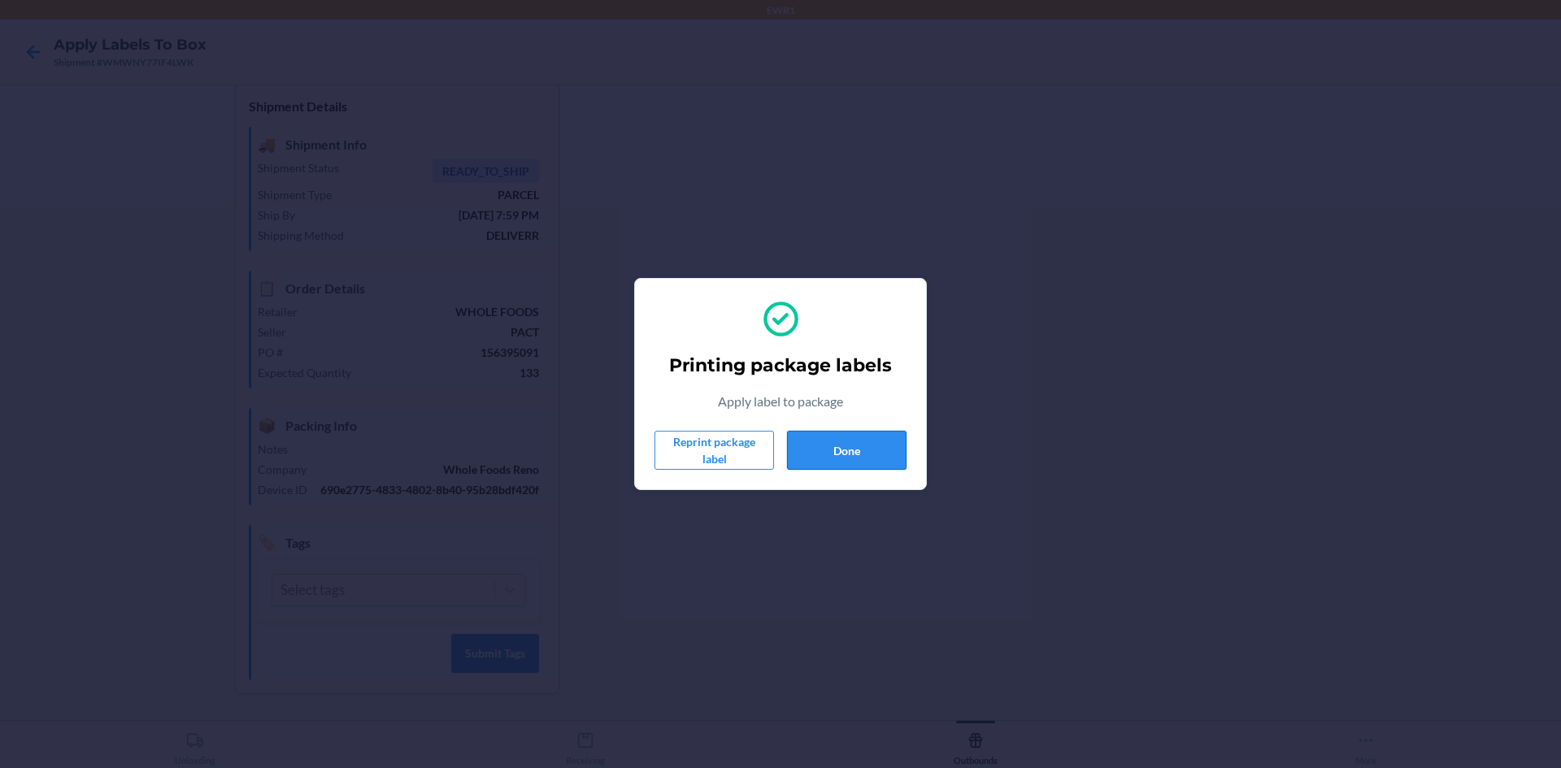
click at [847, 442] on button "Done" at bounding box center [847, 450] width 120 height 39
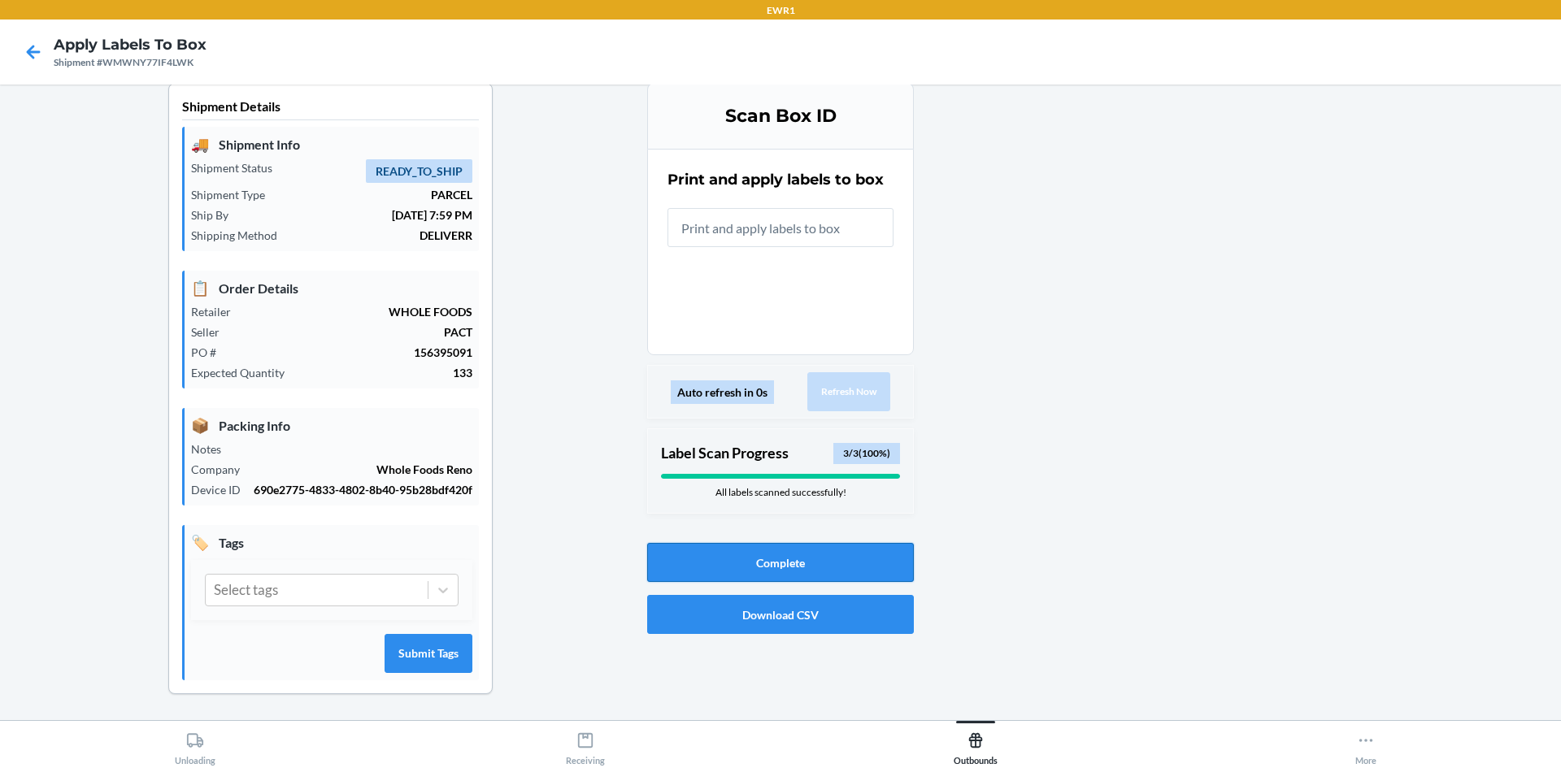
click at [828, 543] on button "Complete" at bounding box center [780, 562] width 267 height 39
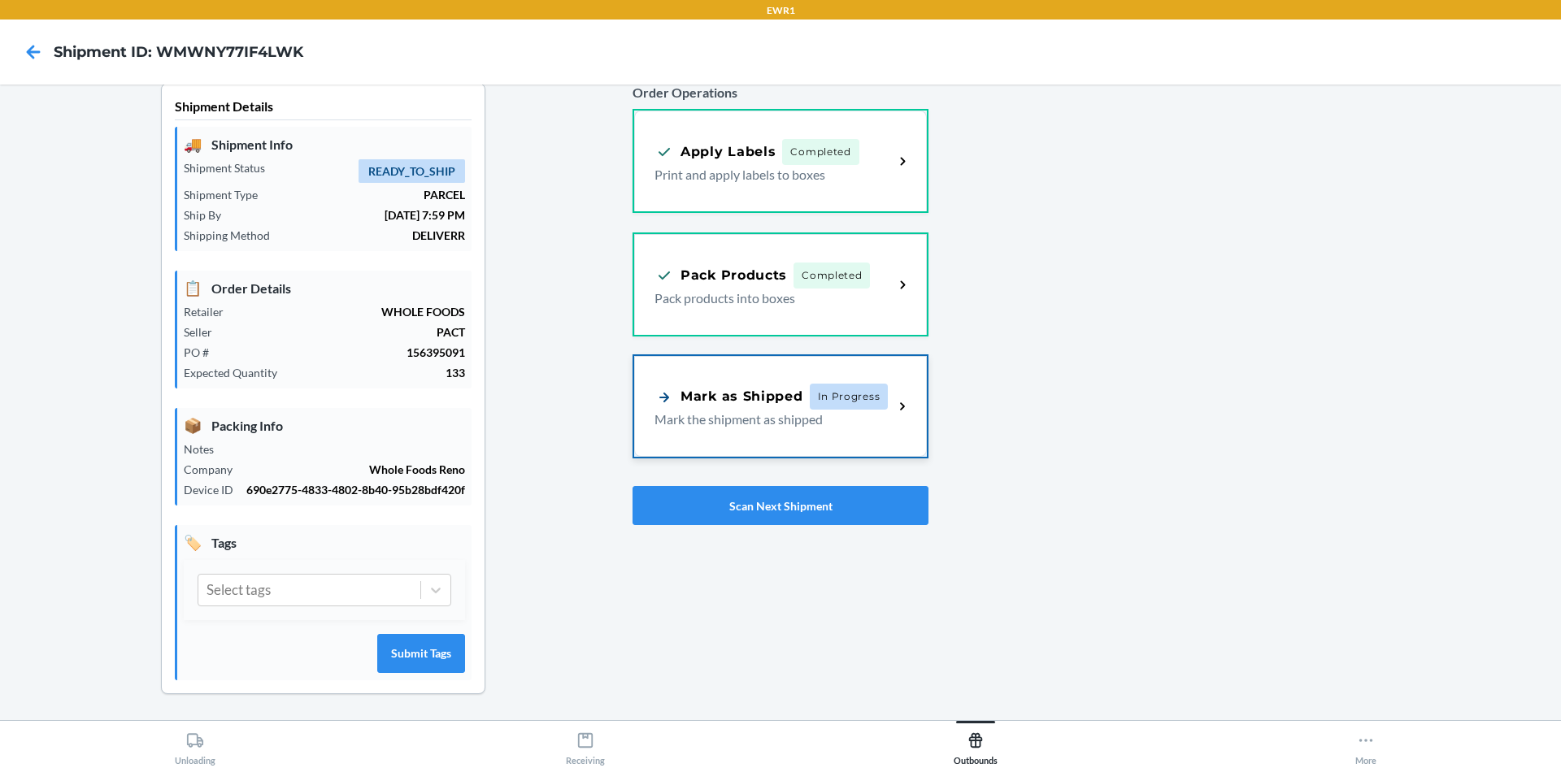
click at [810, 384] on span "In Progress" at bounding box center [849, 397] width 79 height 26
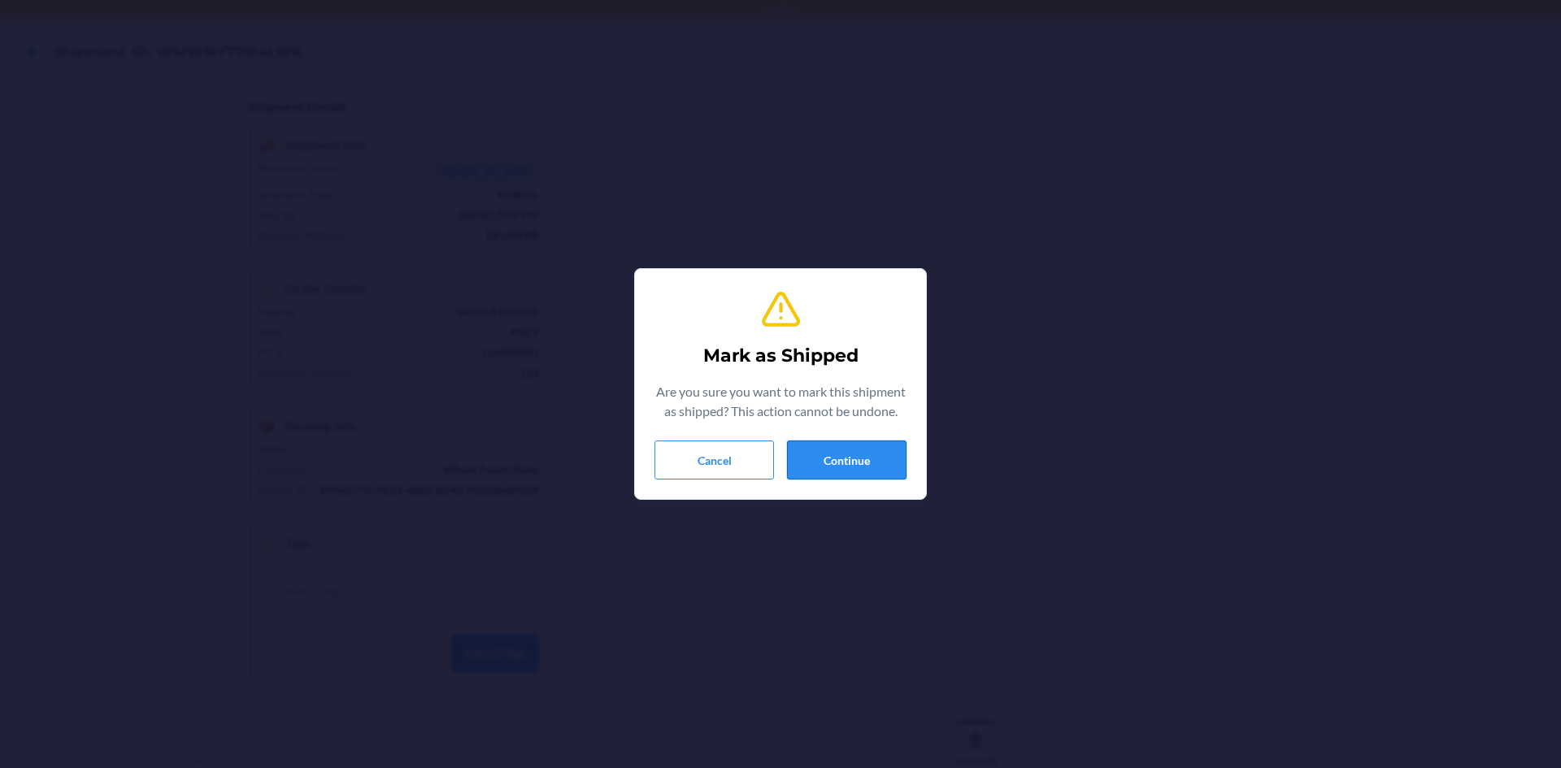
click at [864, 459] on button "Continue" at bounding box center [847, 460] width 120 height 39
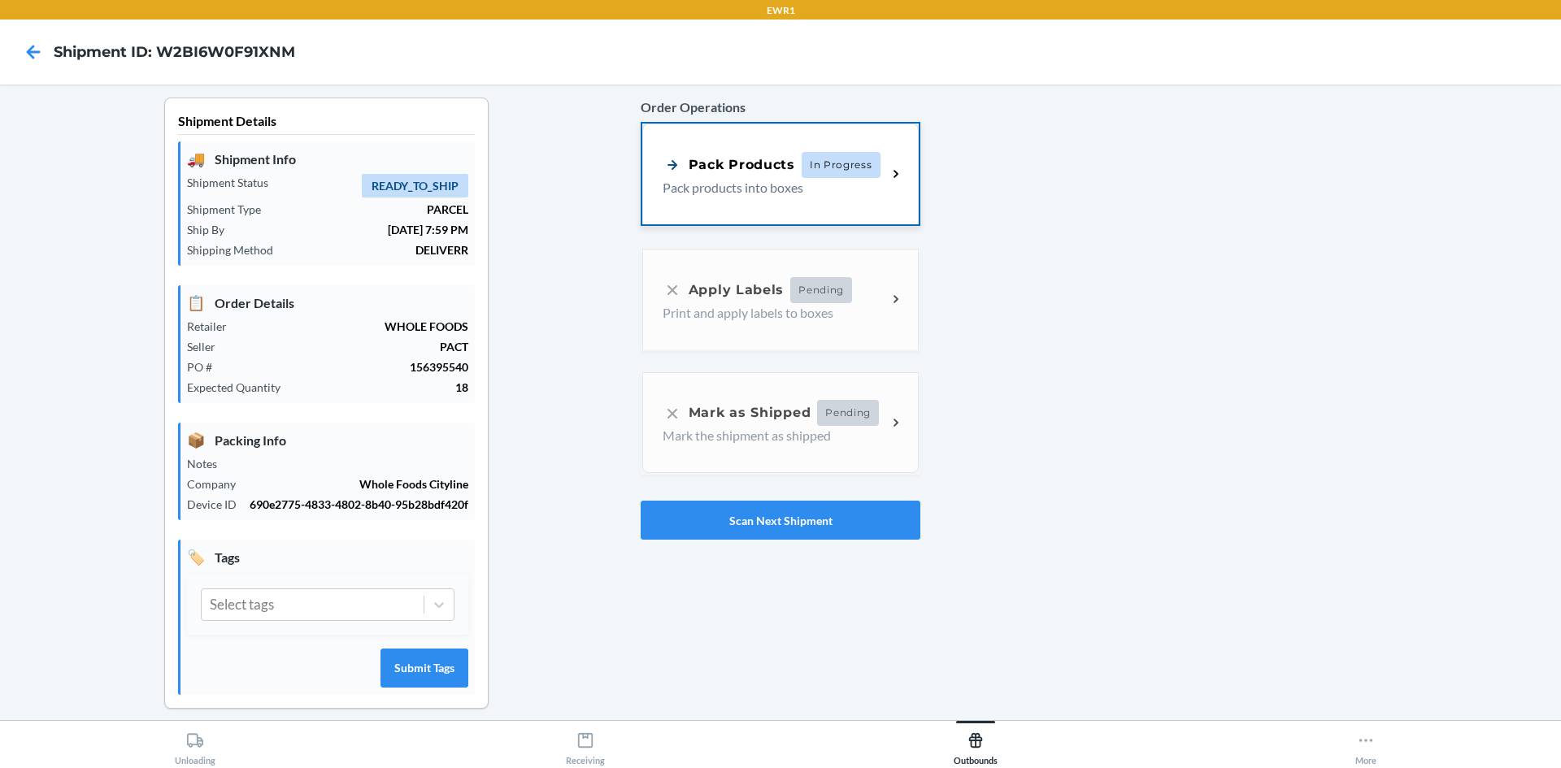
click at [858, 207] on div "Pack Products In Progress Pack products into boxes" at bounding box center [780, 174] width 276 height 101
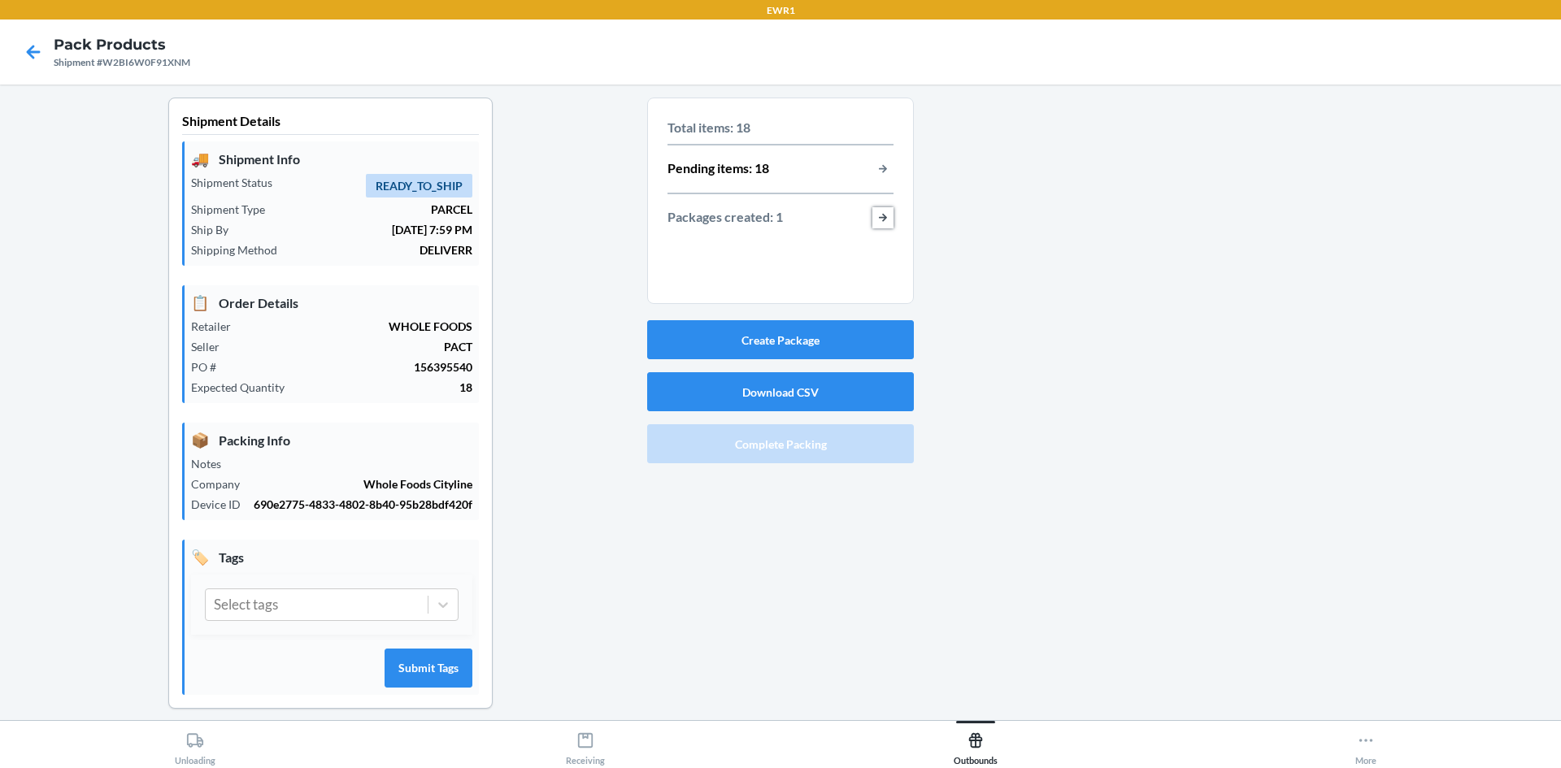
click at [881, 214] on button "button-view-packages-created" at bounding box center [883, 217] width 21 height 21
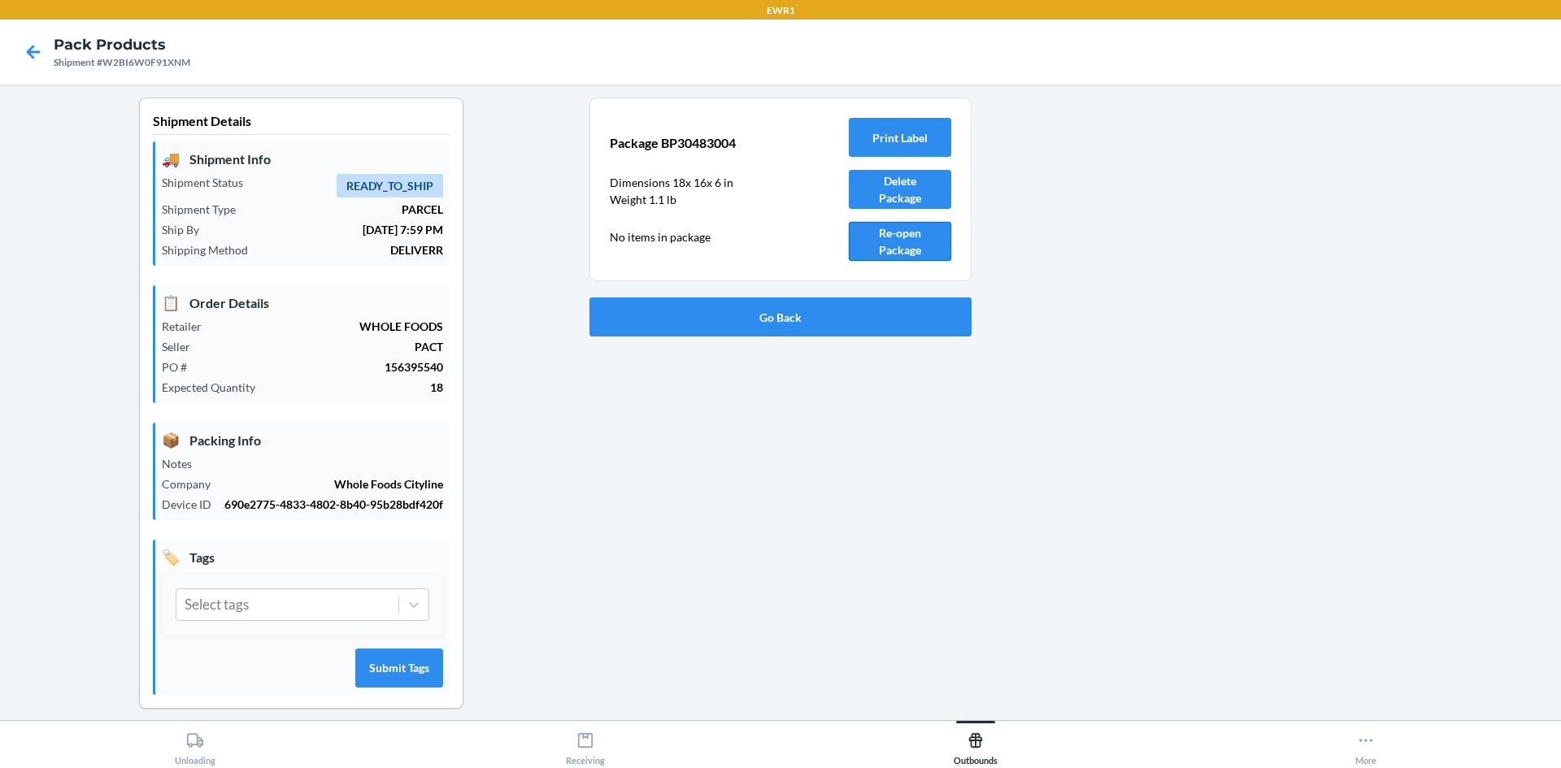
click at [876, 237] on button "Re-open Package" at bounding box center [900, 241] width 102 height 39
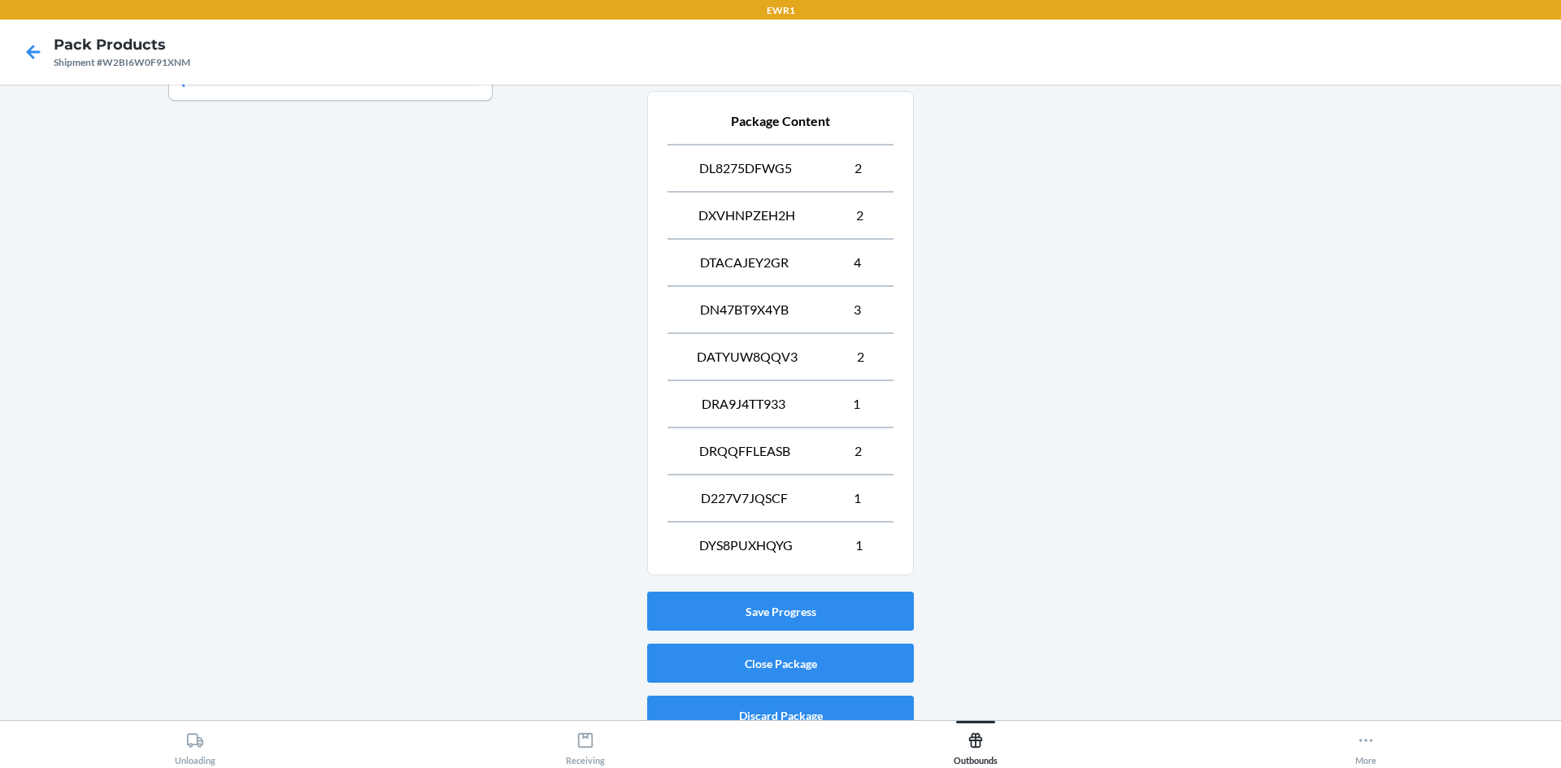
scroll to position [629, 0]
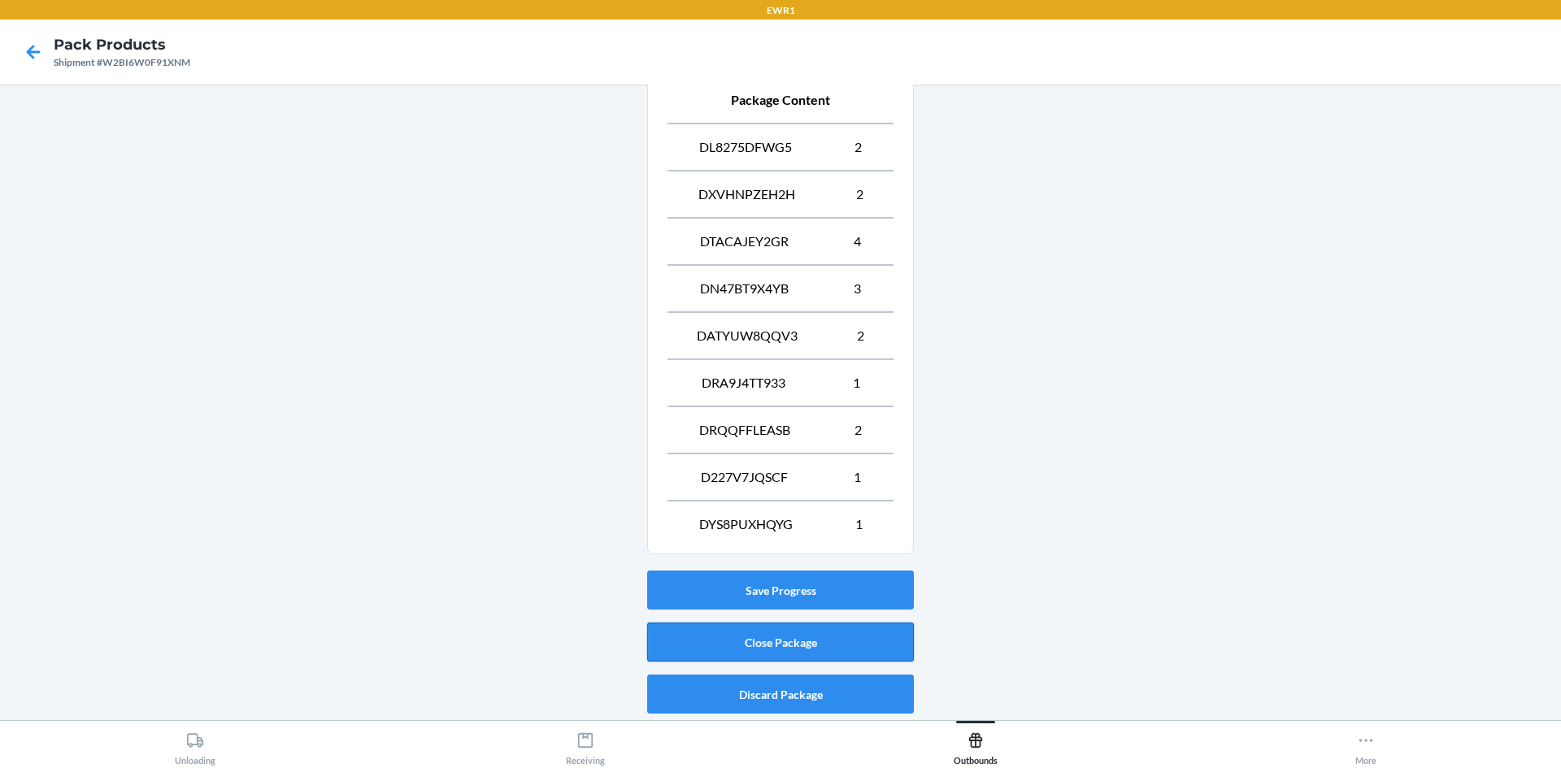
click at [808, 638] on button "Close Package" at bounding box center [780, 642] width 267 height 39
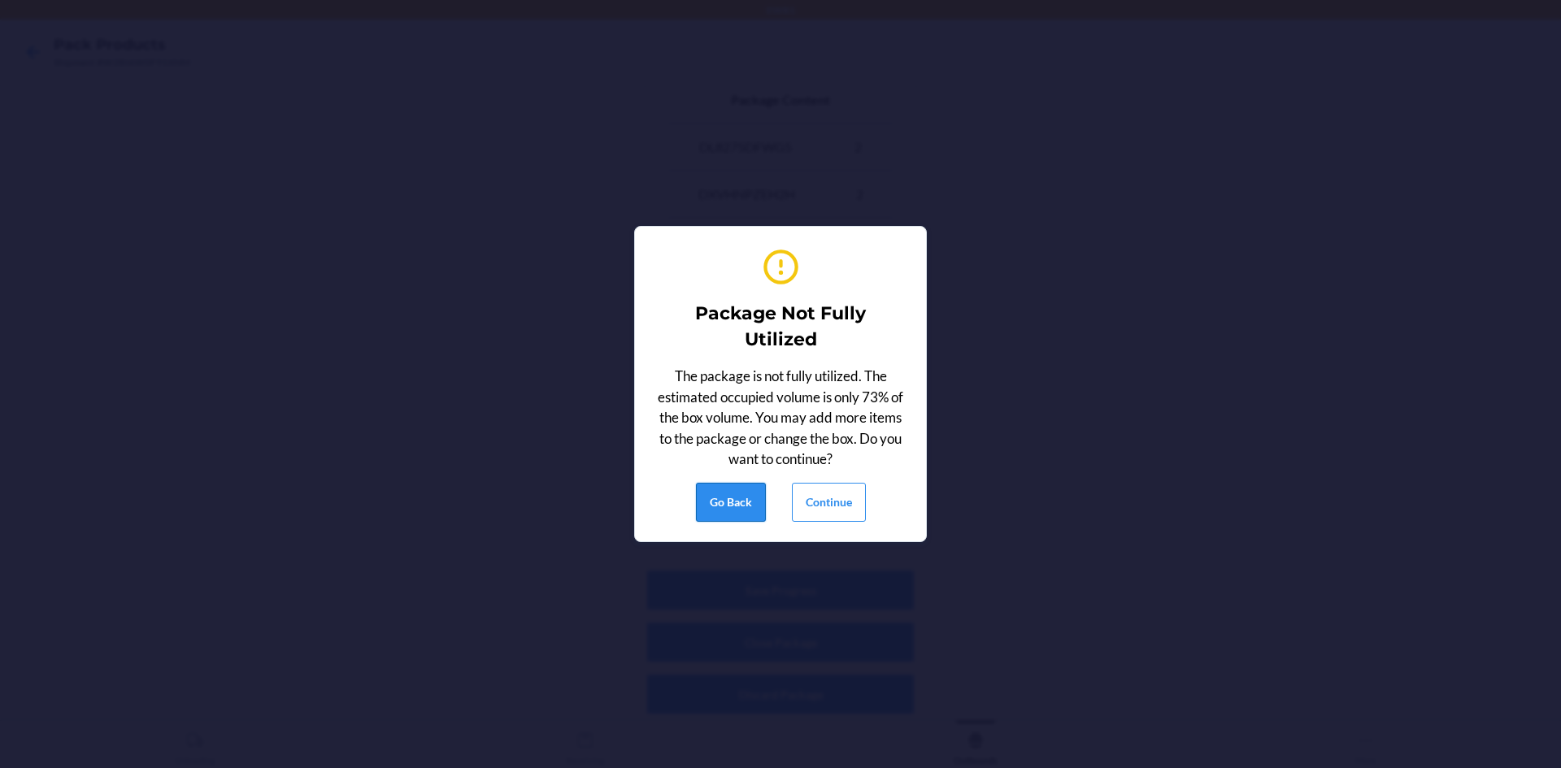
click at [715, 503] on button "Go Back" at bounding box center [731, 502] width 70 height 39
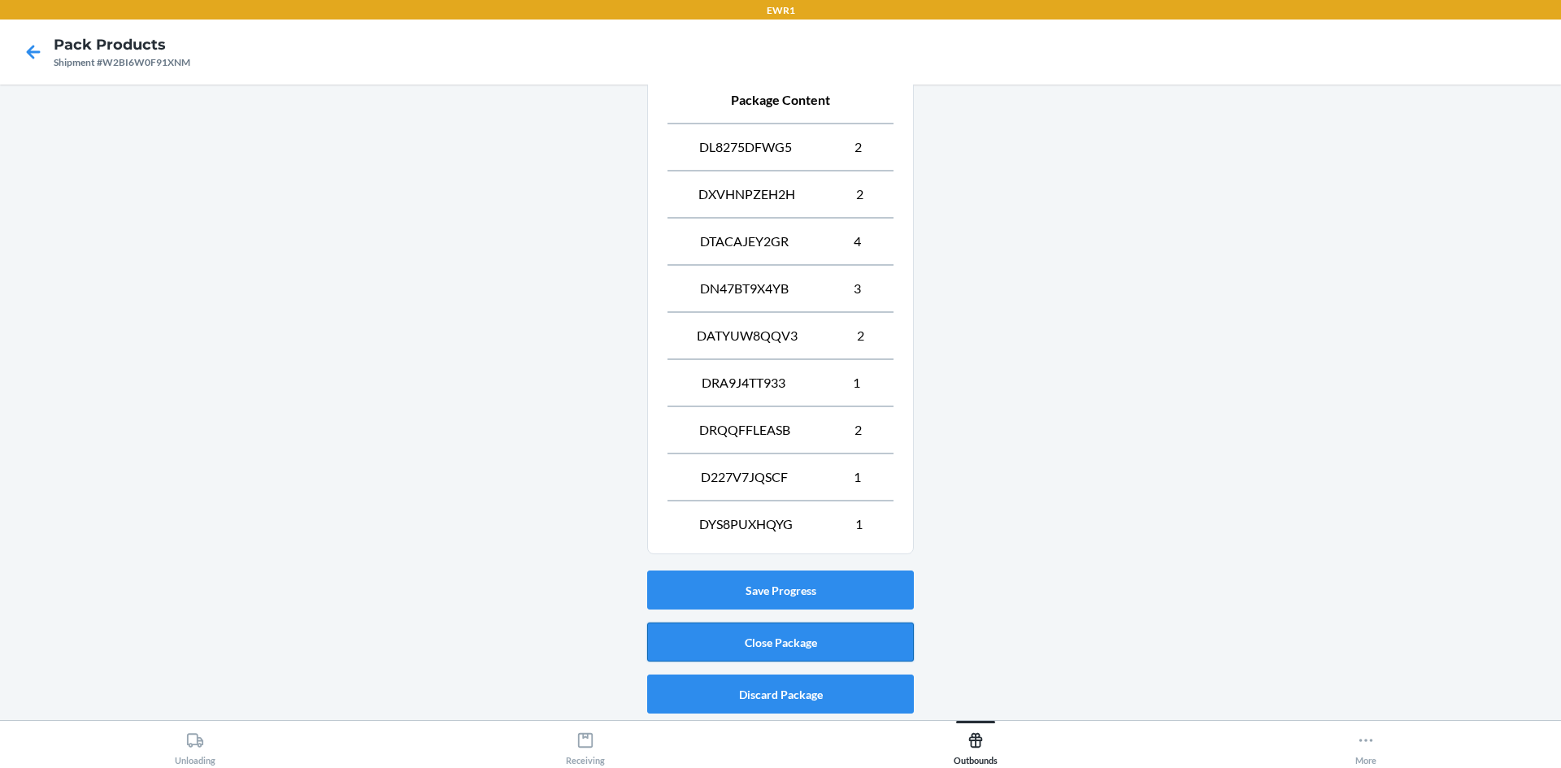
click at [844, 641] on button "Close Package" at bounding box center [780, 642] width 267 height 39
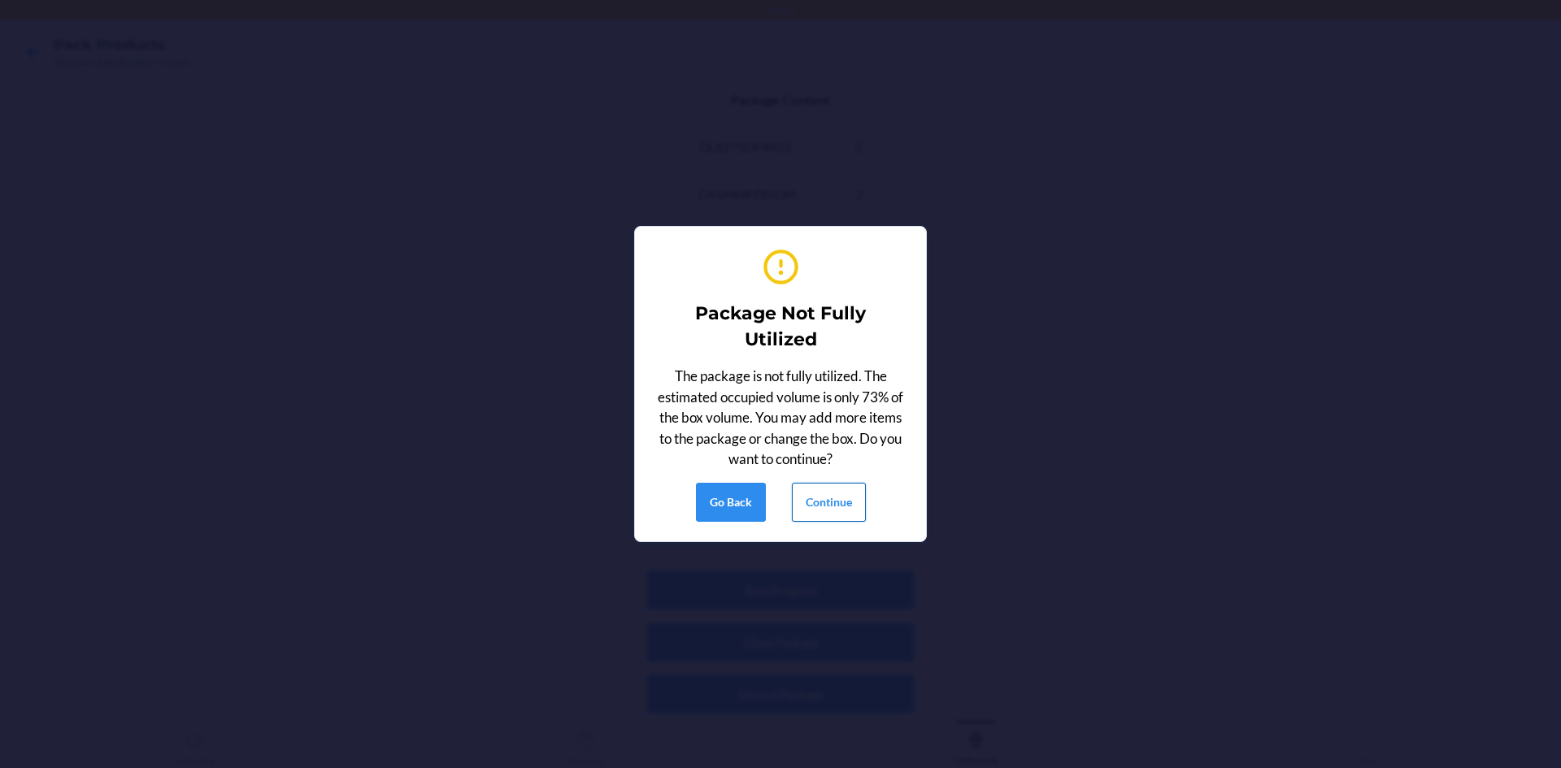
click at [833, 509] on button "Continue" at bounding box center [829, 502] width 74 height 39
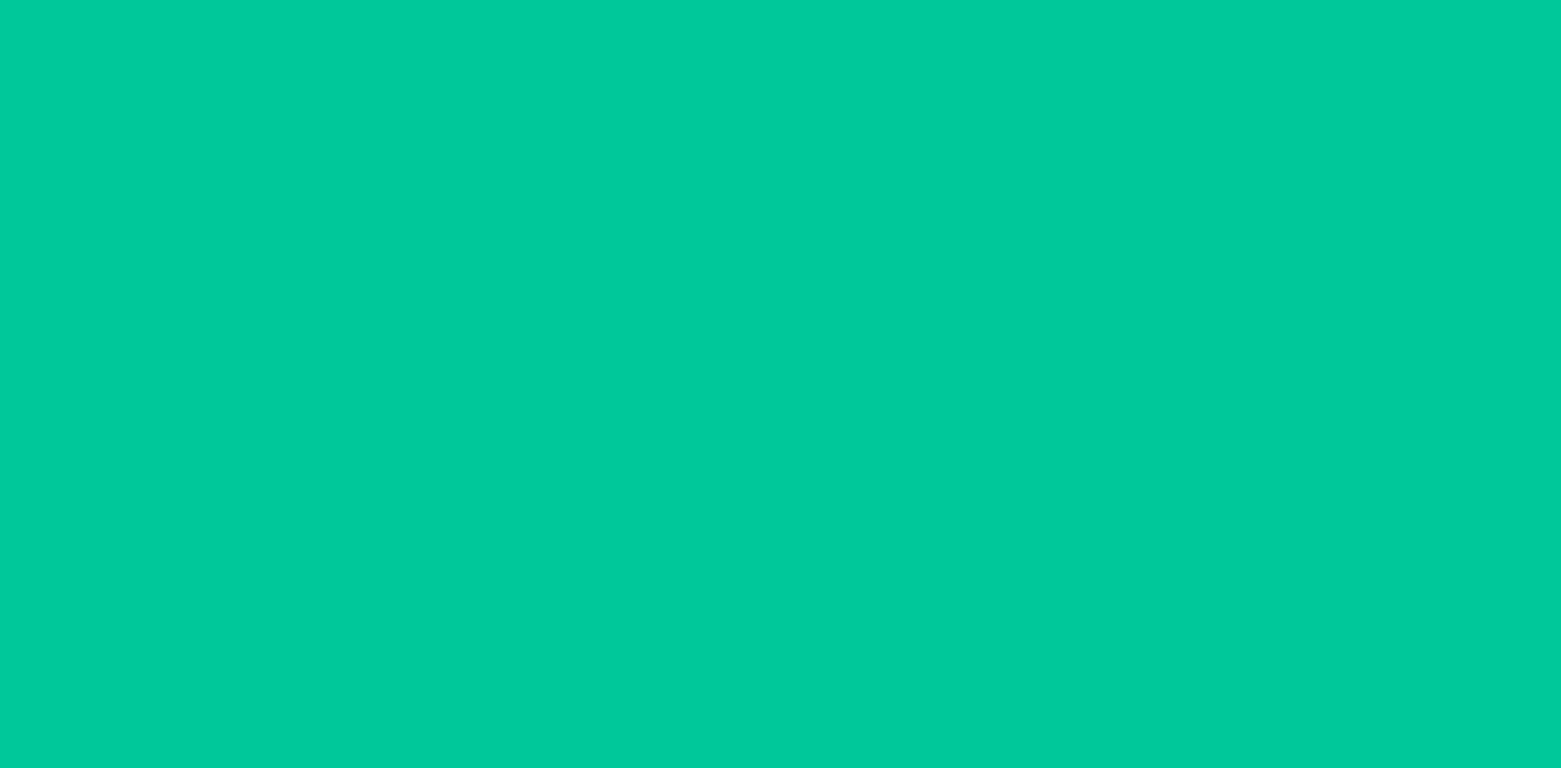
scroll to position [32, 0]
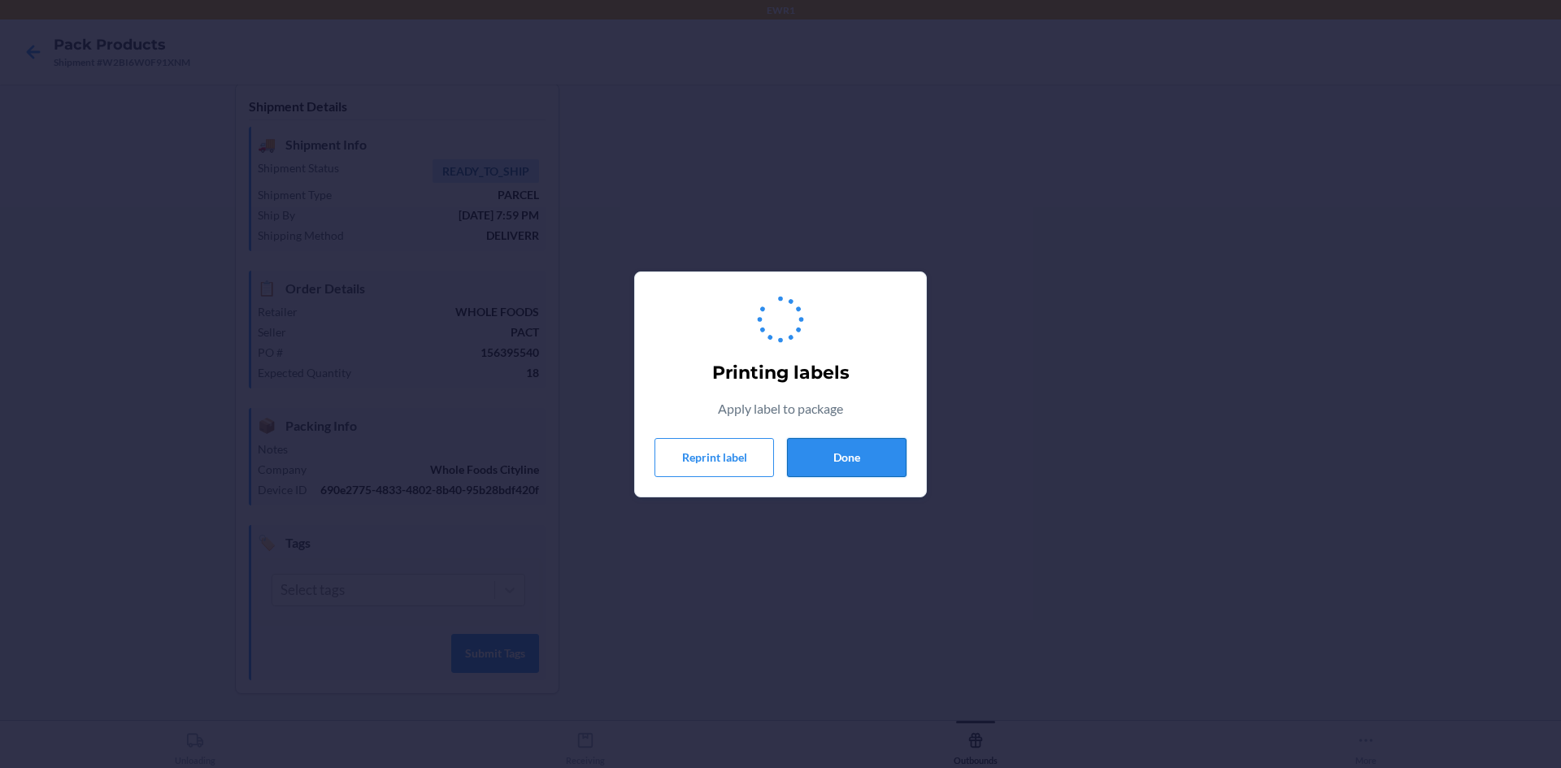
click at [874, 463] on button "Done" at bounding box center [847, 457] width 120 height 39
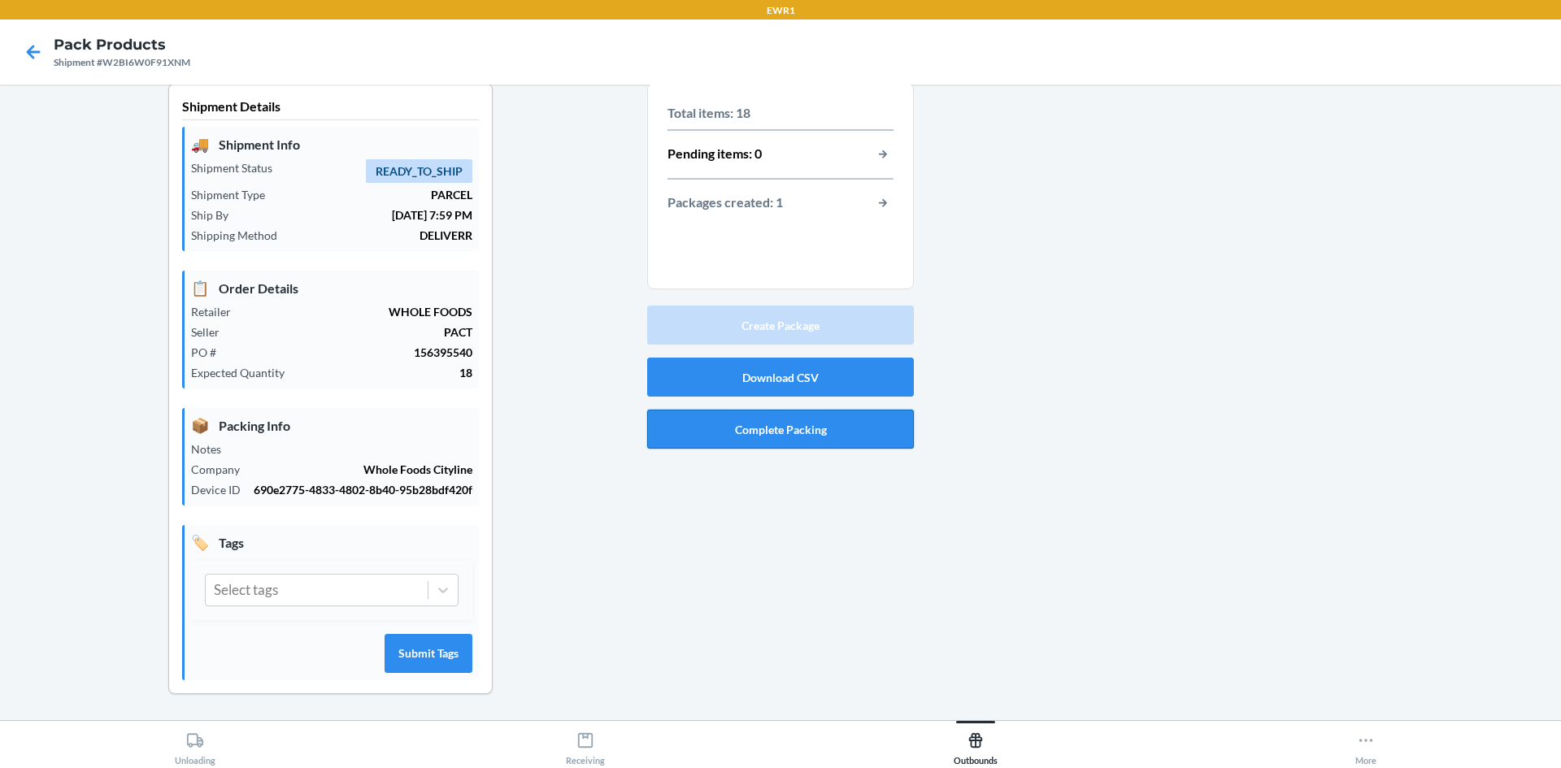
click at [845, 412] on button "Complete Packing" at bounding box center [780, 429] width 267 height 39
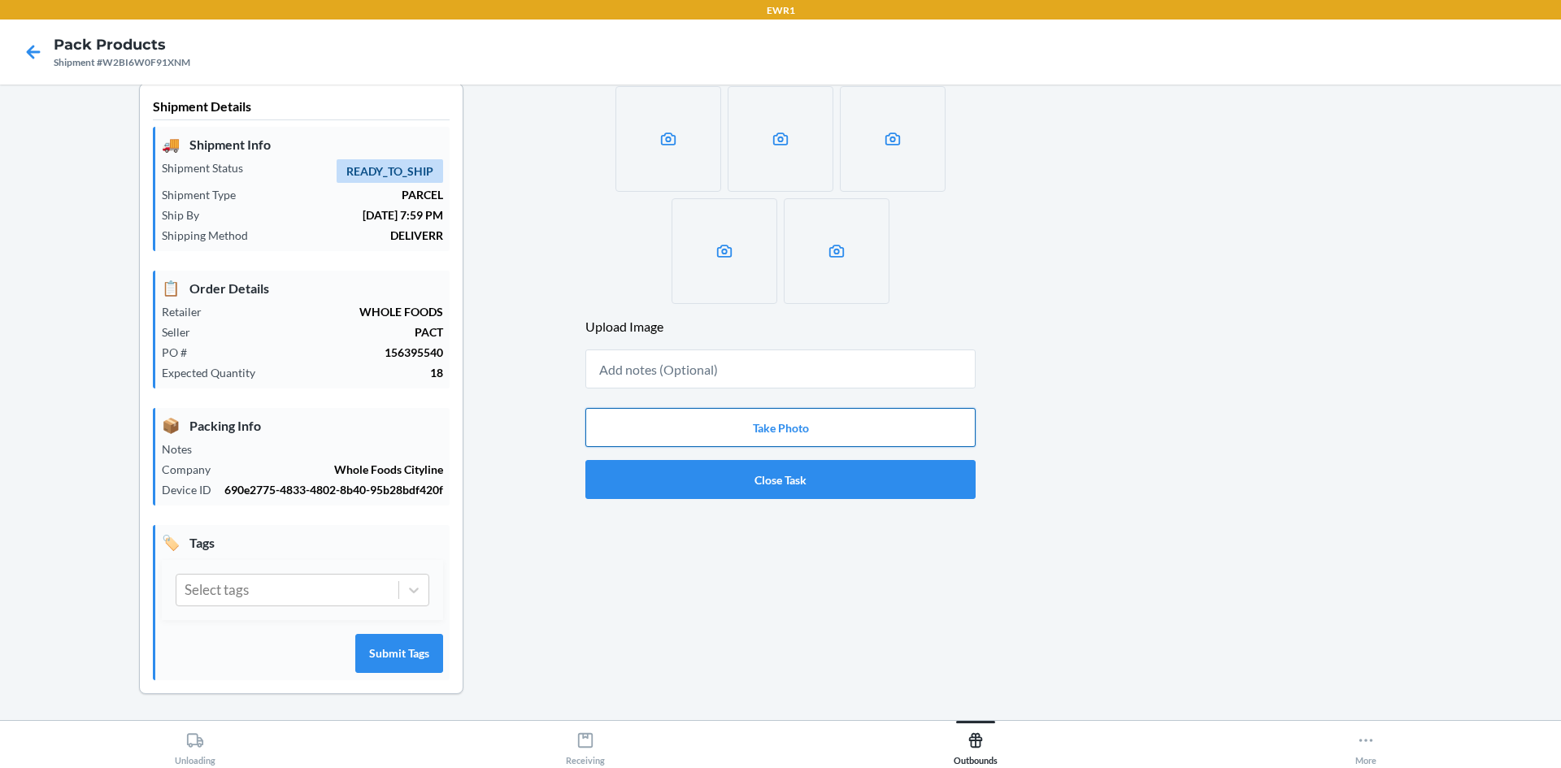
click at [826, 408] on button "Take Photo" at bounding box center [780, 427] width 390 height 39
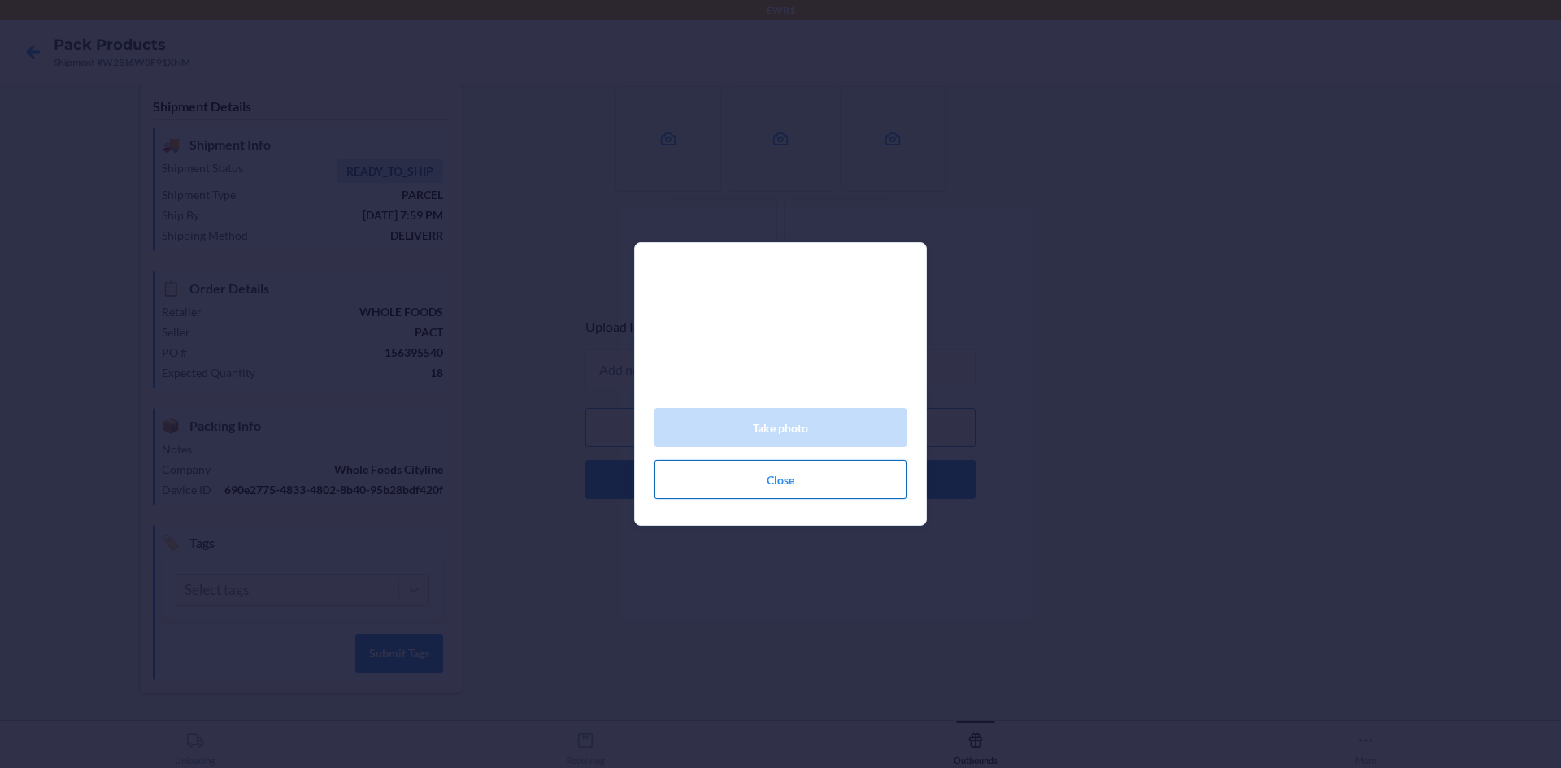
click at [799, 499] on button "Close" at bounding box center [781, 479] width 252 height 39
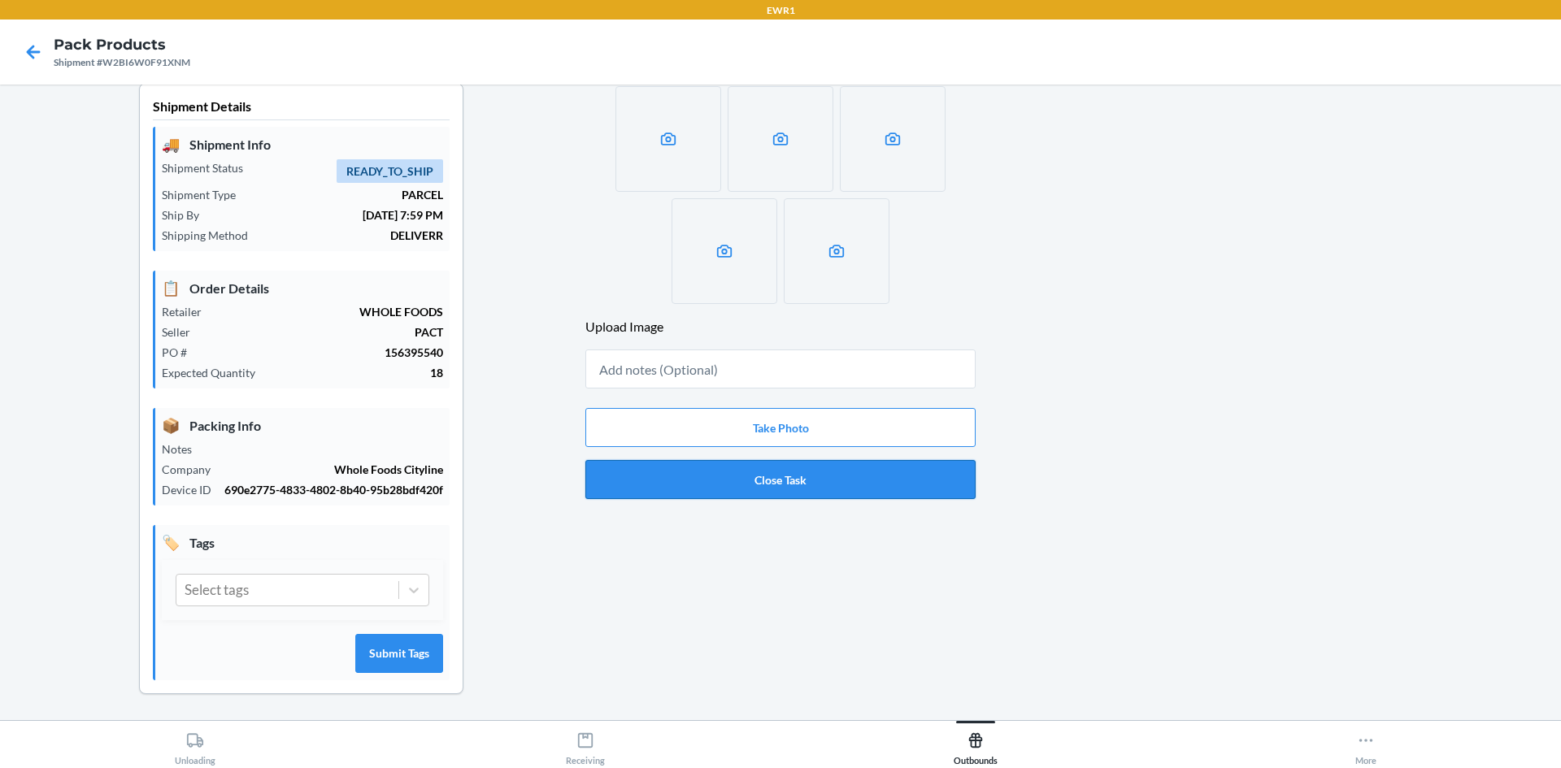
click at [811, 468] on button "Close Task" at bounding box center [780, 479] width 390 height 39
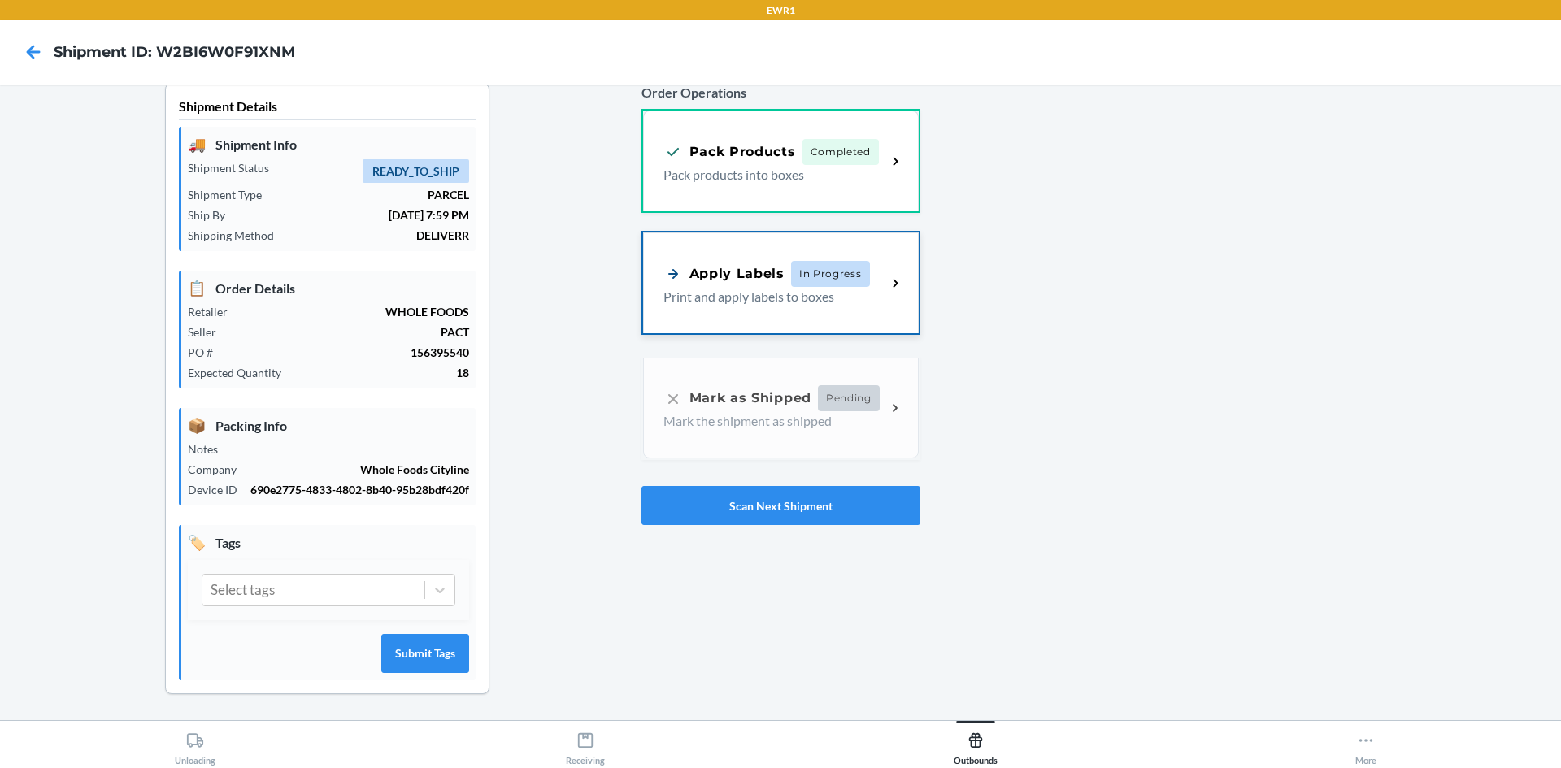
click at [754, 263] on div "Apply Labels" at bounding box center [724, 273] width 121 height 20
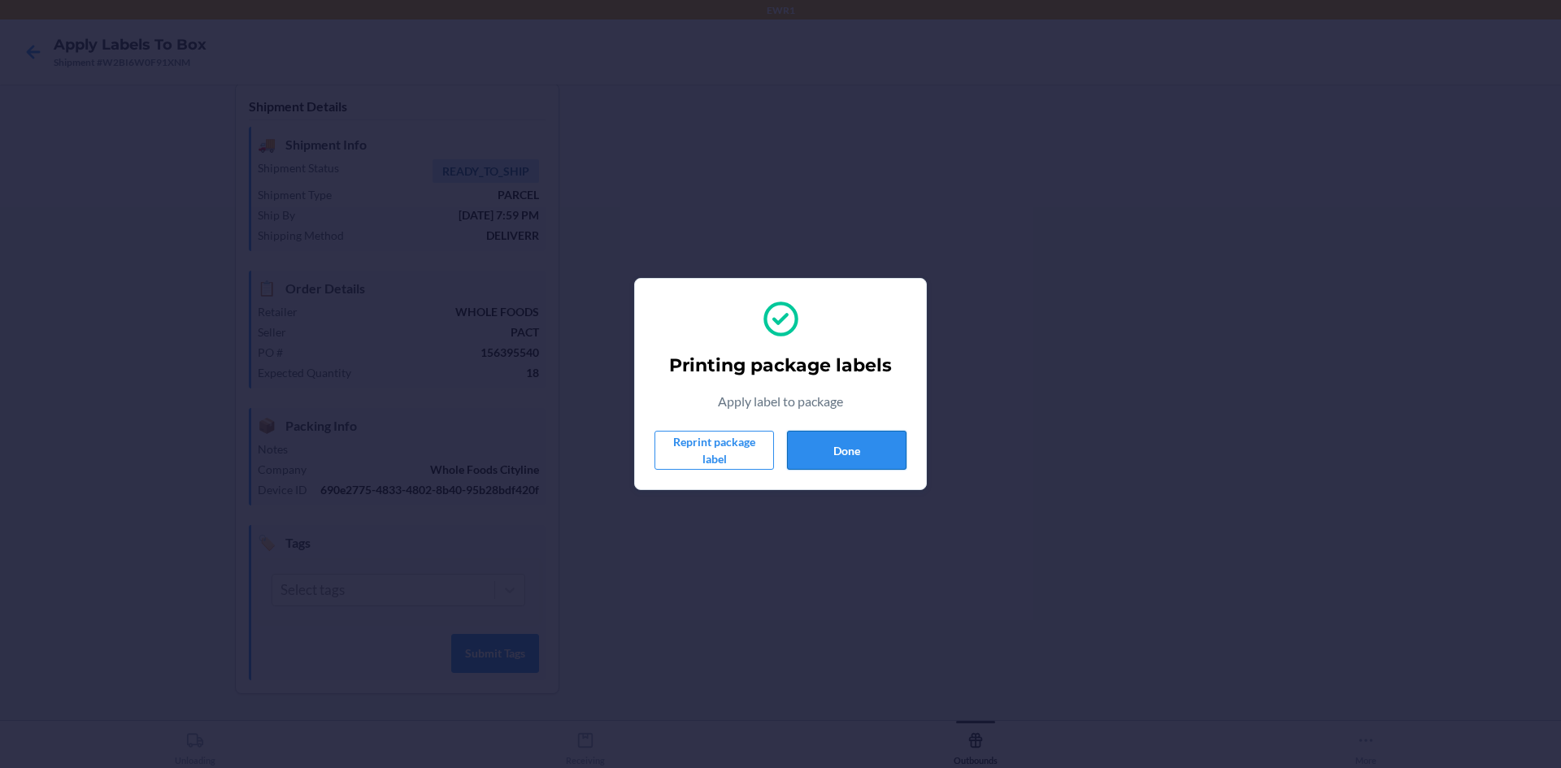
click at [875, 445] on button "Done" at bounding box center [847, 450] width 120 height 39
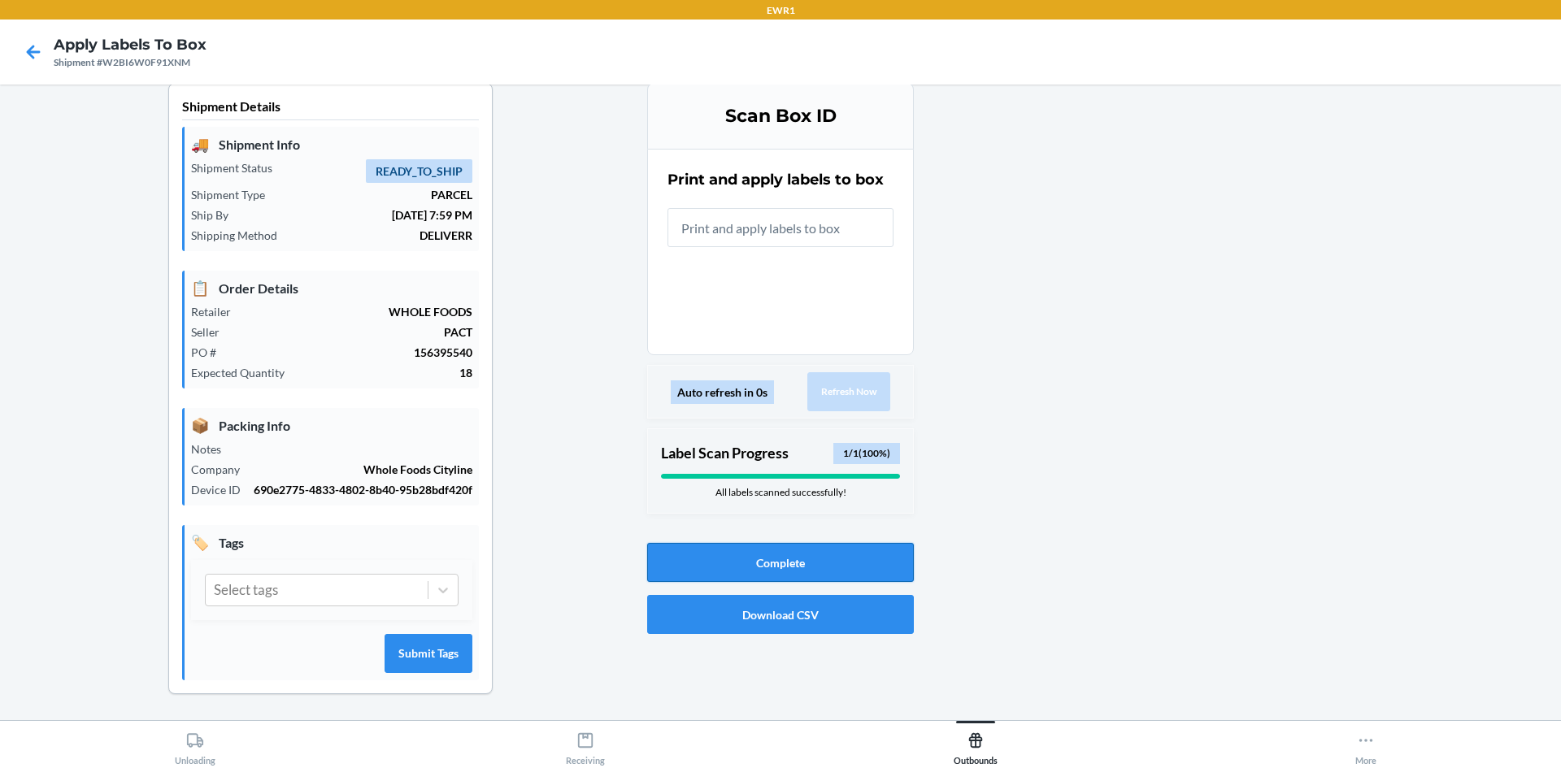
click at [760, 555] on button "Complete" at bounding box center [780, 562] width 267 height 39
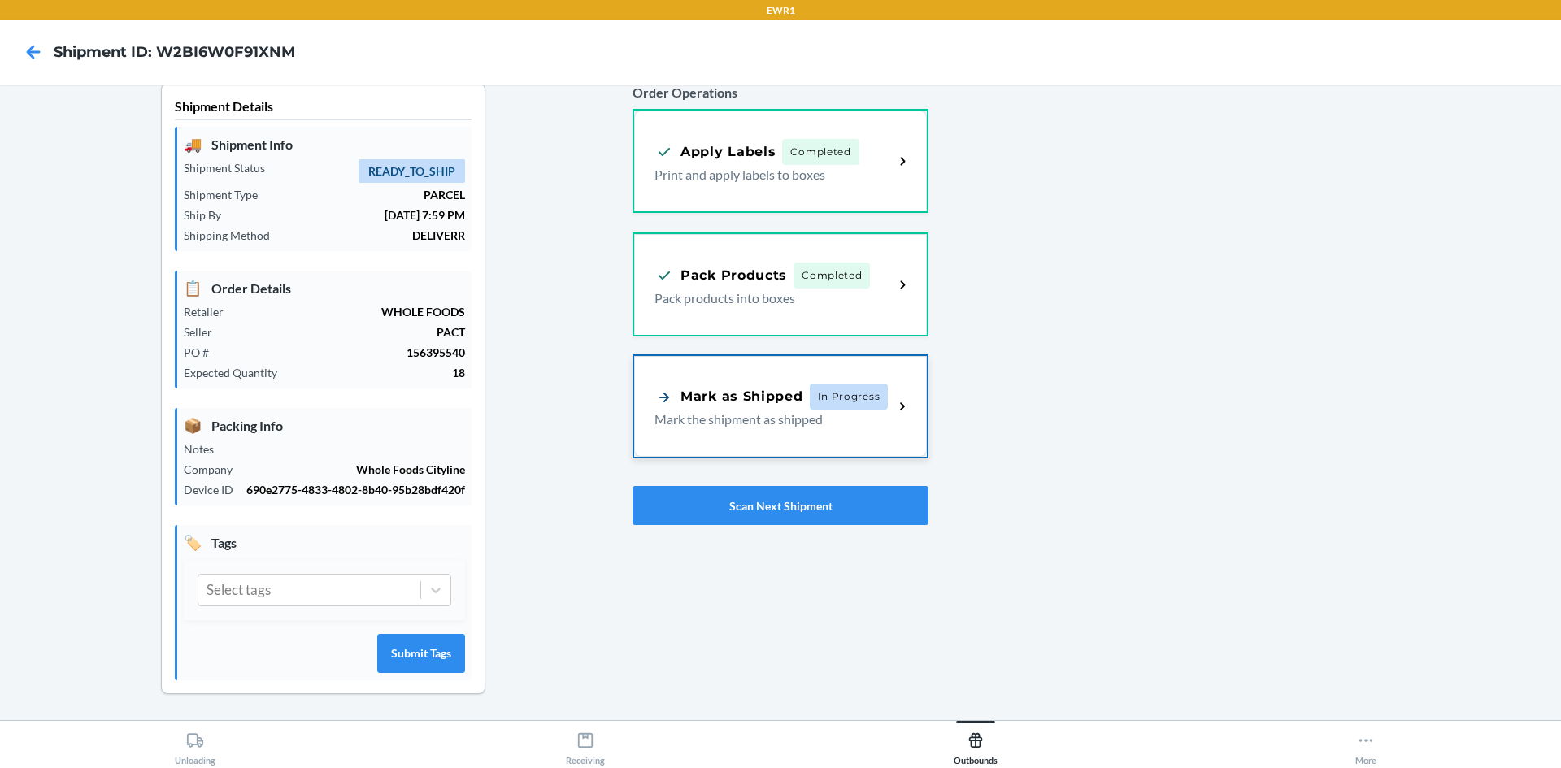
click at [789, 431] on div "Mark as Shipped In Progress Mark the shipment as shipped" at bounding box center [780, 406] width 293 height 101
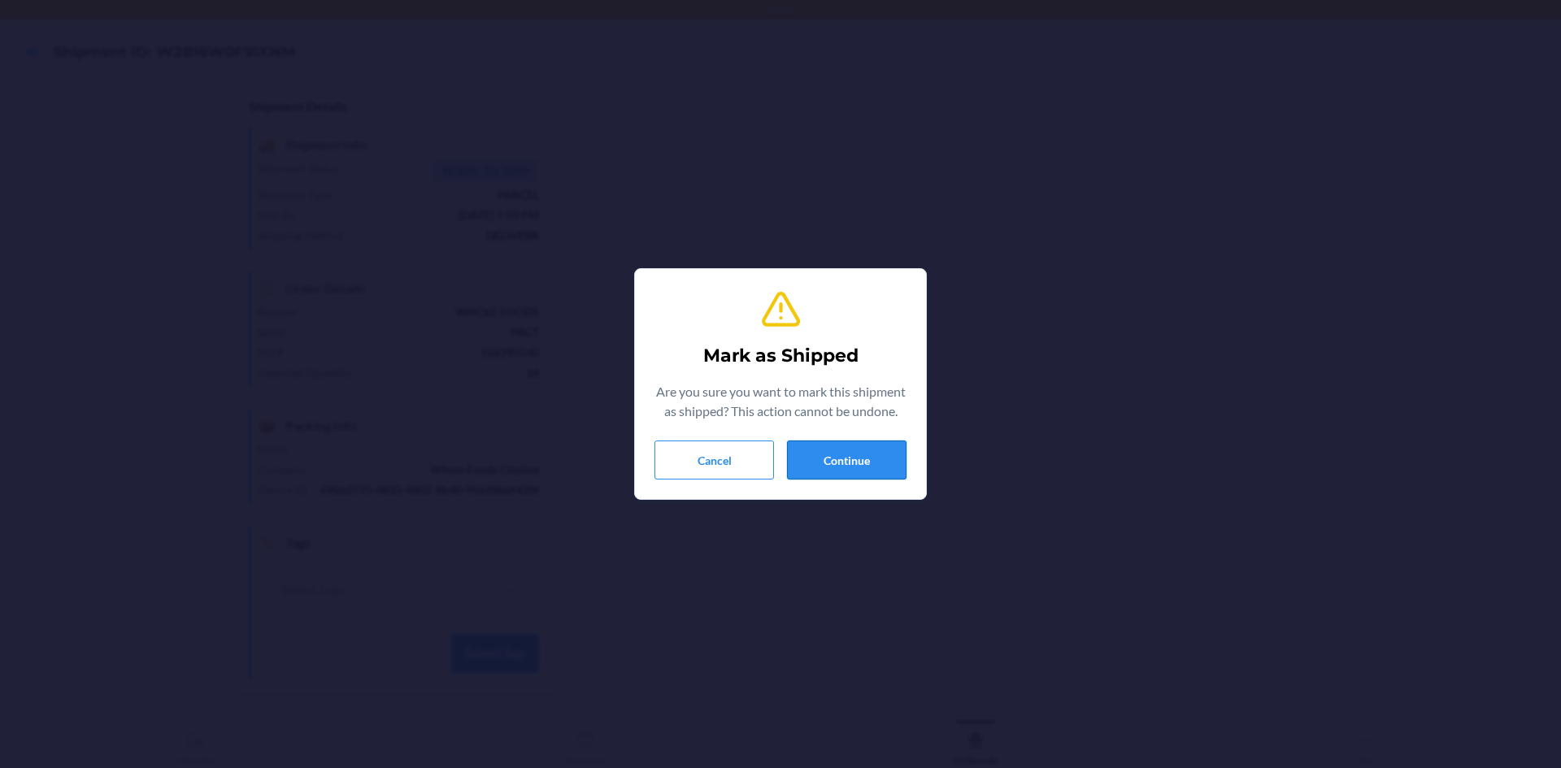
click at [816, 470] on button "Continue" at bounding box center [847, 460] width 120 height 39
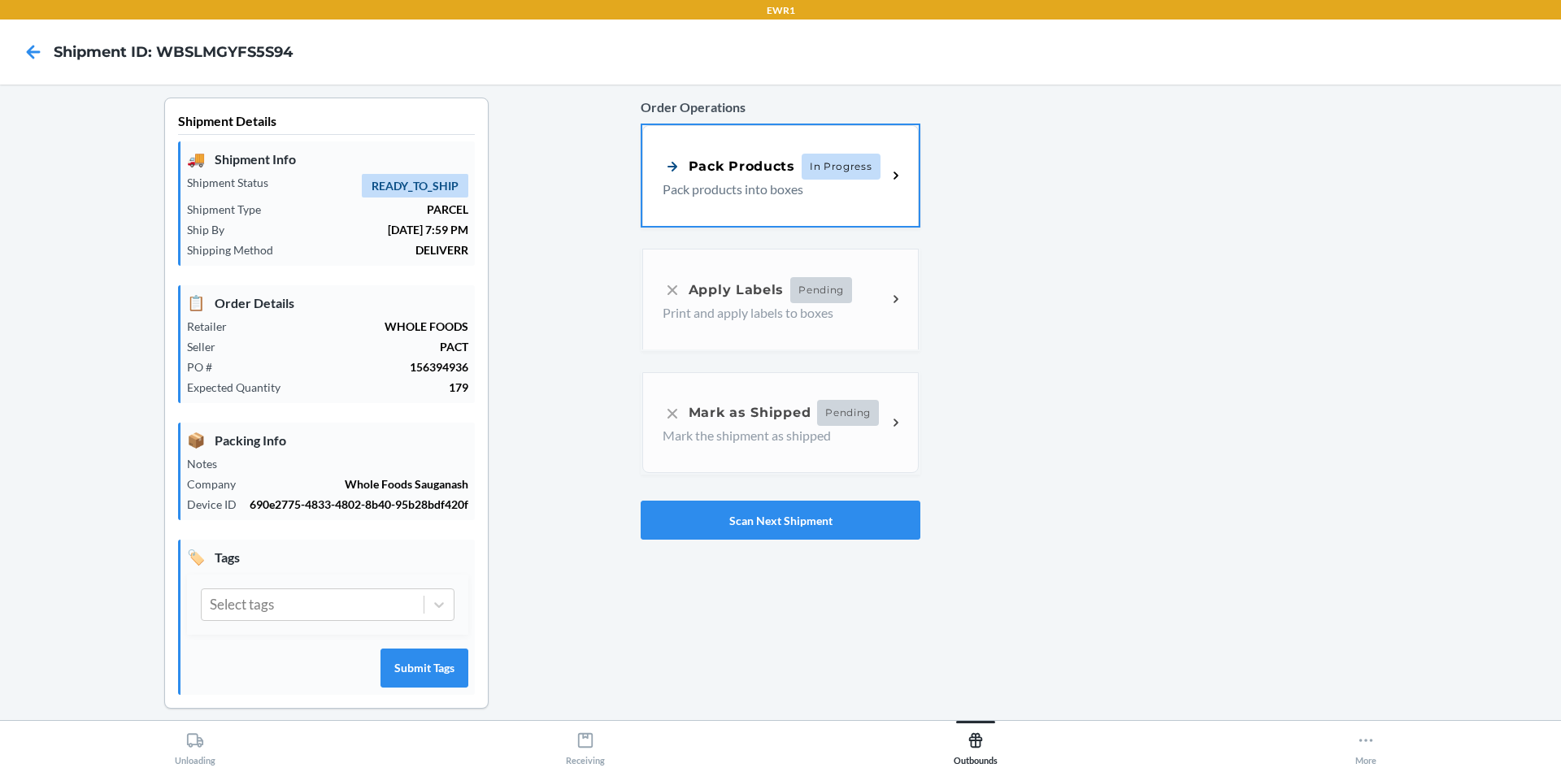
scroll to position [32, 0]
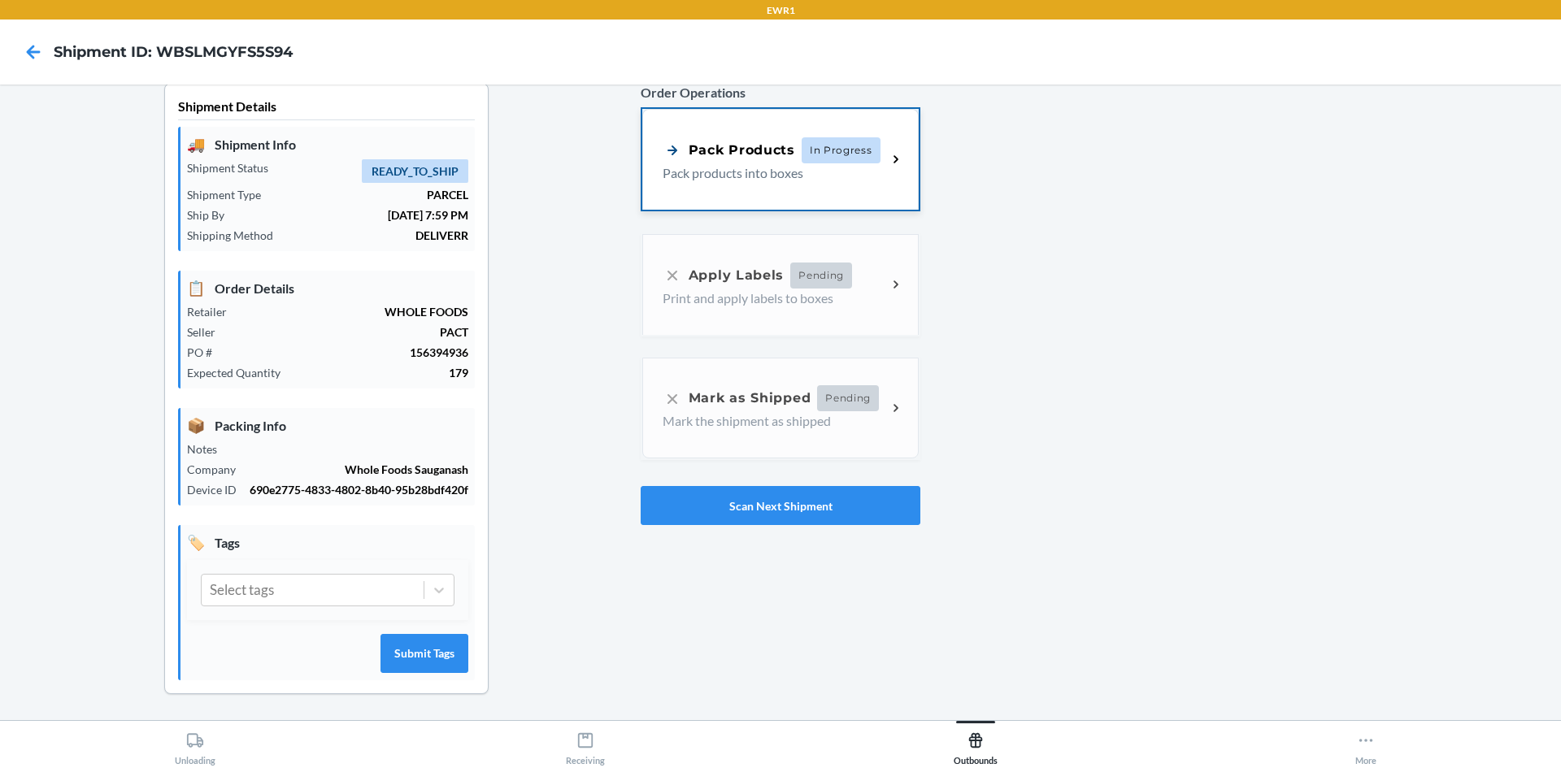
click at [808, 165] on p "Pack products into boxes" at bounding box center [768, 173] width 211 height 20
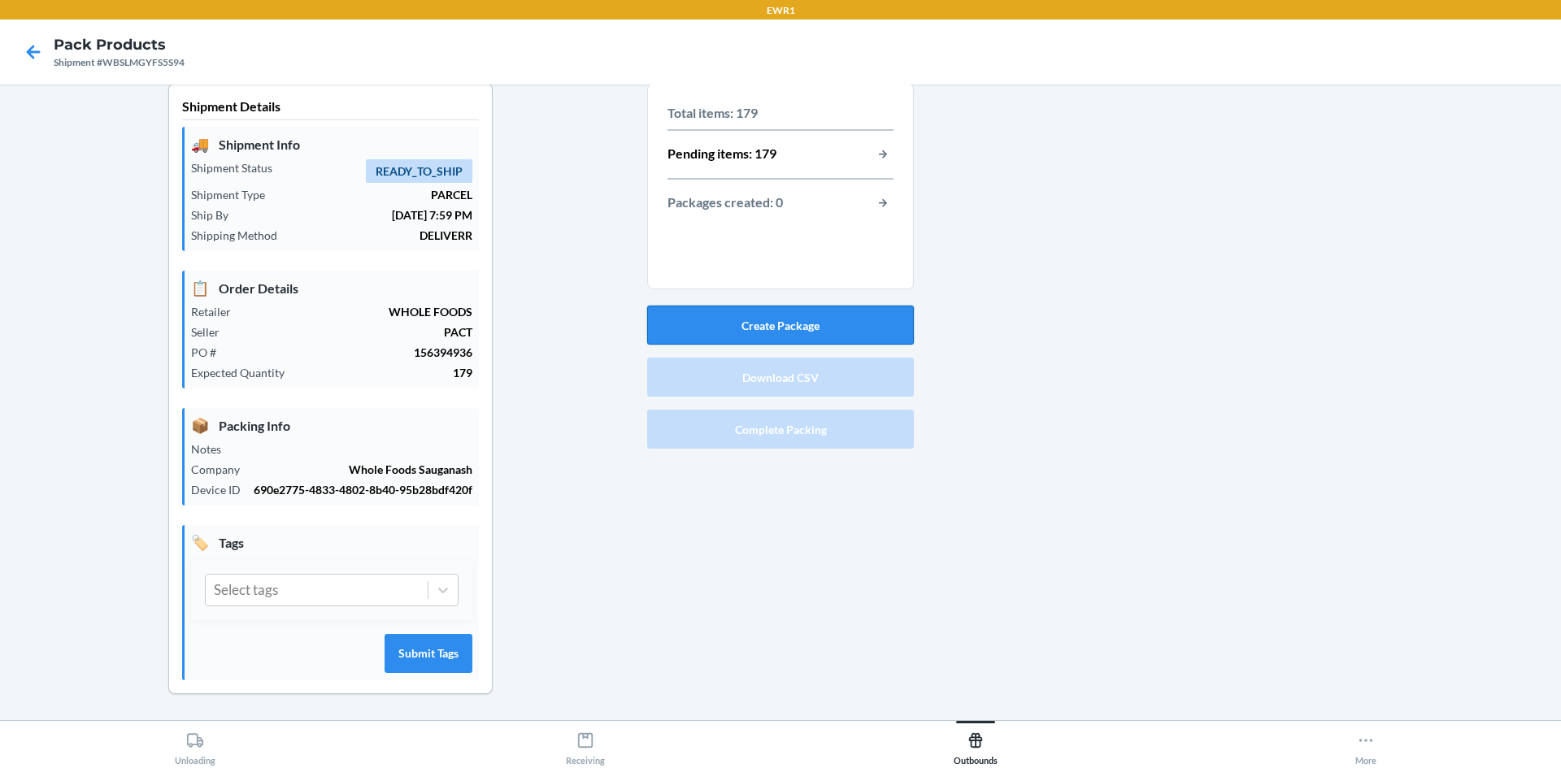
click at [807, 306] on button "Create Package" at bounding box center [780, 325] width 267 height 39
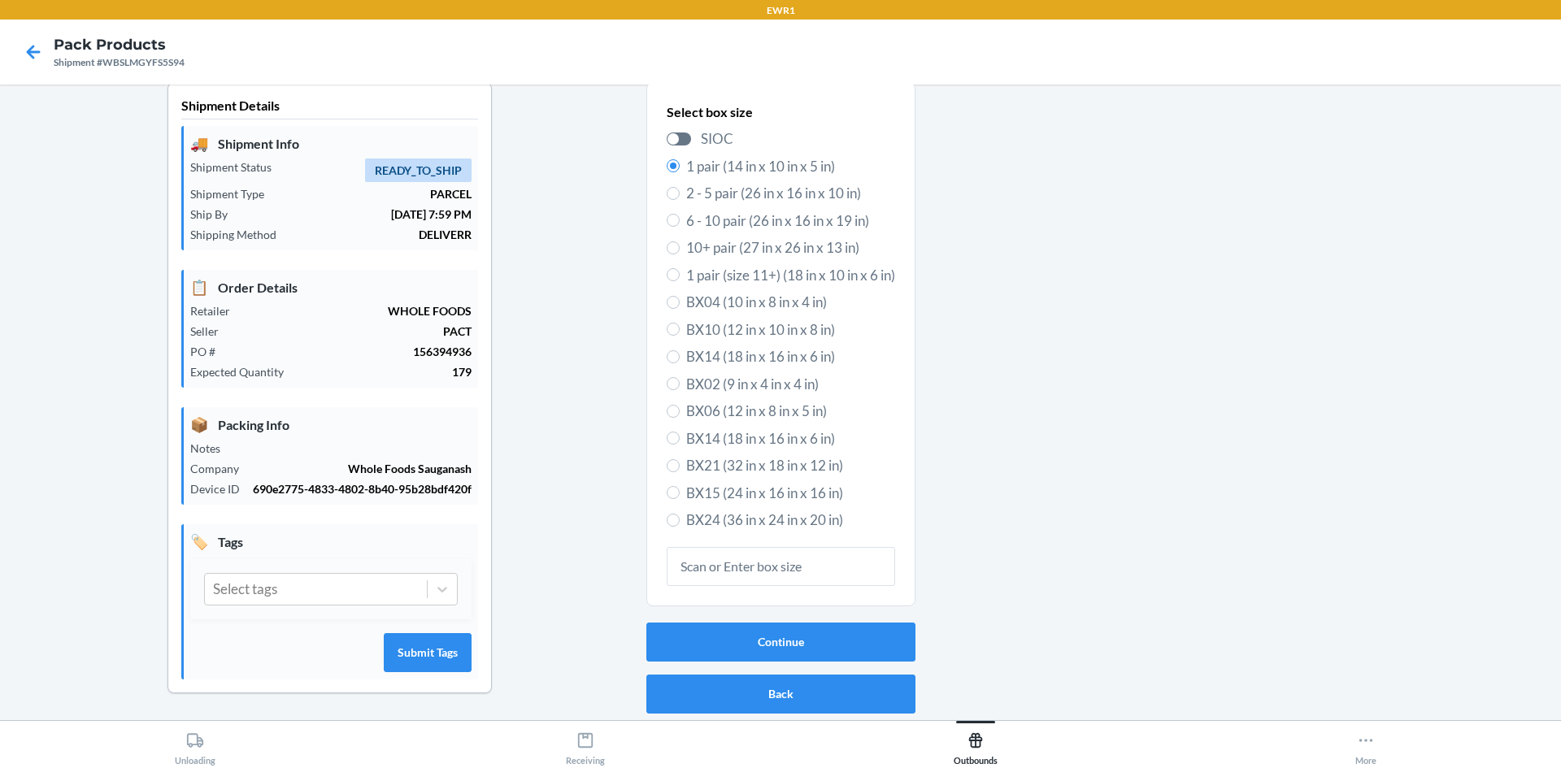
click at [751, 483] on span "BX15 (24 in x 16 in x 16 in)" at bounding box center [790, 493] width 209 height 21
click at [680, 486] on input "BX15 (24 in x 16 in x 16 in)" at bounding box center [673, 492] width 13 height 13
radio input "true"
radio input "false"
click at [751, 623] on button "Continue" at bounding box center [780, 642] width 269 height 39
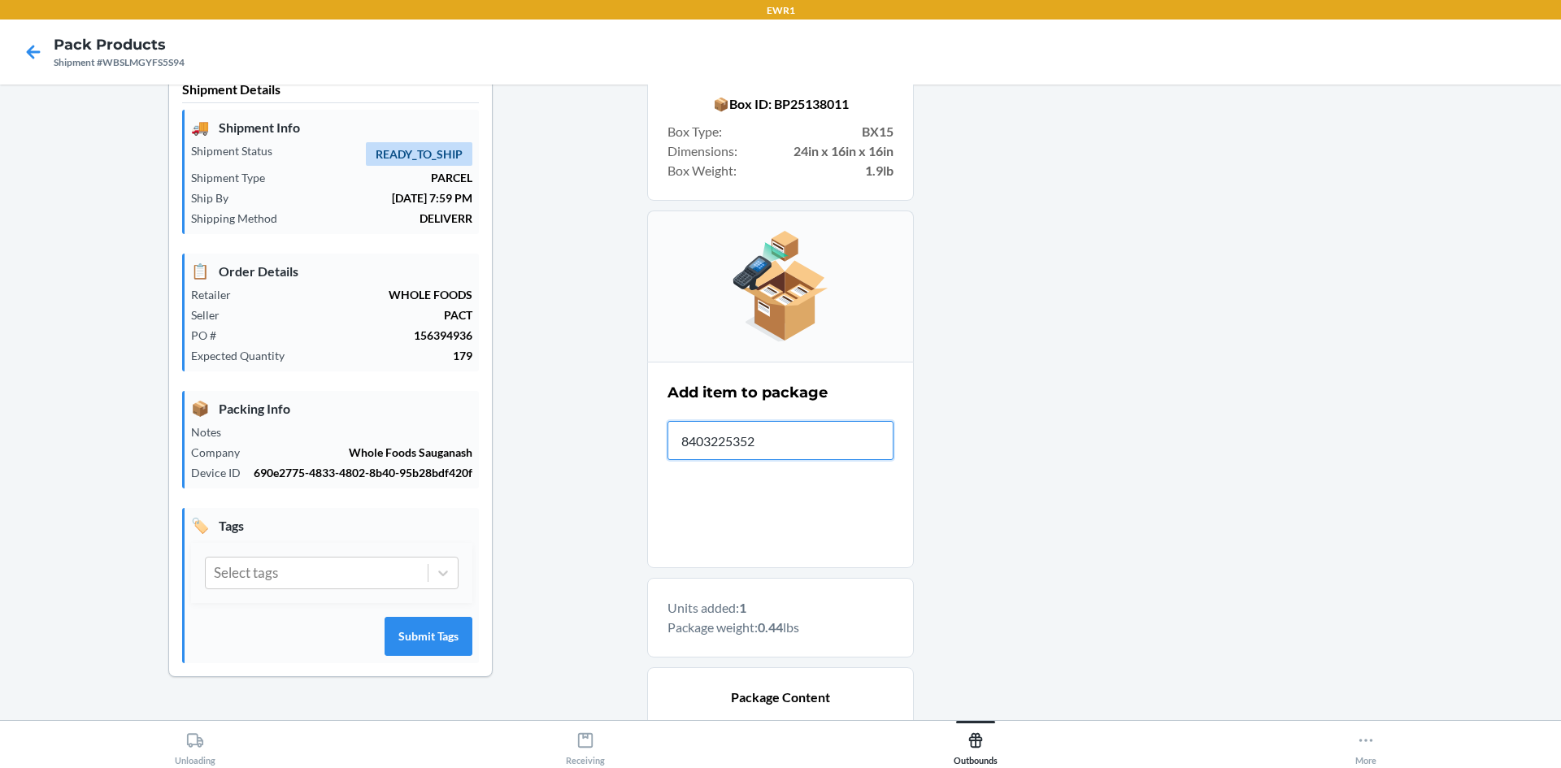
type input "84032253521"
type input "197"
